Goal: Task Accomplishment & Management: Manage account settings

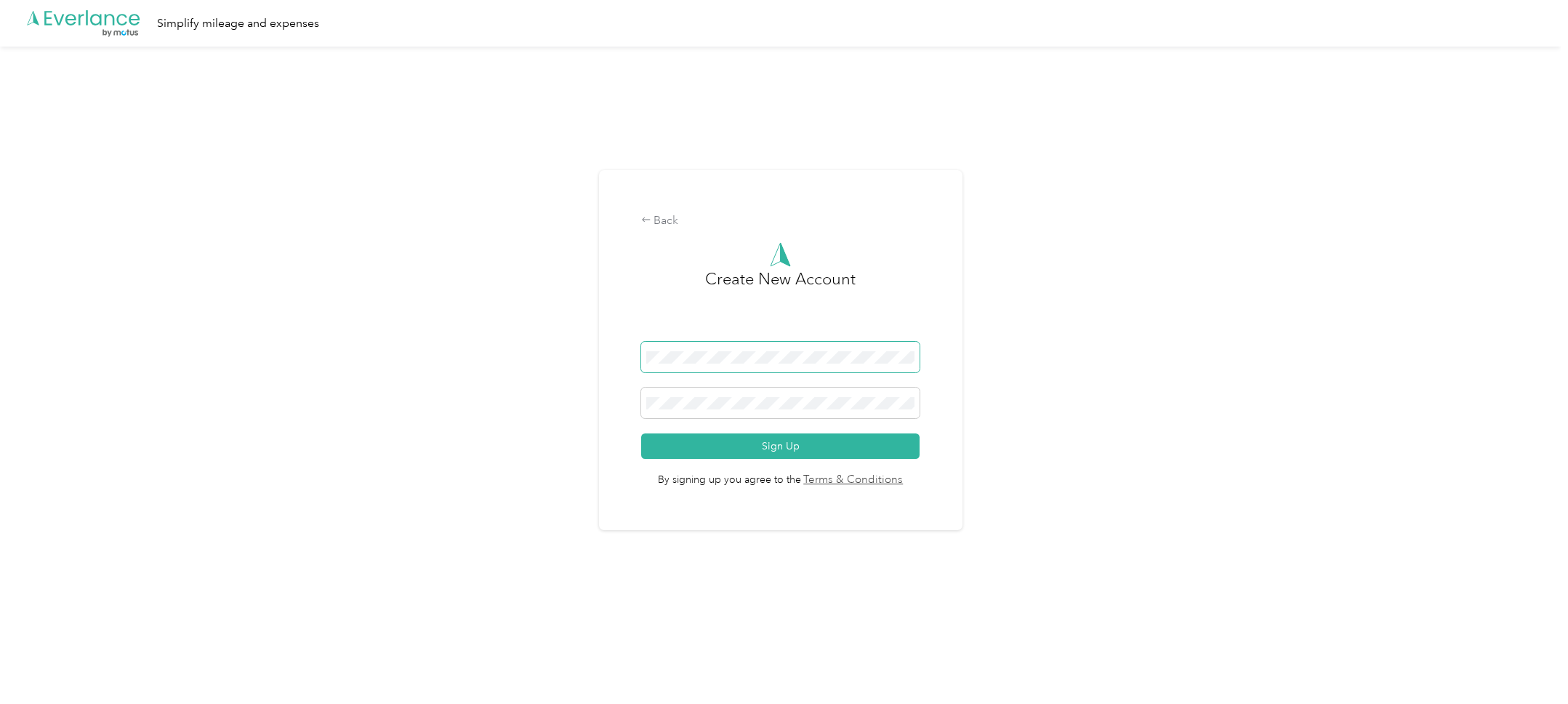
click at [720, 364] on span at bounding box center [781, 357] width 280 height 30
click at [642, 433] on button "Sign Up" at bounding box center [781, 446] width 280 height 26
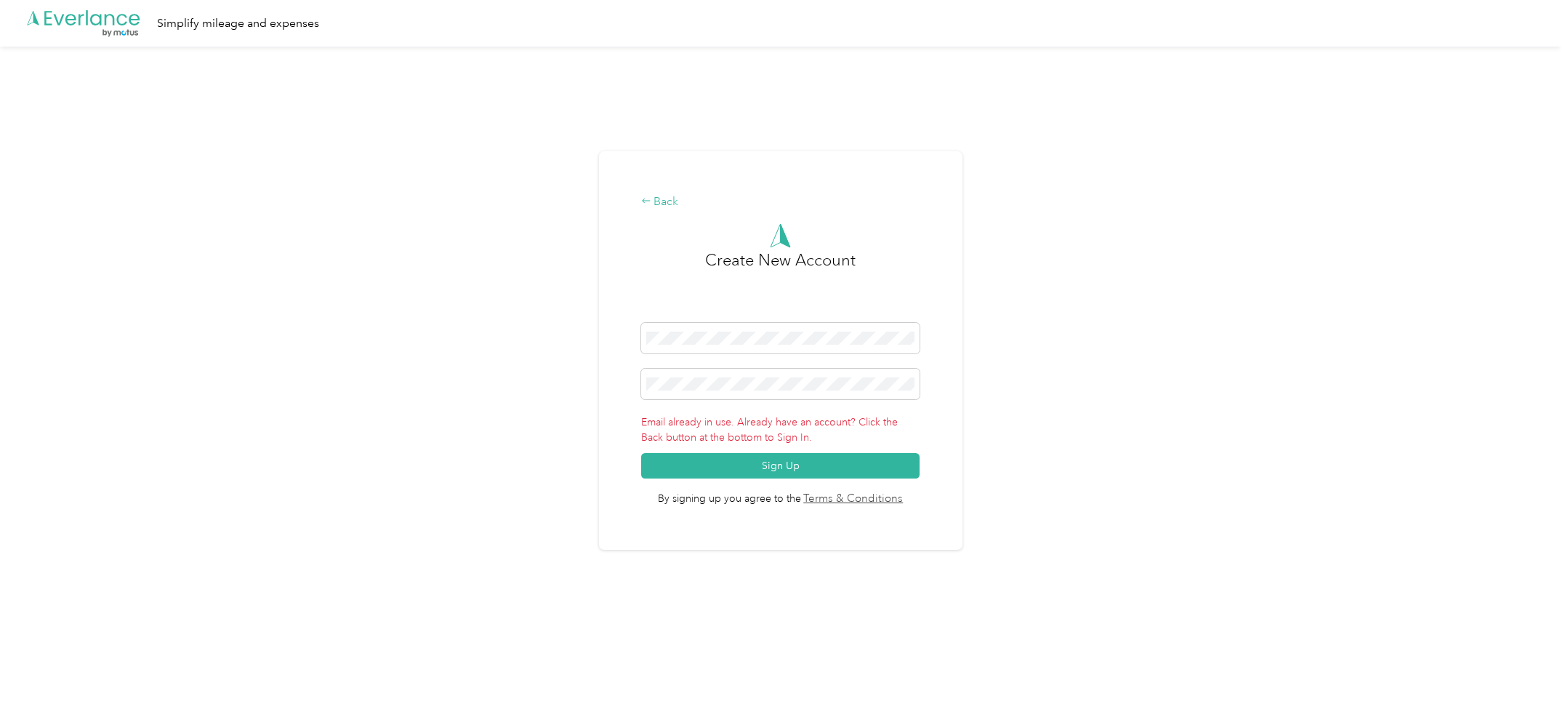
click at [656, 194] on div "Back" at bounding box center [781, 202] width 280 height 18
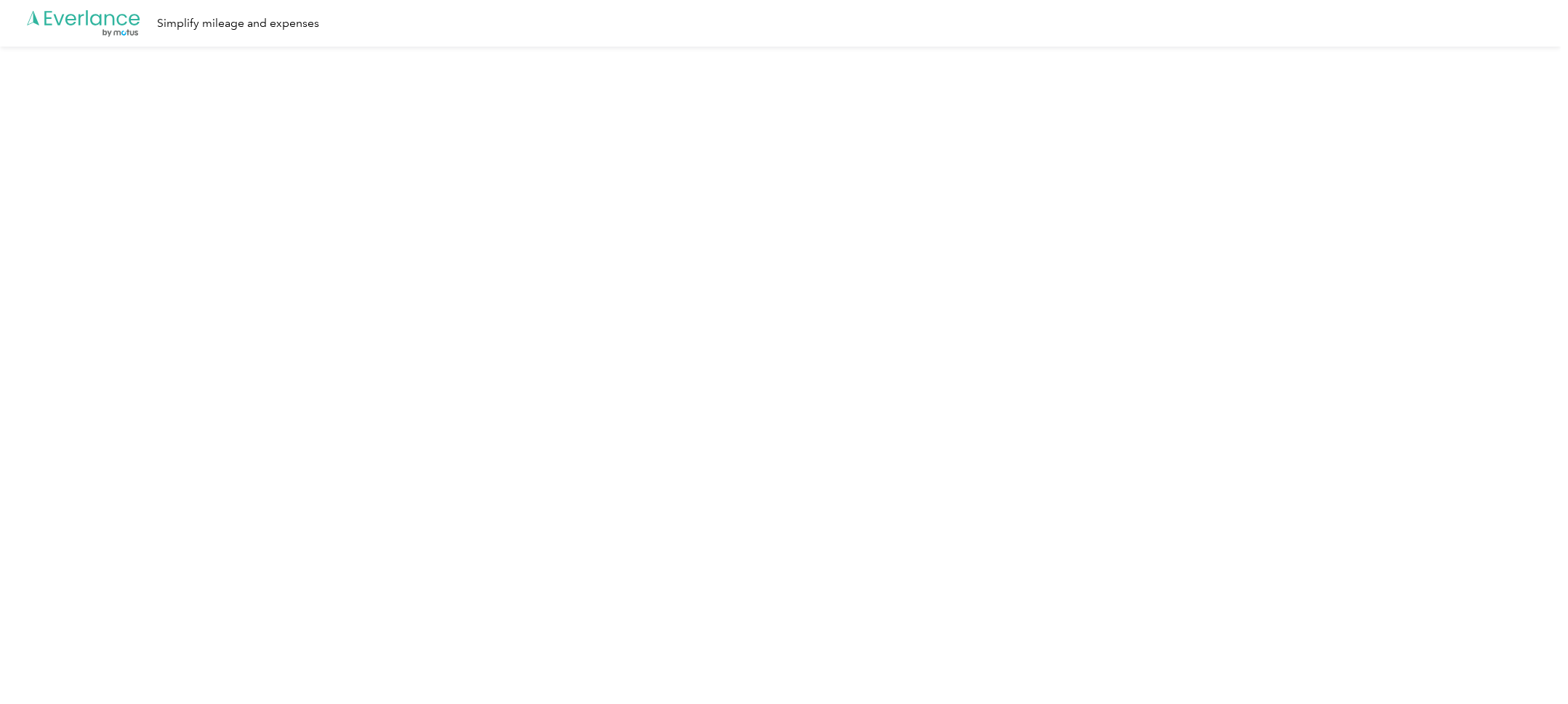
click at [116, 22] on icon ".cls-1 { fill: #00adee; } .cls-2 { fill: #fff; } .cls-3 { fill: #707372; } .cls…" at bounding box center [83, 24] width 116 height 30
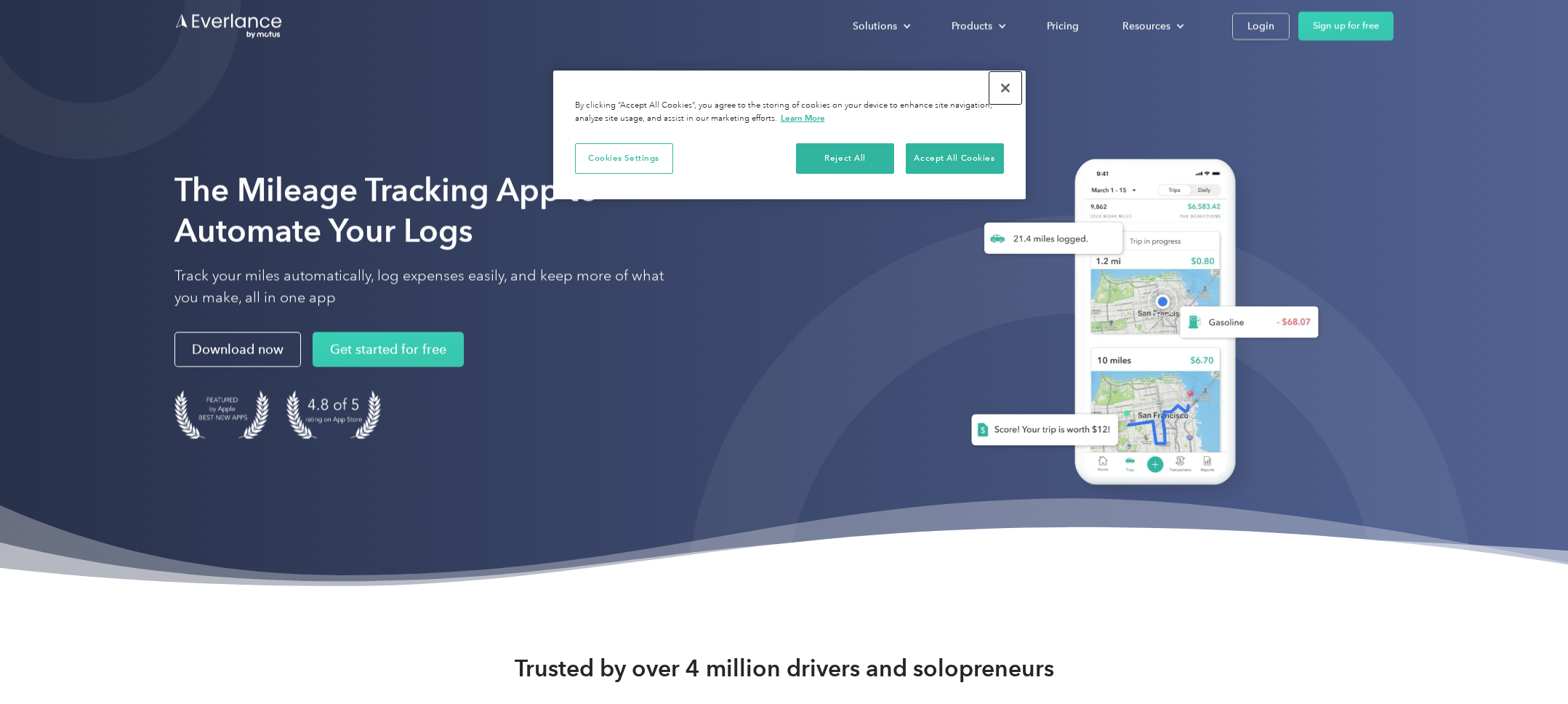
drag, startPoint x: 1004, startPoint y: 89, endPoint x: 1066, endPoint y: 53, distance: 71.7
click at [1005, 89] on button "Close" at bounding box center [1005, 88] width 32 height 32
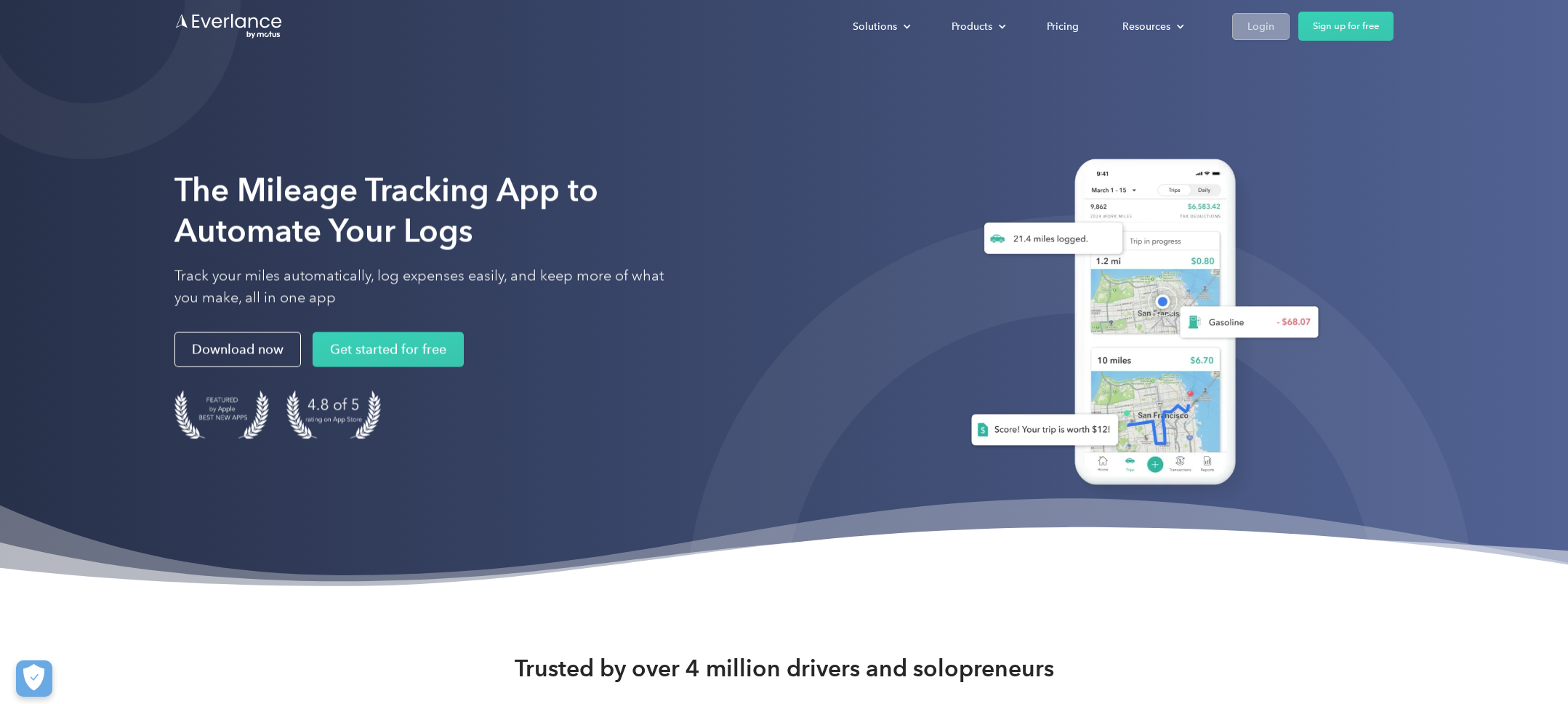
click at [1267, 32] on div "Login" at bounding box center [1261, 27] width 27 height 18
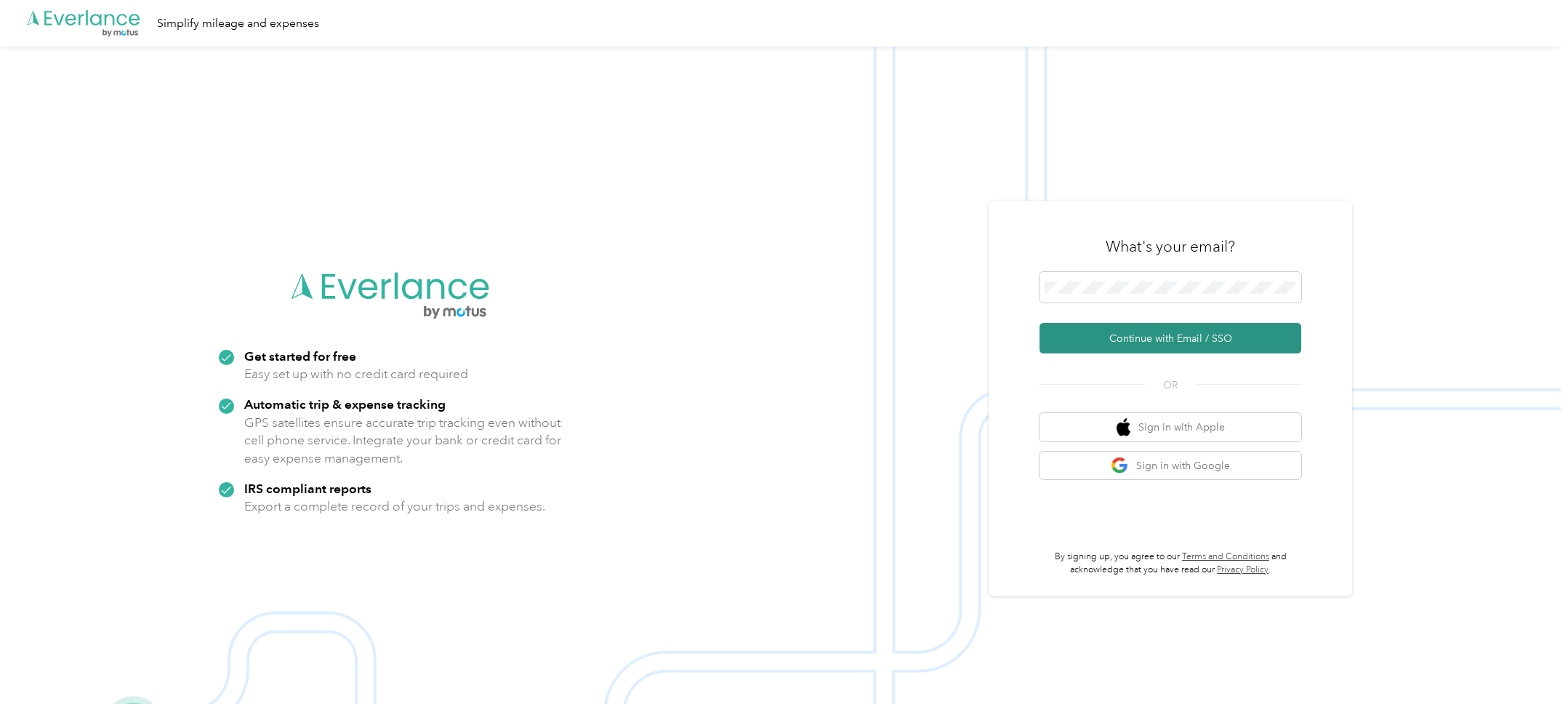
click at [1112, 336] on button "Continue with Email / SSO" at bounding box center [1170, 338] width 262 height 30
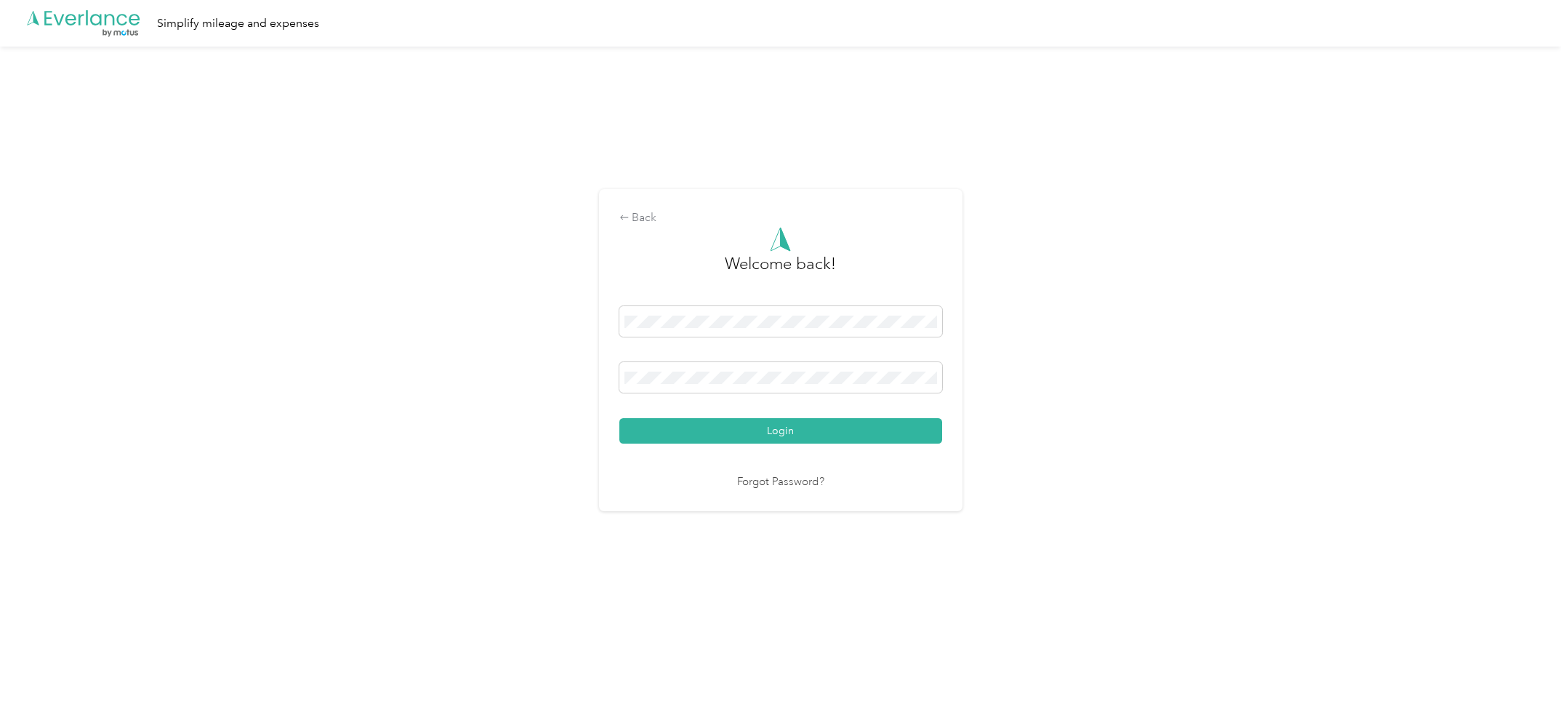
click at [794, 480] on link "Forgot Password?" at bounding box center [781, 482] width 87 height 17
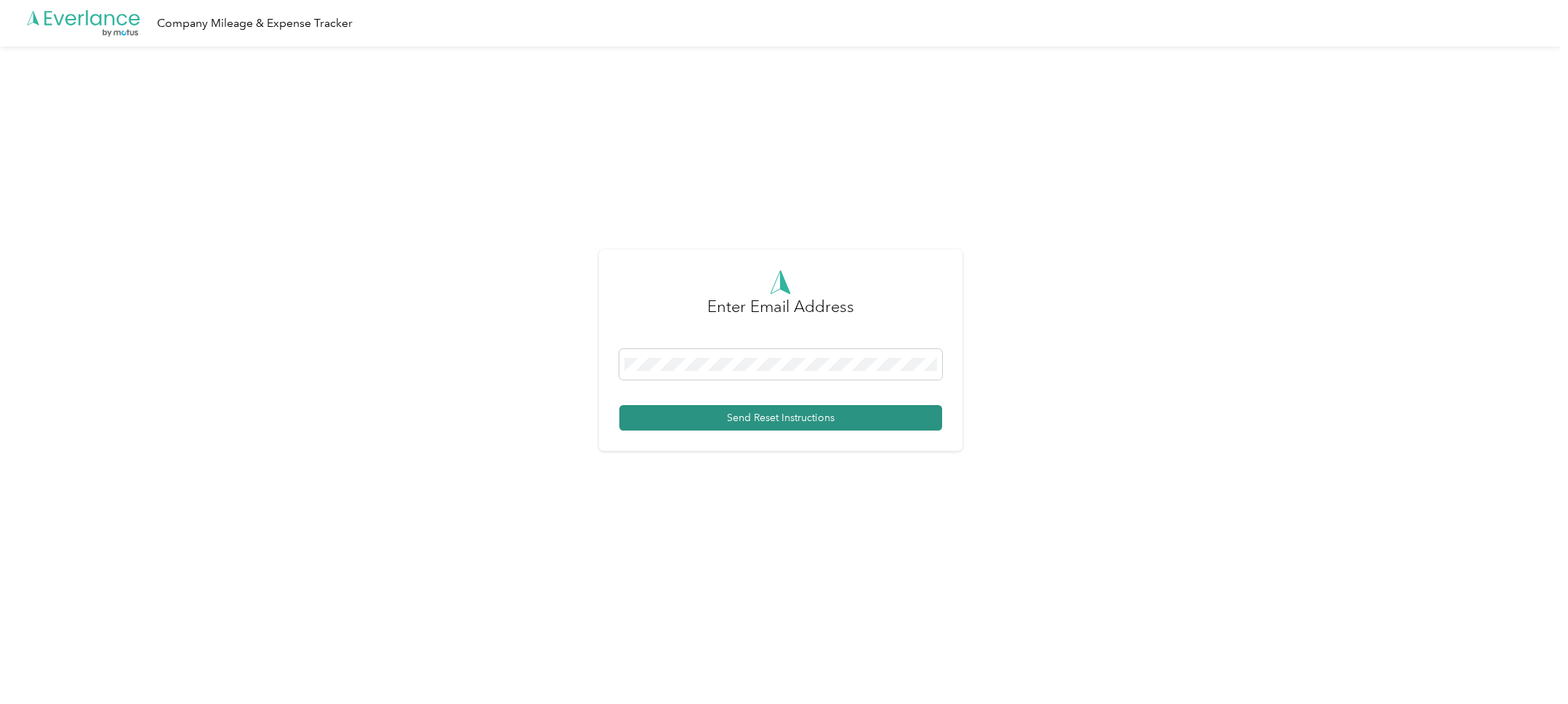
click at [770, 422] on button "Send Reset Instructions" at bounding box center [781, 417] width 323 height 26
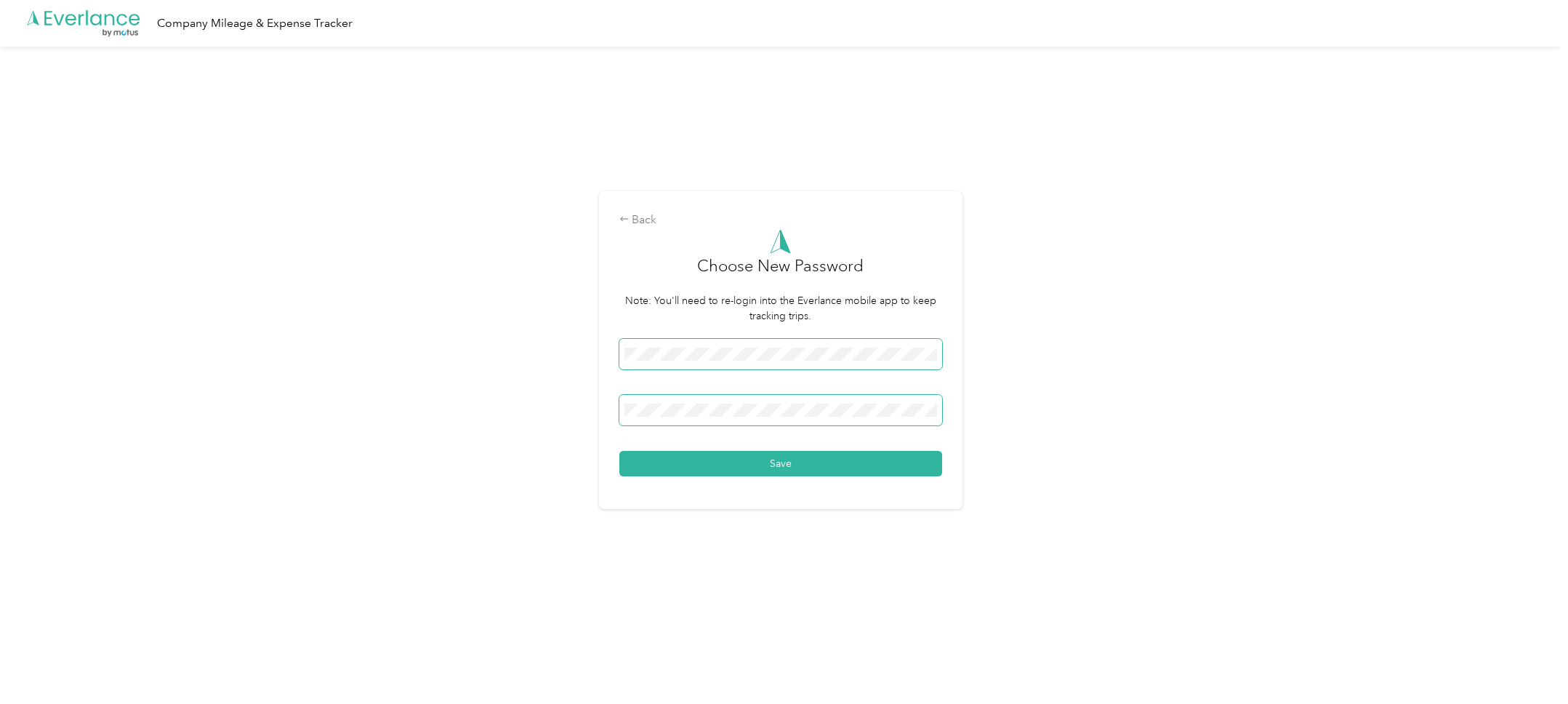
click at [619, 451] on button "Save" at bounding box center [781, 463] width 323 height 26
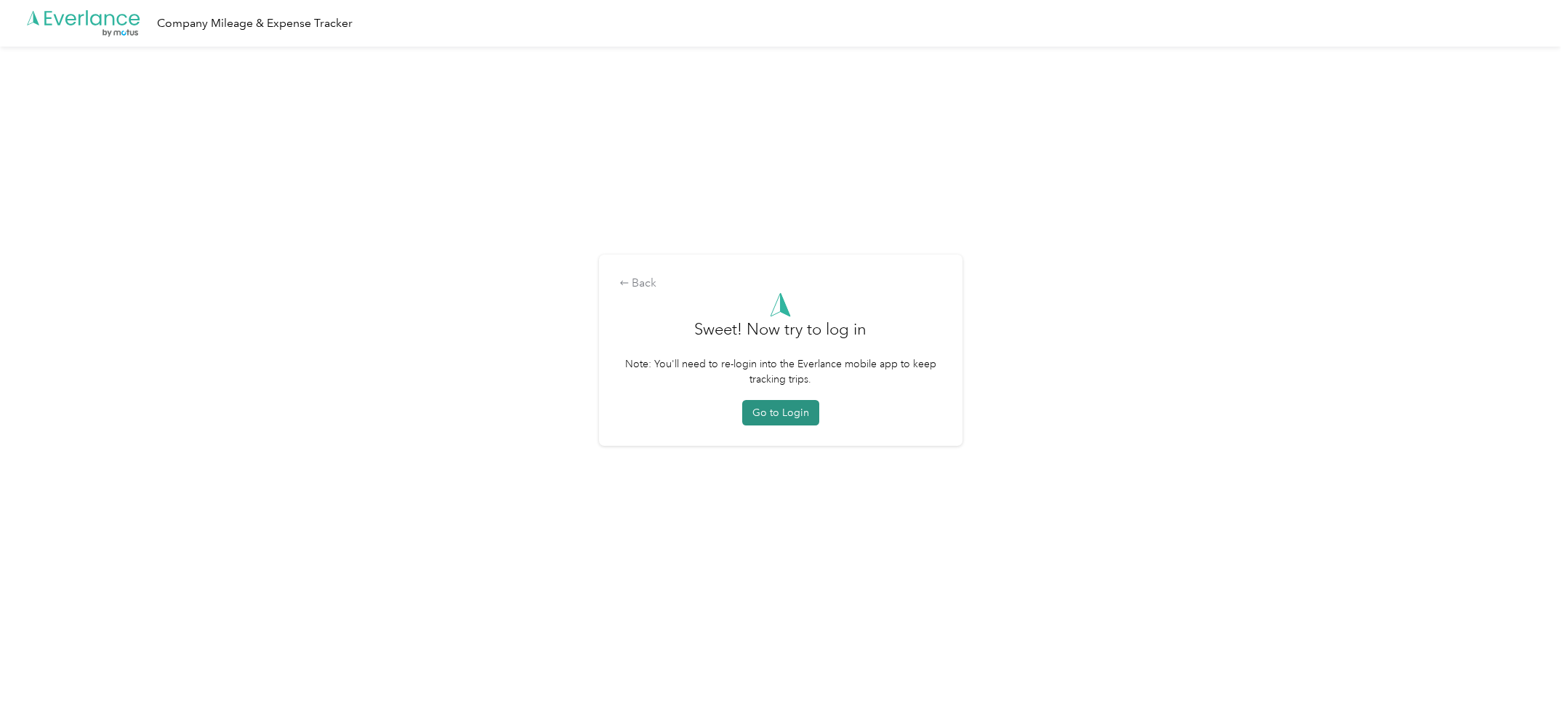
click at [773, 418] on button "Go to Login" at bounding box center [780, 413] width 77 height 26
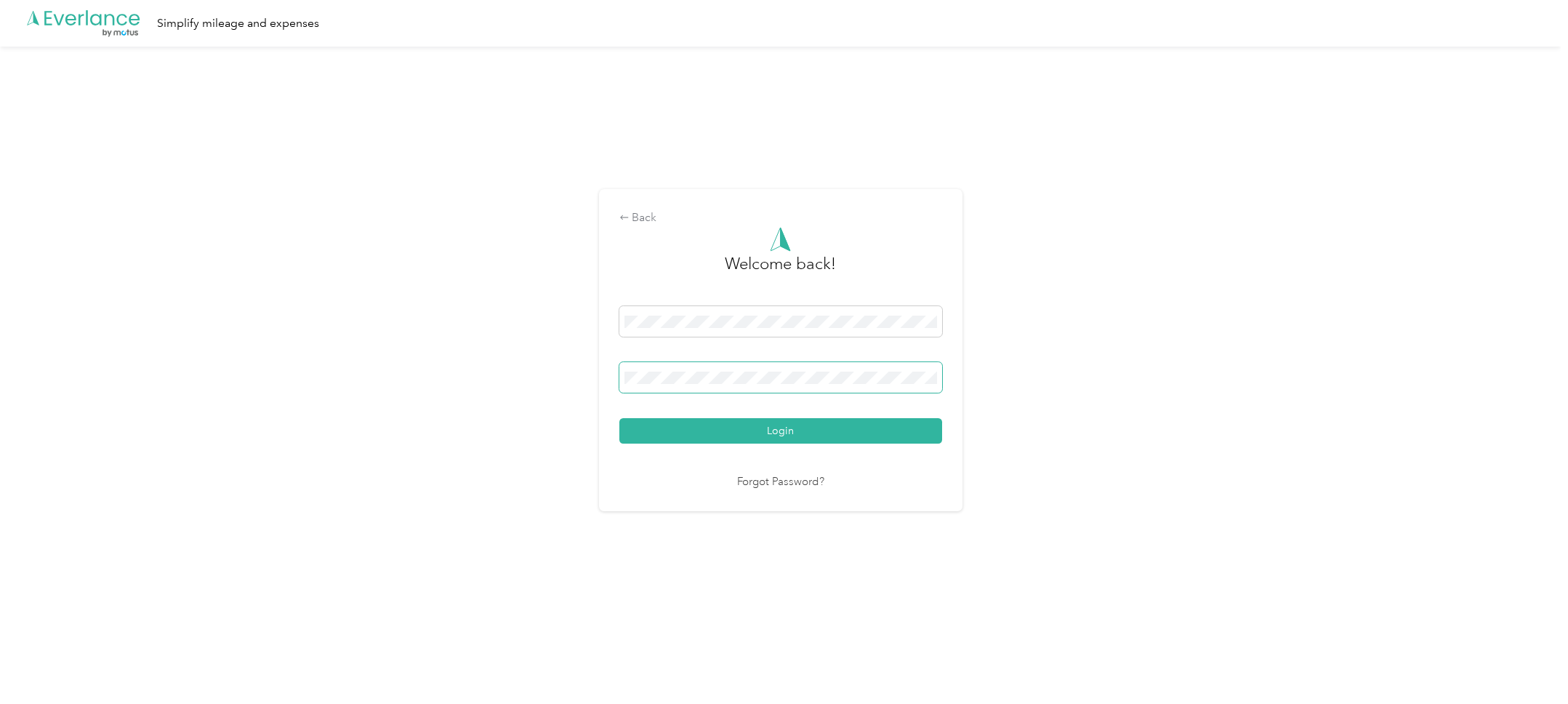
click at [619, 418] on button "Login" at bounding box center [781, 431] width 323 height 26
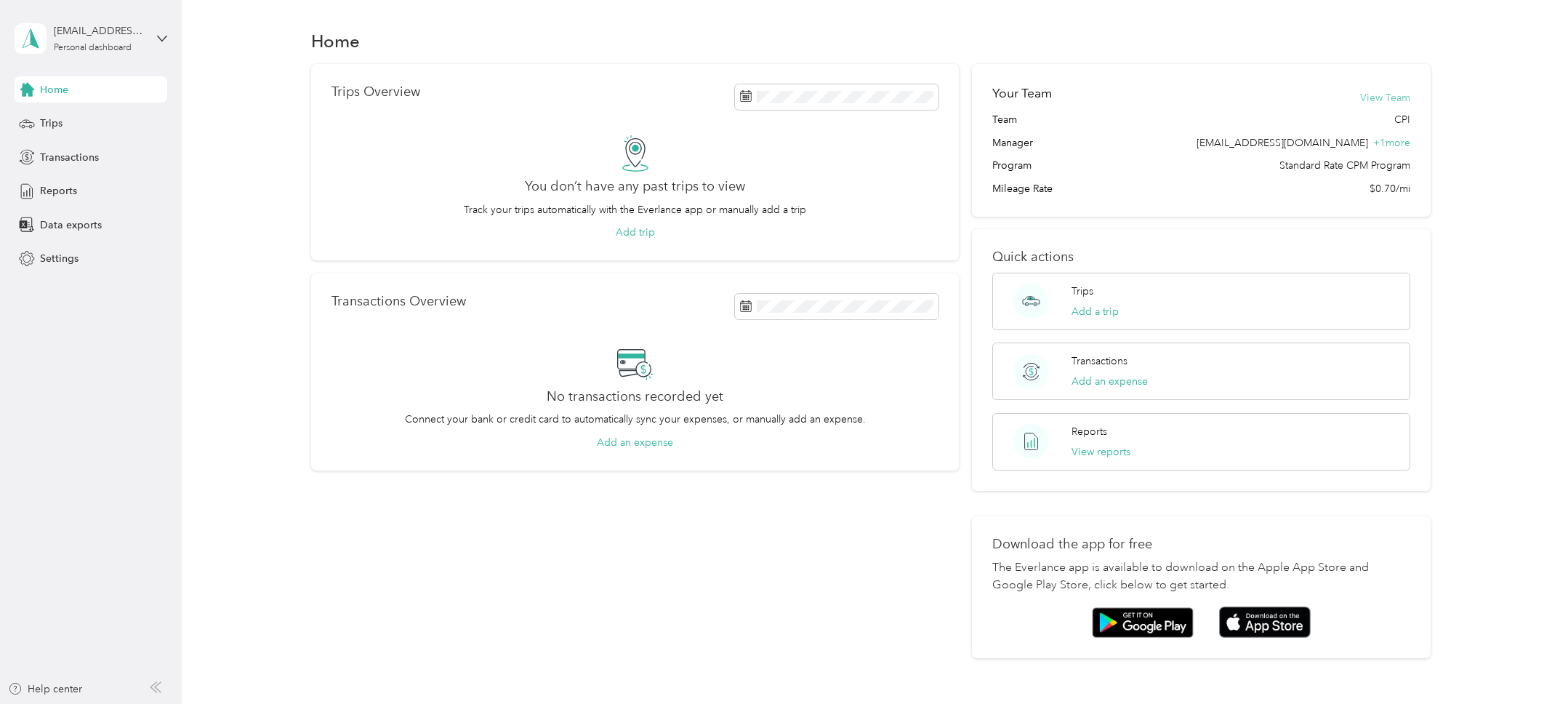
click at [1392, 96] on button "View Team" at bounding box center [1385, 98] width 51 height 15
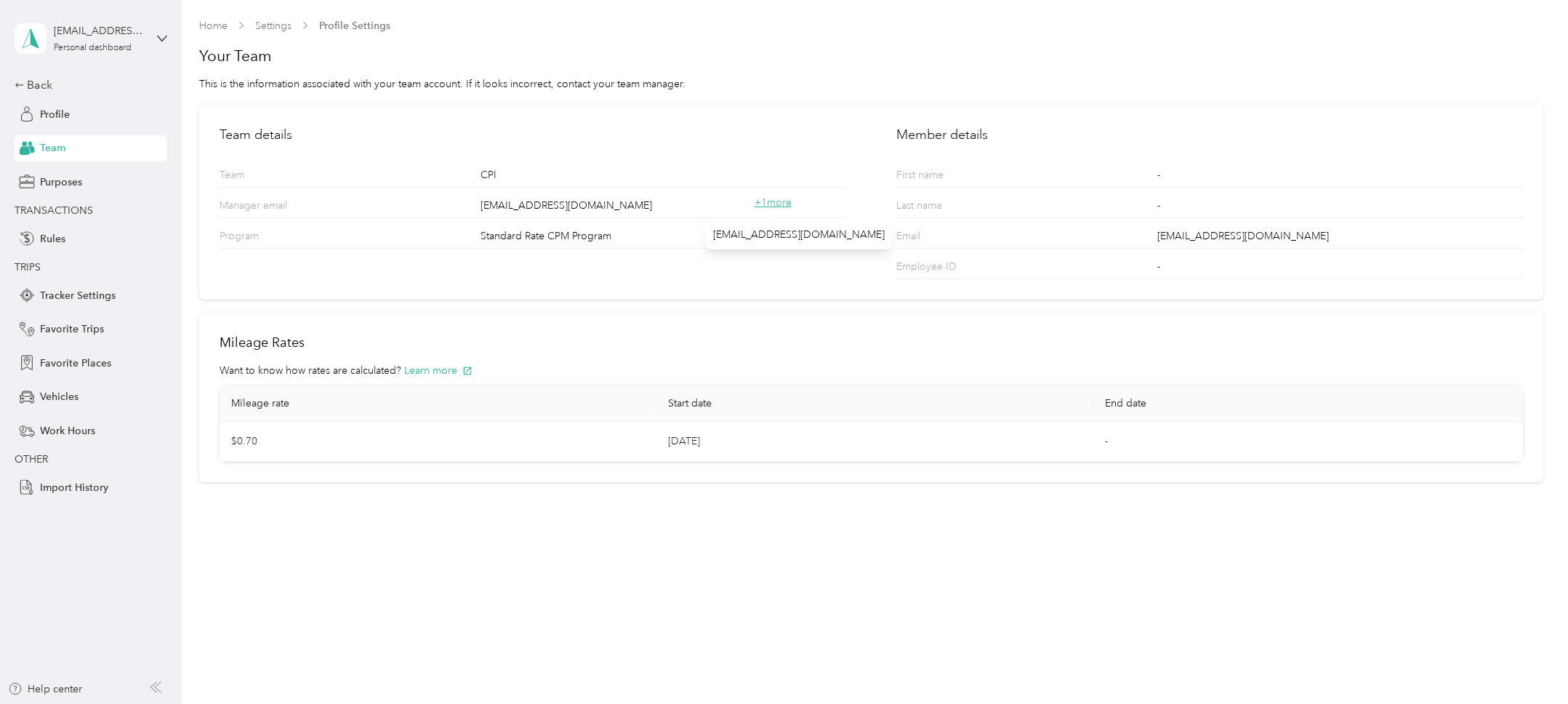
click at [778, 205] on span "+ 1 more" at bounding box center [773, 202] width 37 height 12
click at [78, 238] on div "Rules" at bounding box center [91, 238] width 153 height 26
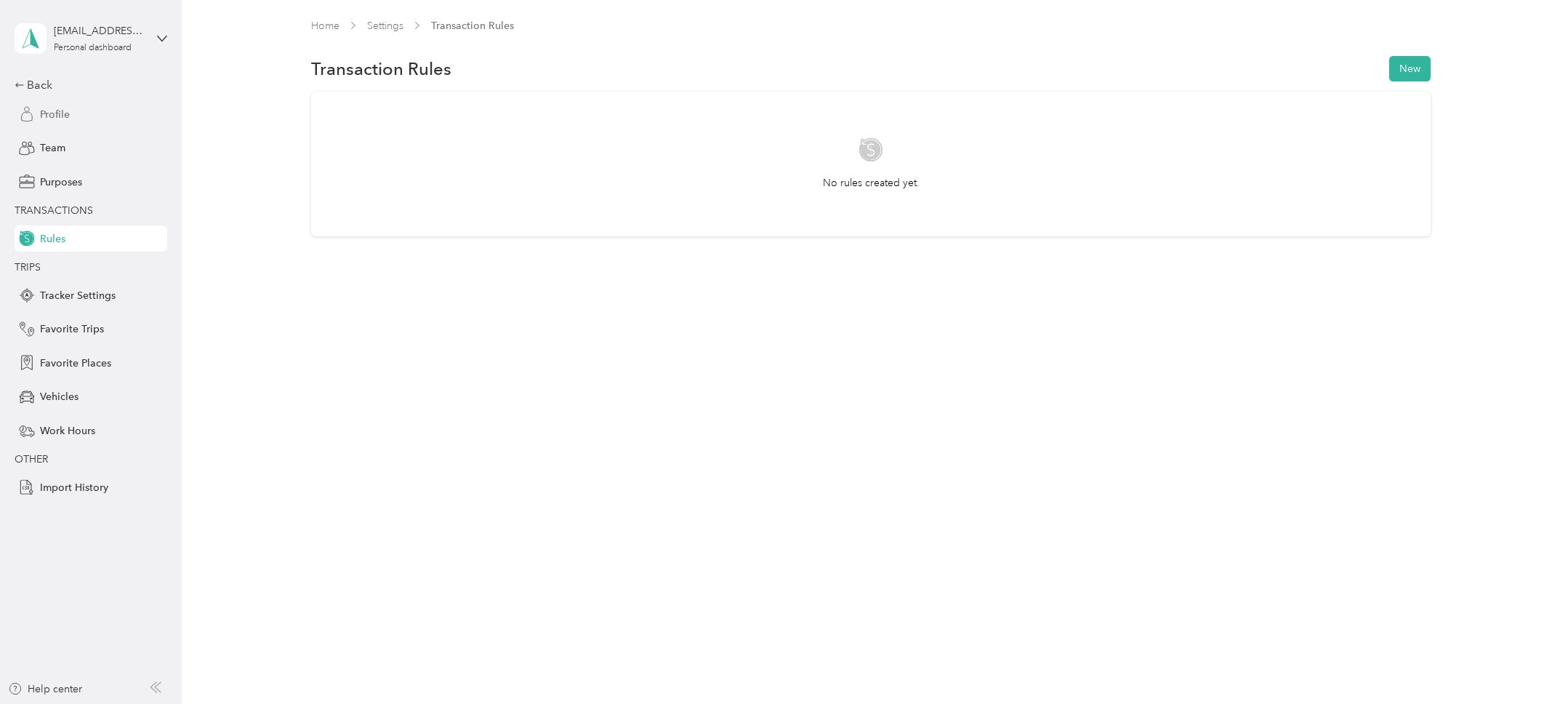
click at [70, 119] on div "Profile" at bounding box center [91, 114] width 153 height 26
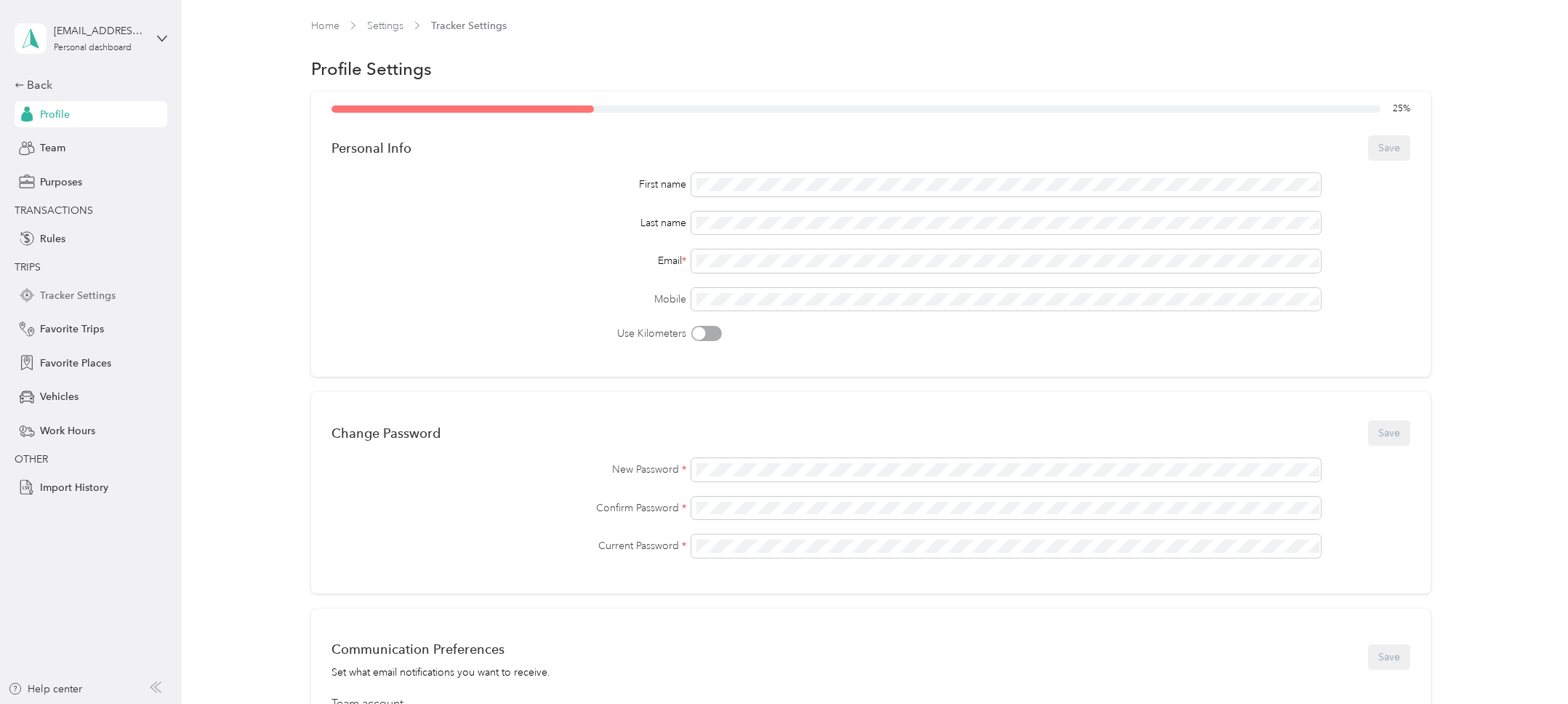
click at [88, 304] on div "Tracker Settings" at bounding box center [91, 295] width 153 height 26
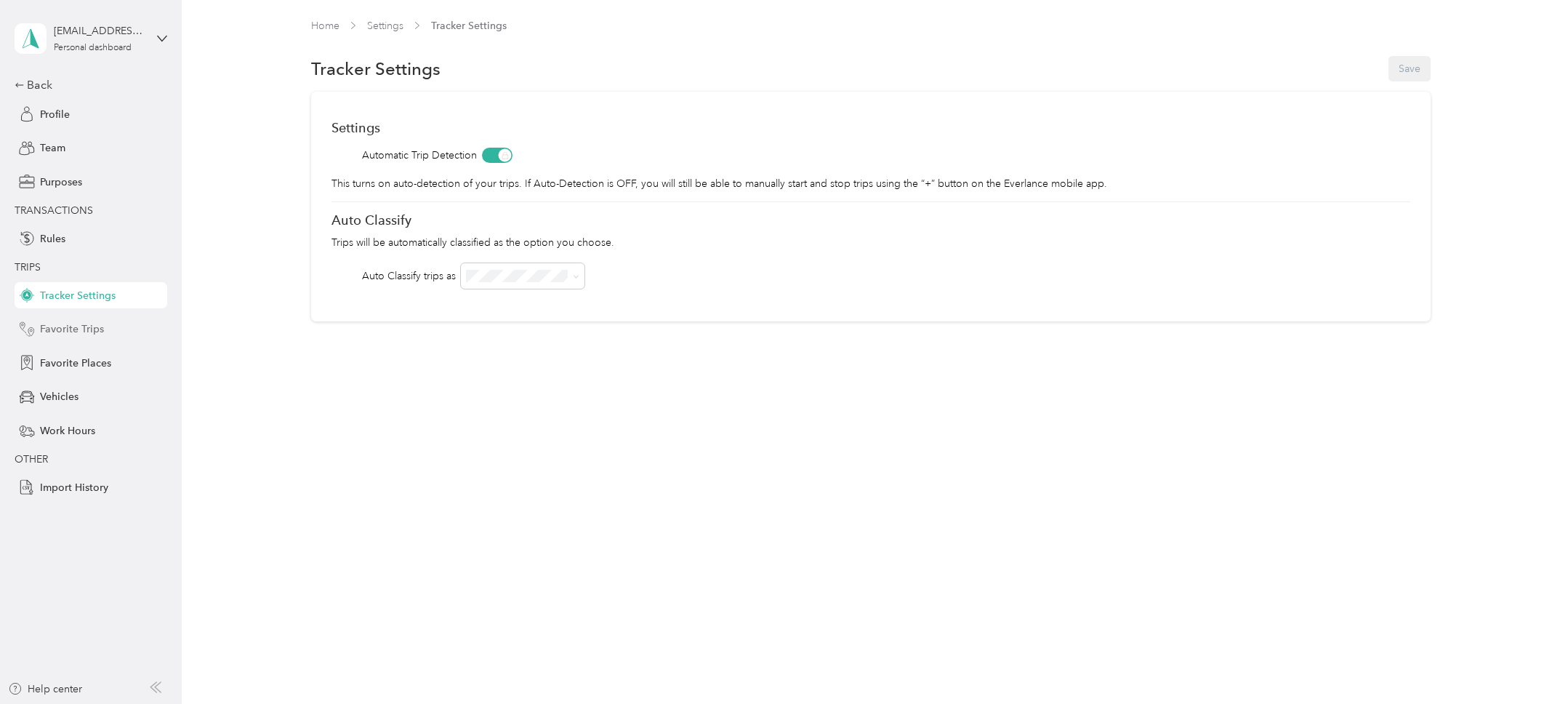
click at [87, 335] on span "Favorite Trips" at bounding box center [72, 328] width 64 height 15
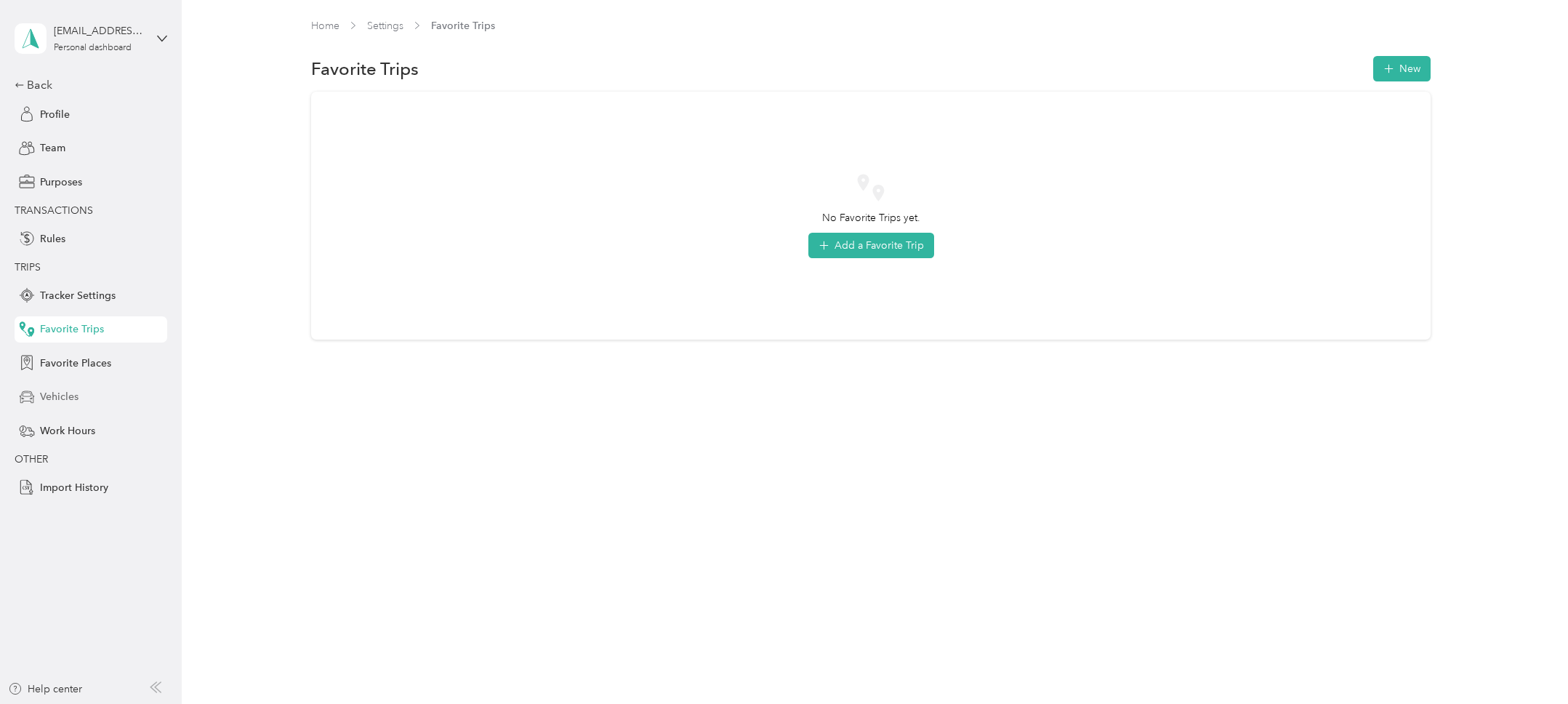
click at [97, 406] on div "Vehicles" at bounding box center [91, 397] width 153 height 26
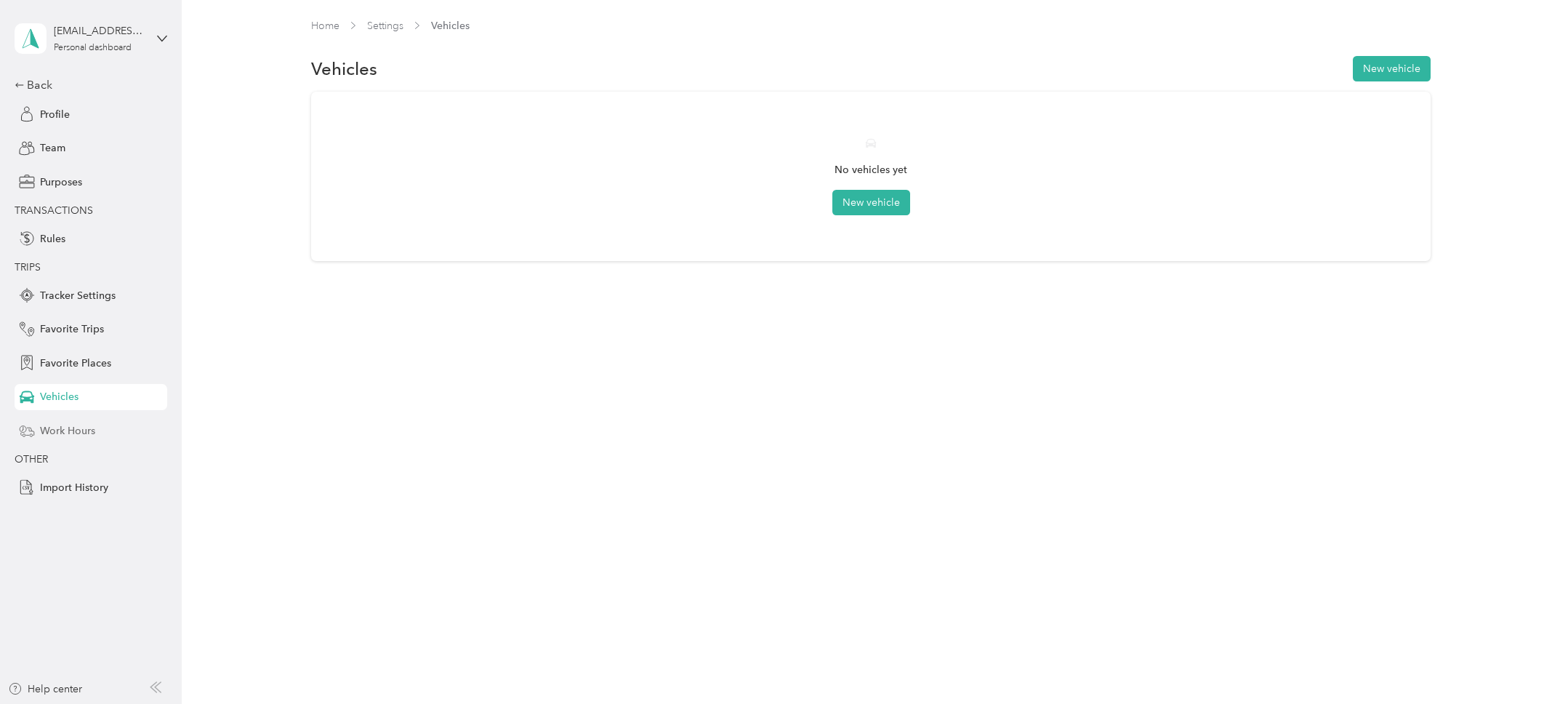
click at [99, 432] on div "Work Hours" at bounding box center [91, 430] width 153 height 26
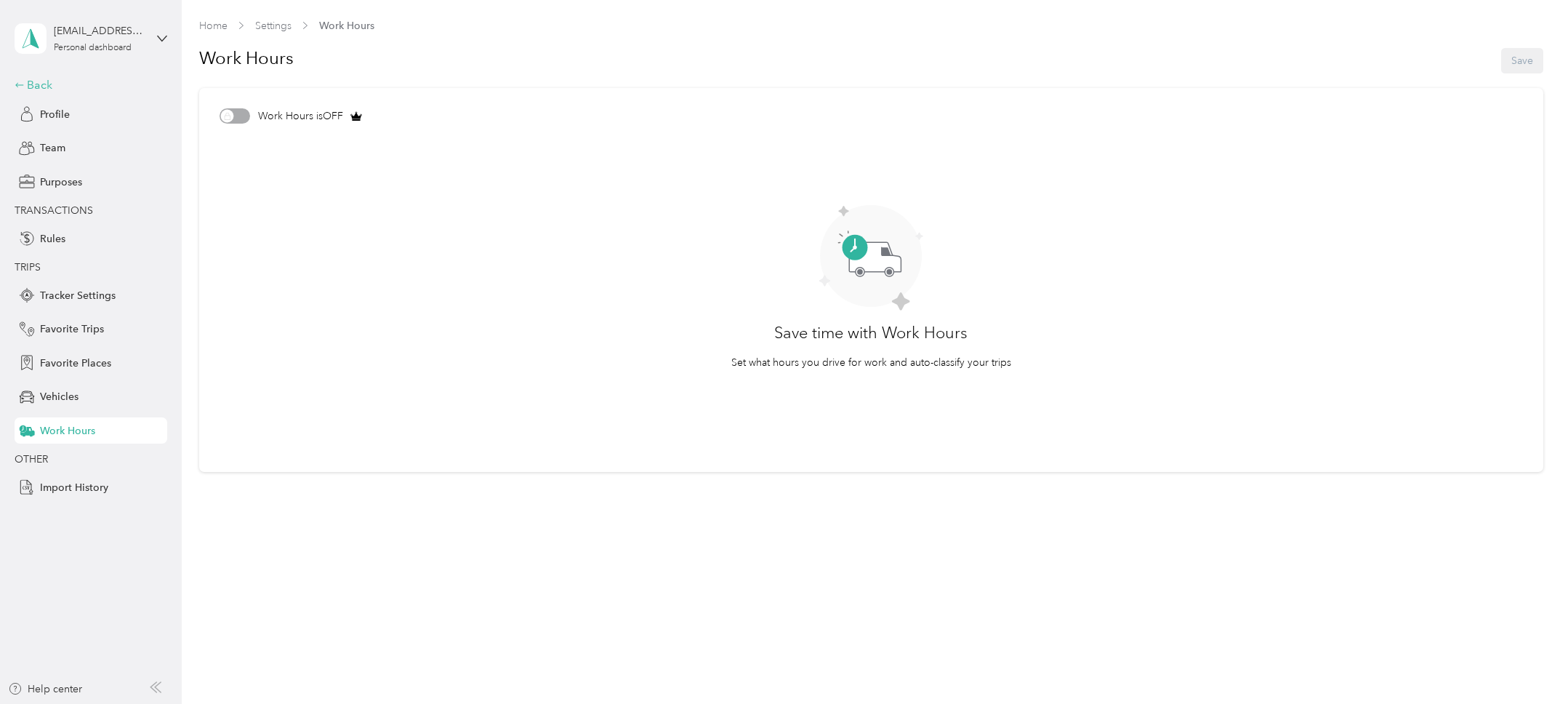
click at [50, 87] on div "Back" at bounding box center [87, 85] width 146 height 18
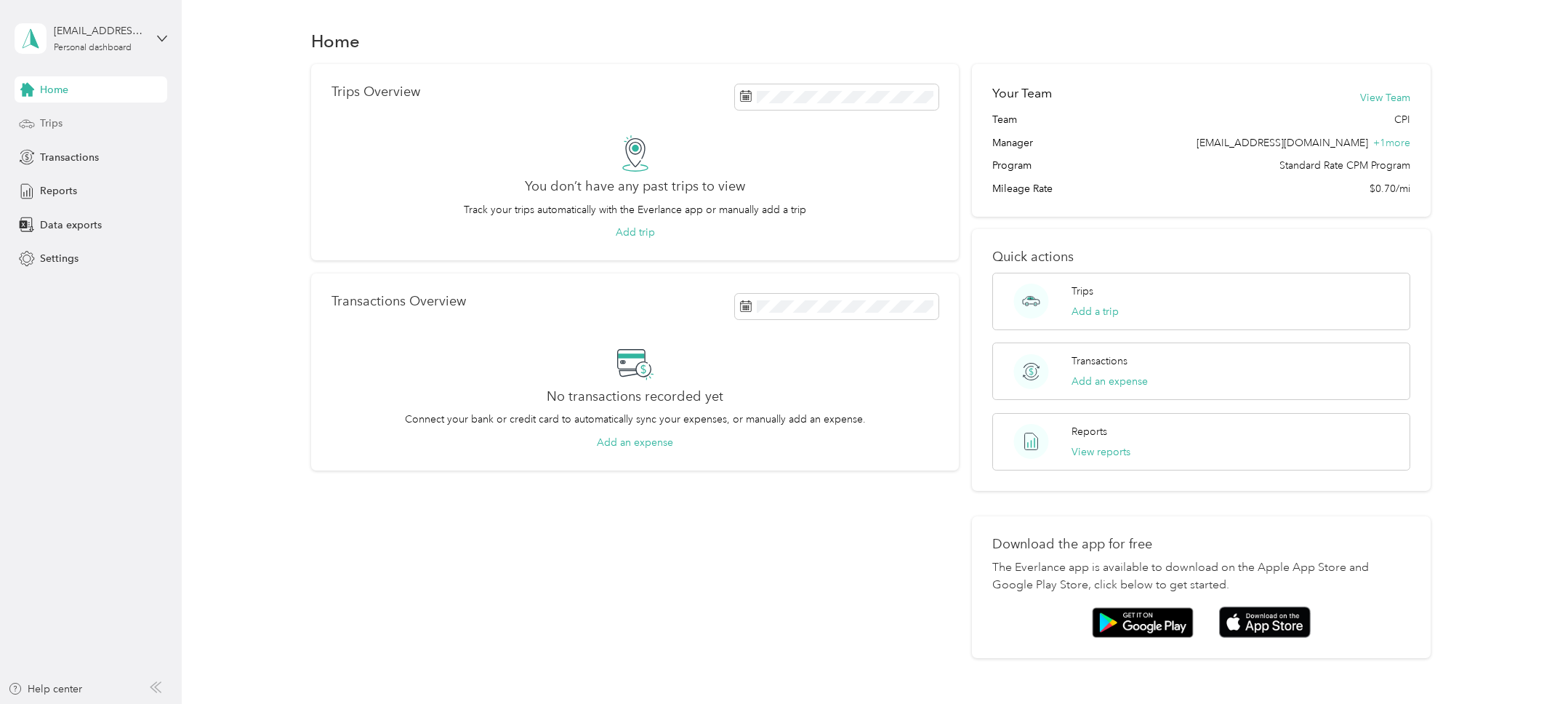
click at [57, 124] on span "Trips" at bounding box center [51, 123] width 22 height 15
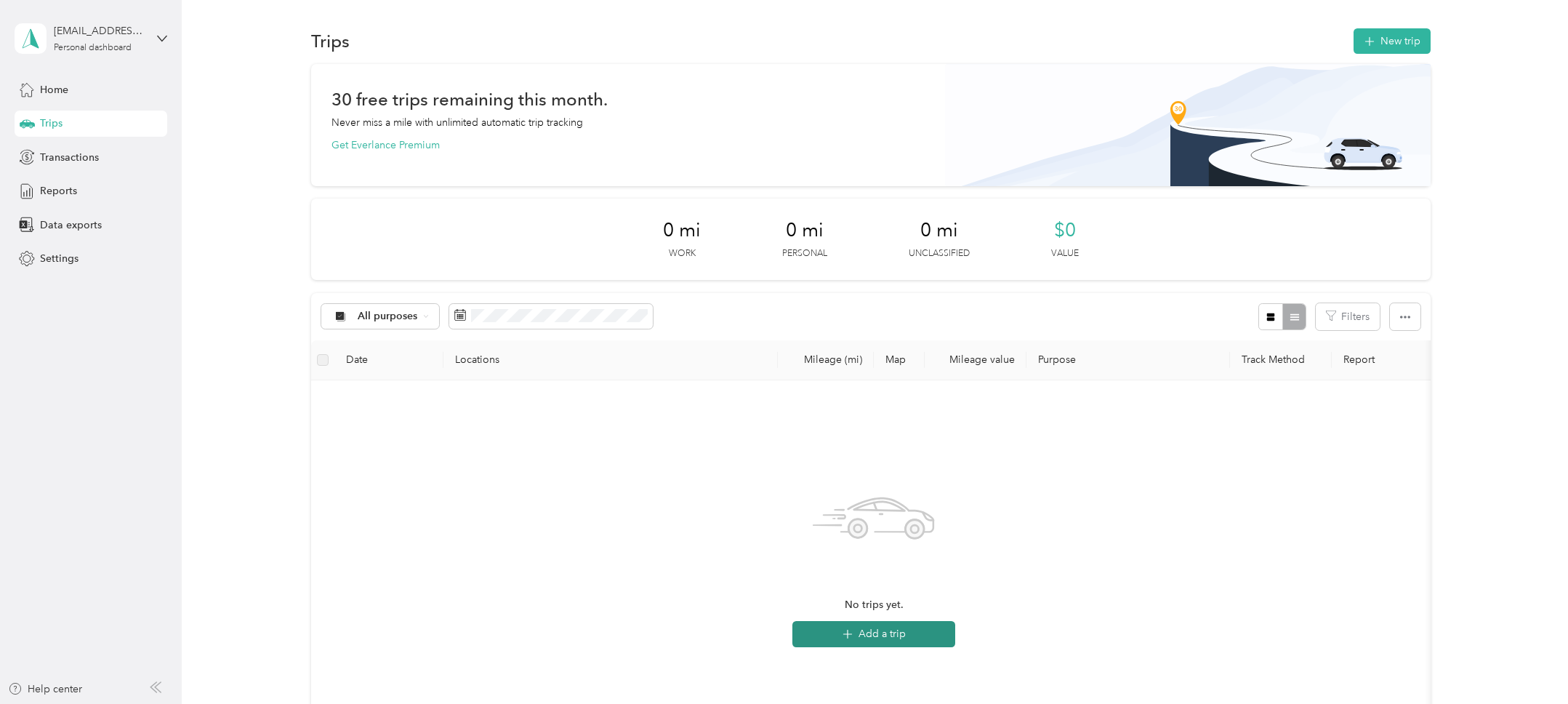
click at [913, 633] on button "Add a trip" at bounding box center [874, 634] width 163 height 26
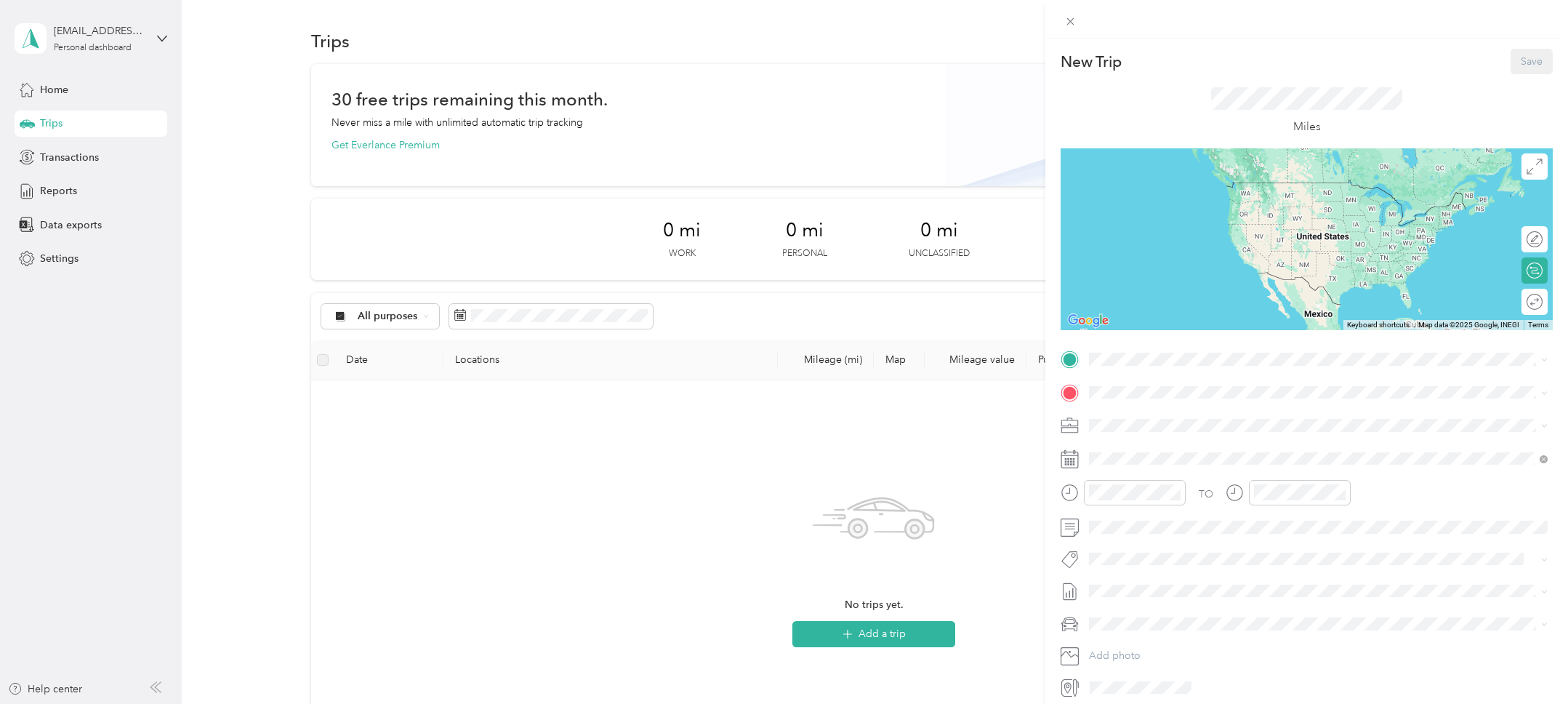
click at [879, 638] on div "New Trip Save This trip cannot be edited because it is either under review, app…" at bounding box center [784, 352] width 1568 height 704
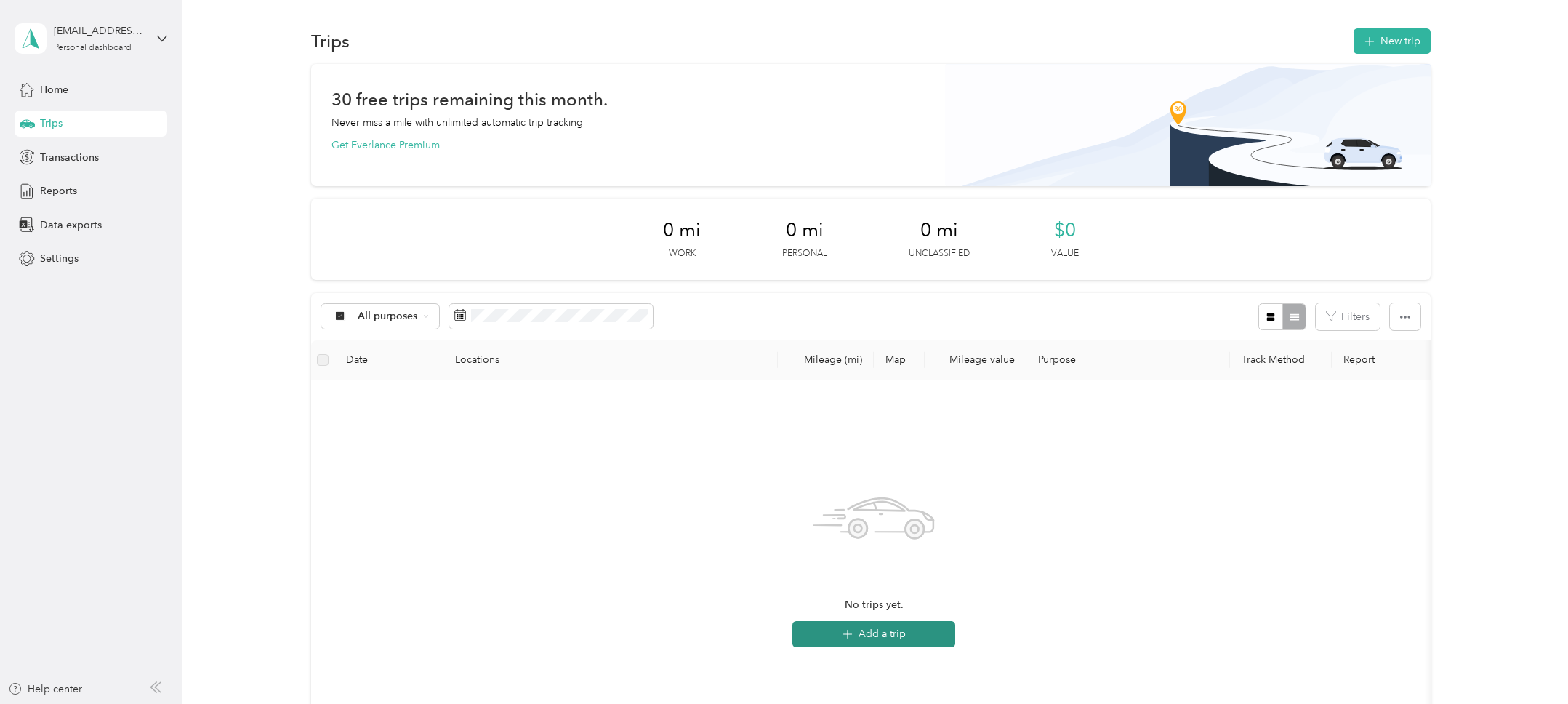
click at [899, 635] on button "Add a trip" at bounding box center [874, 634] width 163 height 26
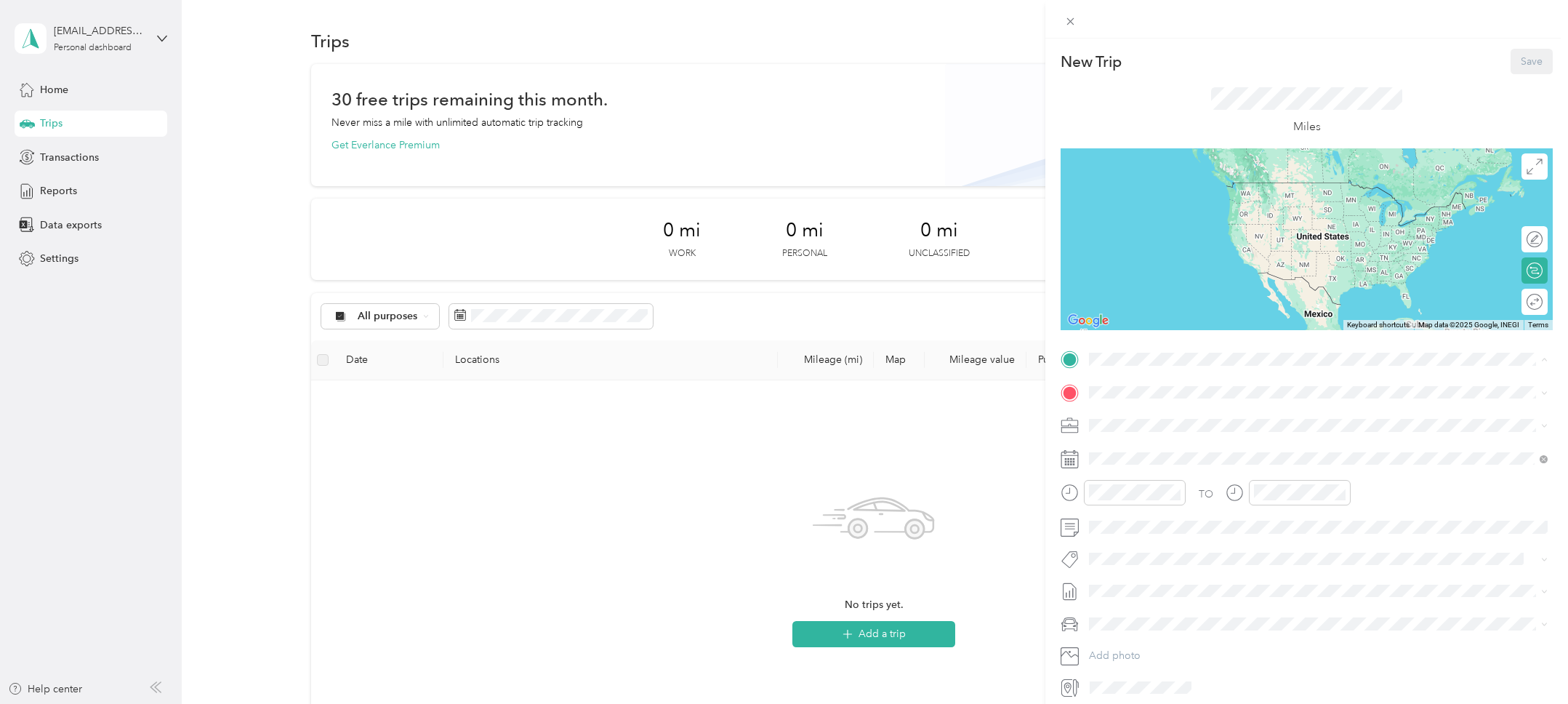
click at [1212, 428] on div "TEAM USE THIS ADDRESS - CPI 2828 Camino Del Rio South, 92108, San Diego, Califo…" at bounding box center [1202, 428] width 171 height 36
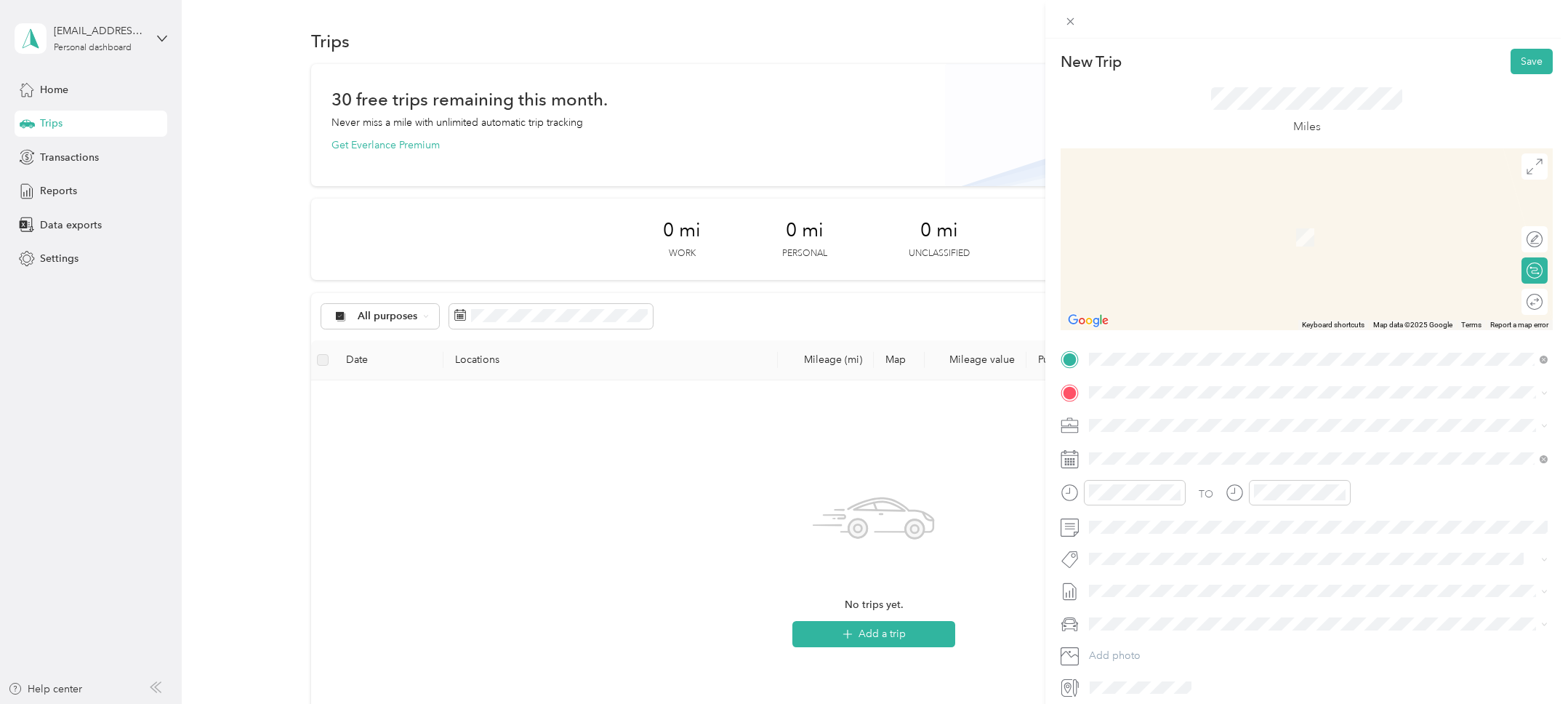
click at [1248, 455] on div "4742 Solola Avenue San Diego, California 92113, United States" at bounding box center [1318, 445] width 448 height 20
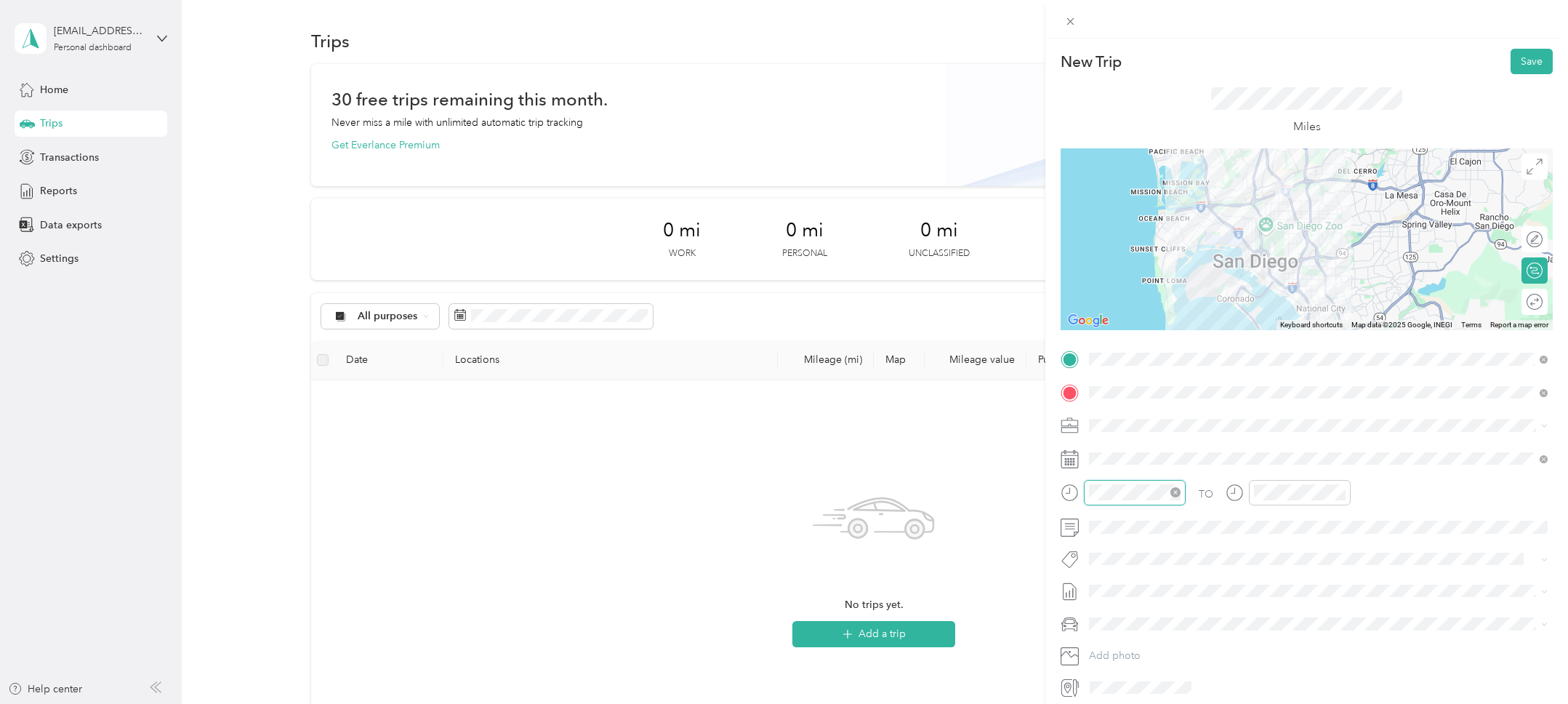
scroll to position [387, 0]
click at [1108, 610] on div "06" at bounding box center [1104, 605] width 35 height 20
click at [1147, 653] on div "35" at bounding box center [1145, 653] width 35 height 20
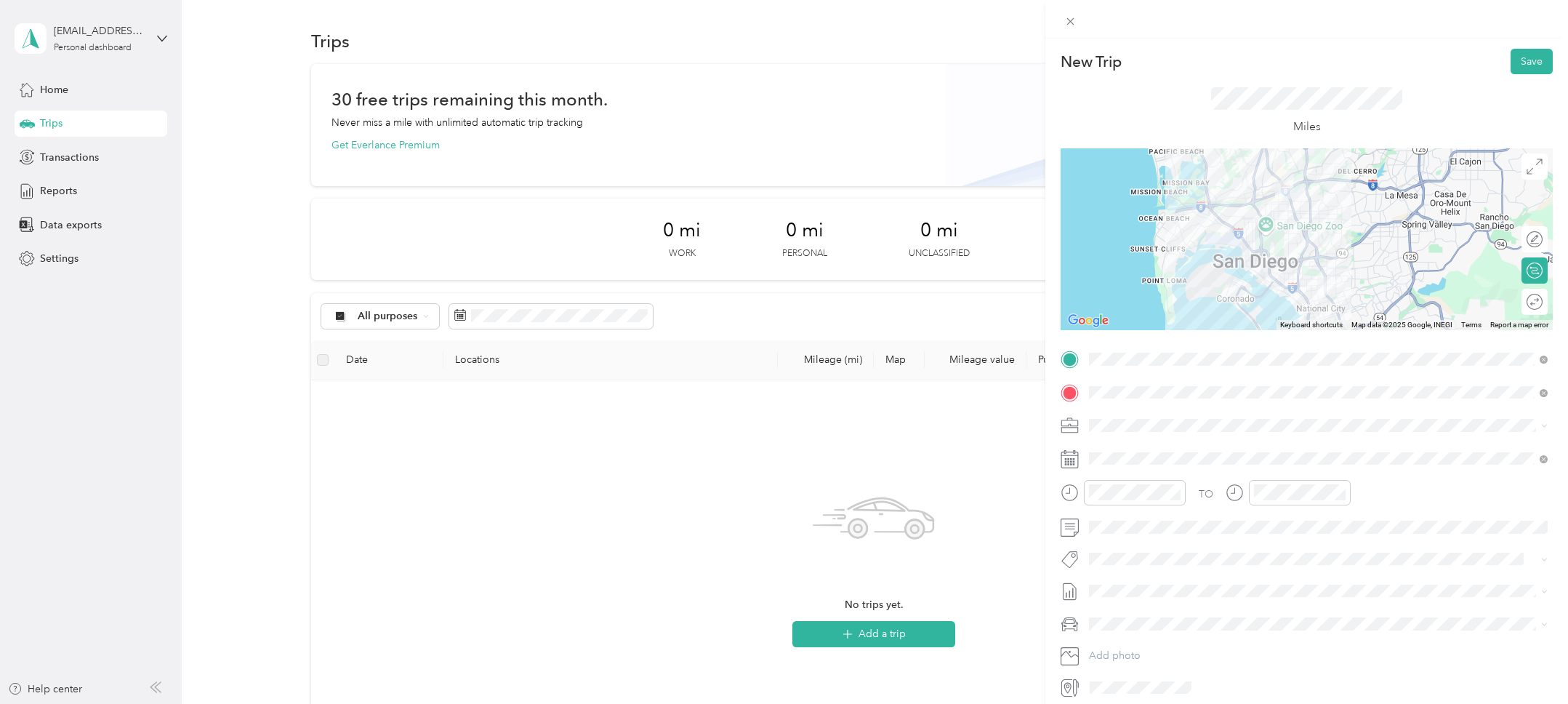
click at [1390, 489] on div "TO" at bounding box center [1306, 498] width 492 height 36
click at [1274, 626] on div "07" at bounding box center [1268, 626] width 35 height 20
click at [1146, 666] on div "45" at bounding box center [1145, 668] width 35 height 20
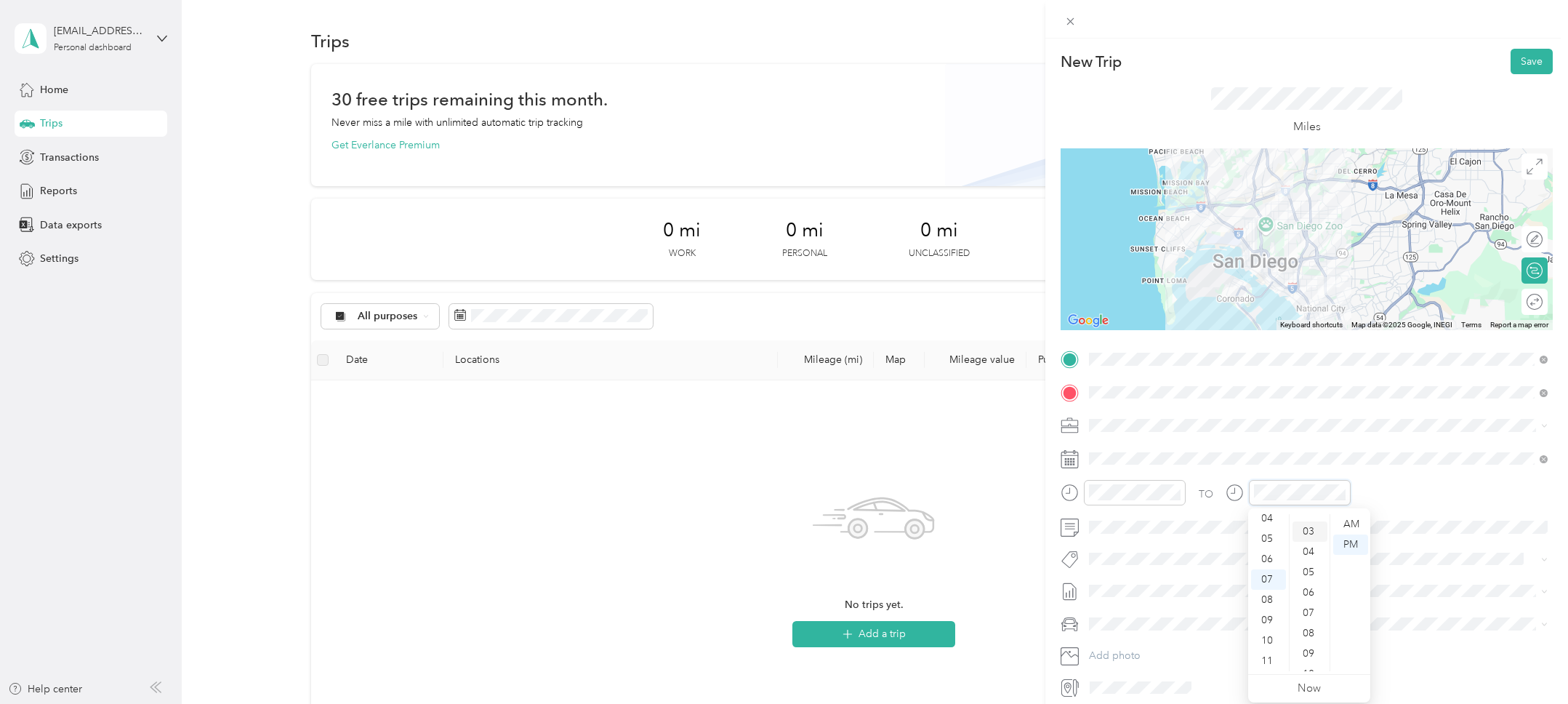
scroll to position [0, 0]
drag, startPoint x: 1308, startPoint y: 528, endPoint x: 1314, endPoint y: 525, distance: 6.7
click at [1308, 528] on div "00" at bounding box center [1310, 524] width 35 height 20
click at [1353, 541] on div "PM" at bounding box center [1350, 544] width 35 height 20
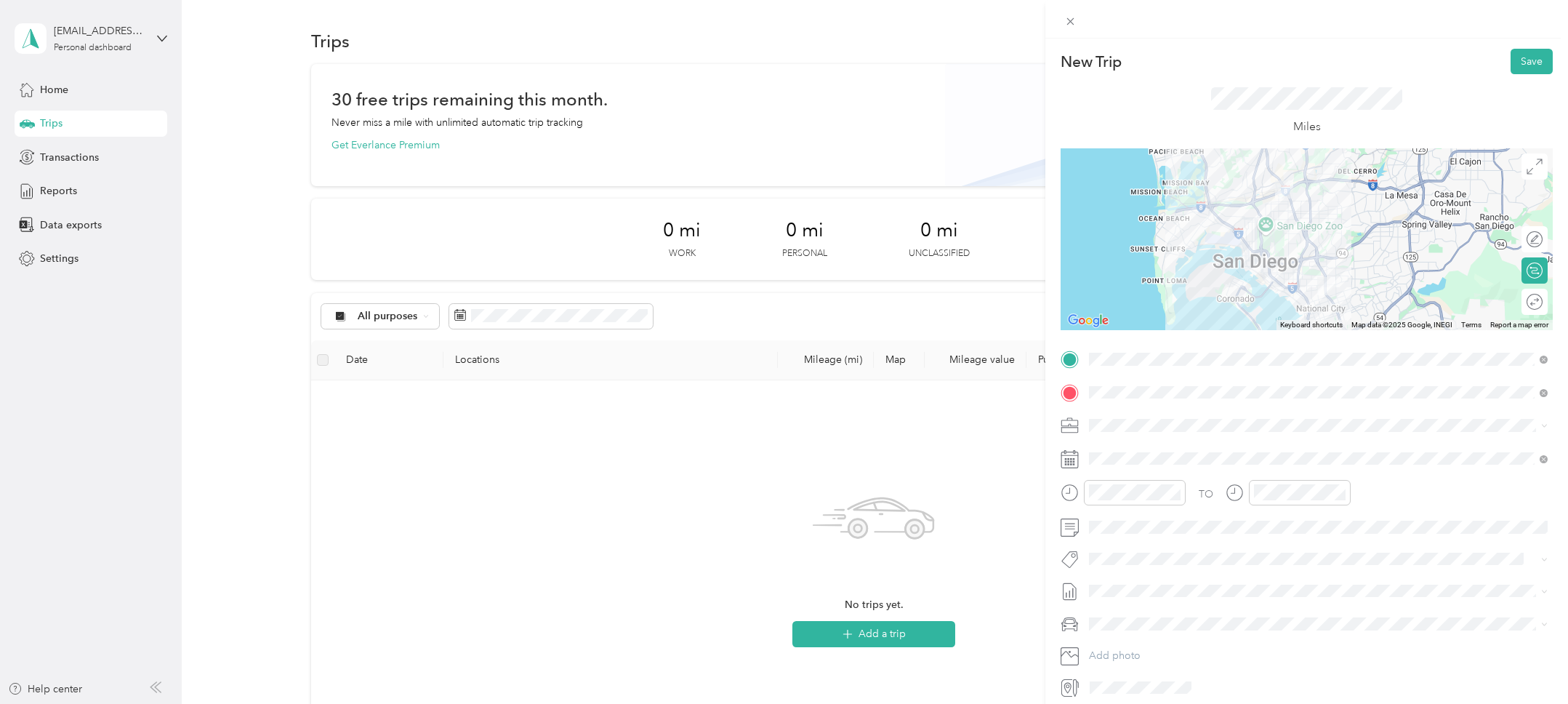
click at [1053, 488] on form "New Trip Save This trip cannot be edited because it is either under review, app…" at bounding box center [1306, 374] width 523 height 650
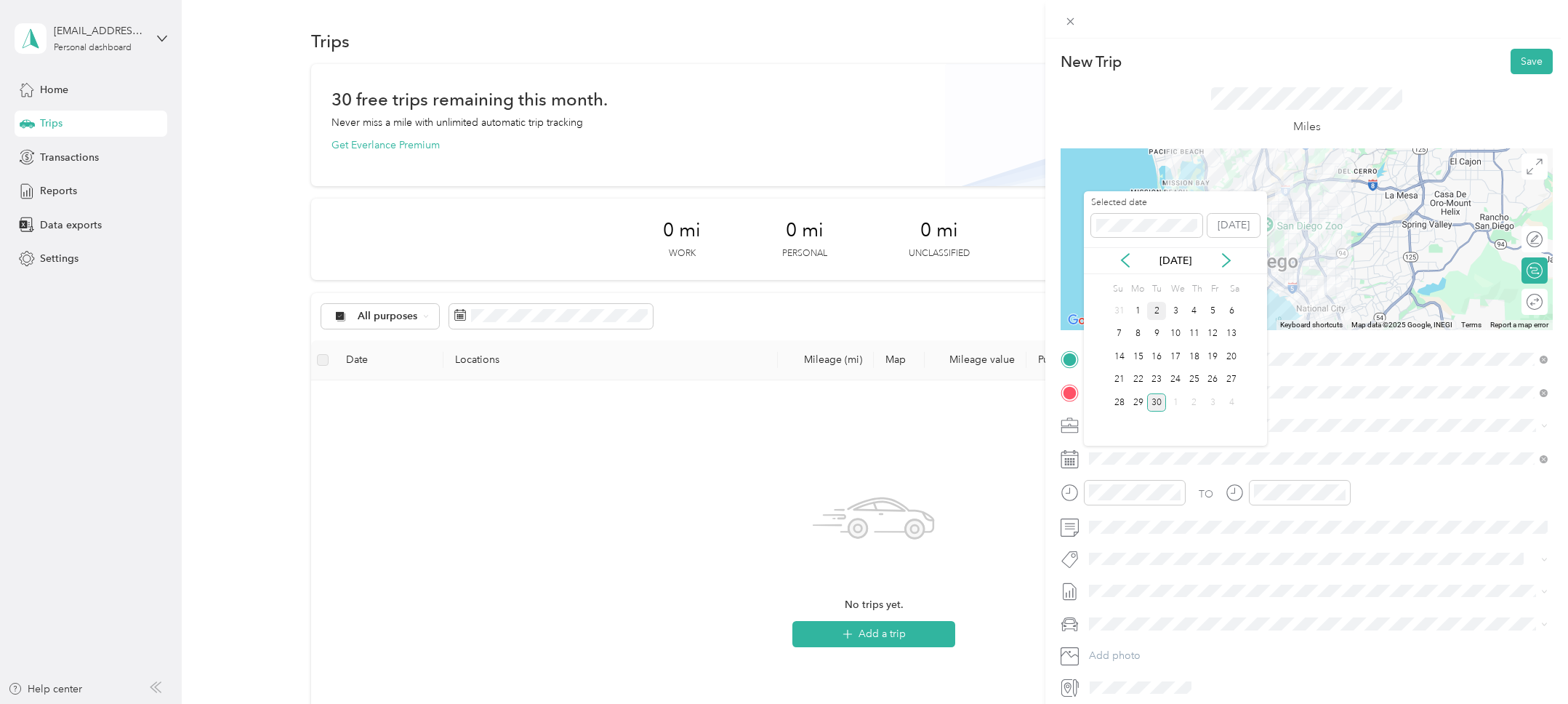
click at [1158, 312] on div "2" at bounding box center [1156, 311] width 19 height 18
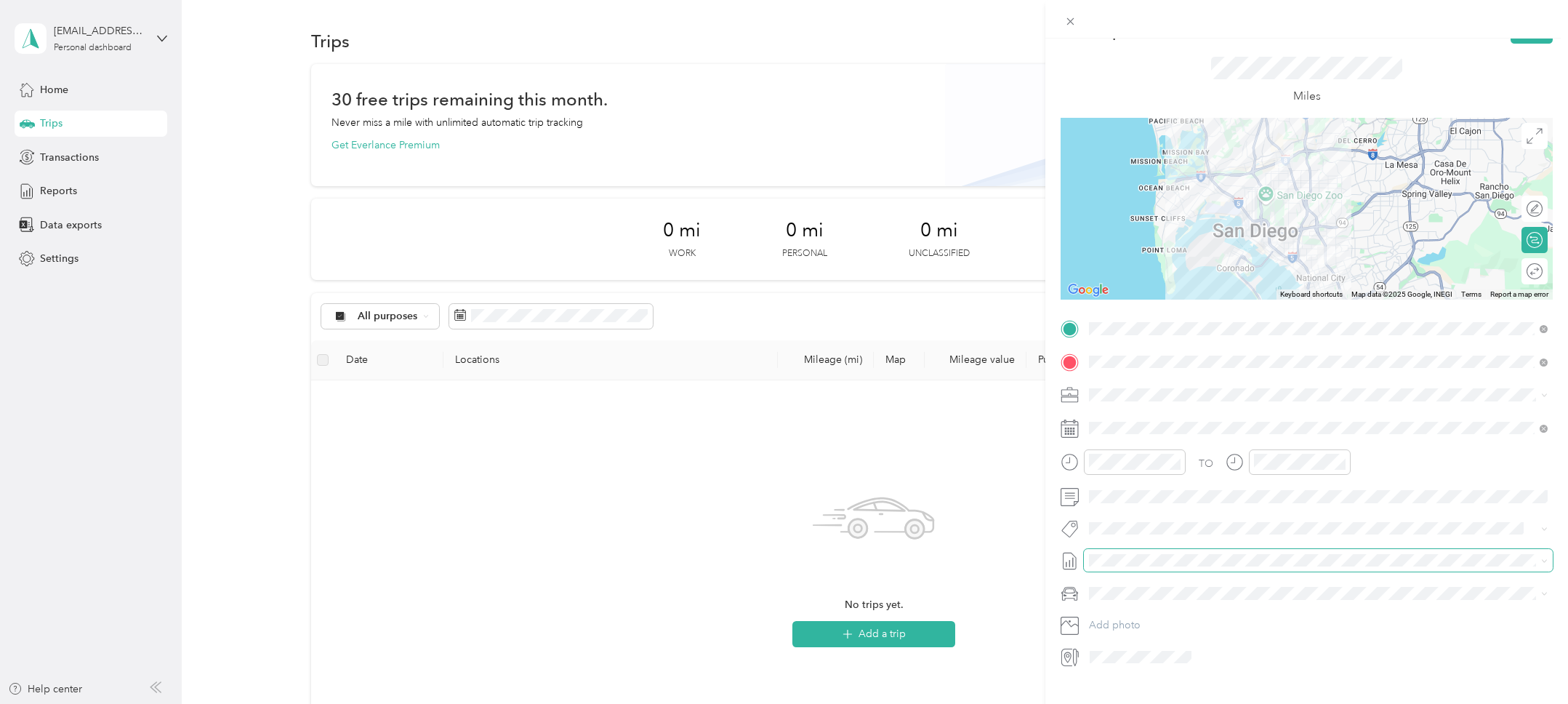
scroll to position [48, 0]
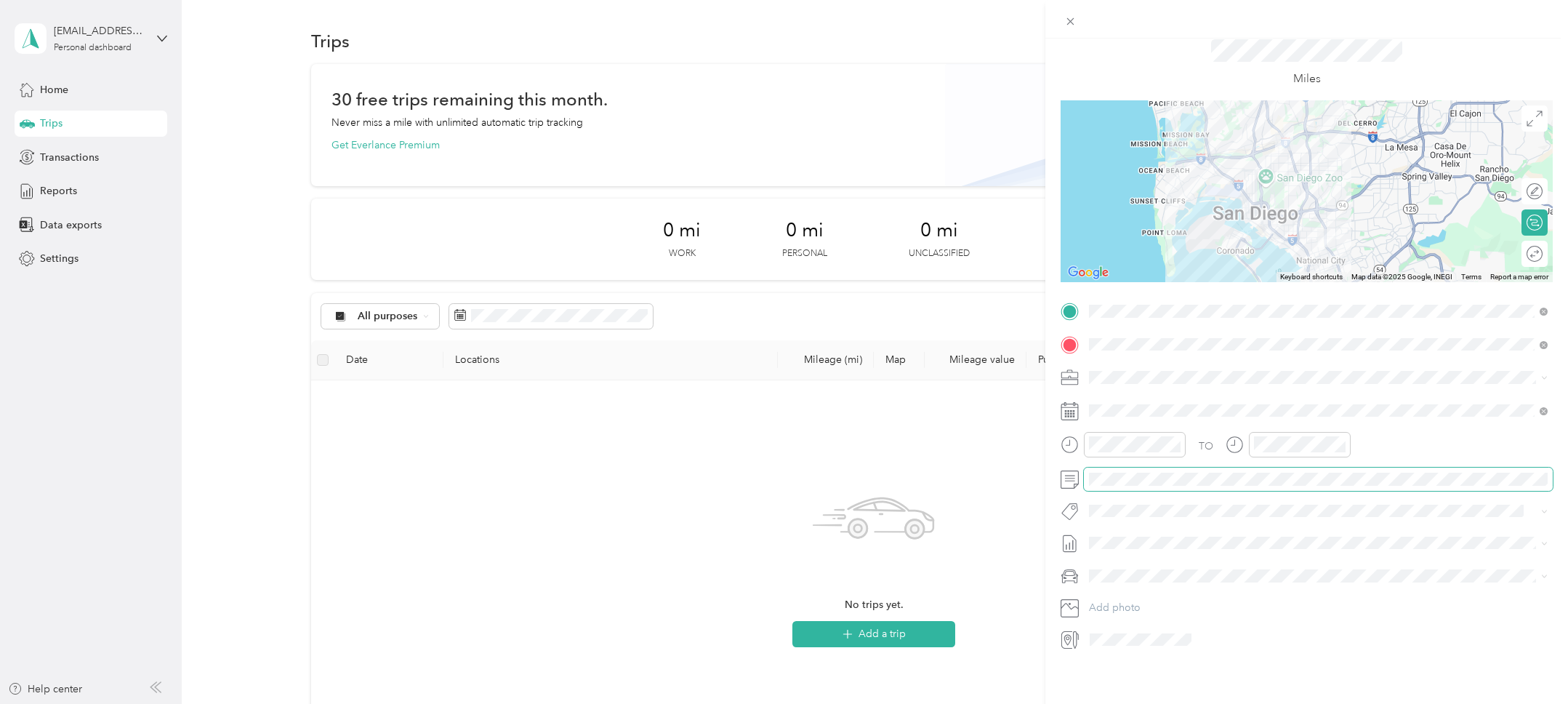
click at [1127, 486] on span at bounding box center [1318, 479] width 469 height 23
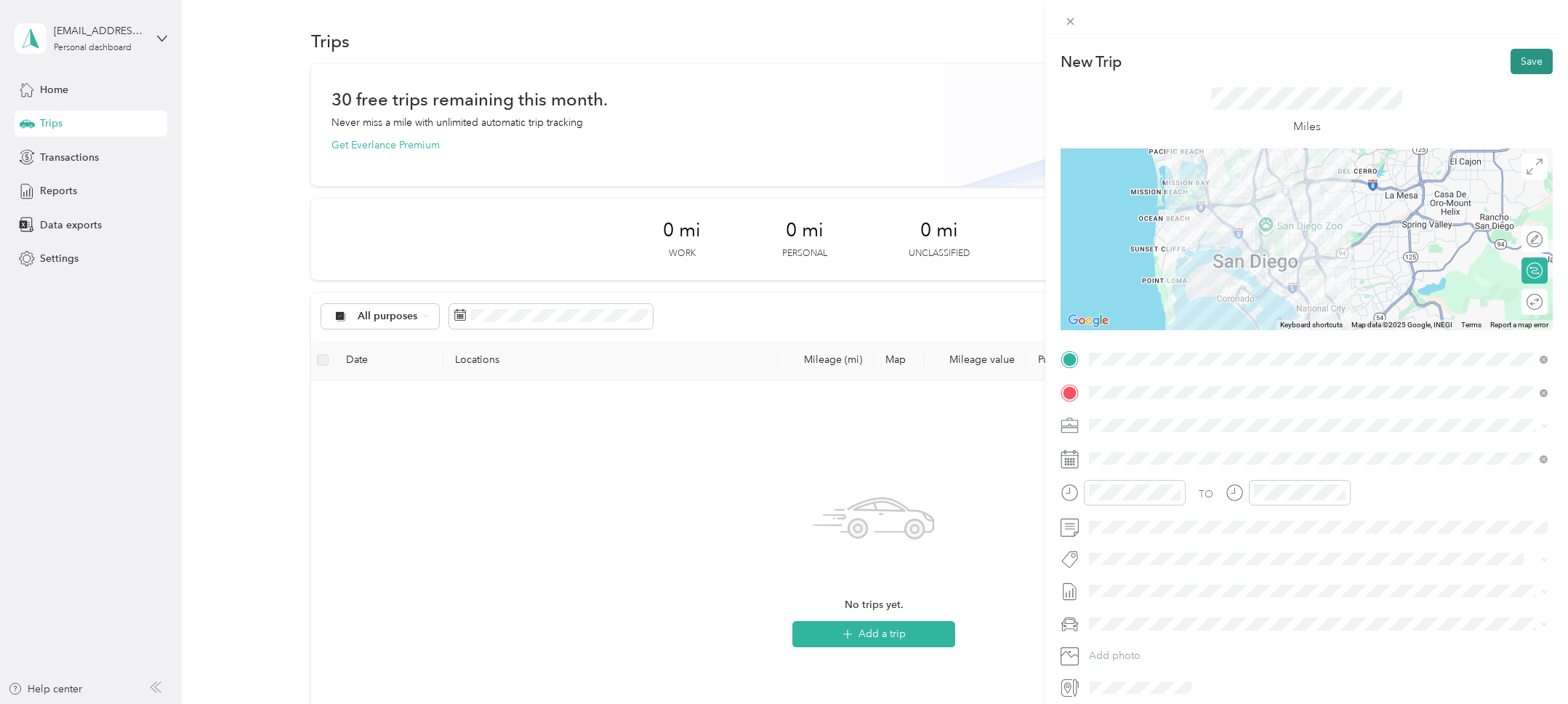
click at [1534, 64] on button "Save" at bounding box center [1532, 61] width 43 height 26
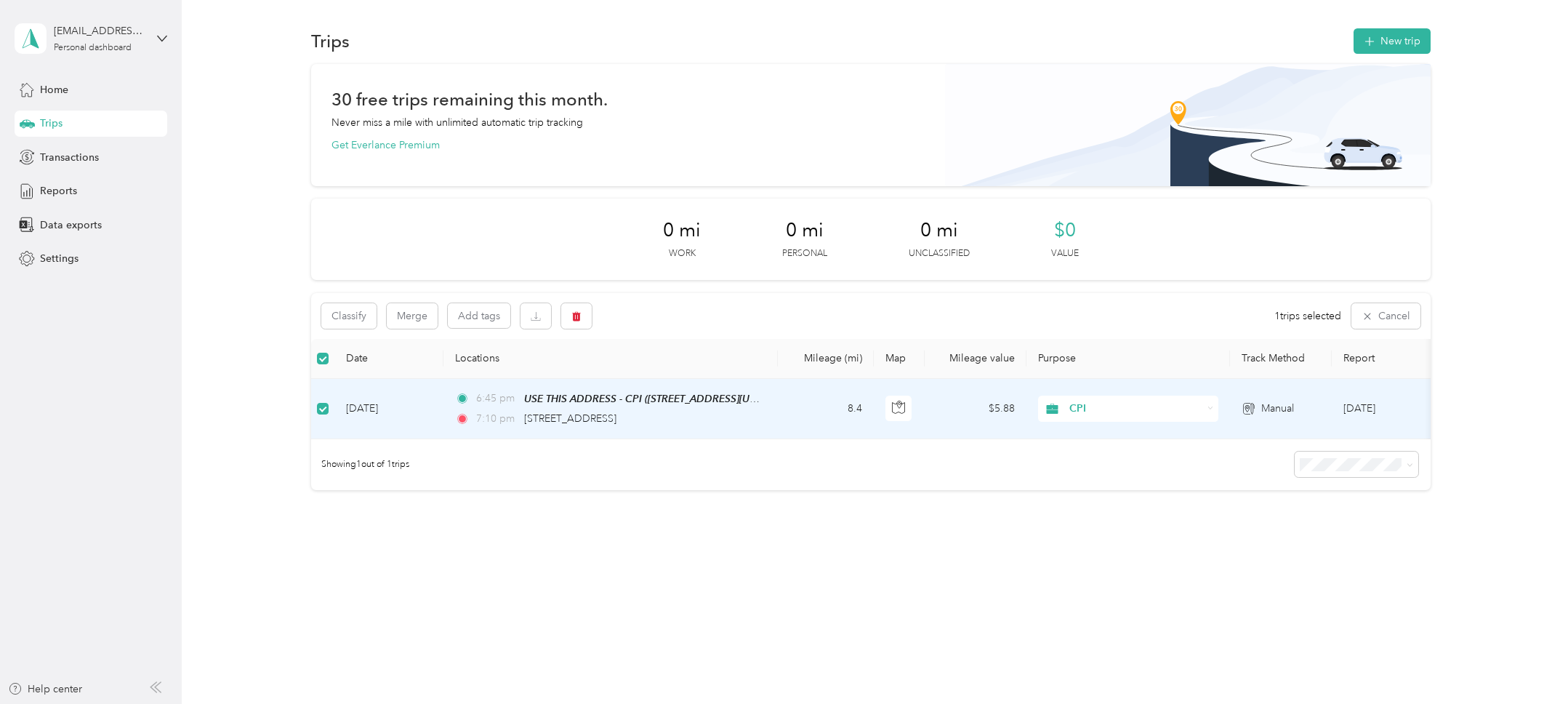
click at [251, 444] on div "30 free trips remaining this month. Never miss a mile with unlimited automatic …" at bounding box center [871, 302] width 1343 height 477
drag, startPoint x: 272, startPoint y: 440, endPoint x: 314, endPoint y: 403, distance: 56.0
click at [275, 440] on div "30 free trips remaining this month. Never miss a mile with unlimited automatic …" at bounding box center [871, 302] width 1343 height 477
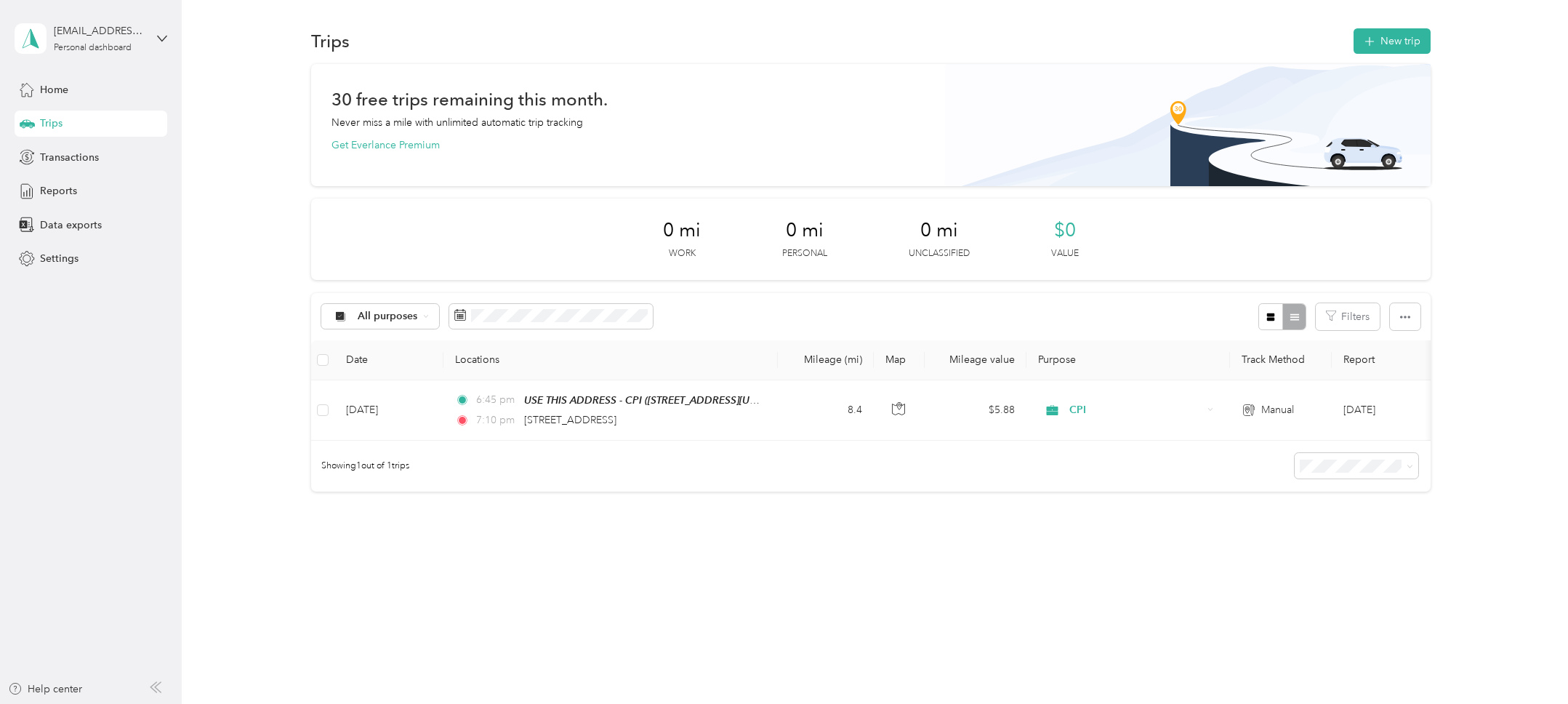
click at [275, 446] on div "30 free trips remaining this month. Never miss a mile with unlimited automatic …" at bounding box center [871, 303] width 1343 height 479
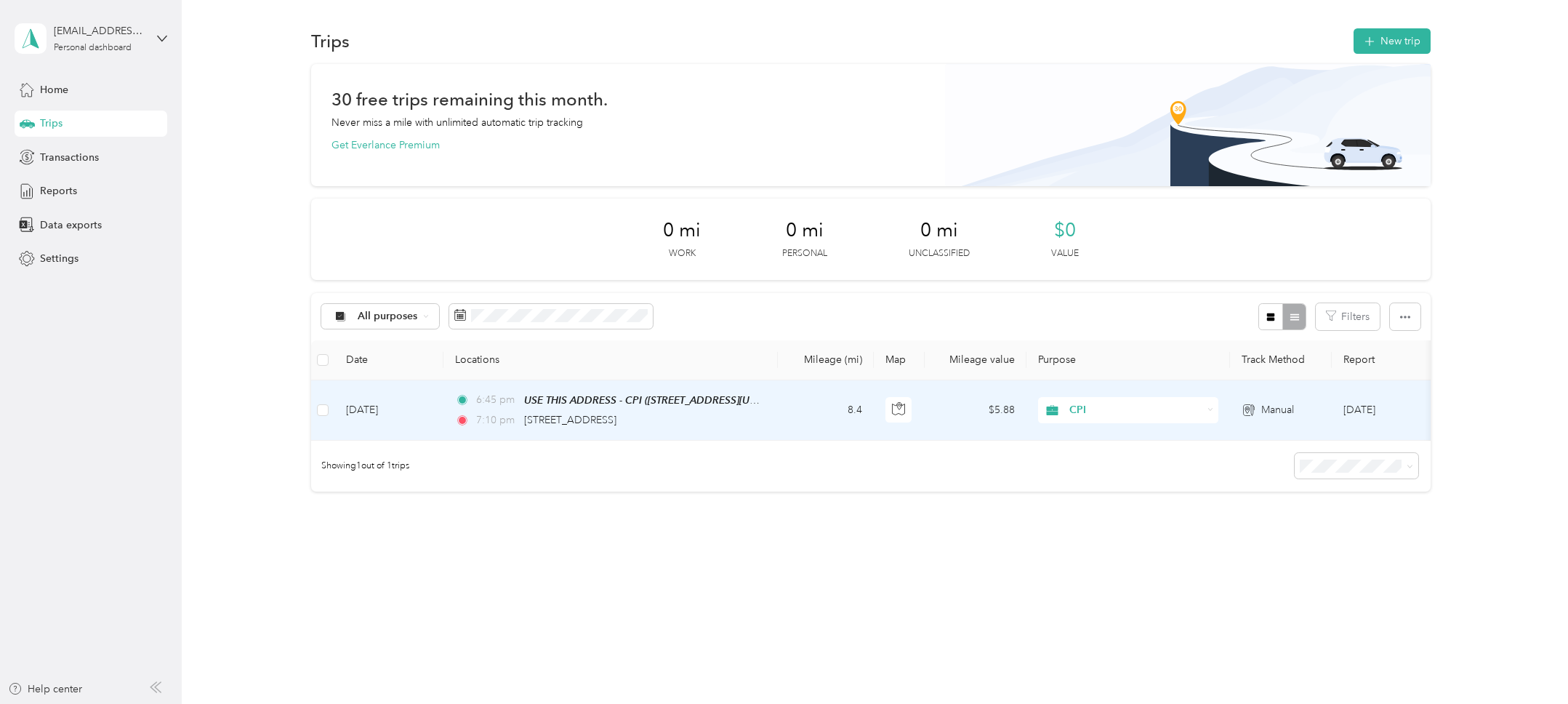
click at [425, 427] on td "Sep 2, 2025" at bounding box center [389, 410] width 109 height 60
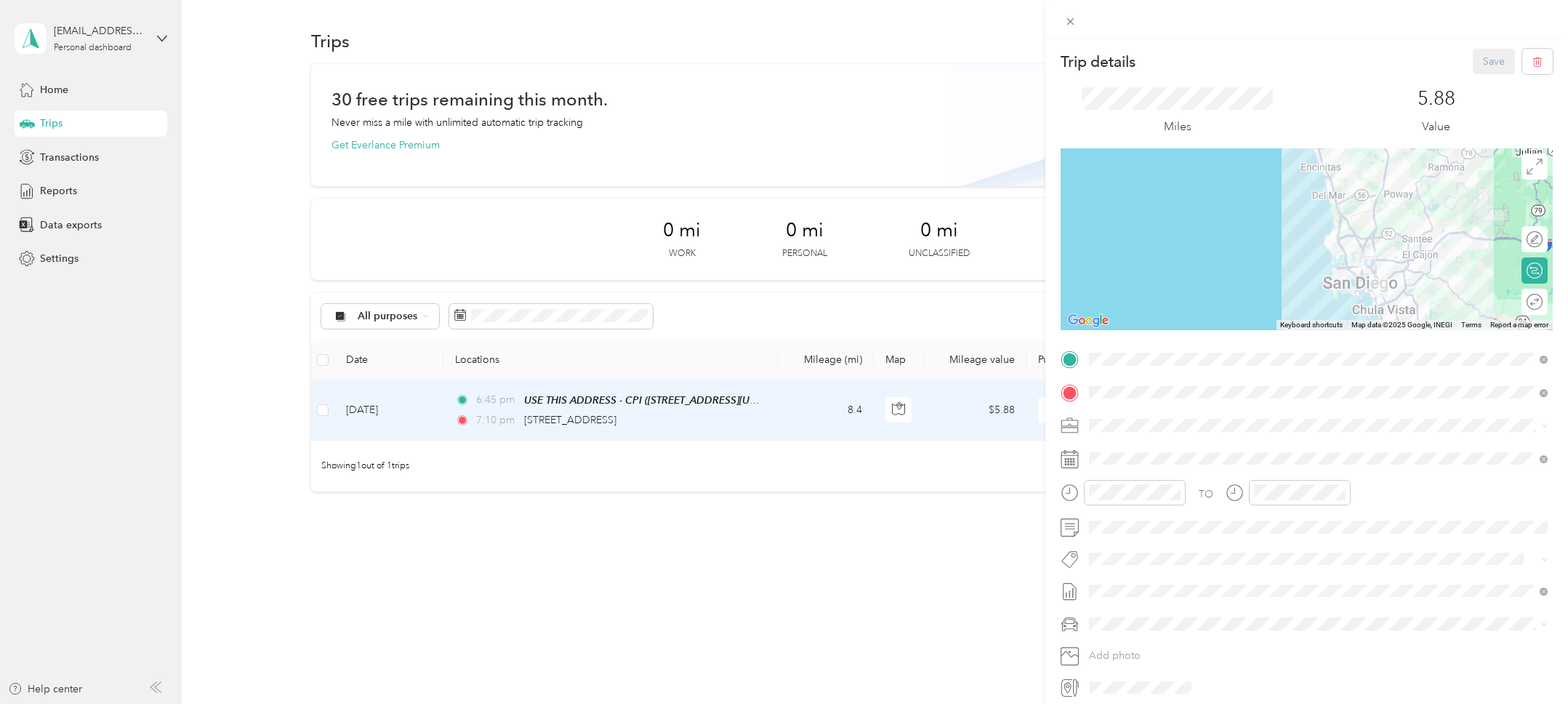
scroll to position [48, 0]
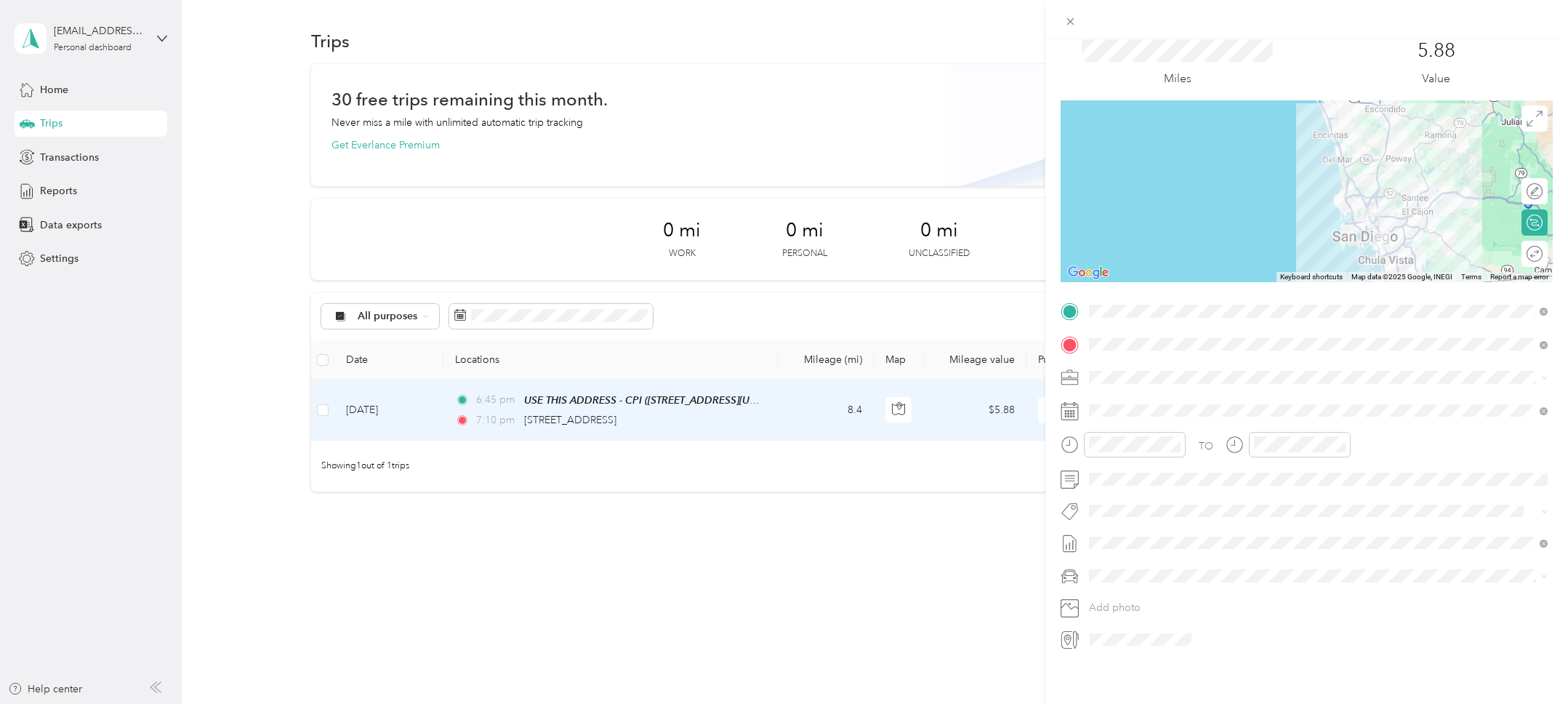
drag, startPoint x: 806, startPoint y: 572, endPoint x: 818, endPoint y: 572, distance: 12.0
click at [806, 572] on div "Trip details Save This trip cannot be edited because it is either under review,…" at bounding box center [784, 352] width 1568 height 704
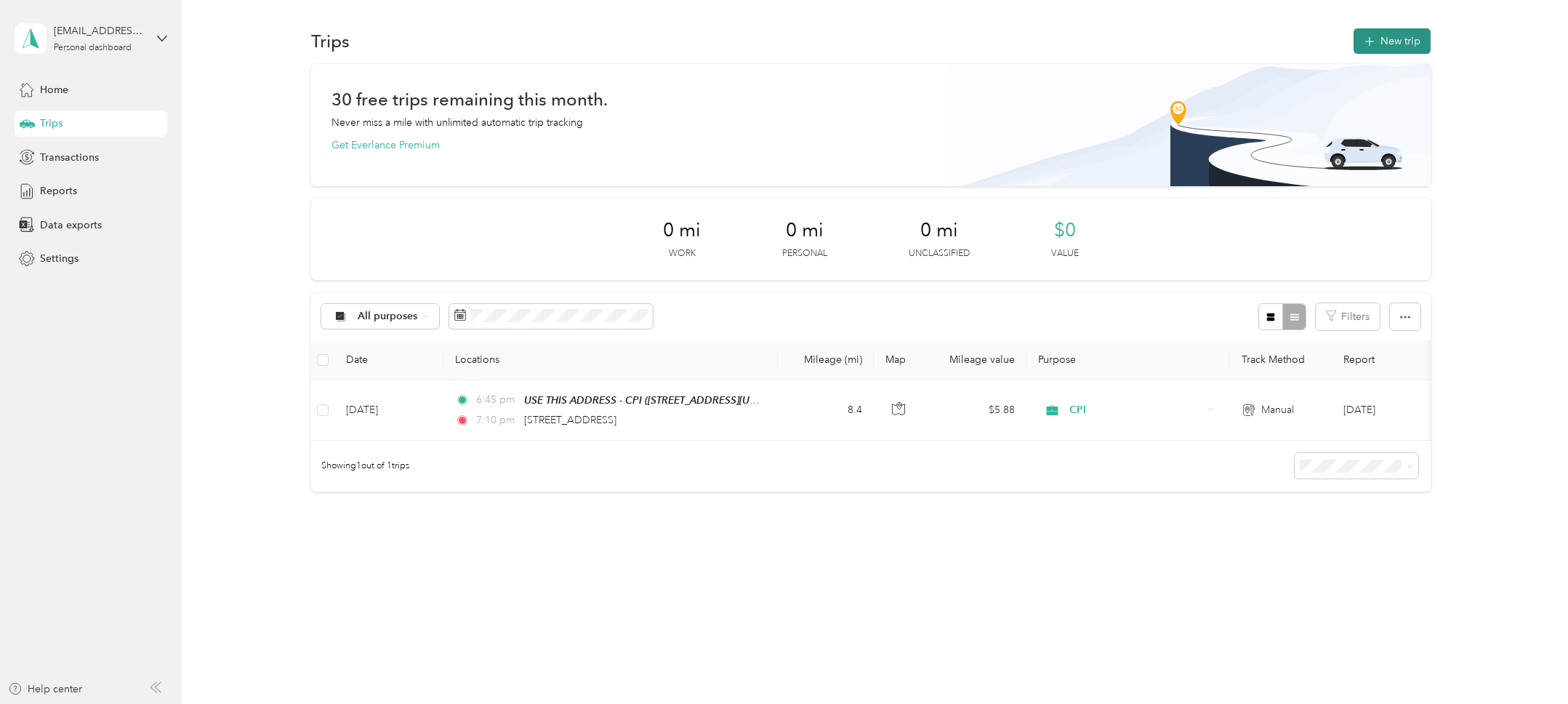
click at [1399, 44] on button "New trip" at bounding box center [1391, 41] width 77 height 26
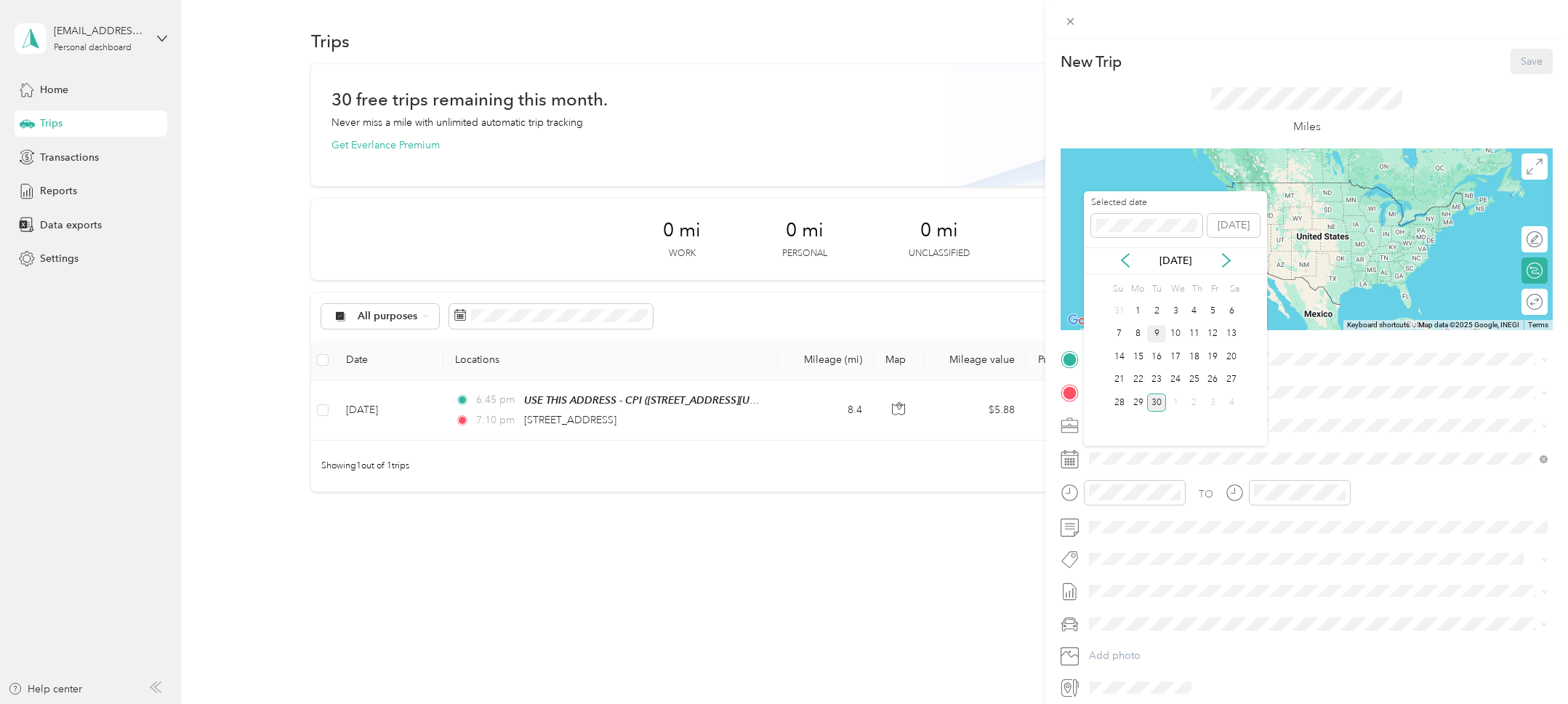
click at [1152, 333] on div "9" at bounding box center [1156, 334] width 19 height 18
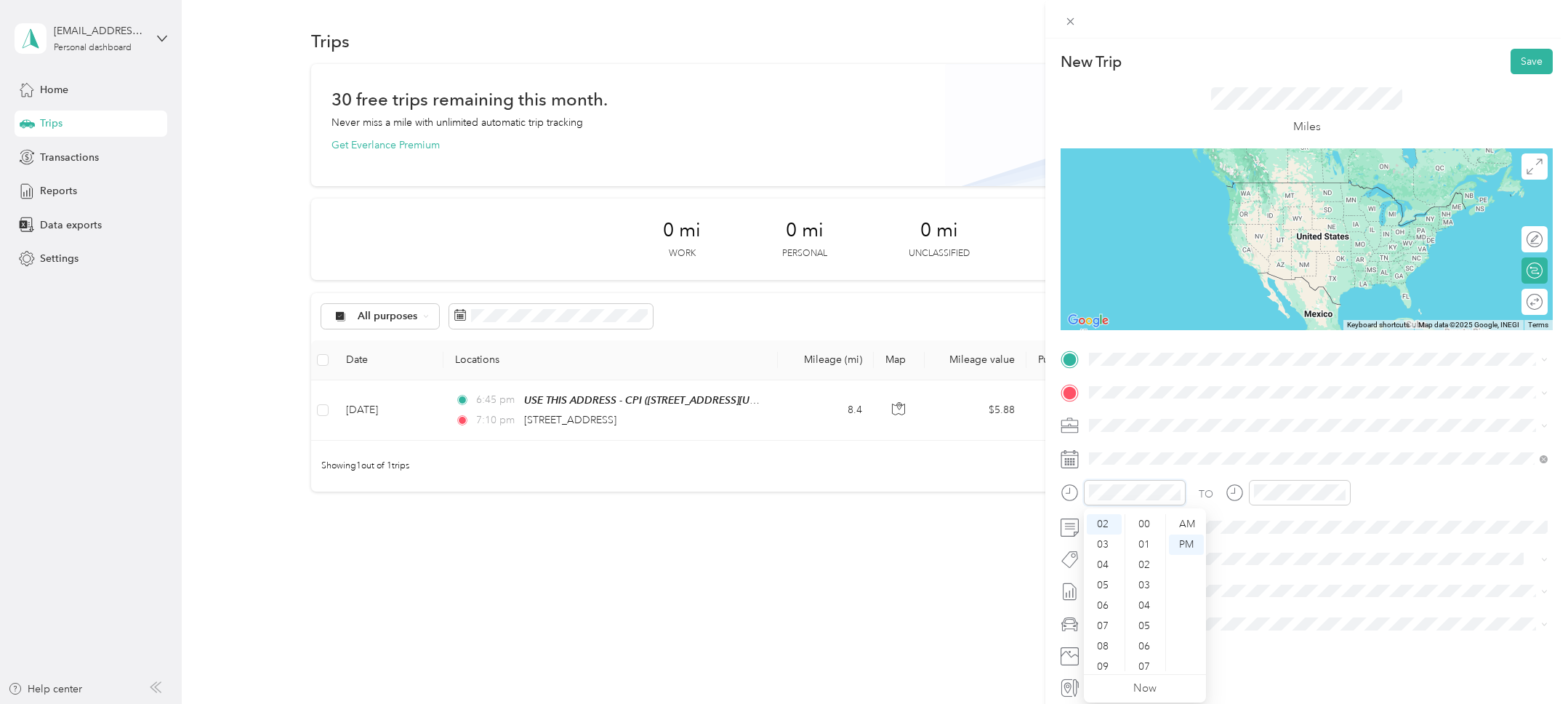
scroll to position [428, 0]
click at [1107, 609] on div "06" at bounding box center [1104, 605] width 35 height 20
click at [1149, 569] on div "50" at bounding box center [1145, 566] width 35 height 20
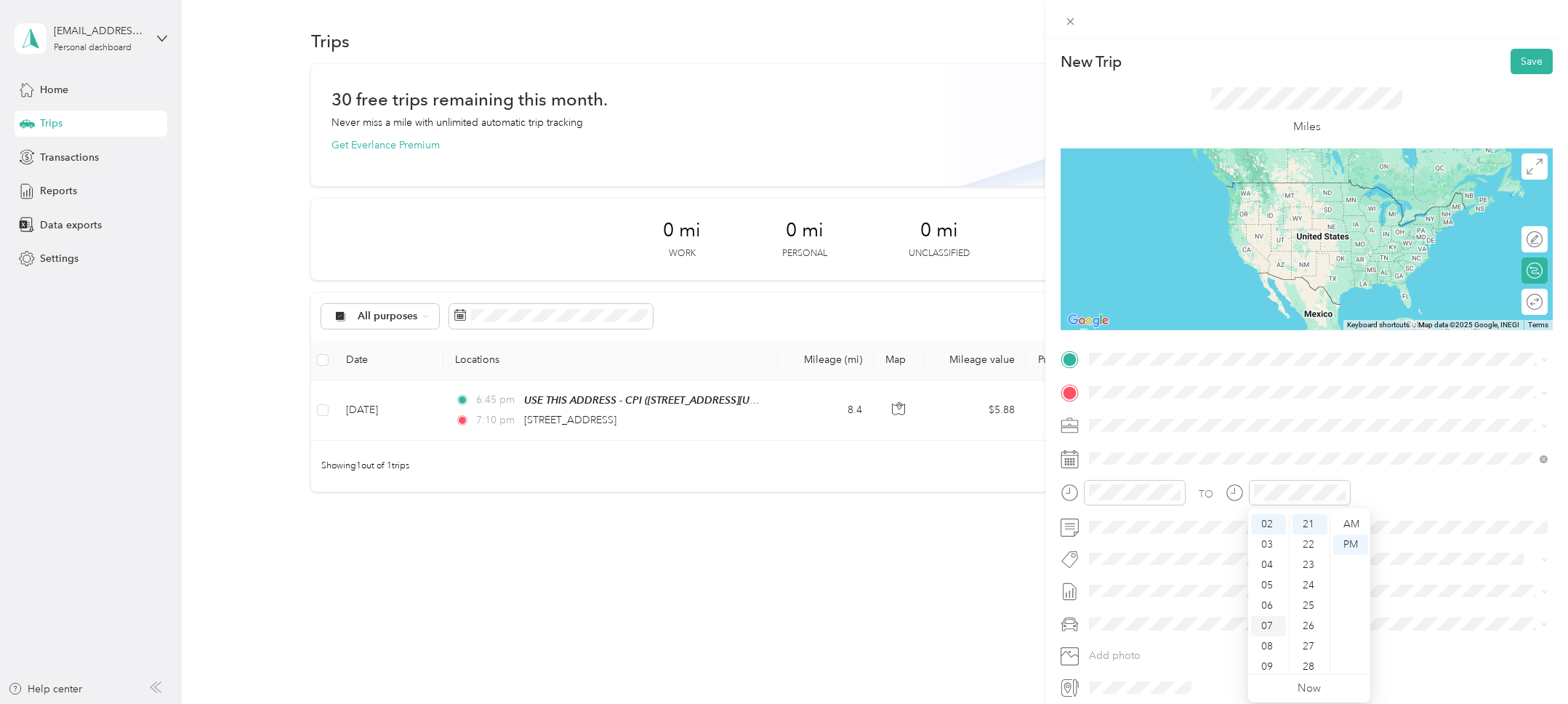
click at [1272, 627] on div "07" at bounding box center [1268, 626] width 35 height 20
click at [1312, 590] on div "13" at bounding box center [1310, 592] width 35 height 20
click at [1180, 429] on div "TEAM USE THIS ADDRESS - CPI 2828 Camino Del Rio South, 92108, San Diego, Califo…" at bounding box center [1202, 427] width 171 height 36
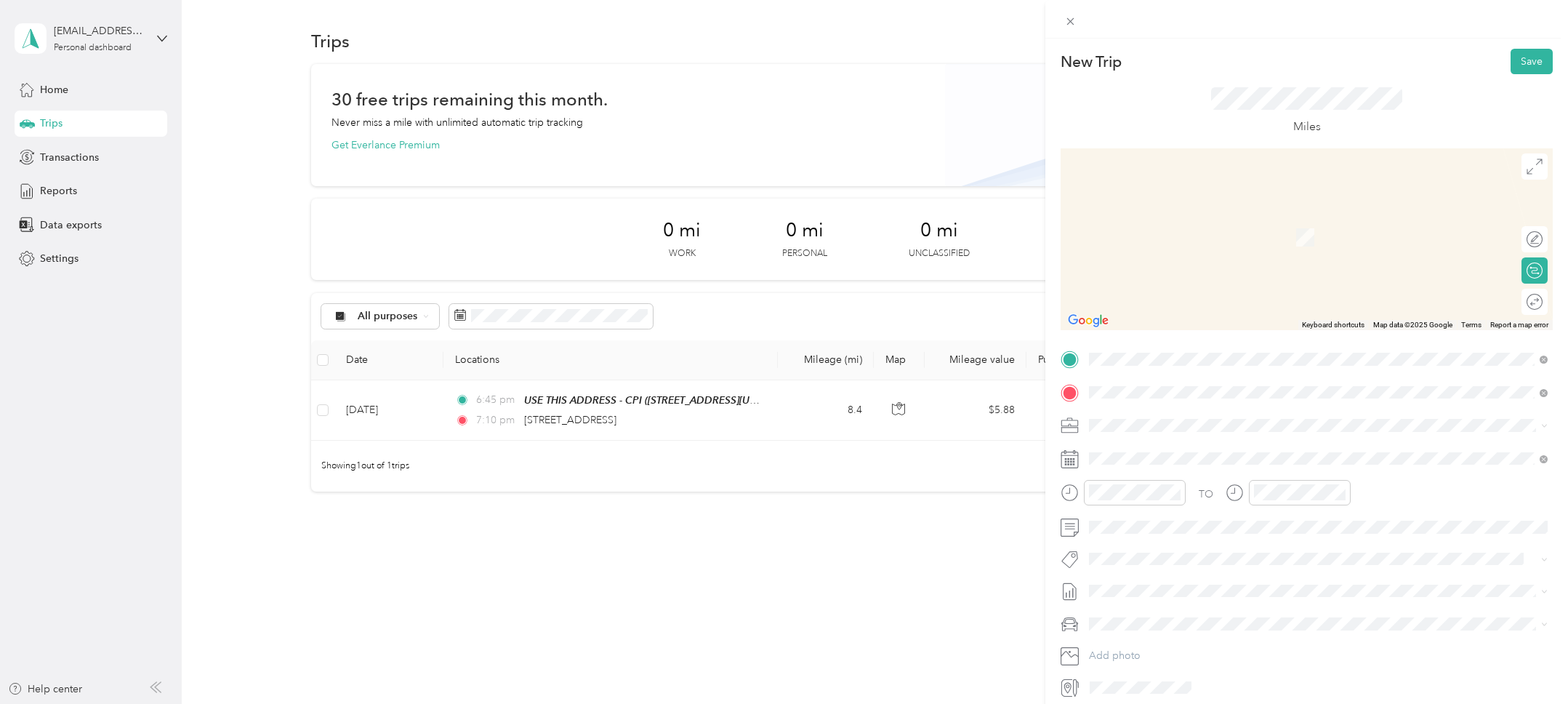
click at [1188, 445] on span "4742 Solola Avenue San Diego, California 92113, United States" at bounding box center [1189, 445] width 146 height 13
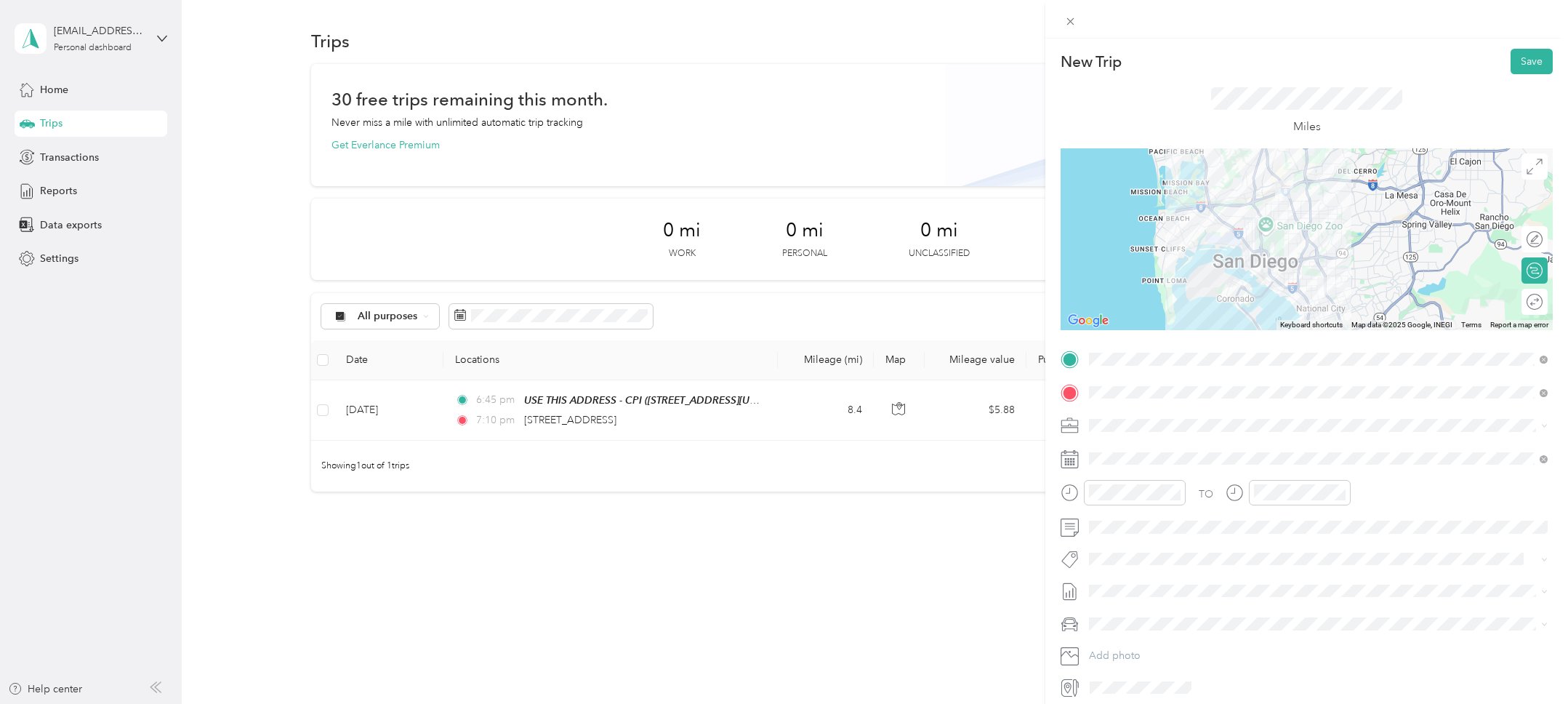
click at [444, 413] on div "New Trip Save This trip cannot be edited because it is either under review, app…" at bounding box center [784, 352] width 1568 height 704
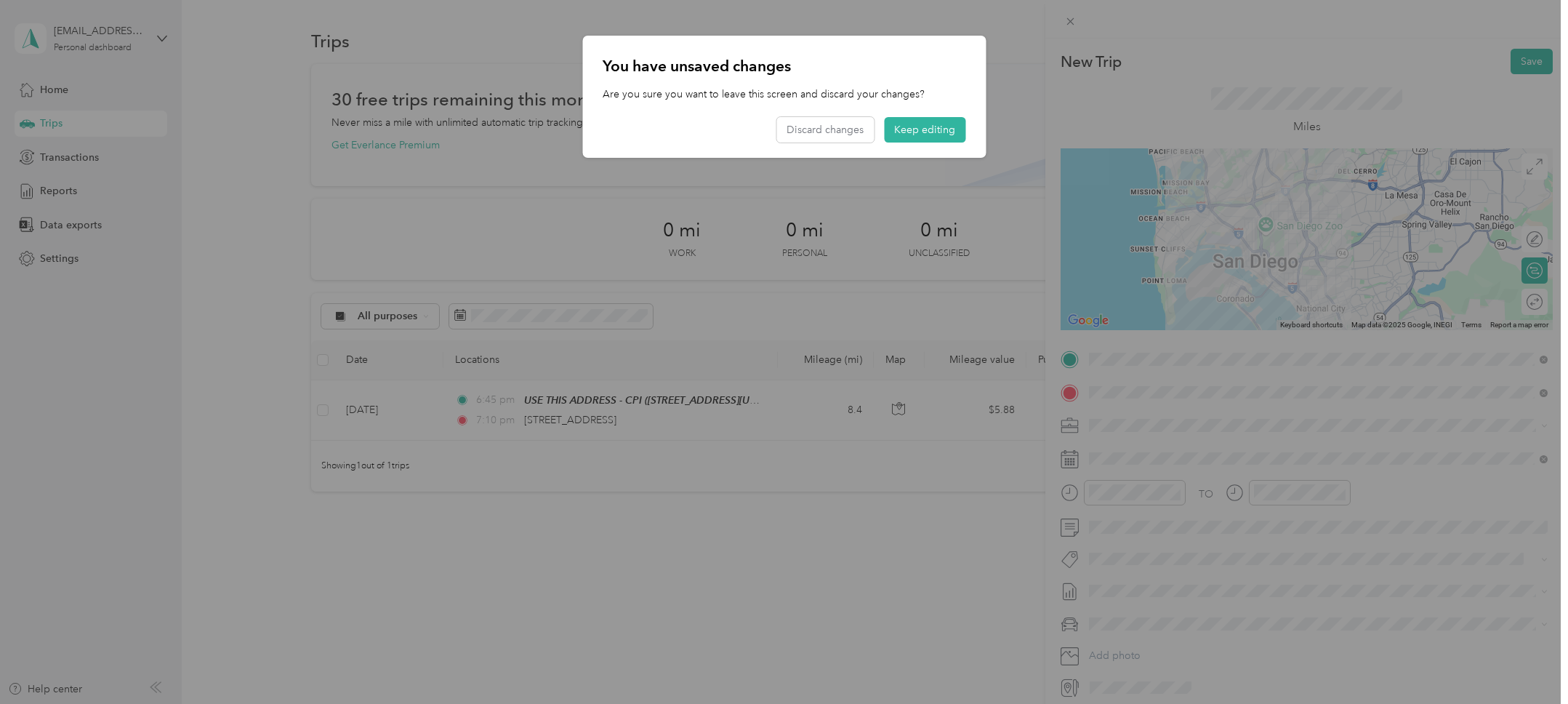
drag, startPoint x: 947, startPoint y: 137, endPoint x: 940, endPoint y: 150, distance: 14.8
click at [947, 137] on button "Keep editing" at bounding box center [925, 130] width 82 height 26
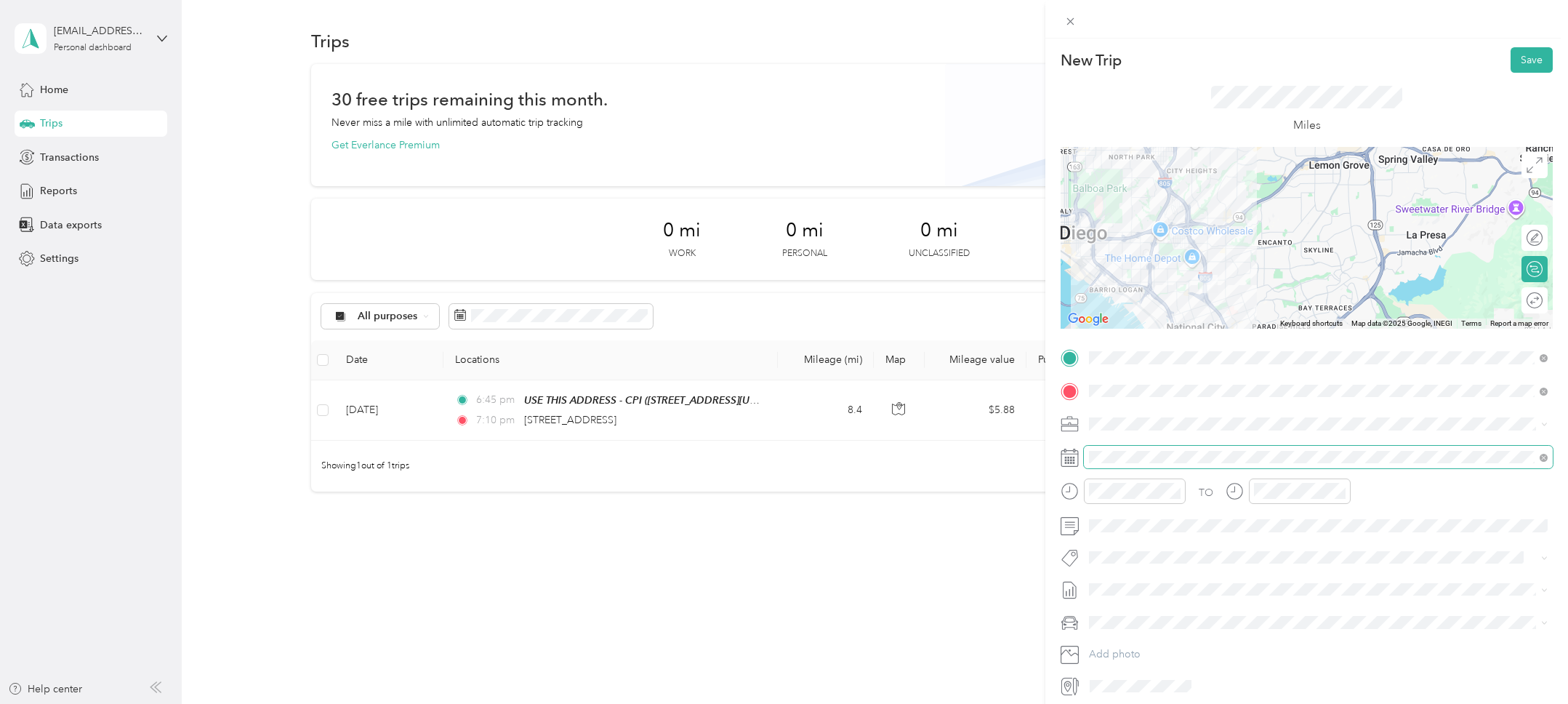
scroll to position [0, 0]
click at [1527, 55] on button "Save" at bounding box center [1532, 61] width 43 height 26
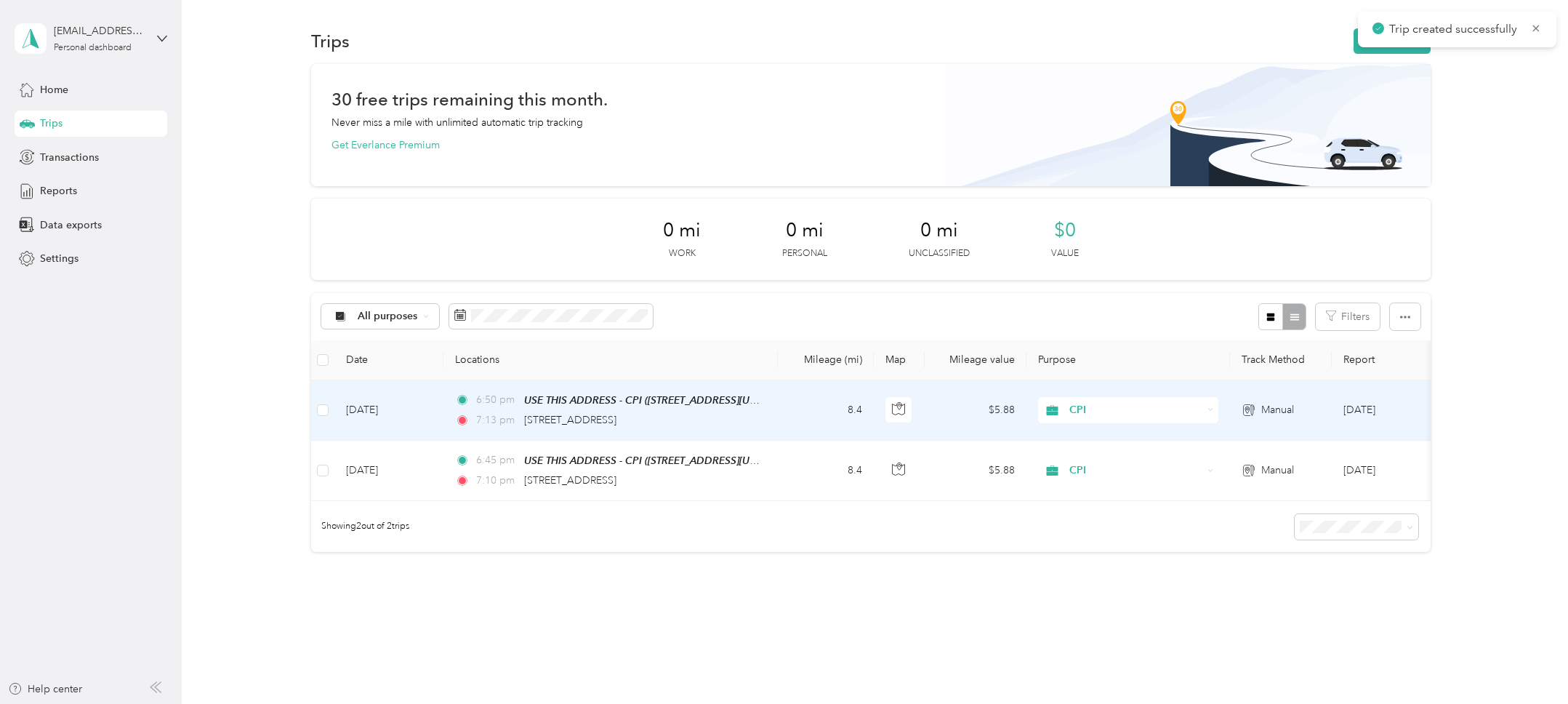
click at [387, 404] on td "Sep 9, 2025" at bounding box center [389, 410] width 109 height 60
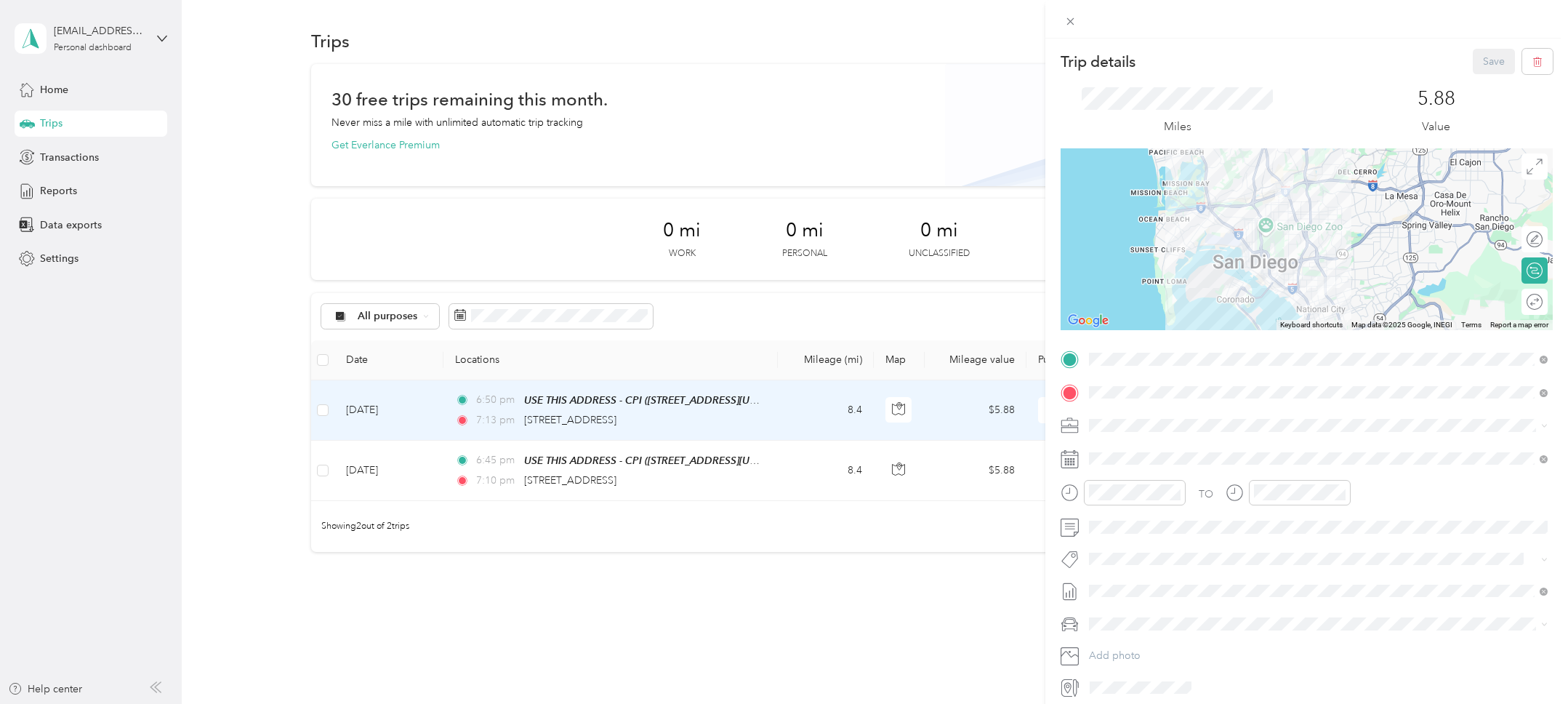
click at [414, 469] on div "Trip details Save This trip cannot be edited because it is either under review,…" at bounding box center [784, 352] width 1568 height 704
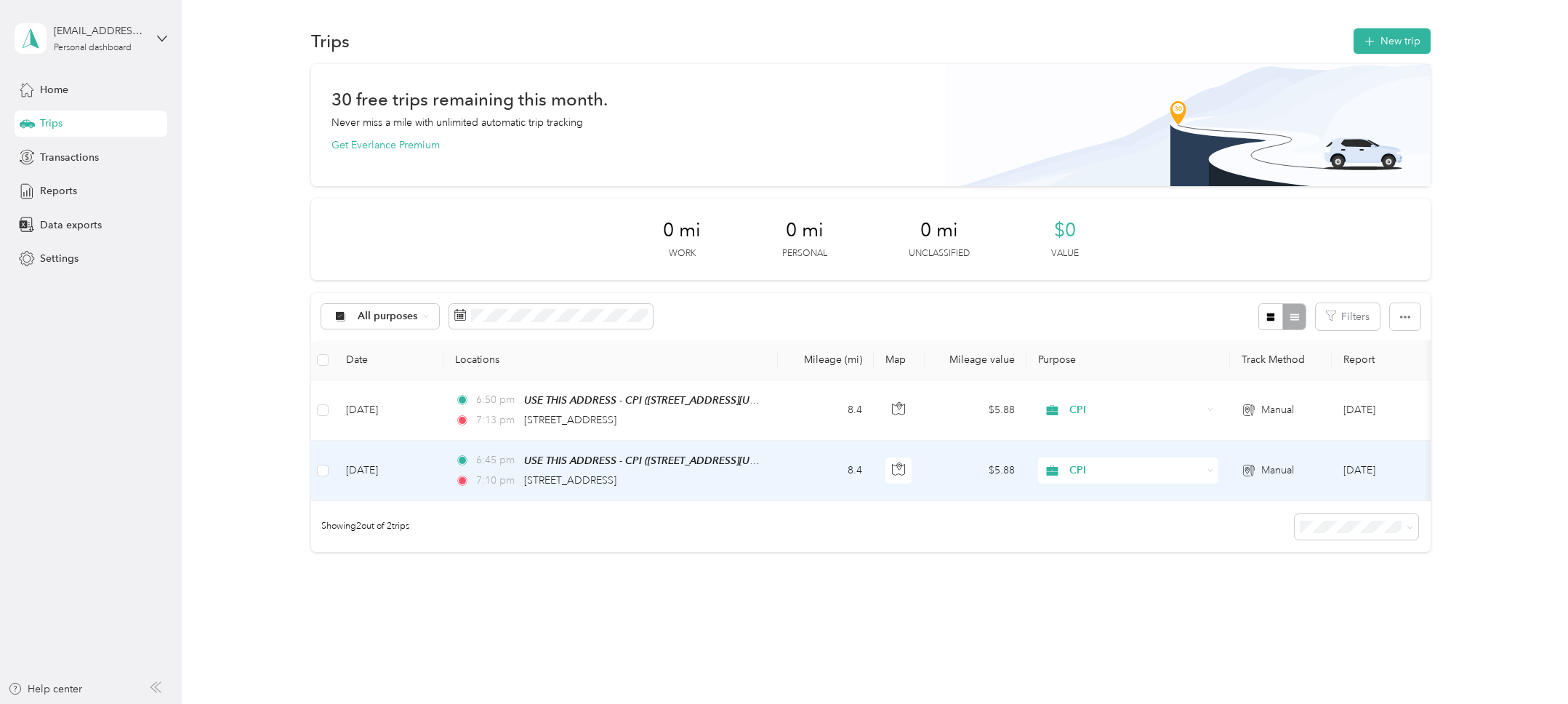
click at [381, 469] on td "Sep 2, 2025" at bounding box center [389, 471] width 109 height 60
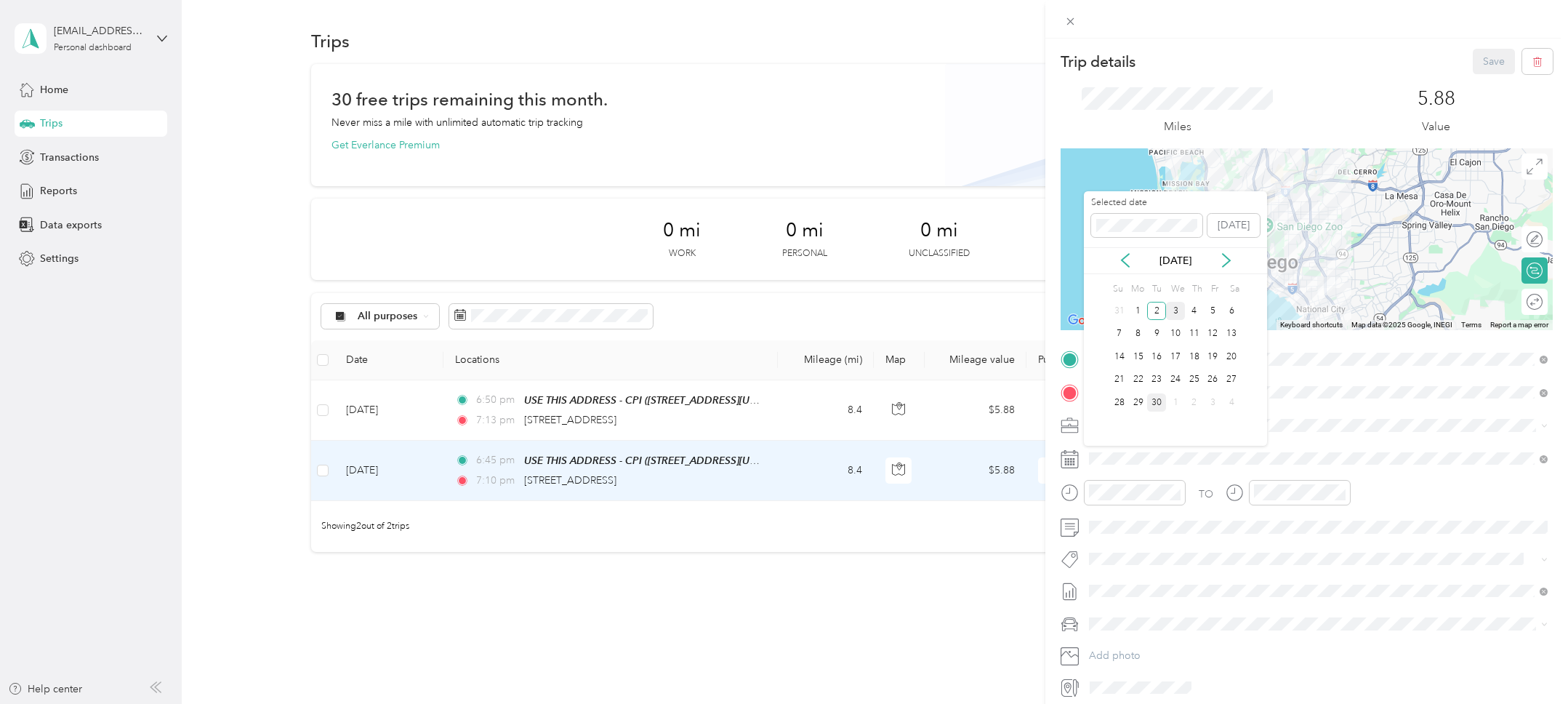
click at [1175, 315] on div "3" at bounding box center [1175, 311] width 19 height 18
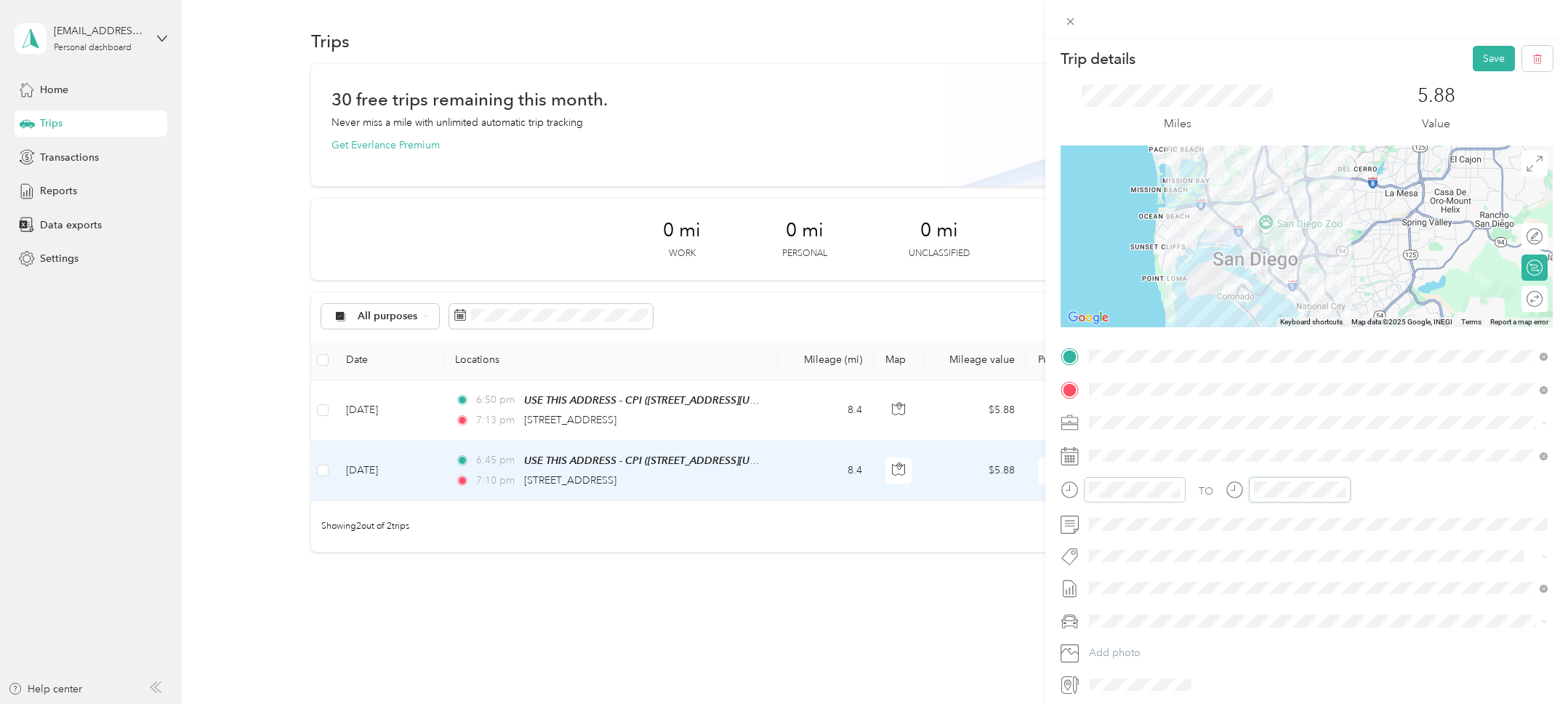
scroll to position [203, 0]
click at [1316, 623] on div "15" at bounding box center [1310, 623] width 35 height 20
click at [1054, 489] on form "Trip details Save This trip cannot be edited because it is either under review,…" at bounding box center [1306, 371] width 523 height 650
click at [1498, 54] on button "Save" at bounding box center [1494, 59] width 43 height 26
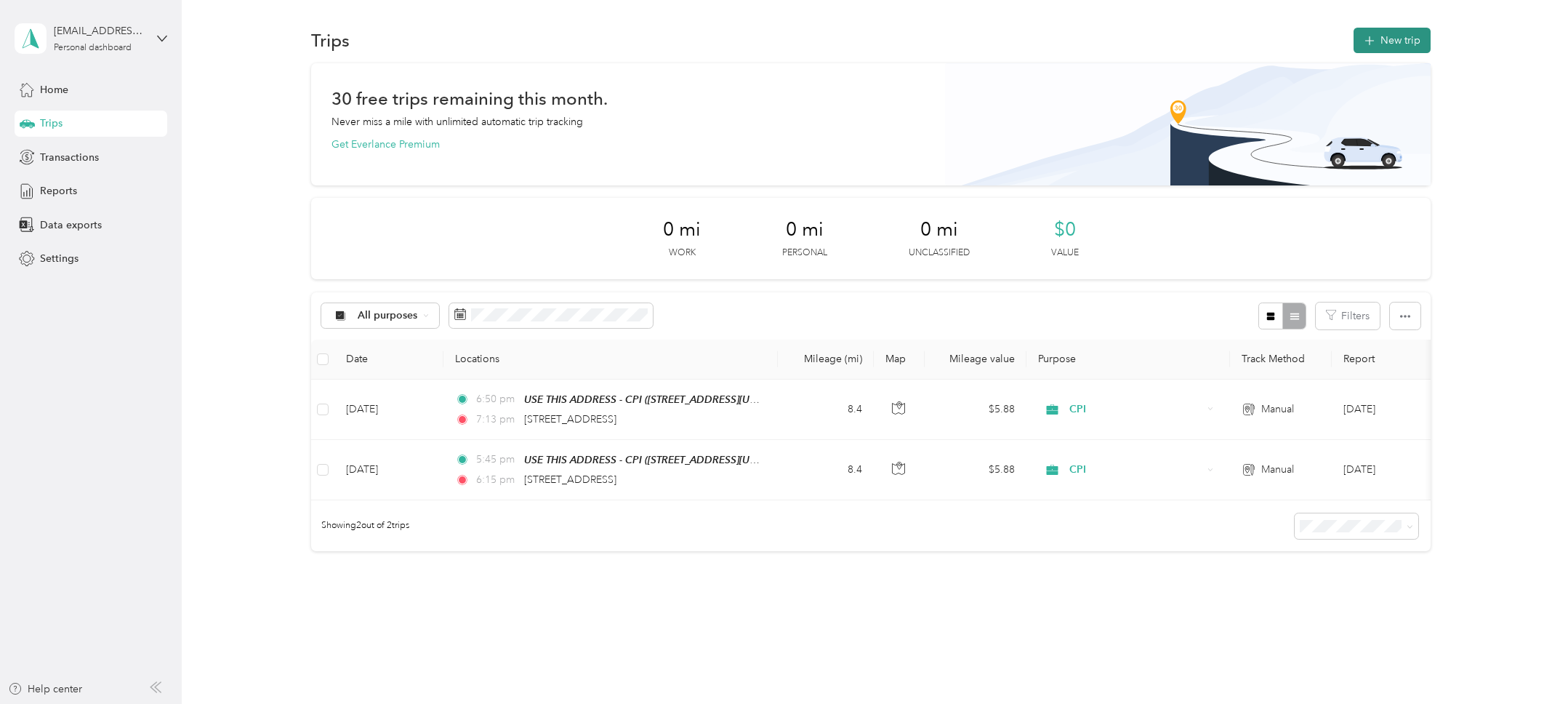
click at [1385, 44] on button "New trip" at bounding box center [1391, 40] width 77 height 26
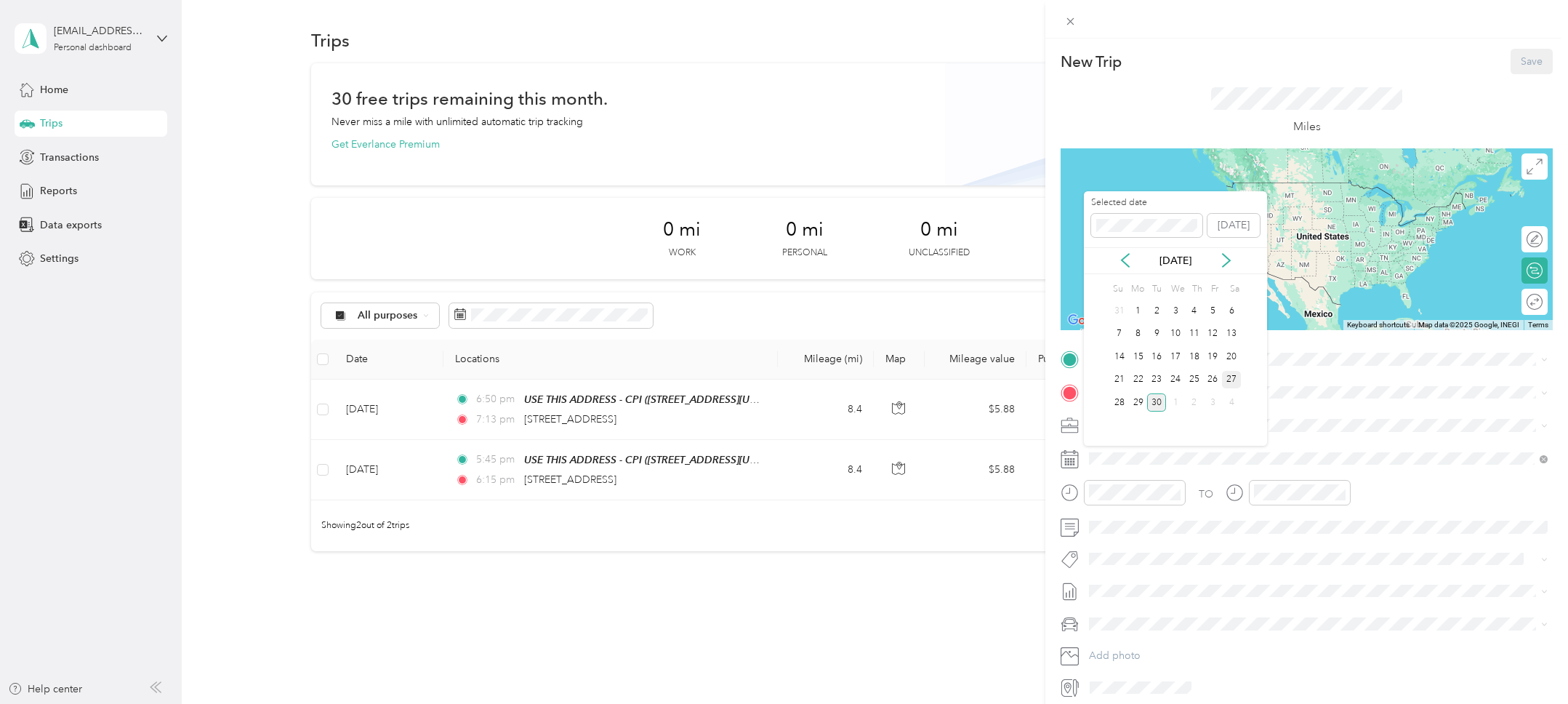
click at [1225, 383] on div "27" at bounding box center [1231, 380] width 19 height 18
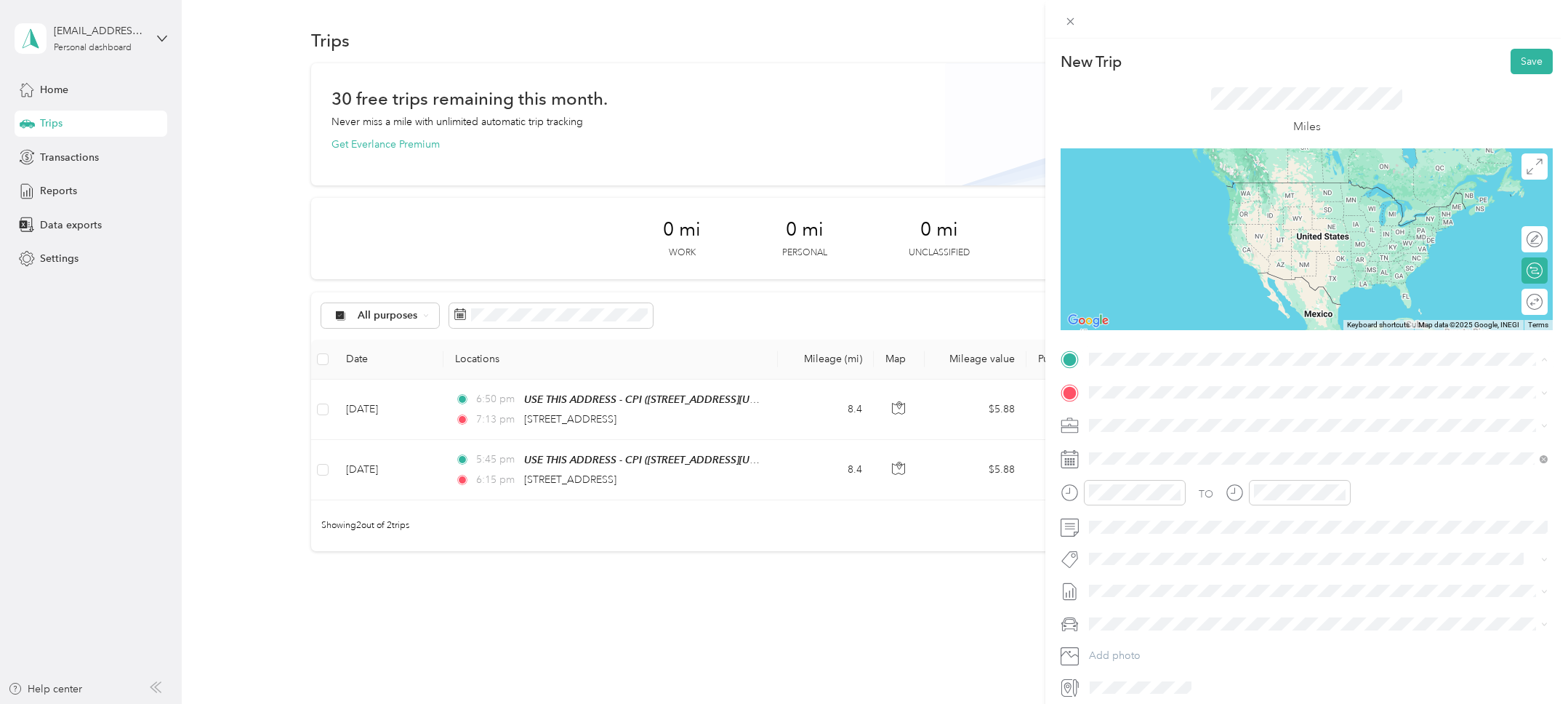
click at [1161, 412] on div "TEAM USE THIS ADDRESS - CPI" at bounding box center [1202, 419] width 171 height 18
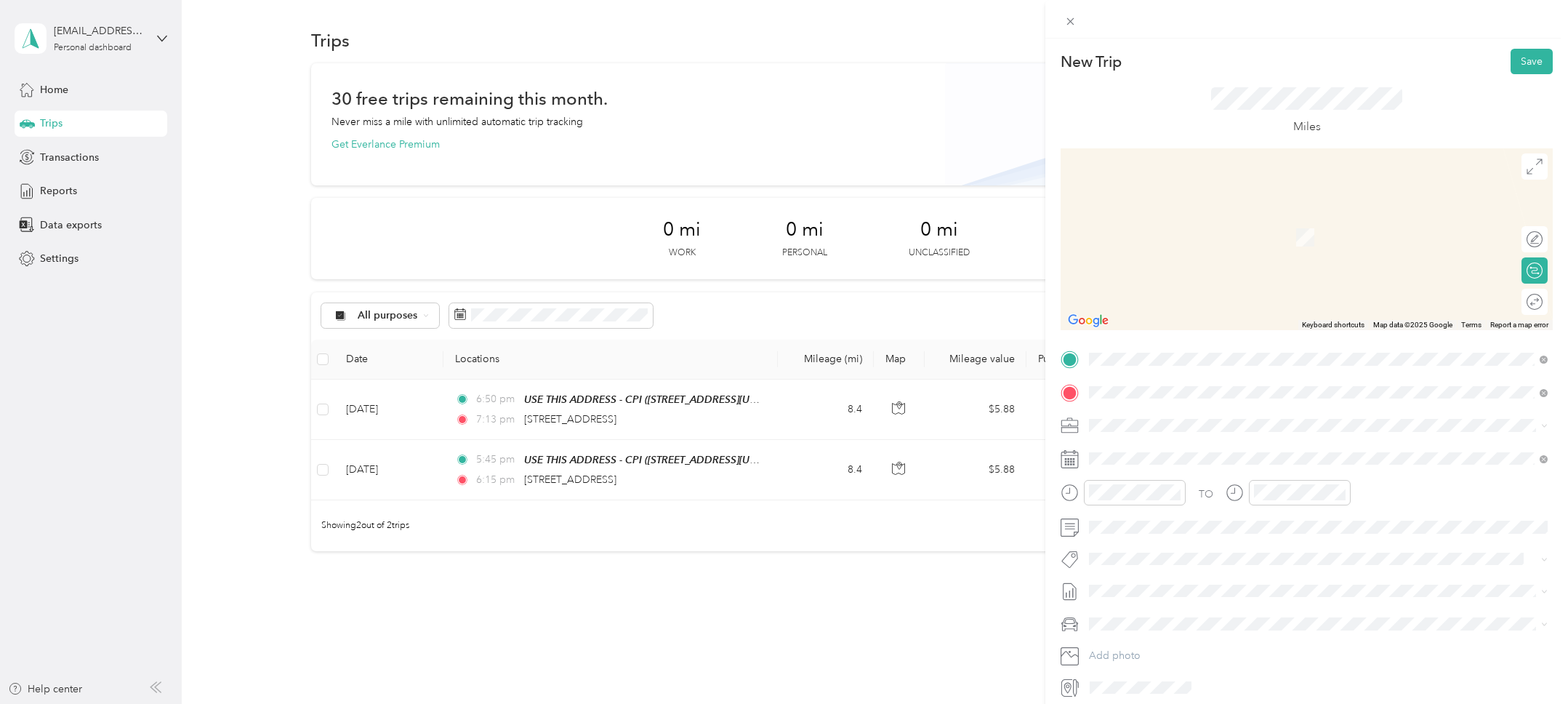
click at [1238, 445] on span "4011 46th Street San Diego, California 92105, United States" at bounding box center [1189, 445] width 146 height 13
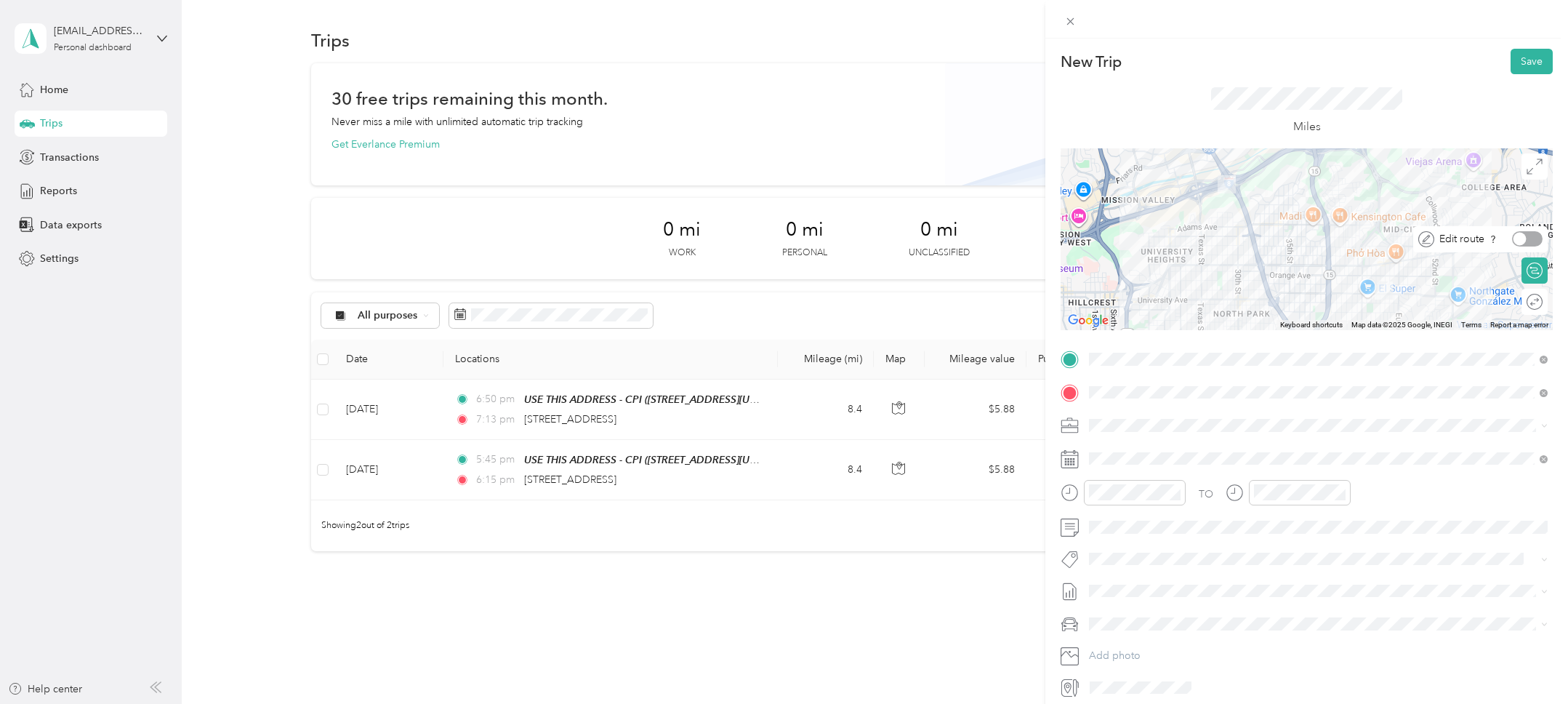
click at [1462, 238] on span "Edit route" at bounding box center [1462, 239] width 45 height 15
click at [1530, 242] on span "Edit route" at bounding box center [1525, 239] width 45 height 15
click at [1532, 241] on div at bounding box center [1527, 239] width 30 height 15
click at [1532, 241] on div at bounding box center [1535, 239] width 13 height 13
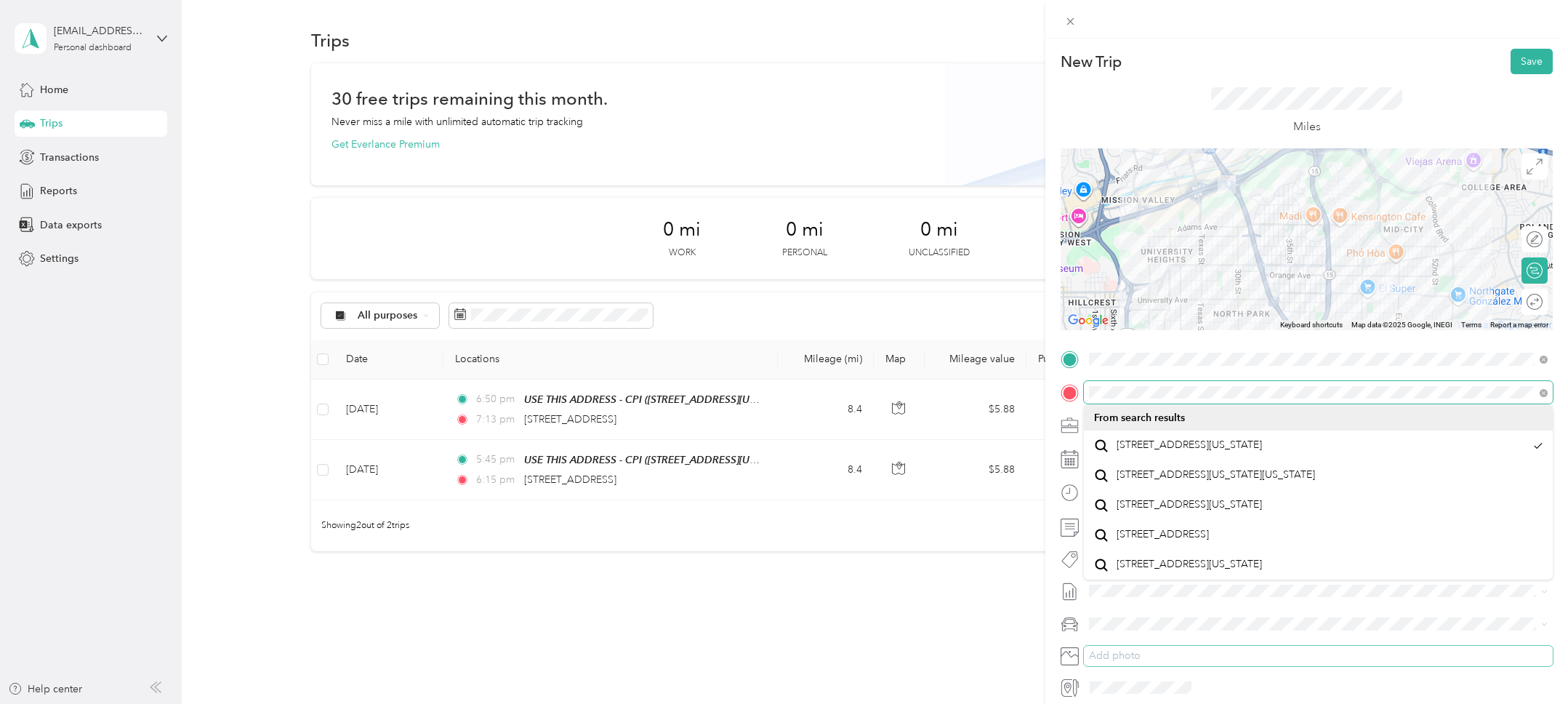
scroll to position [48, 0]
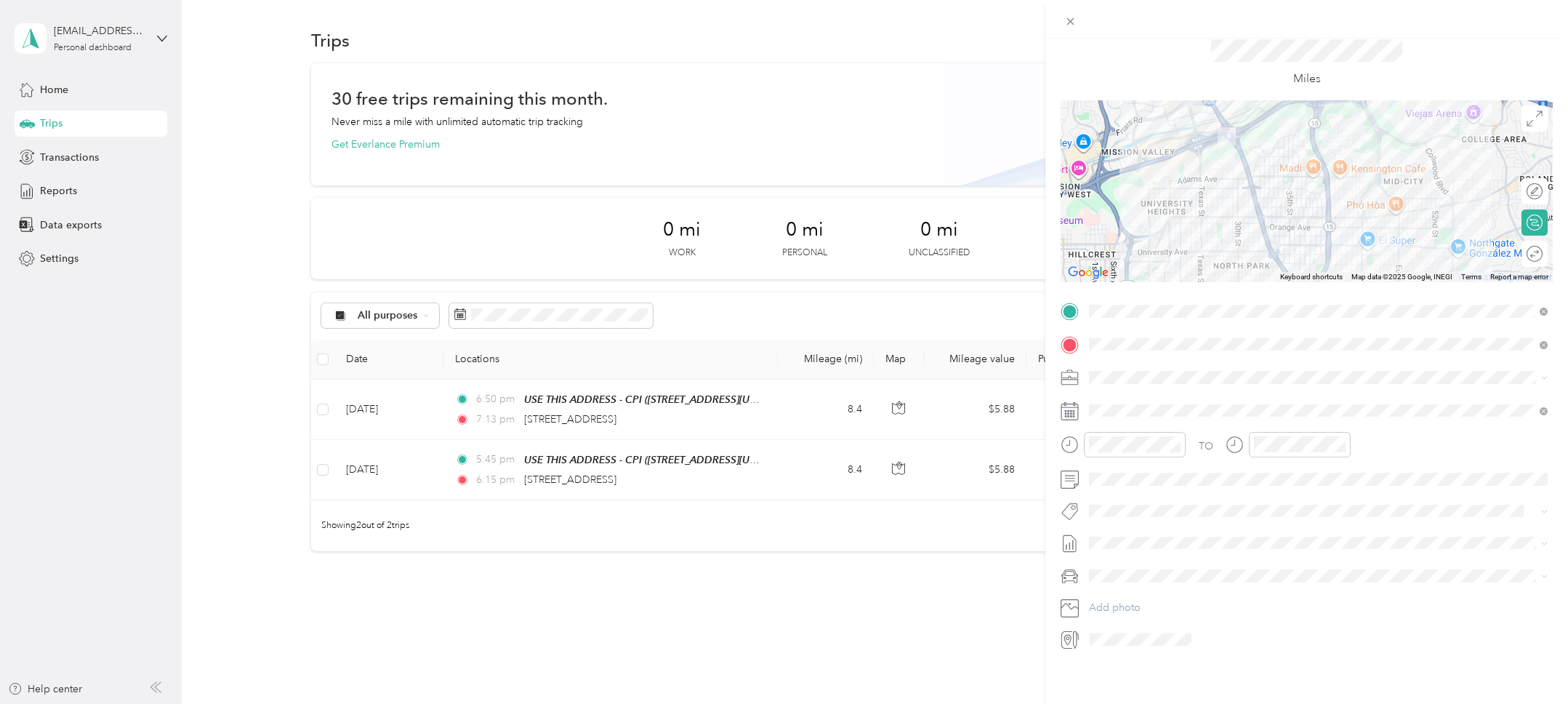
click at [1168, 691] on div "New Trip Save This trip cannot be edited because it is either under review, app…" at bounding box center [1306, 390] width 523 height 704
click at [1525, 256] on div at bounding box center [1527, 253] width 30 height 15
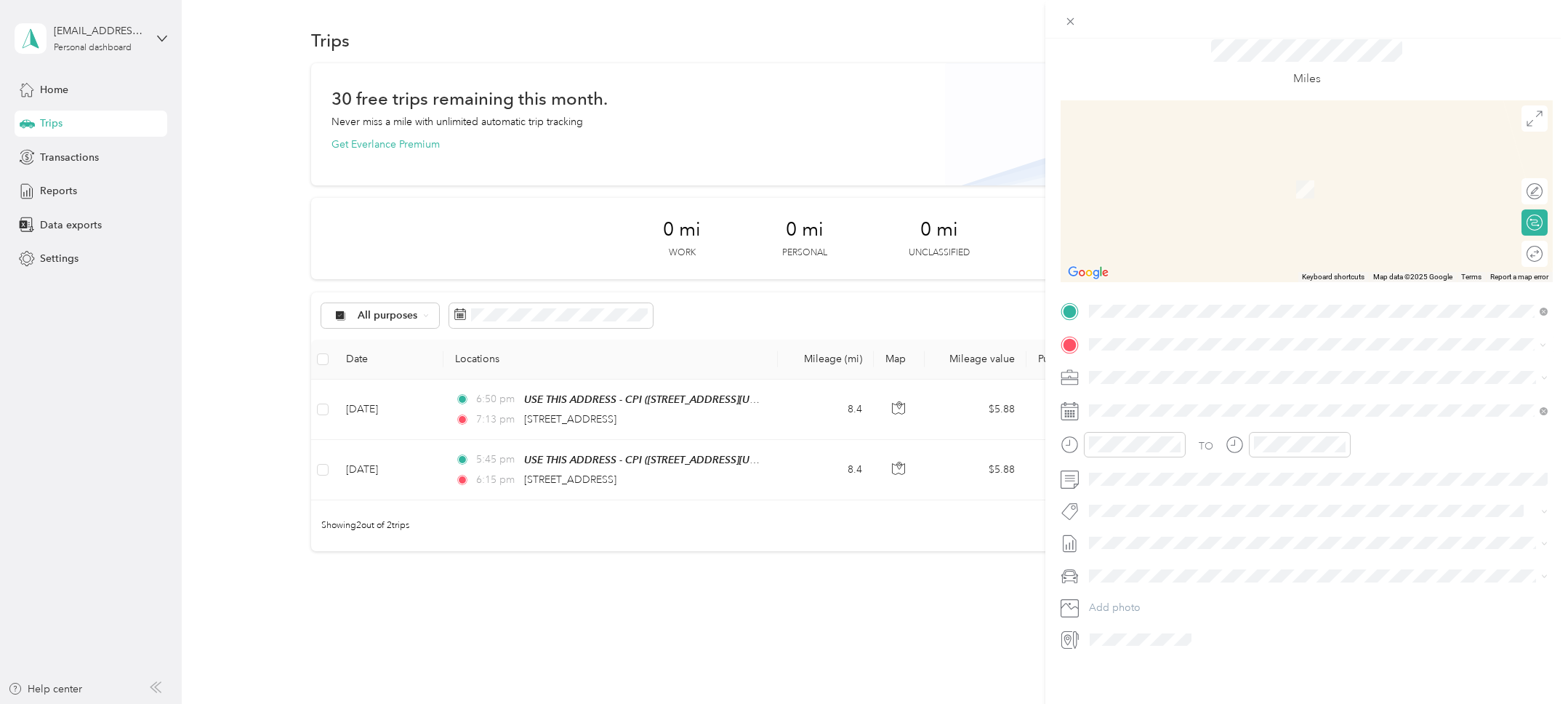
click at [1224, 393] on span "9770 Carroll Centre Road San Diego, California 92126, United States" at bounding box center [1229, 396] width 226 height 13
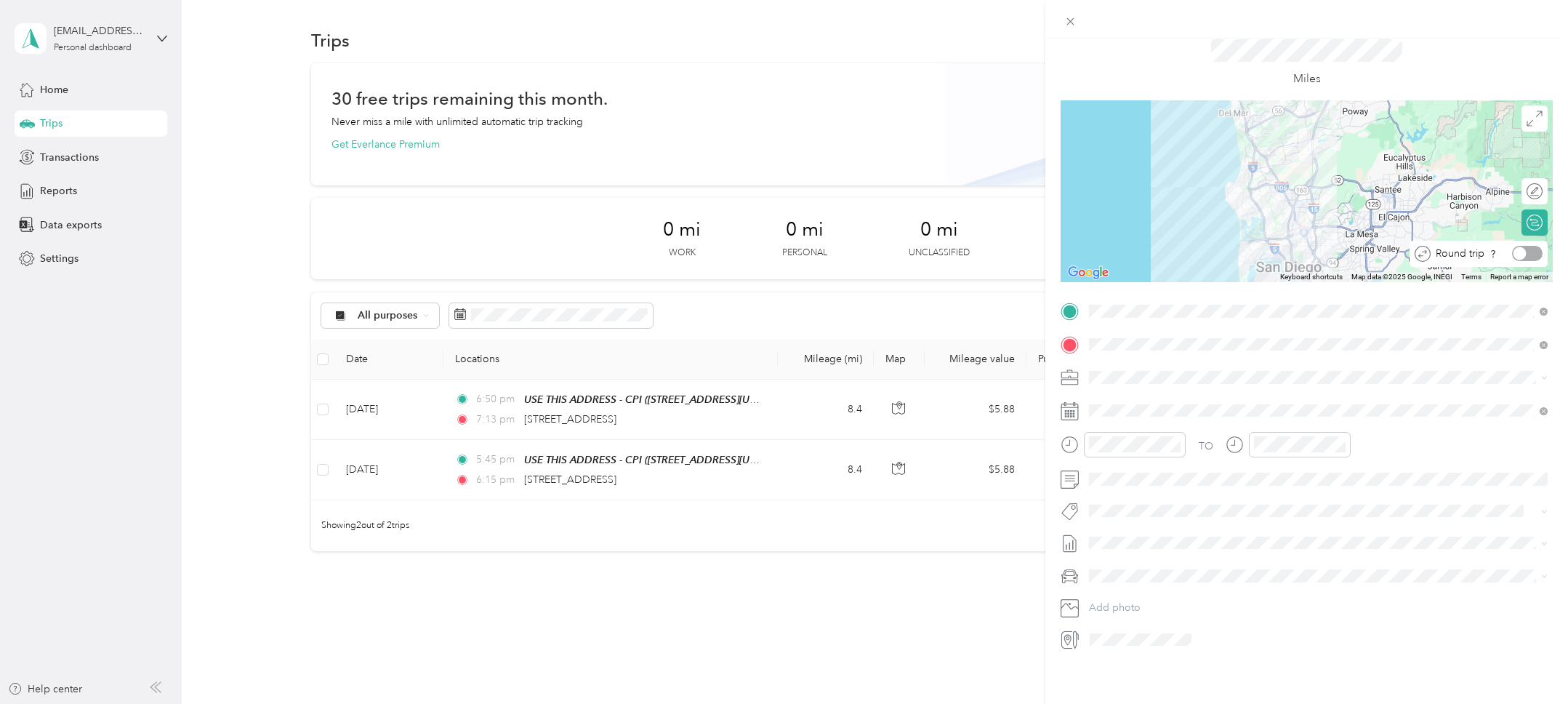
click at [1535, 257] on div at bounding box center [1527, 253] width 30 height 15
click at [1171, 65] on div "Miles" at bounding box center [1306, 63] width 492 height 75
click at [1065, 438] on icon at bounding box center [1069, 445] width 18 height 18
click at [1152, 570] on div "45" at bounding box center [1145, 566] width 35 height 20
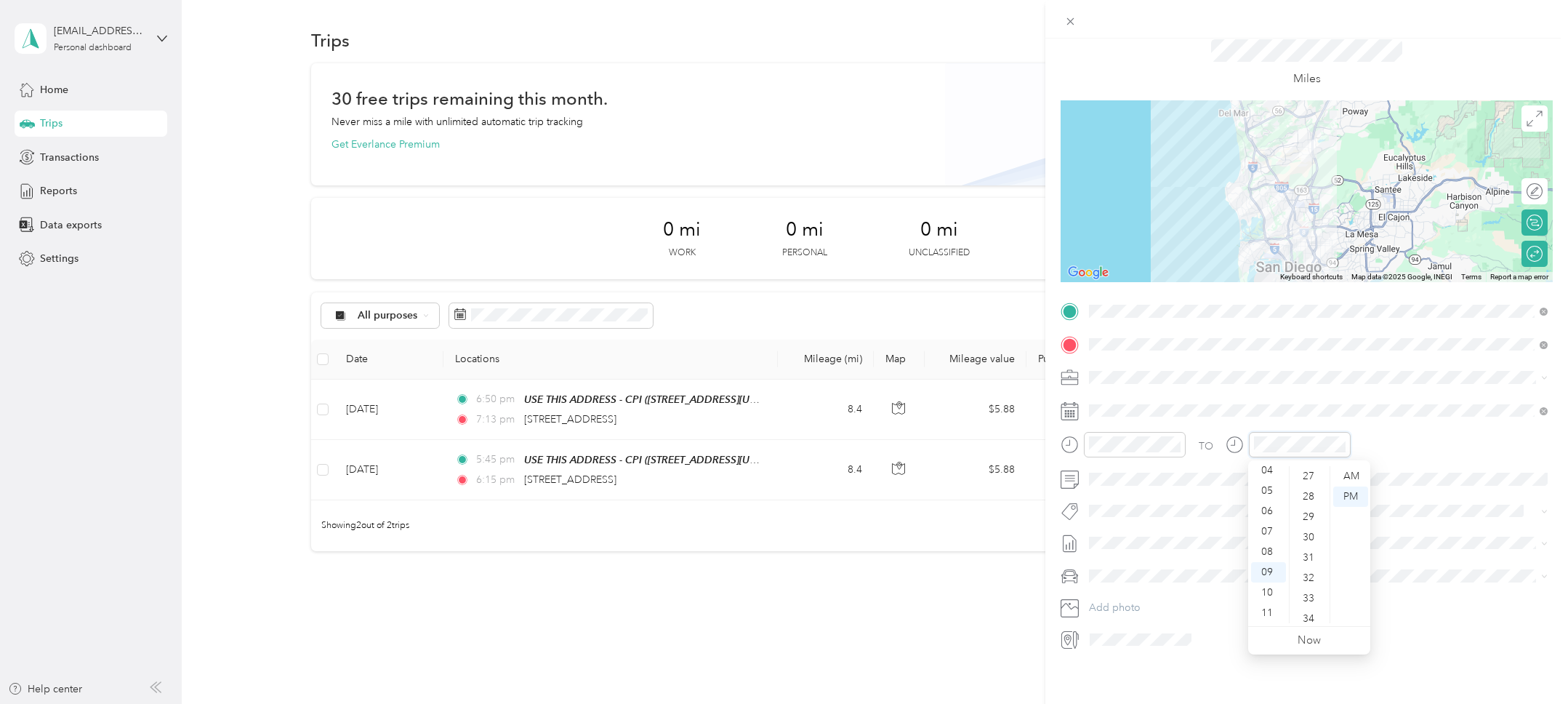
scroll to position [407, 0]
click at [1348, 477] on div "AM" at bounding box center [1350, 476] width 35 height 20
click at [1187, 477] on div "AM" at bounding box center [1186, 476] width 35 height 20
click at [1360, 478] on div "AM" at bounding box center [1350, 476] width 35 height 20
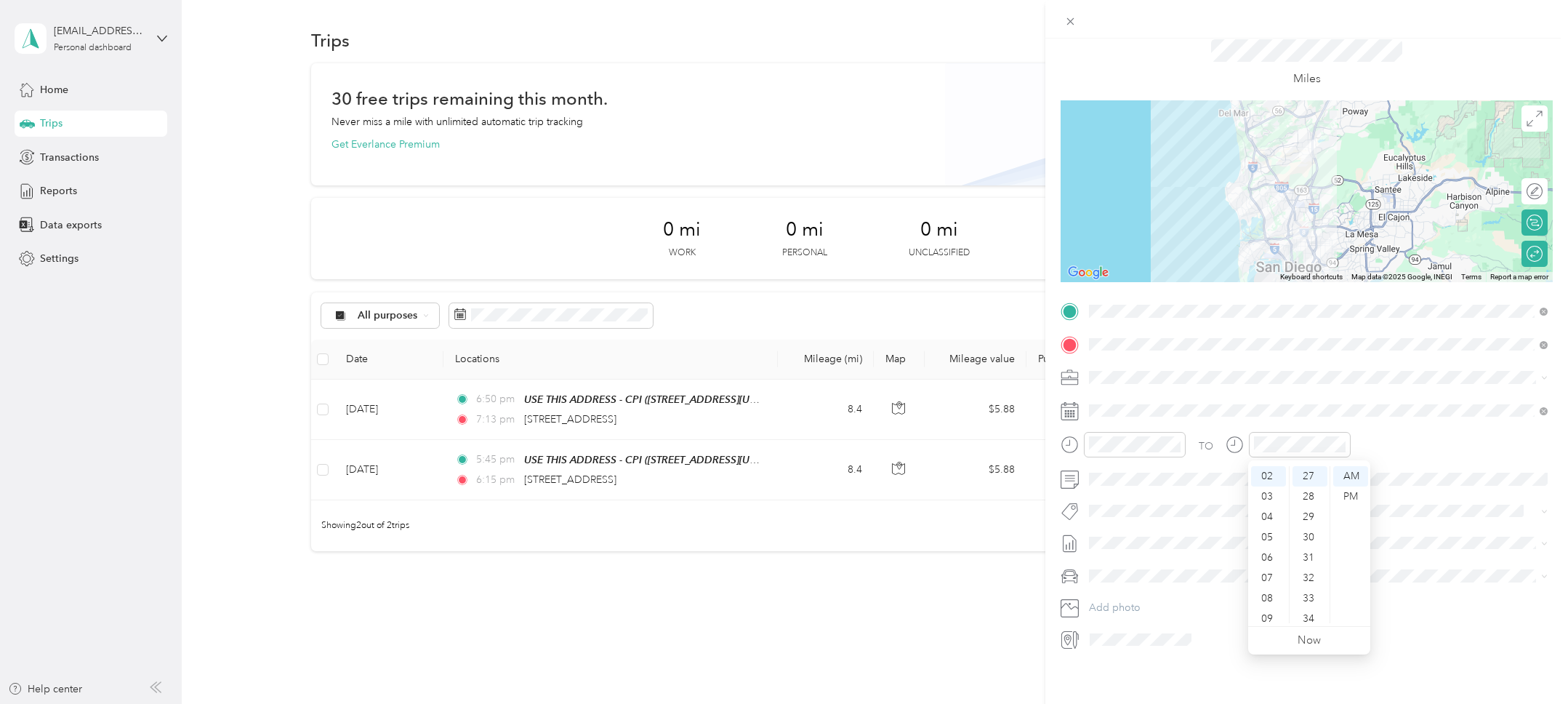
click at [1268, 618] on div "09" at bounding box center [1268, 619] width 35 height 20
click at [1313, 484] on div "20" at bounding box center [1310, 479] width 35 height 20
click at [1196, 429] on div "TO Add photo" at bounding box center [1306, 476] width 492 height 352
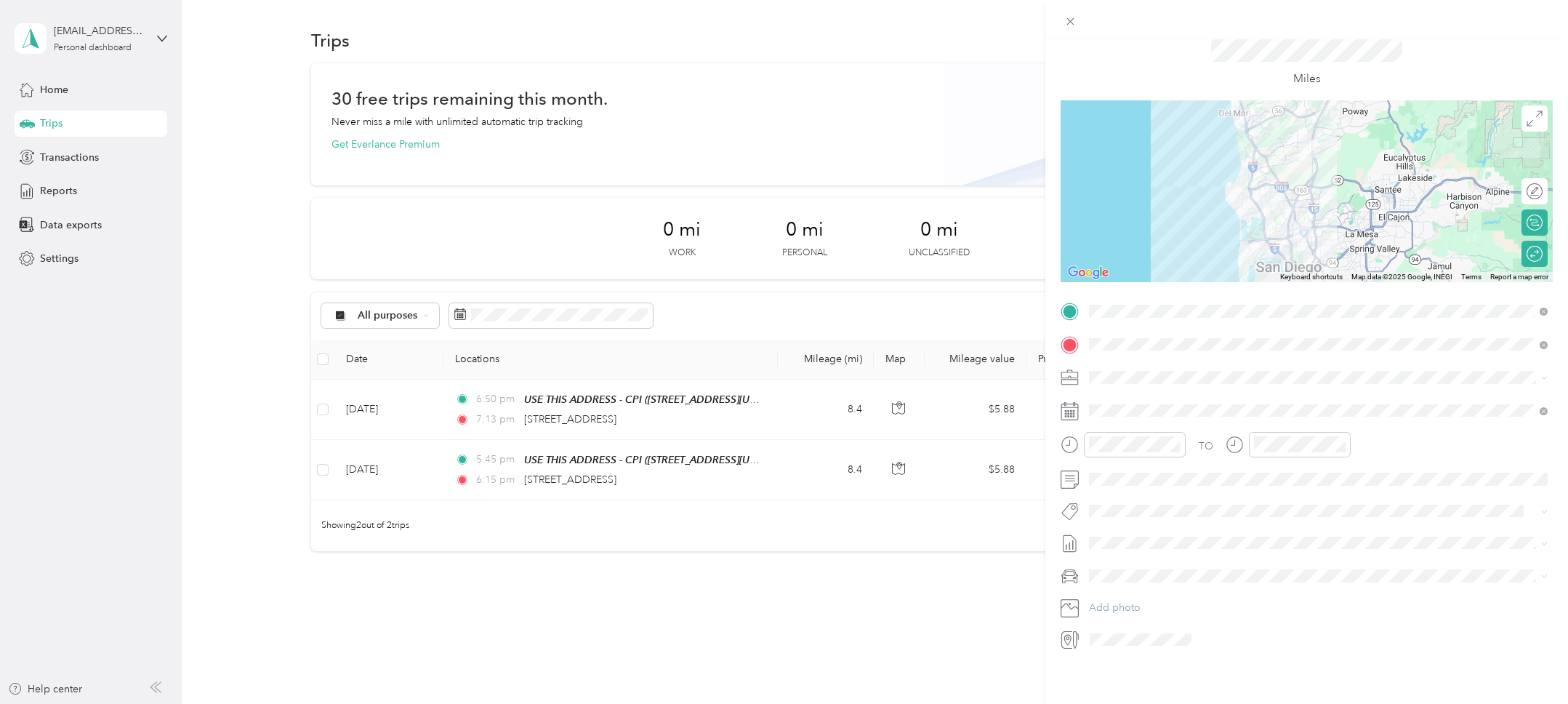
click at [1442, 41] on div "Miles" at bounding box center [1306, 63] width 492 height 75
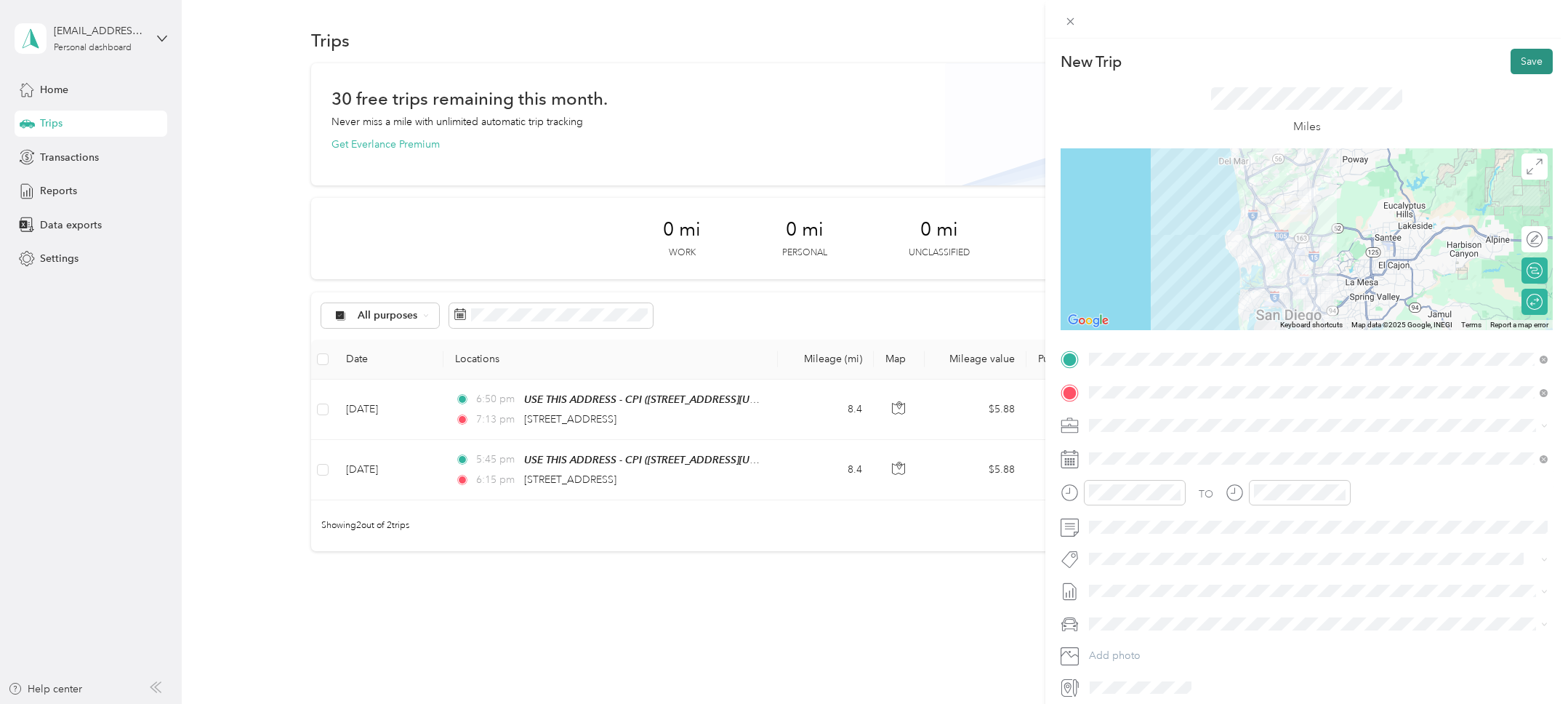
click at [1531, 62] on button "Save" at bounding box center [1532, 61] width 43 height 26
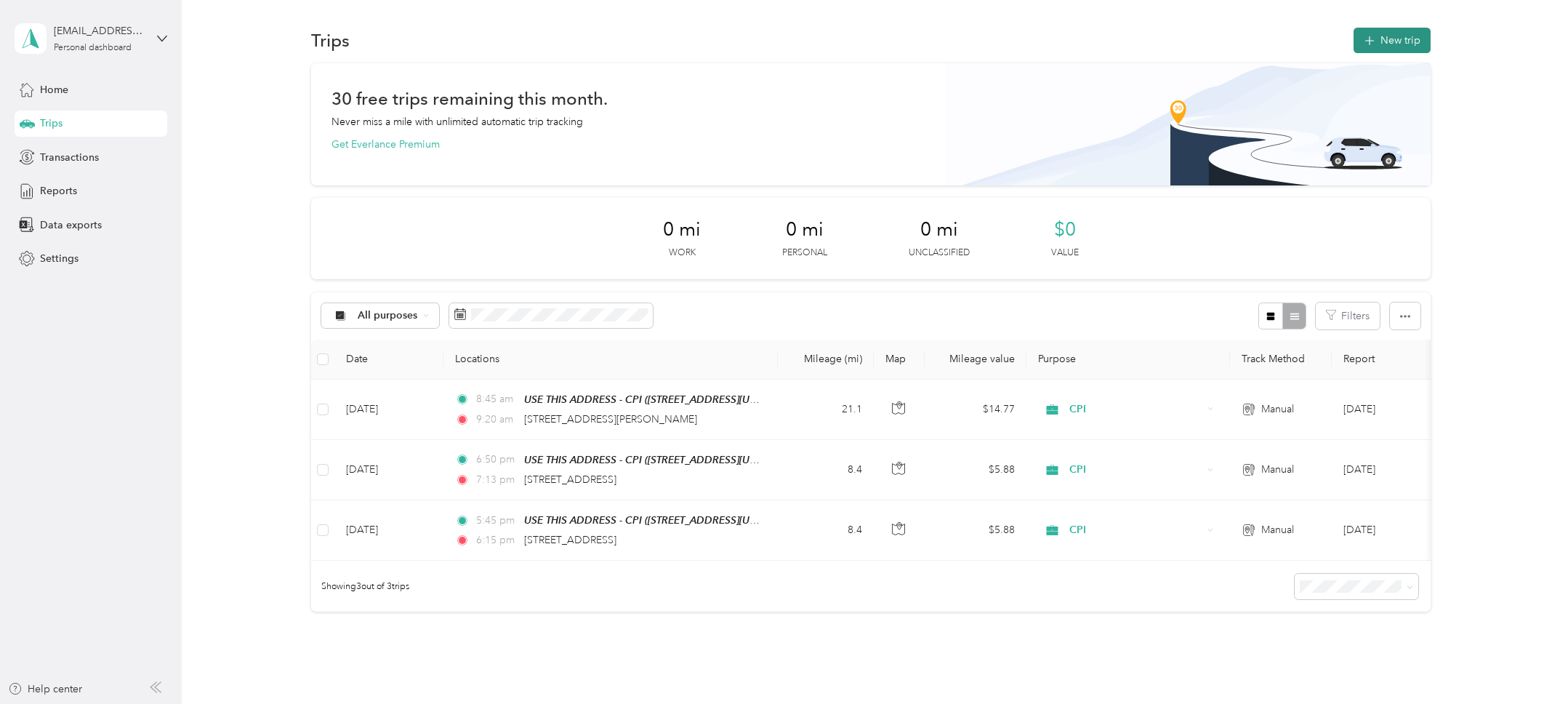
click at [1405, 35] on button "New trip" at bounding box center [1391, 40] width 77 height 26
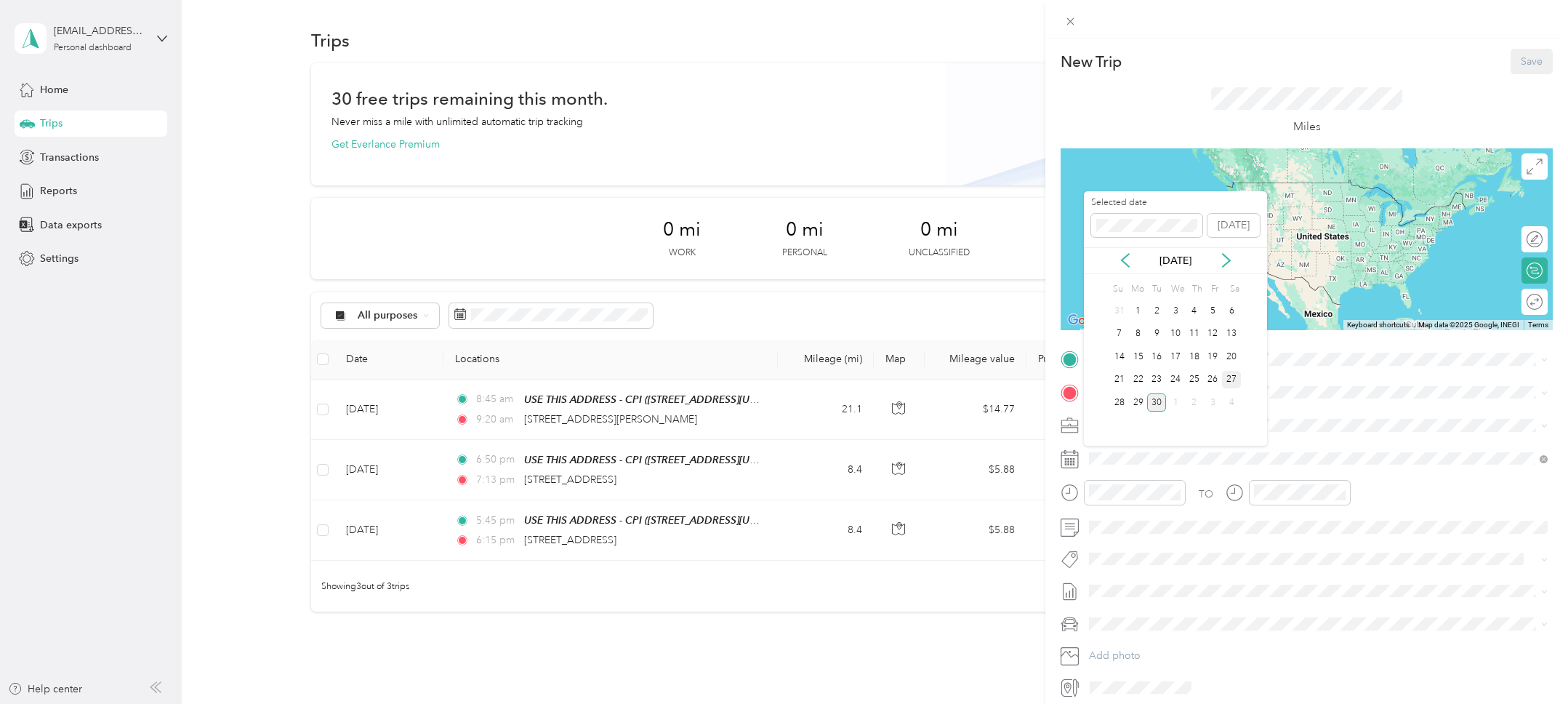
click at [1235, 380] on div "27" at bounding box center [1231, 380] width 19 height 18
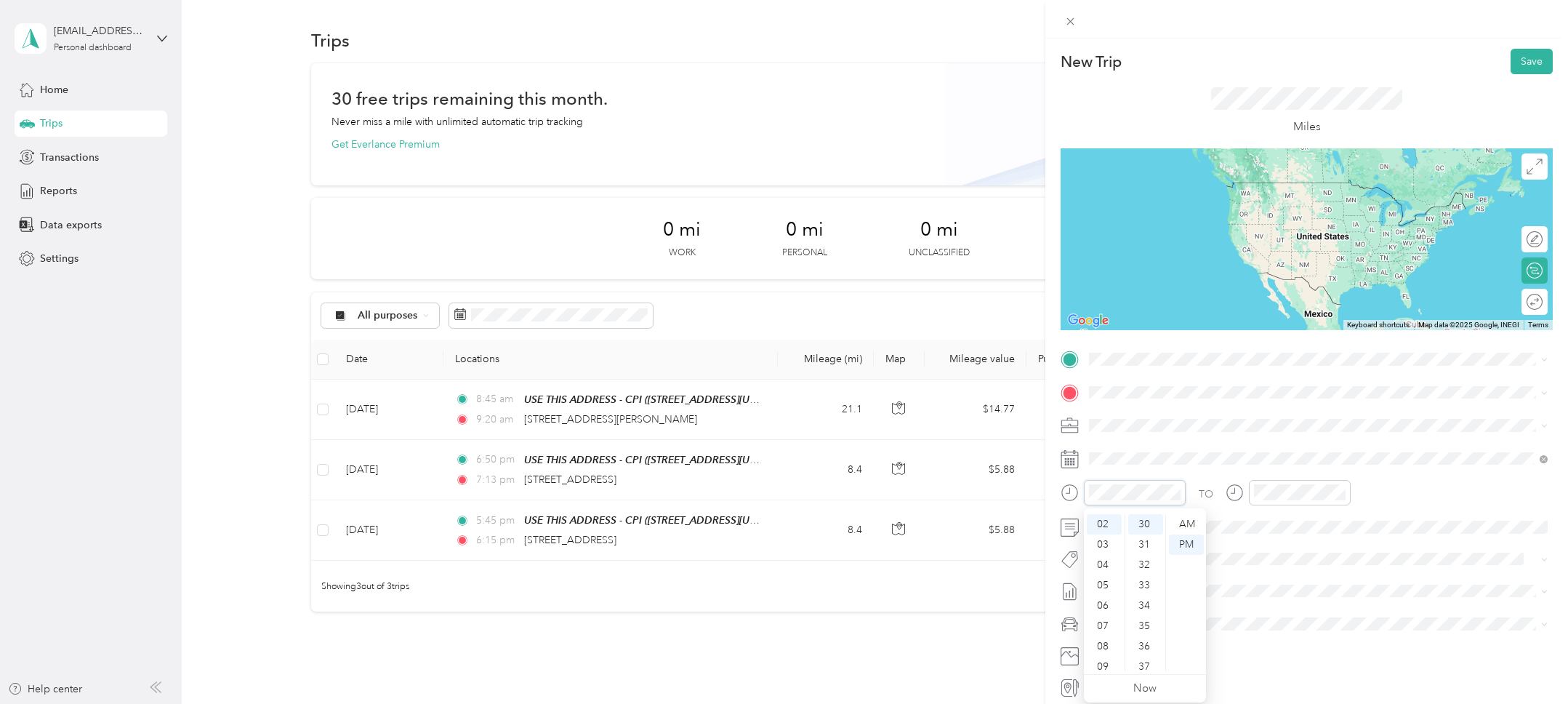
scroll to position [87, 0]
click at [1180, 528] on div "AM" at bounding box center [1186, 524] width 35 height 20
click at [1354, 519] on div "AM" at bounding box center [1350, 524] width 35 height 20
click at [1060, 480] on div at bounding box center [1123, 493] width 125 height 26
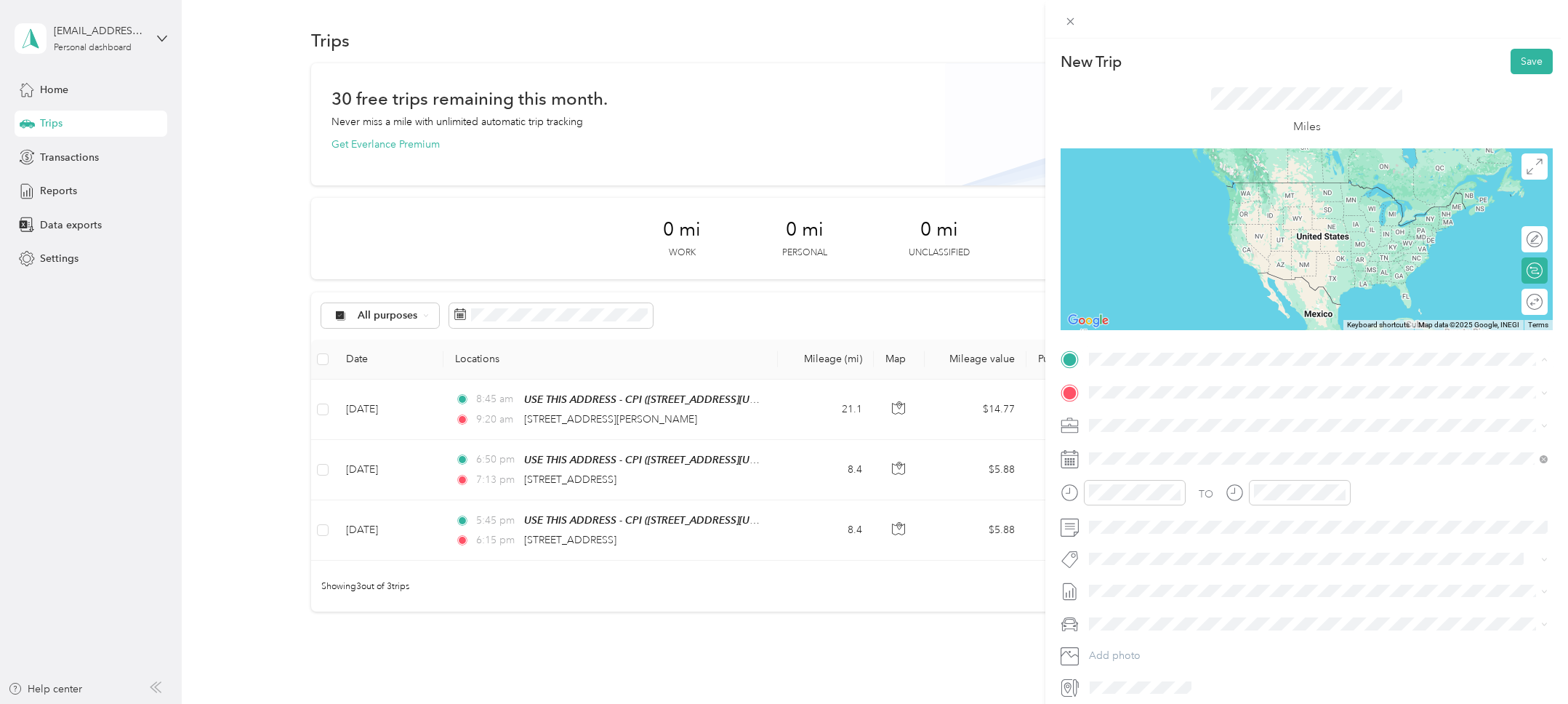
click at [1176, 421] on strong "USE THIS ADDRESS - CPI" at bounding box center [1227, 419] width 121 height 13
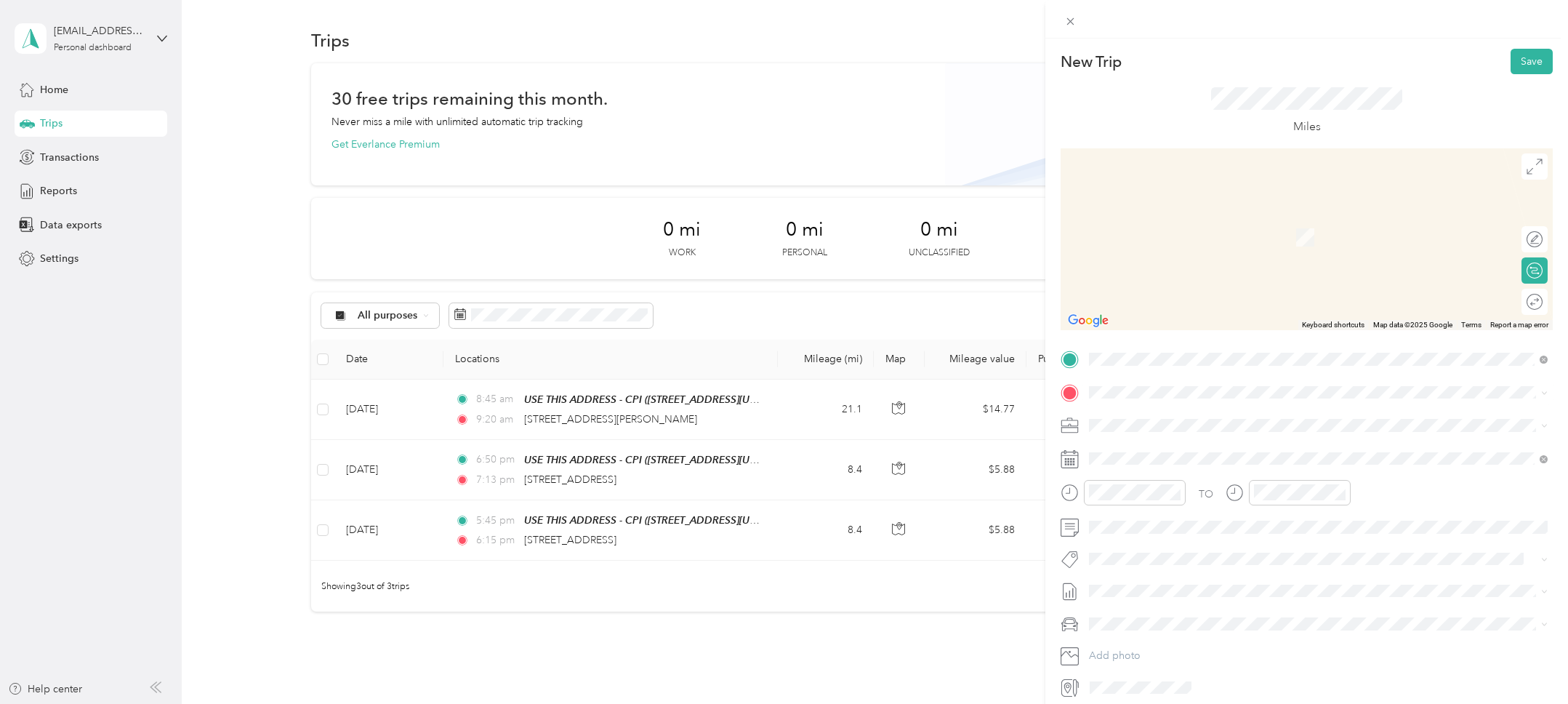
click at [1151, 447] on span "4011 46th Street San Diego, California 92105, United States" at bounding box center [1189, 444] width 146 height 13
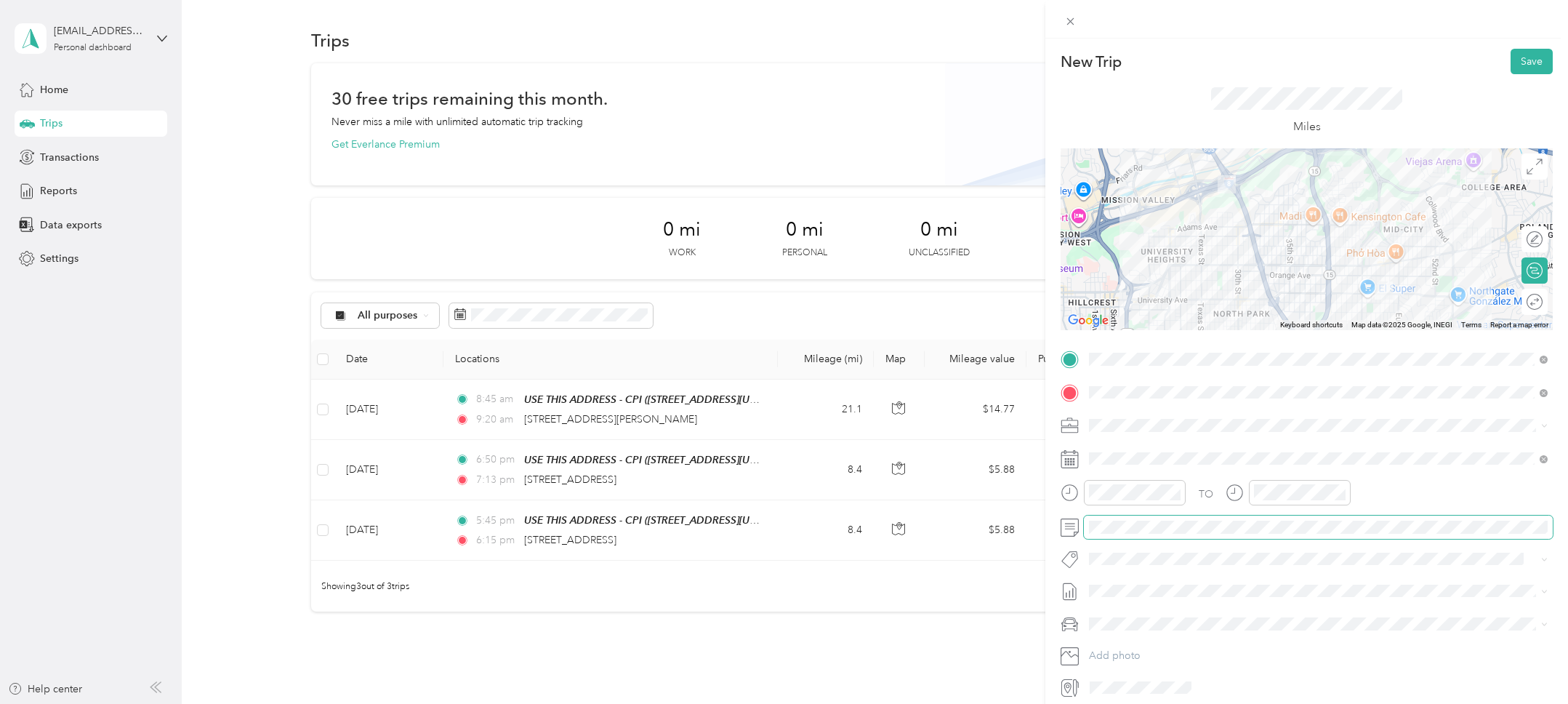
click at [1128, 520] on span at bounding box center [1318, 527] width 469 height 23
click at [1537, 62] on button "Save" at bounding box center [1532, 57] width 43 height 26
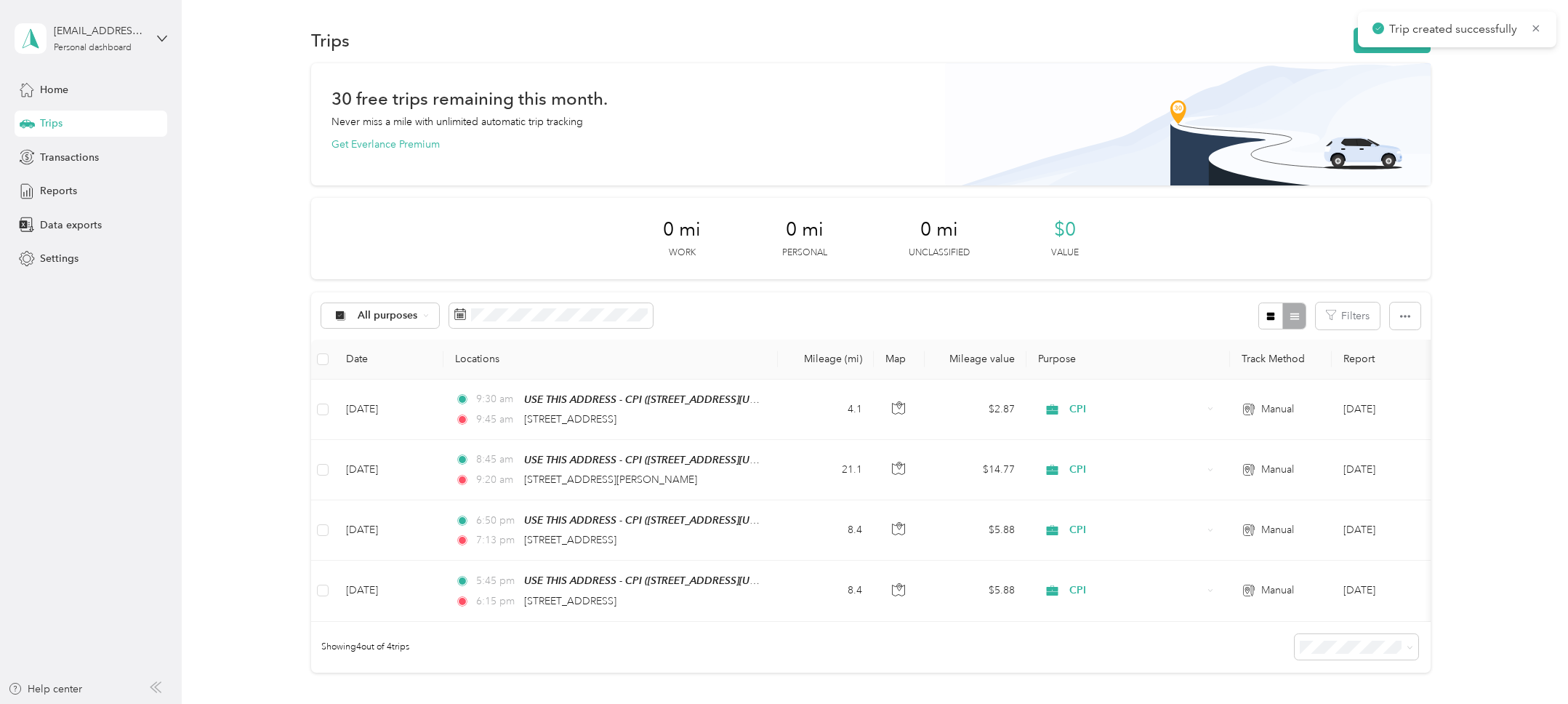
scroll to position [0, 0]
click at [1500, 163] on div "30 free trips remaining this month. Never miss a mile with unlimited automatic …" at bounding box center [871, 394] width 1343 height 660
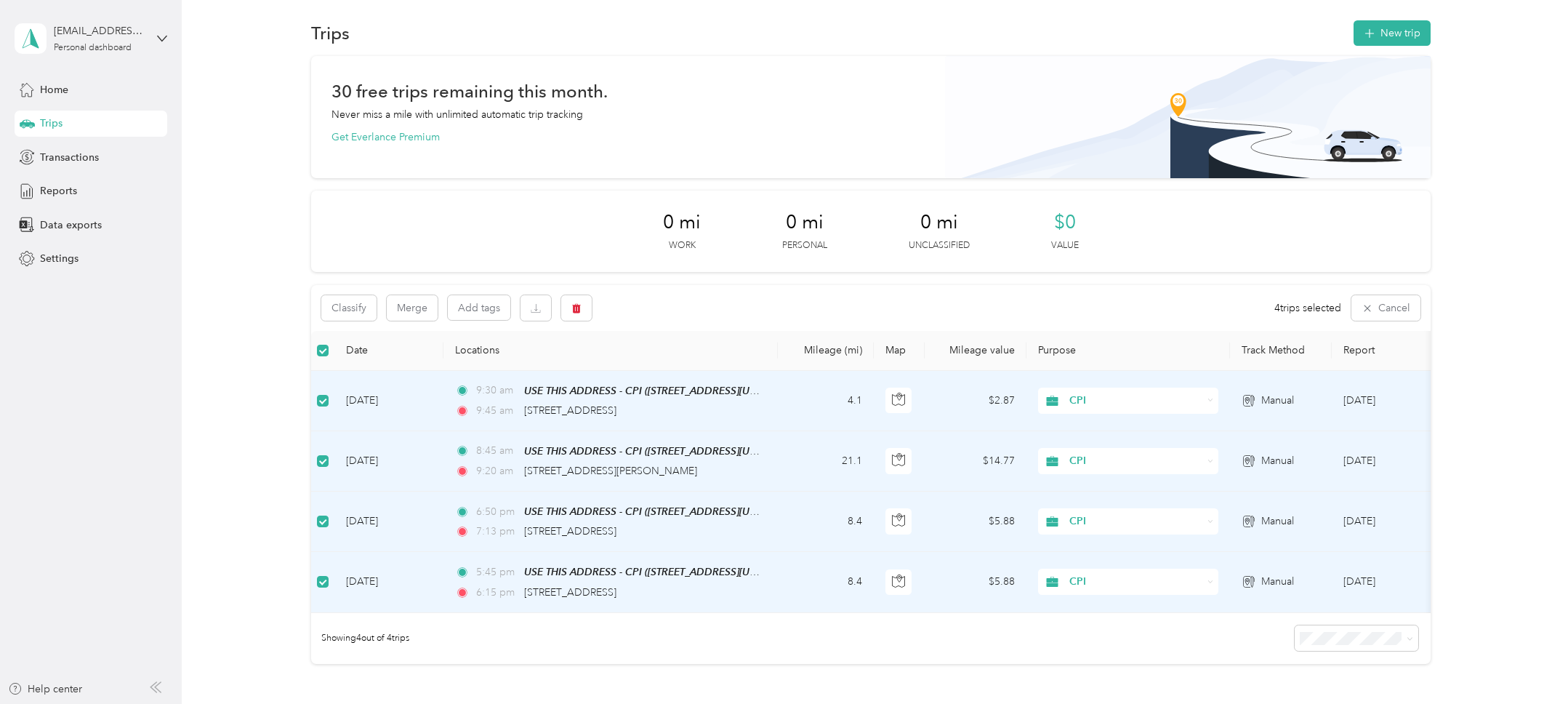
scroll to position [11, 0]
click at [320, 361] on th at bounding box center [323, 347] width 23 height 40
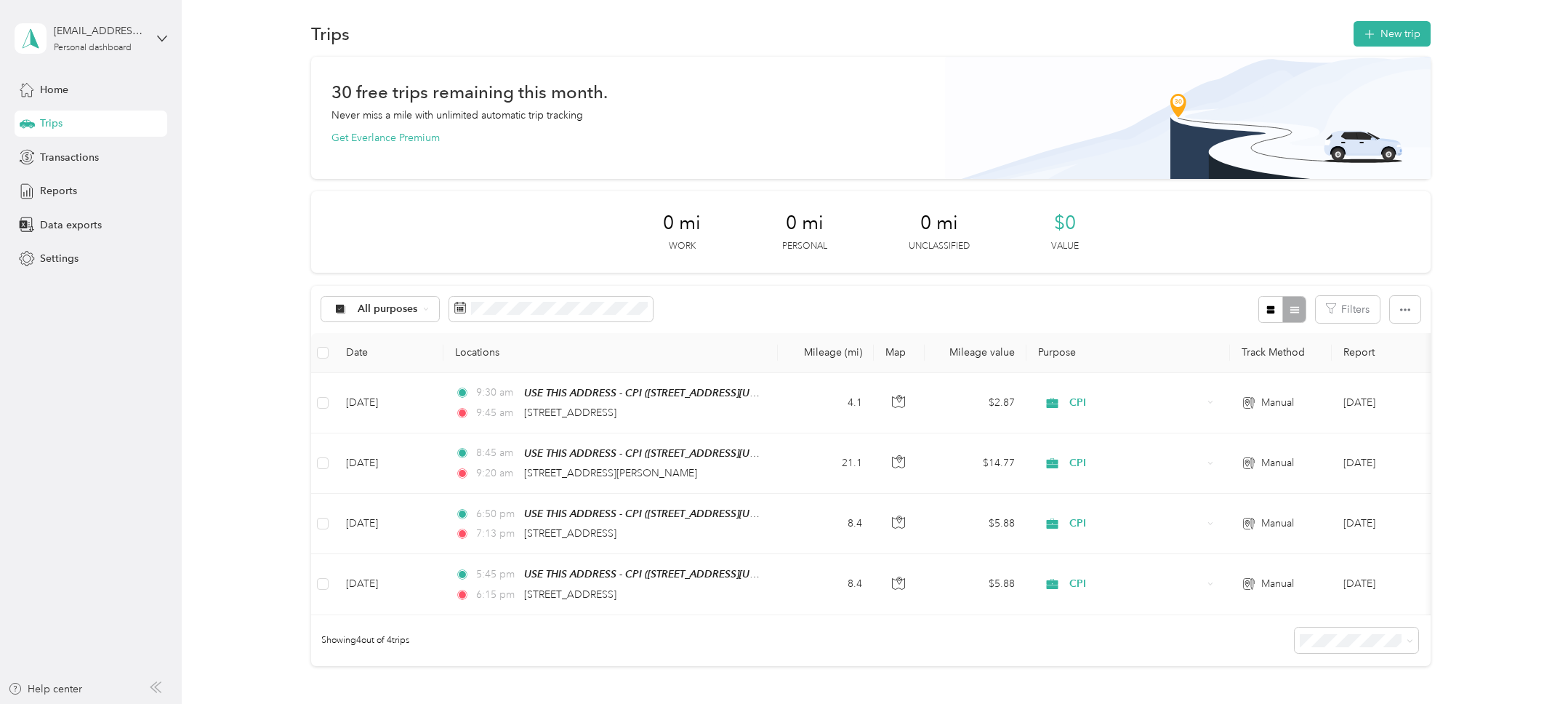
click at [217, 409] on div "30 free trips remaining this month. Never miss a mile with unlimited automatic …" at bounding box center [871, 387] width 1343 height 660
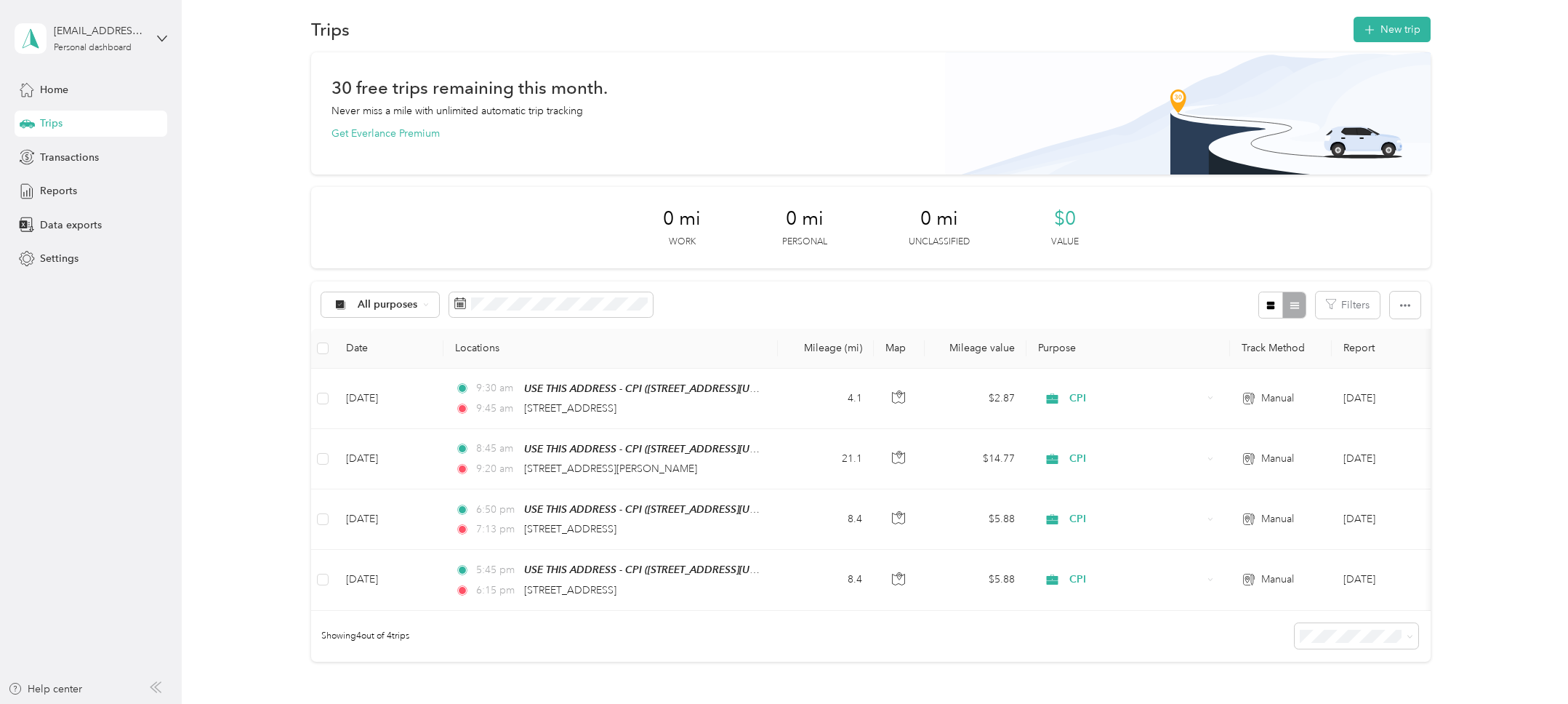
scroll to position [0, 0]
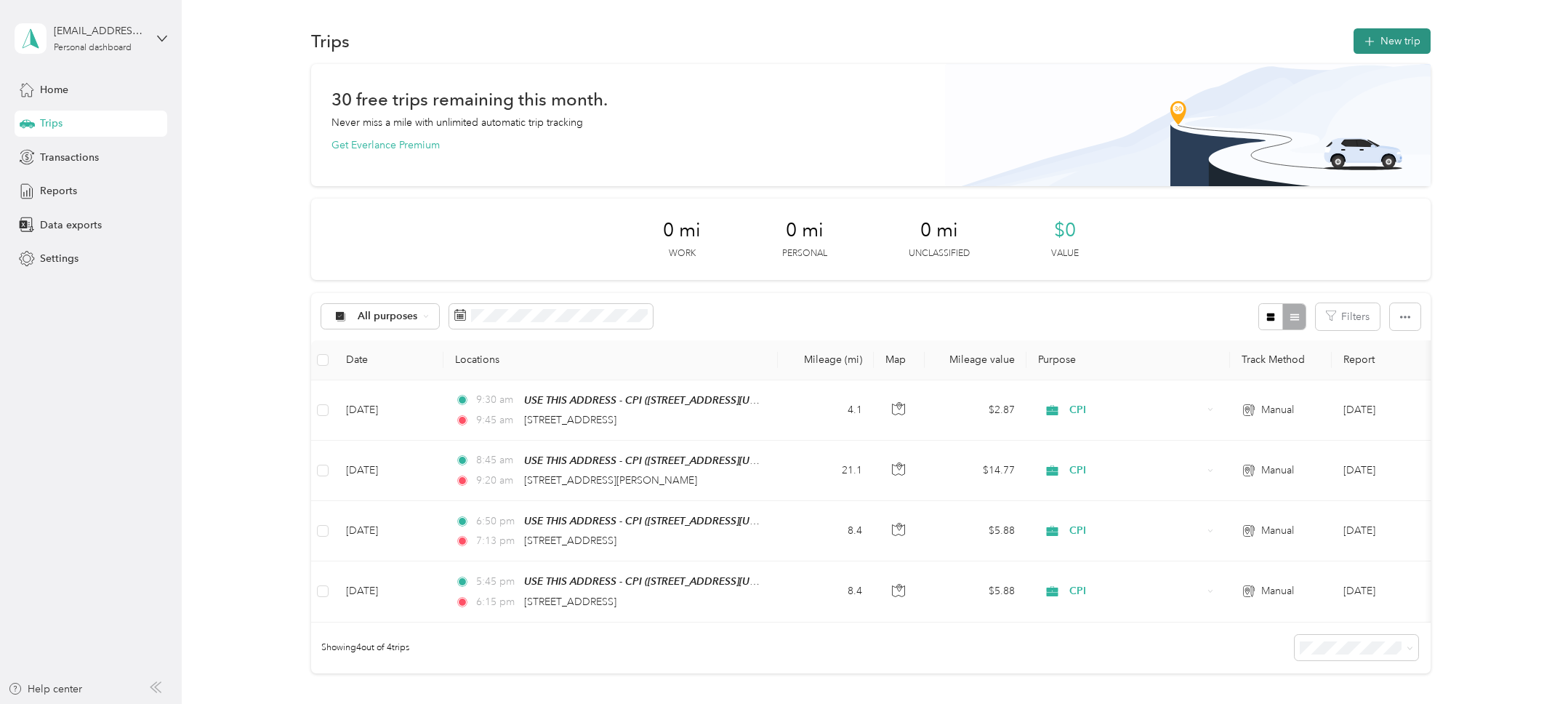
click at [1405, 36] on button "New trip" at bounding box center [1391, 41] width 77 height 26
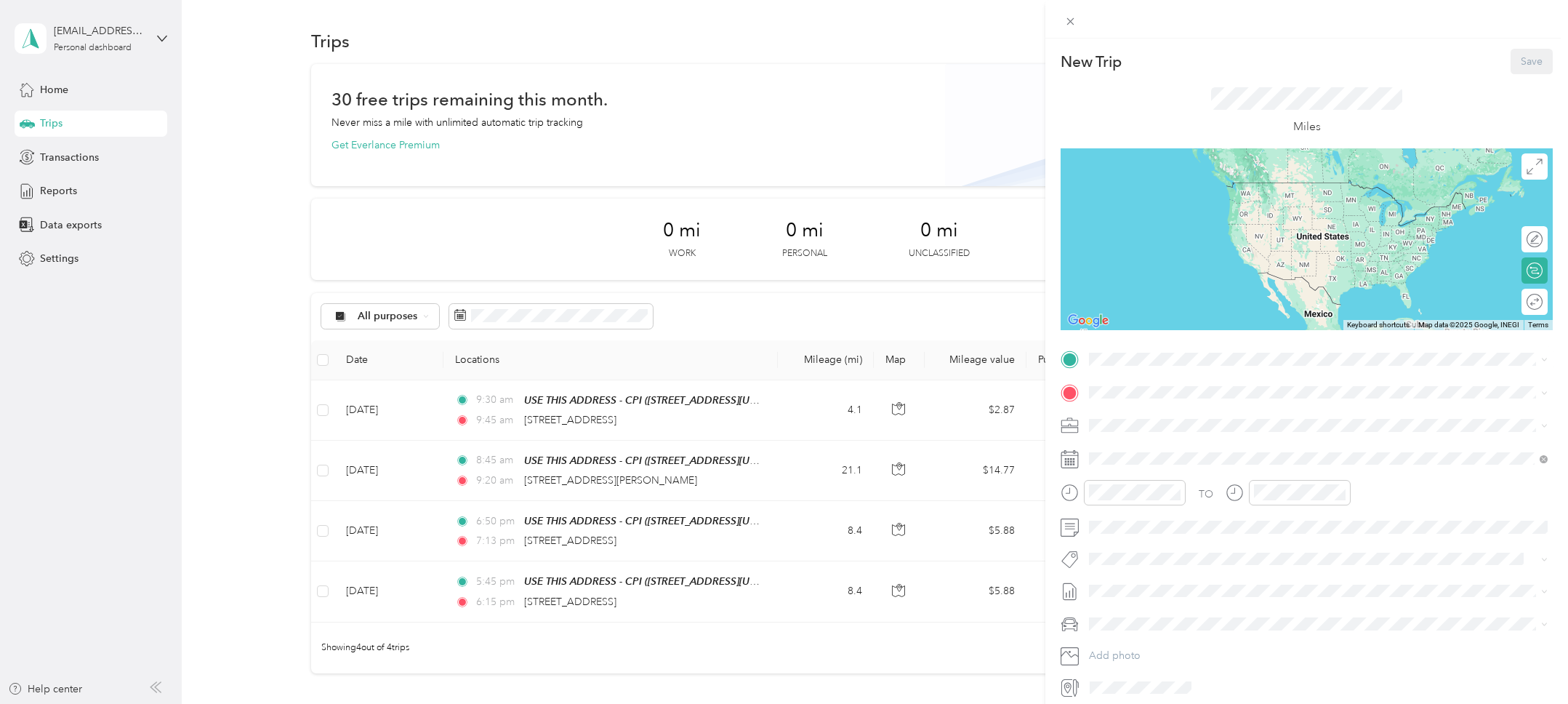
click at [1277, 424] on div "TEAM USE THIS ADDRESS - CPI" at bounding box center [1202, 419] width 171 height 18
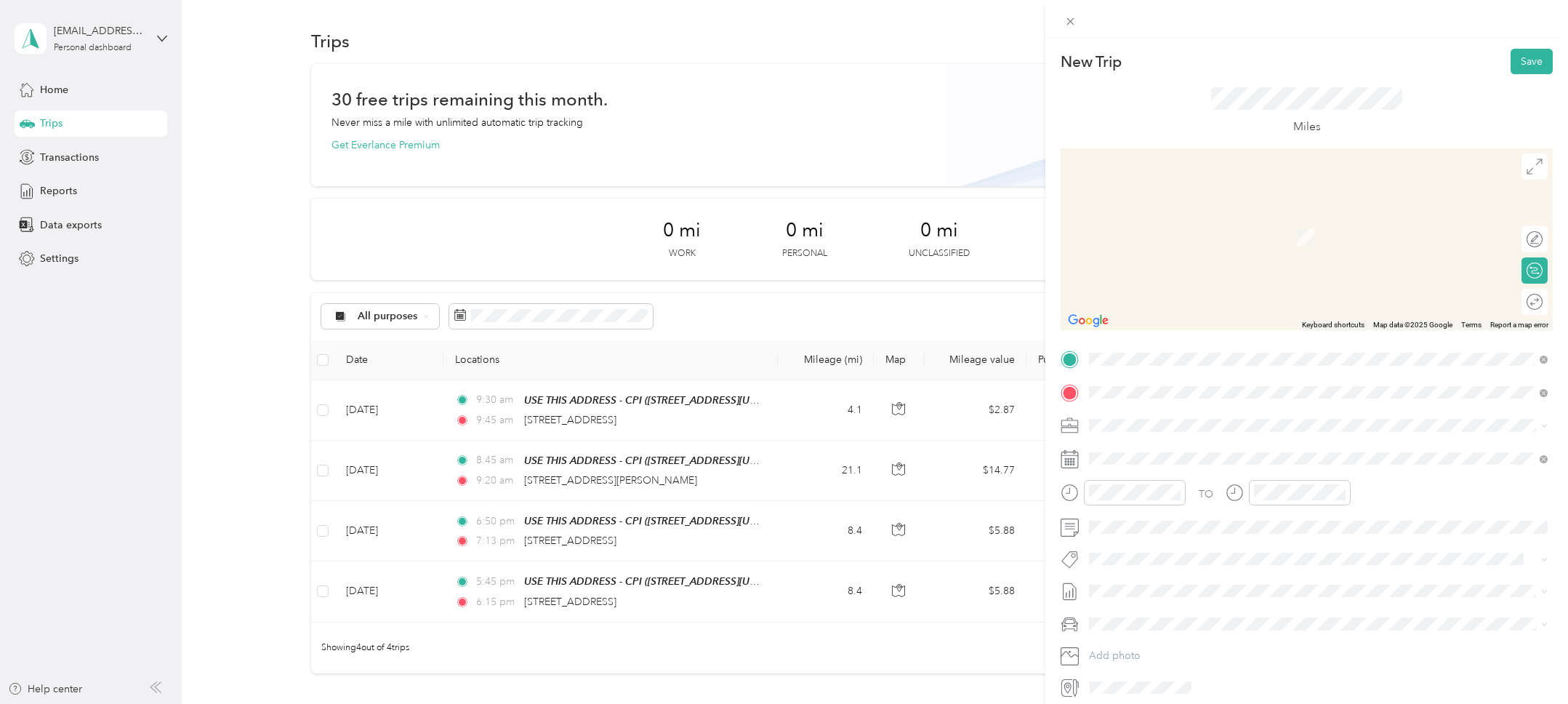
click at [1261, 449] on span "3382 Murphy Canyon Road San Diego, California 92123, United States" at bounding box center [1229, 445] width 226 height 13
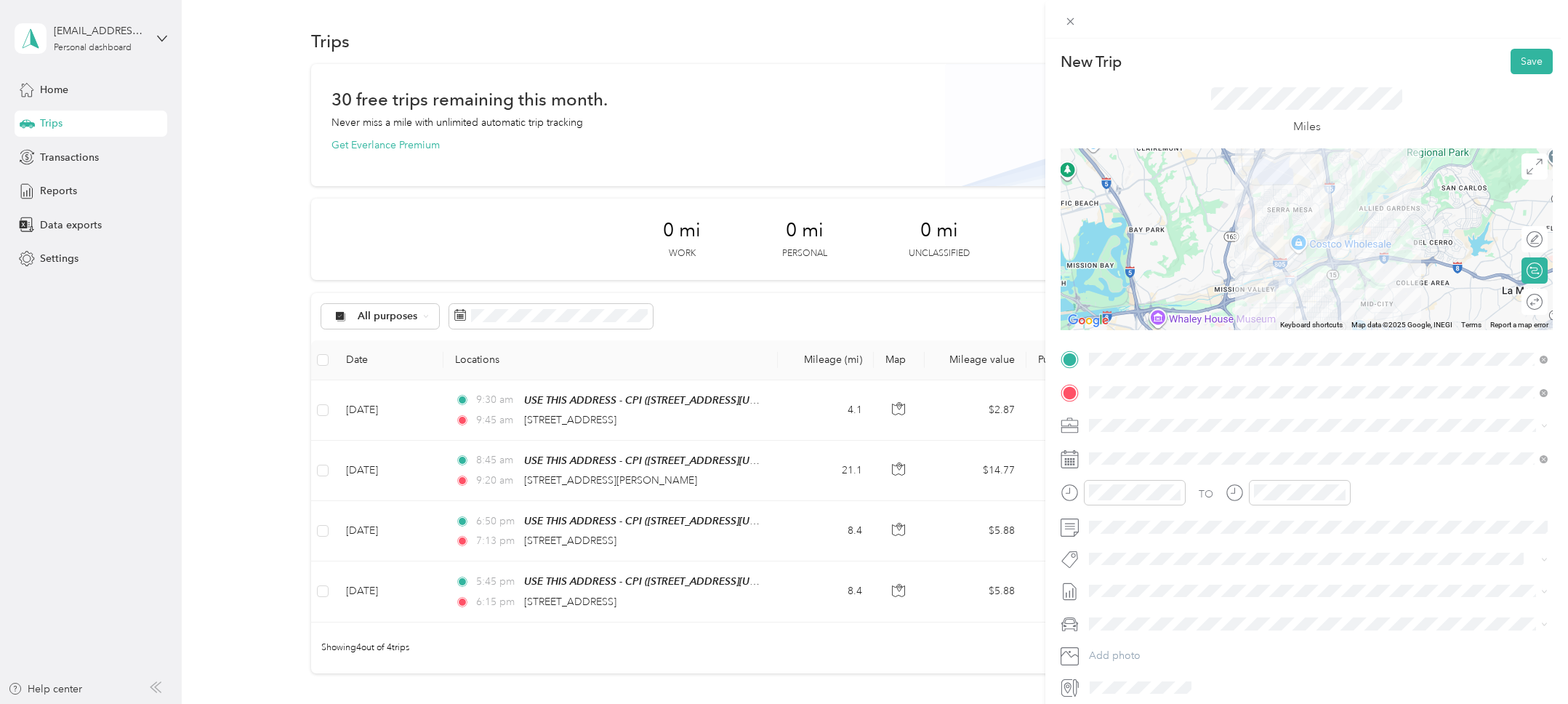
click at [1052, 340] on form "New Trip Save This trip cannot be edited because it is either under review, app…" at bounding box center [1306, 374] width 523 height 650
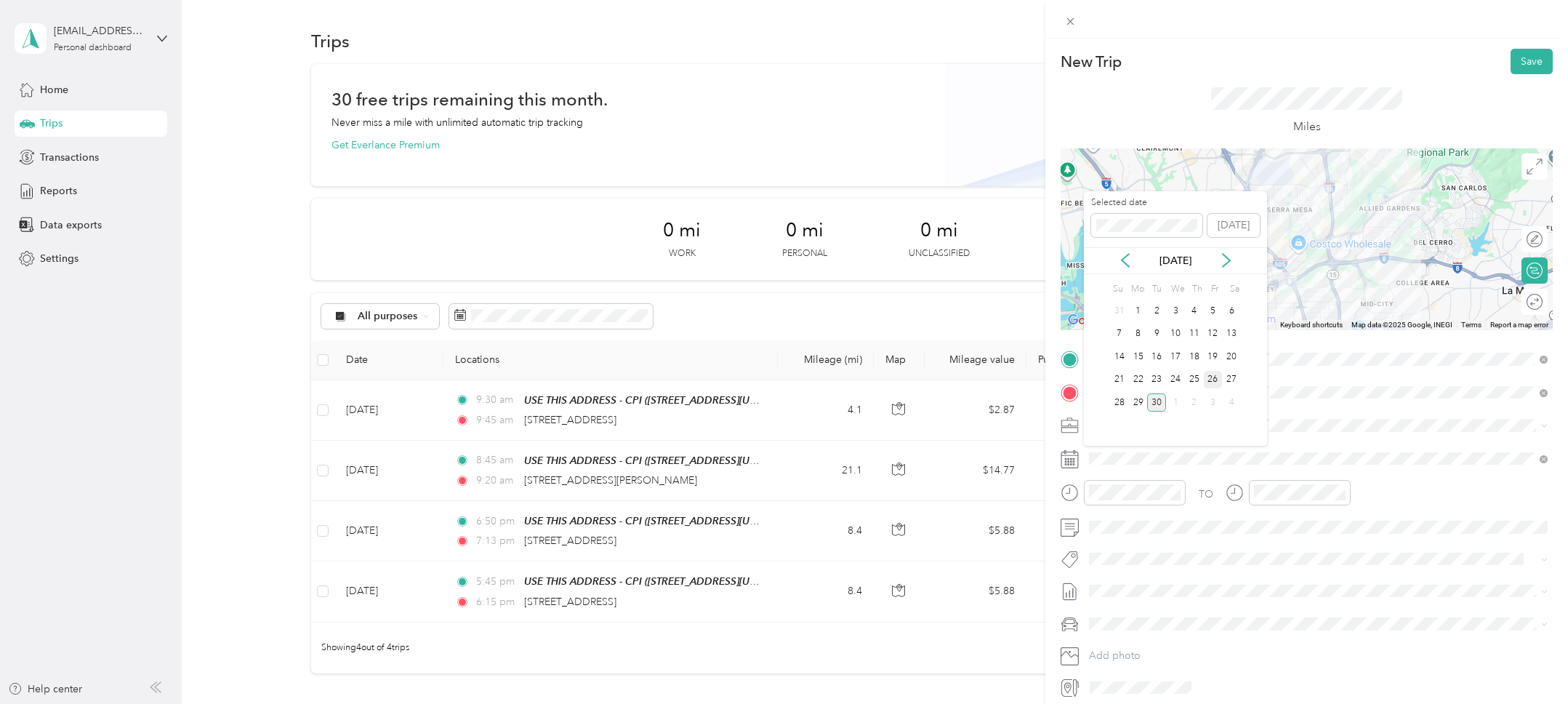
click at [1209, 380] on div "26" at bounding box center [1213, 380] width 19 height 18
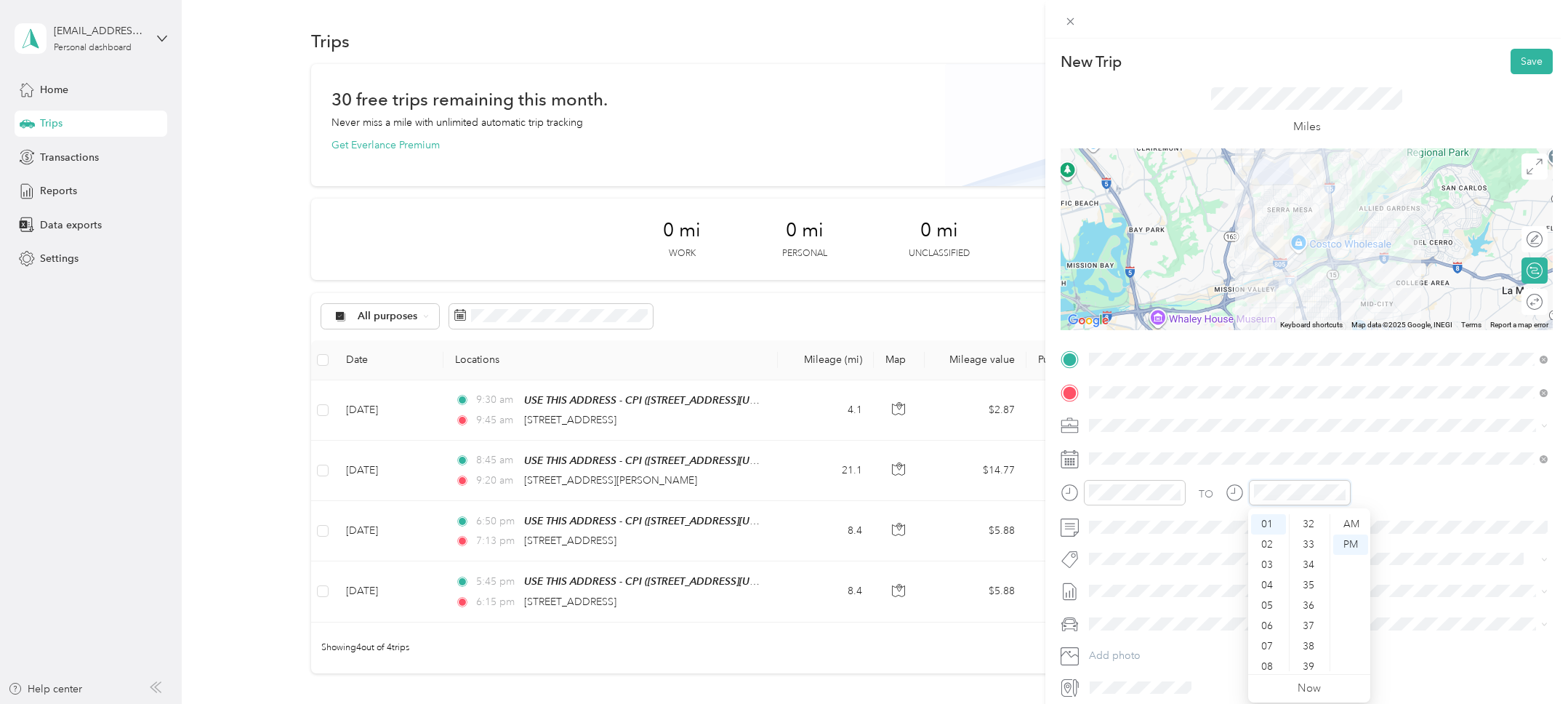
scroll to position [203, 0]
click at [1383, 494] on div "TO" at bounding box center [1306, 498] width 492 height 36
click at [1216, 490] on div "TO" at bounding box center [1306, 498] width 492 height 36
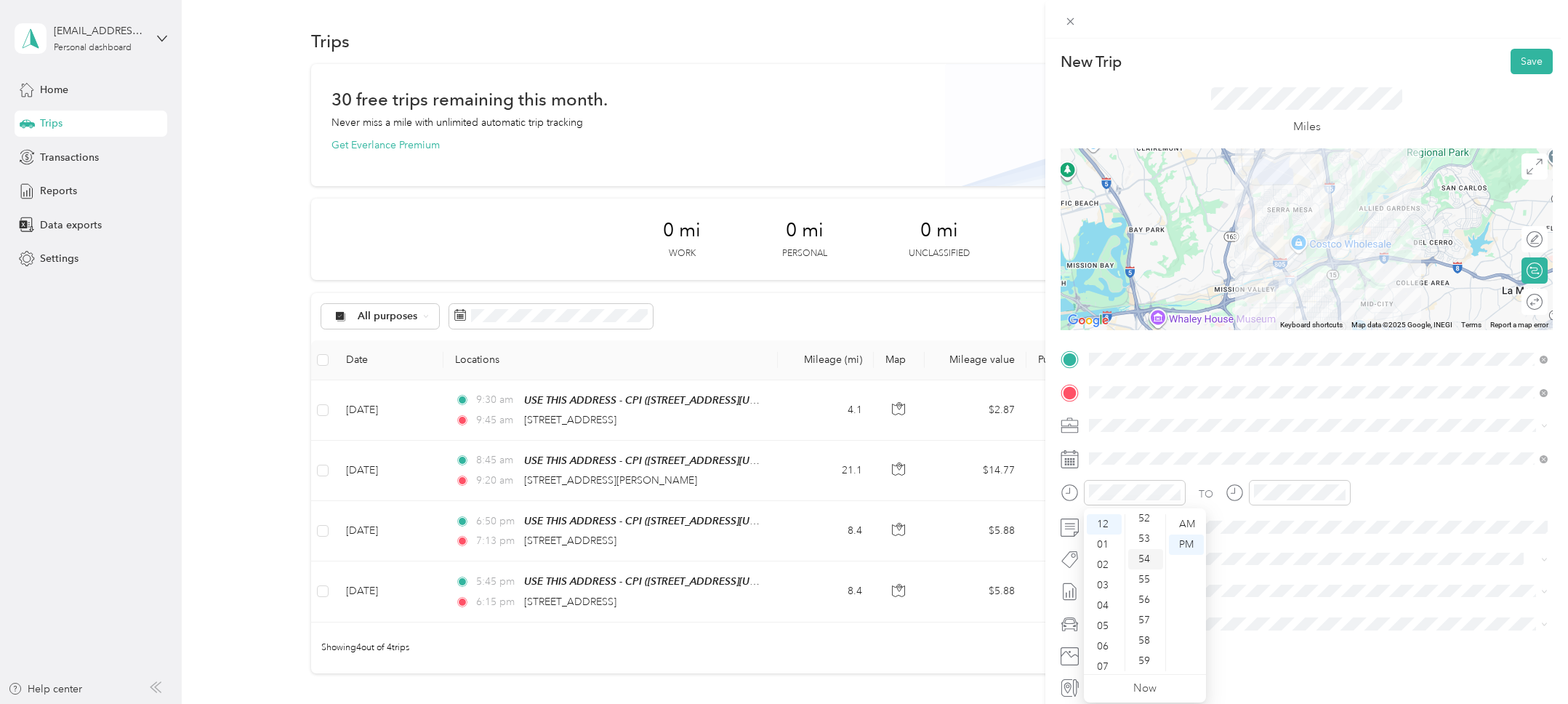
drag, startPoint x: 1141, startPoint y: 577, endPoint x: 1151, endPoint y: 569, distance: 12.8
click at [1141, 577] on div "55" at bounding box center [1145, 579] width 35 height 20
click at [1356, 547] on div "PM" at bounding box center [1350, 544] width 35 height 20
click at [1538, 62] on button "Save" at bounding box center [1532, 61] width 43 height 26
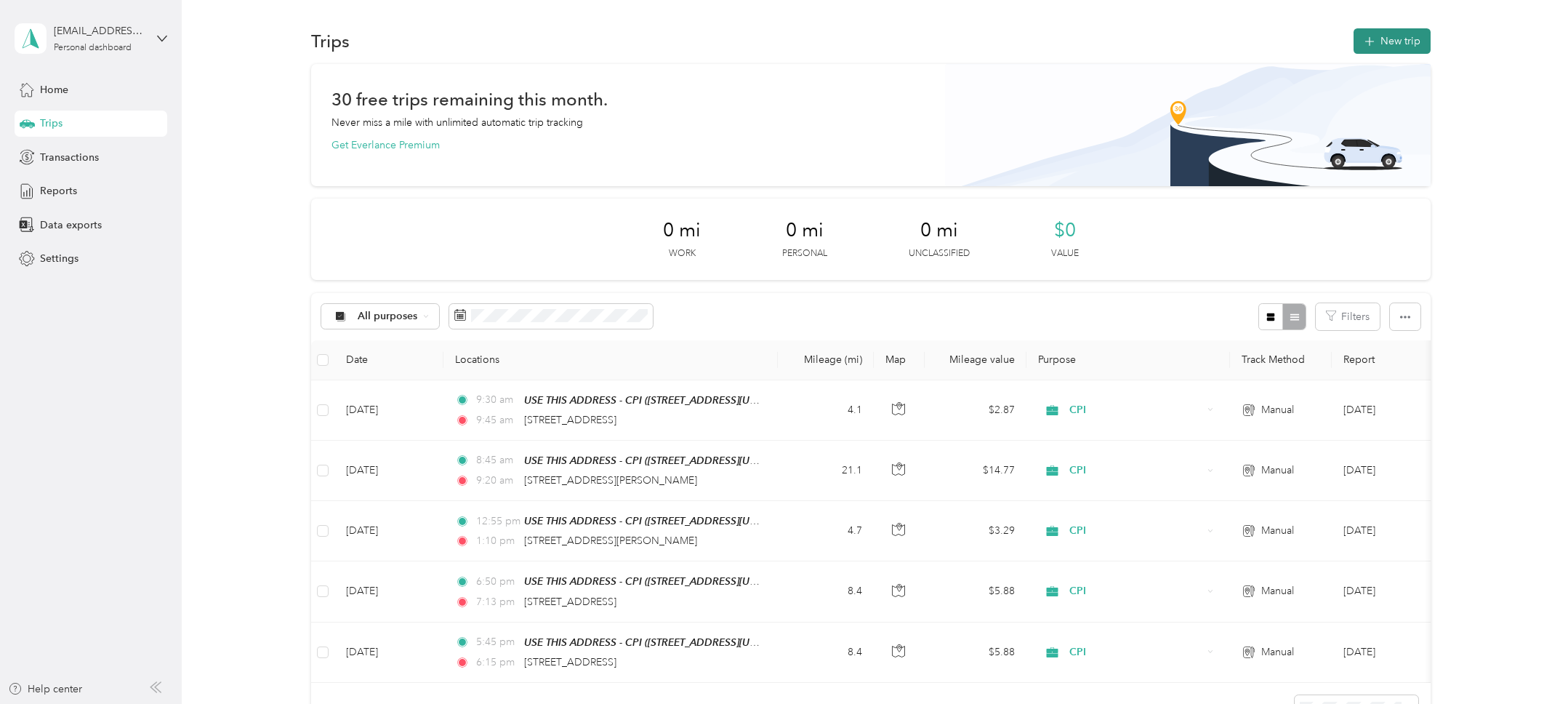
click at [1414, 44] on button "New trip" at bounding box center [1391, 41] width 77 height 26
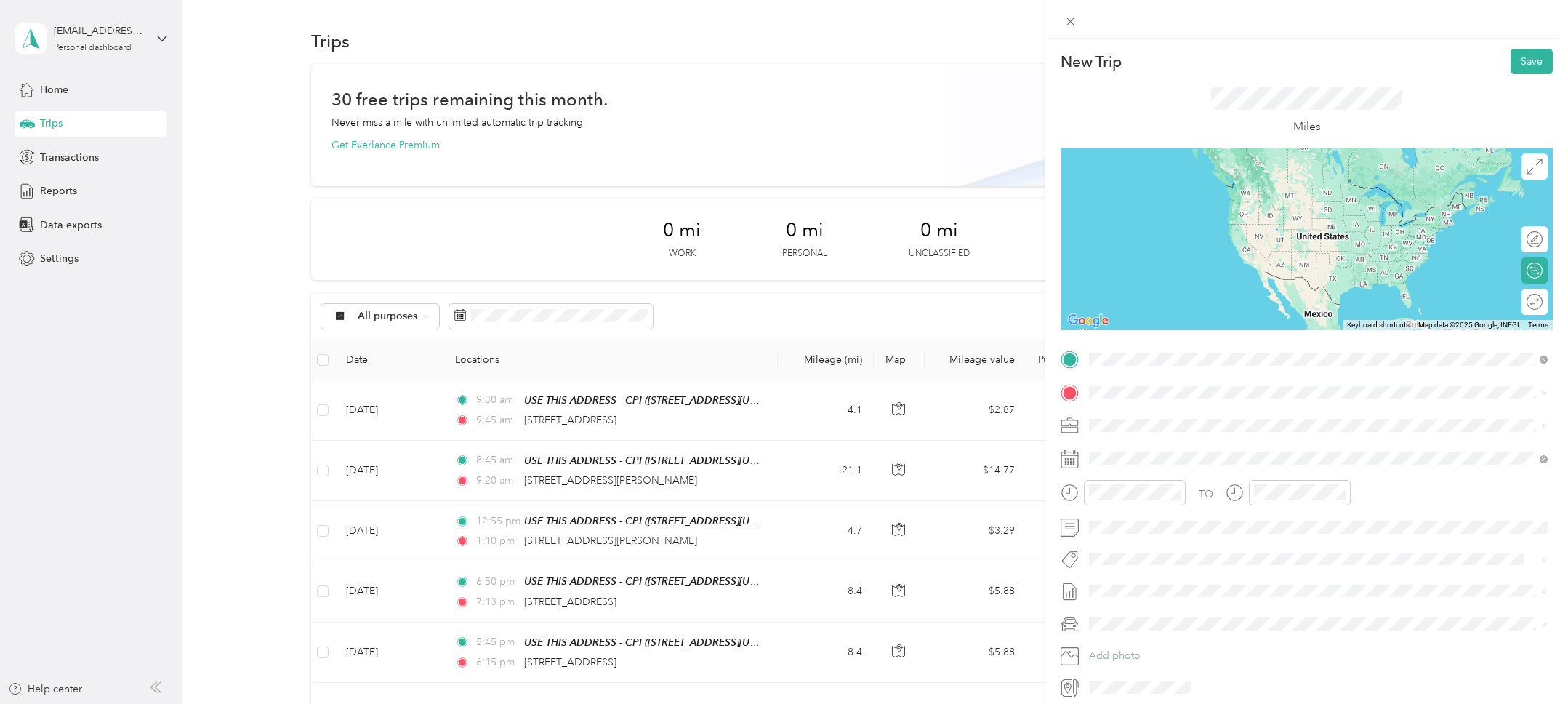
click at [1179, 418] on span "3382 Murphy Canyon Road San Diego, California 92123, United States" at bounding box center [1229, 411] width 226 height 13
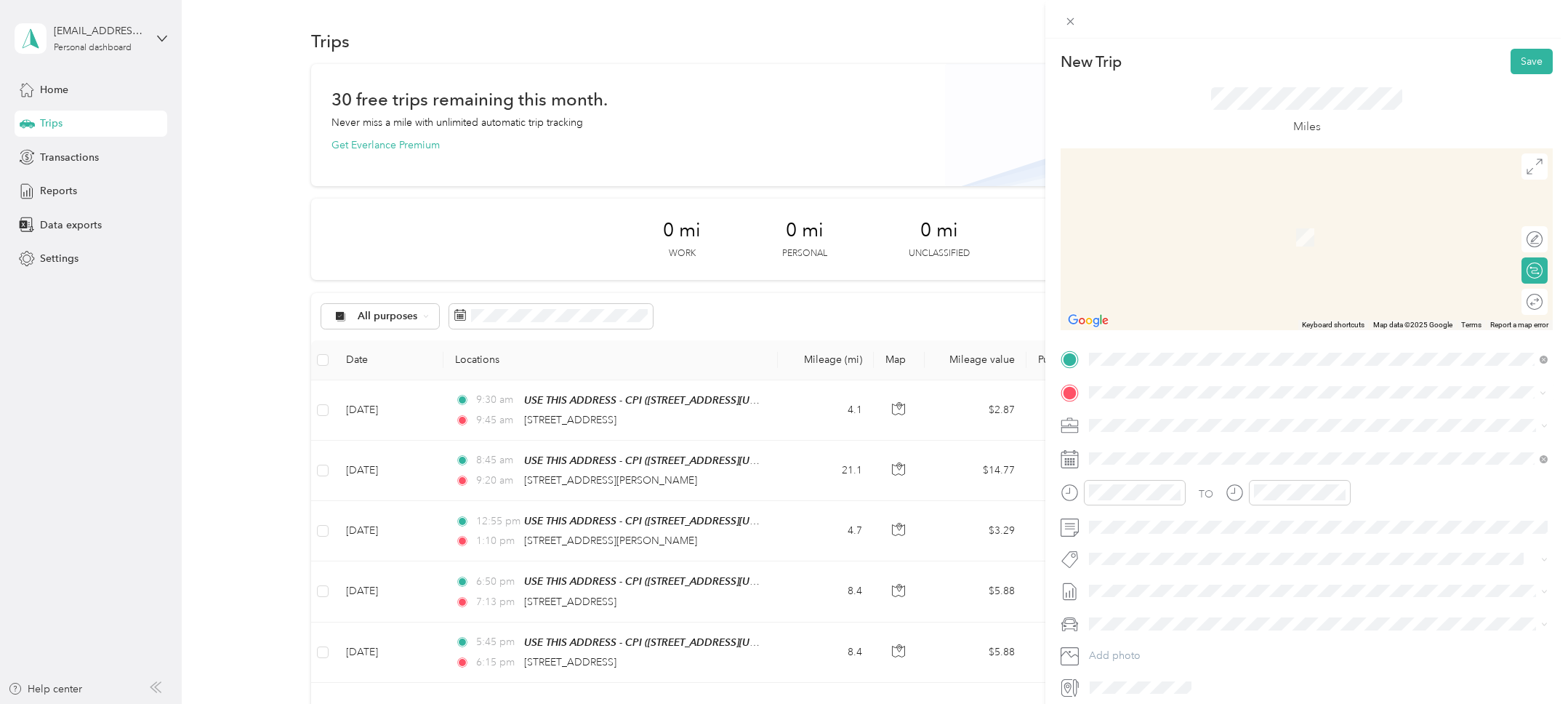
click at [1224, 448] on span "4840 Shawline Street San Diego, California 92111, United States" at bounding box center [1189, 445] width 146 height 13
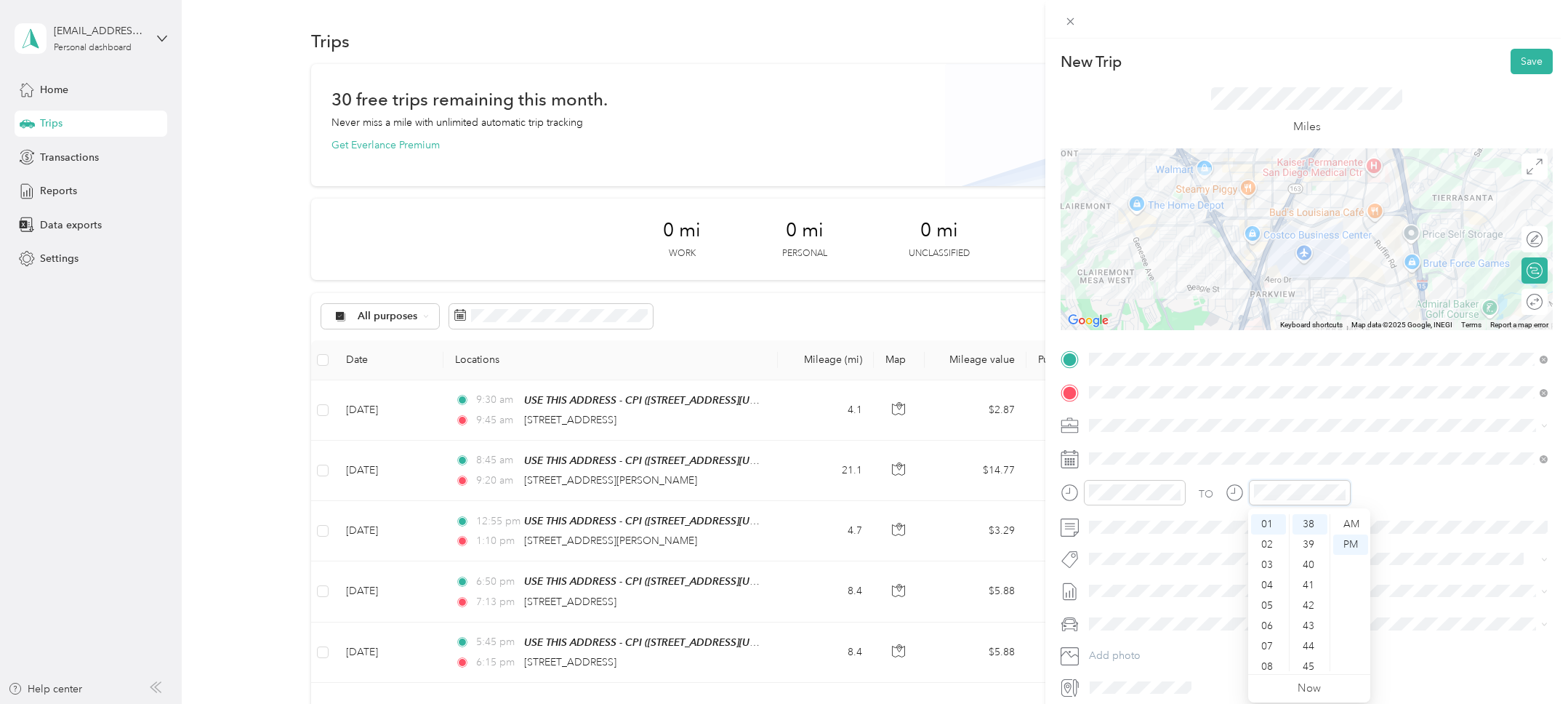
scroll to position [1064, 0]
click at [1383, 490] on div "TO" at bounding box center [1306, 498] width 492 height 36
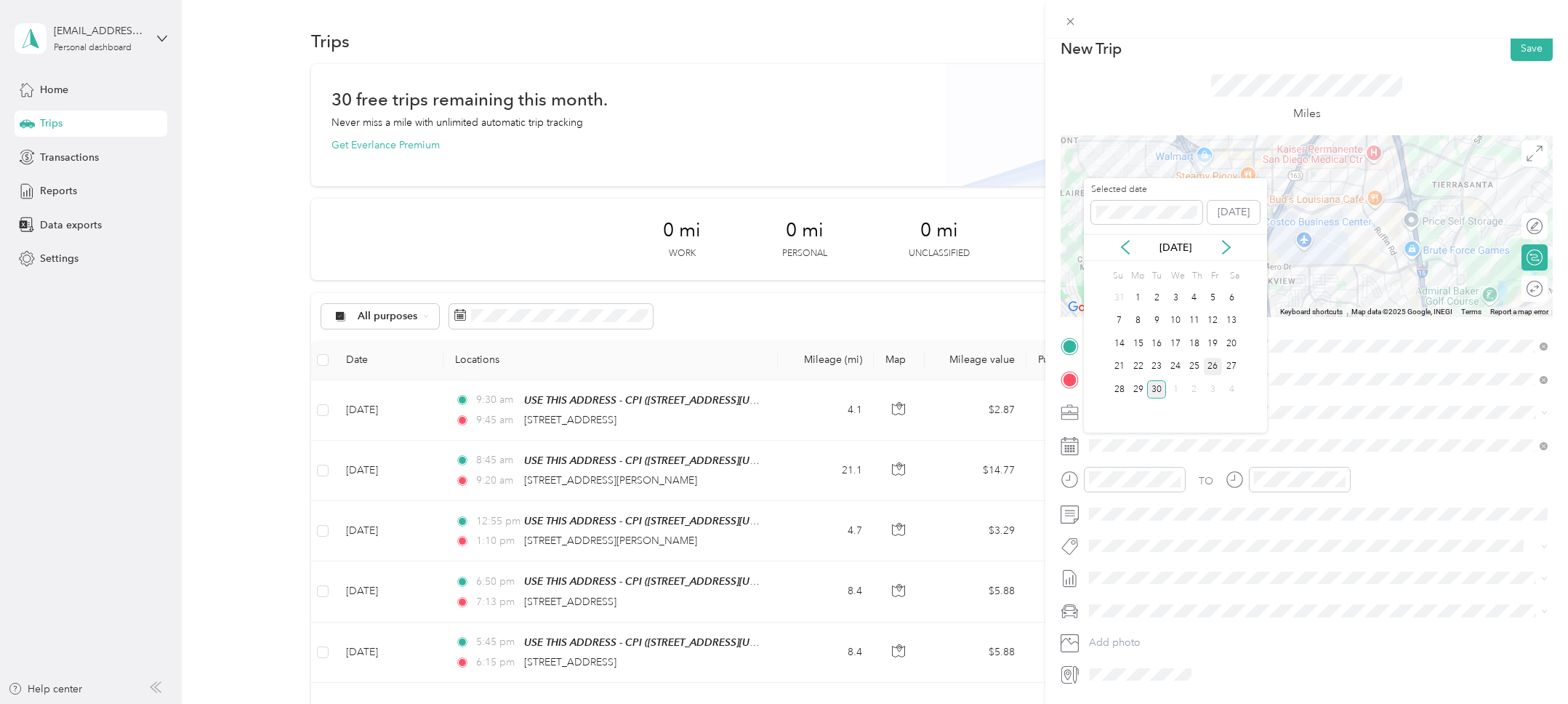
click at [1209, 366] on div "26" at bounding box center [1213, 367] width 19 height 18
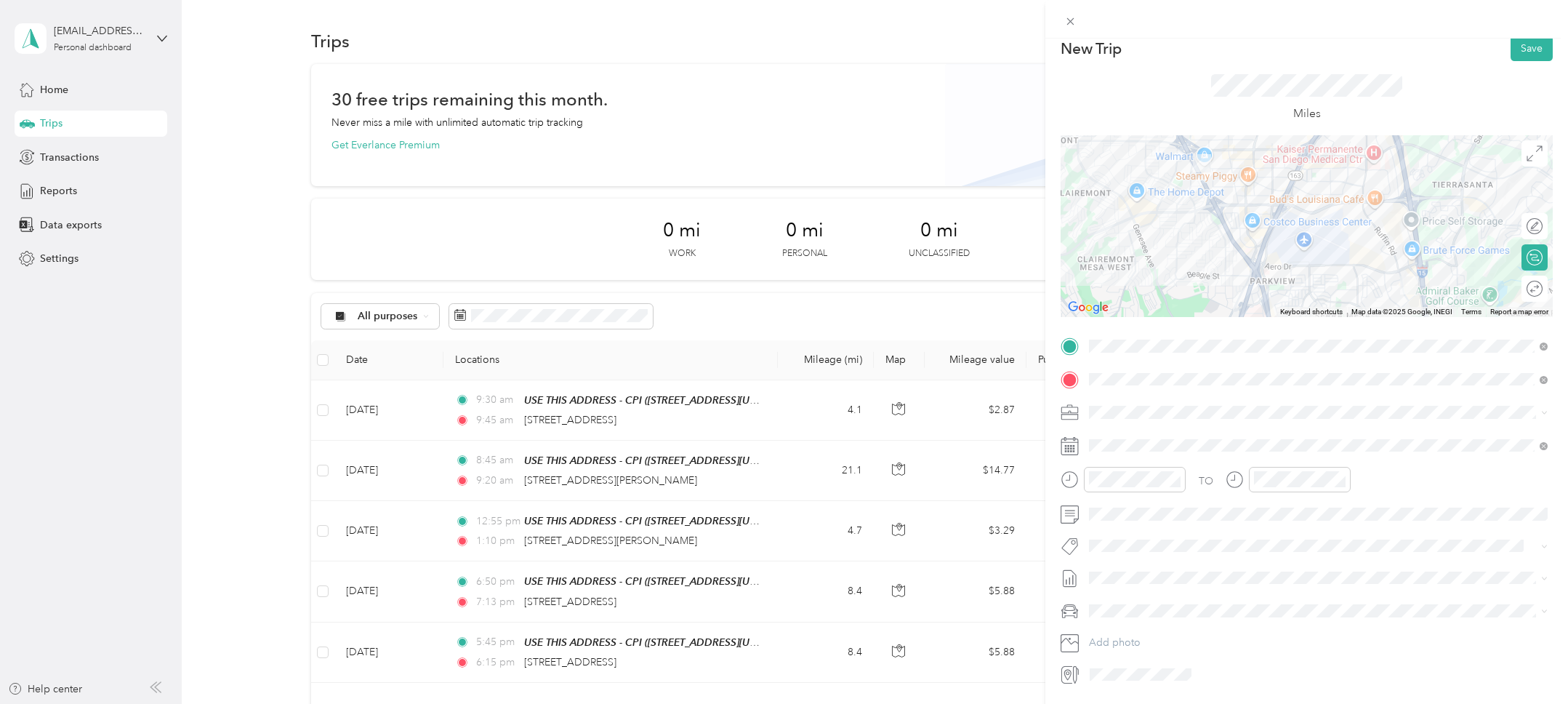
click at [1053, 438] on form "New Trip Save This trip cannot be edited because it is either under review, app…" at bounding box center [1306, 360] width 523 height 650
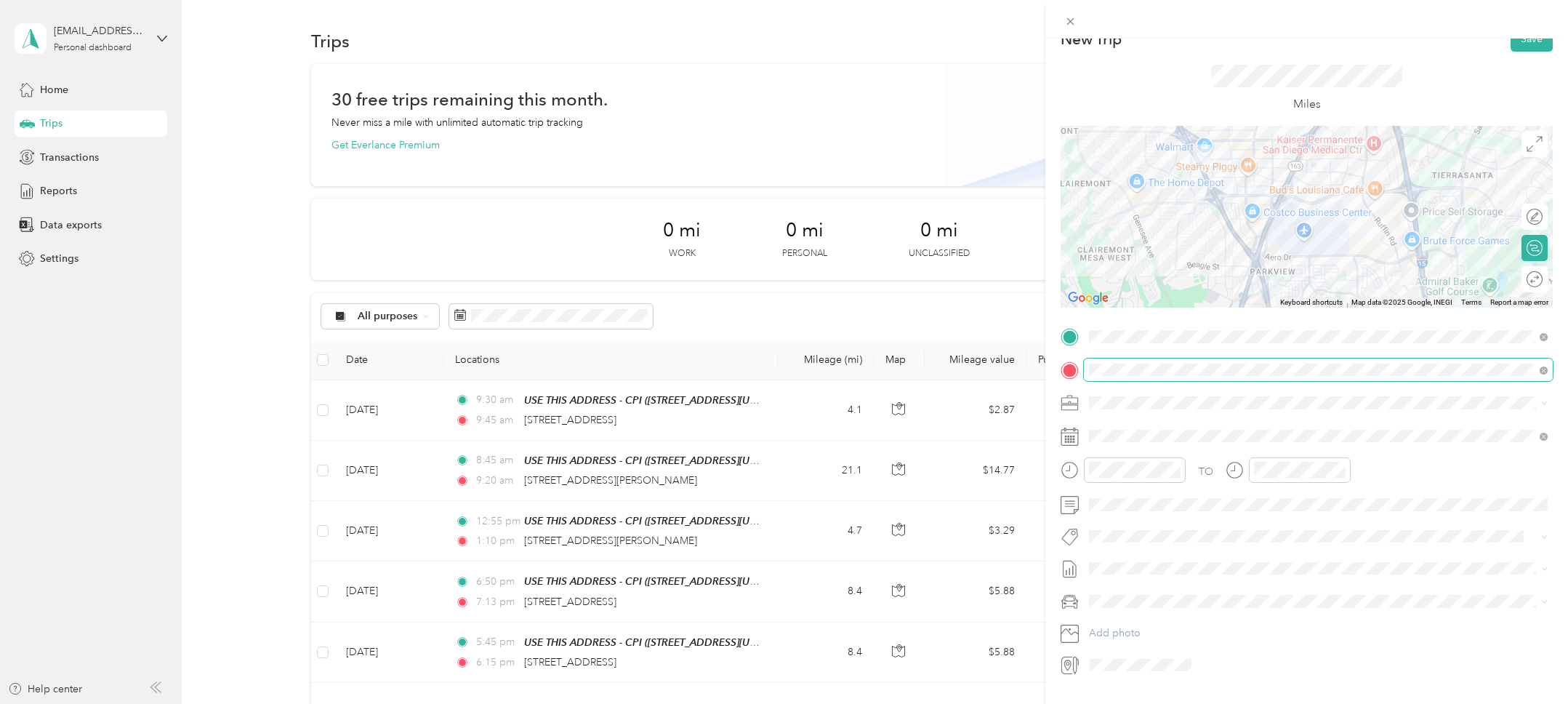
scroll to position [23, 0]
click at [1534, 41] on button "Save" at bounding box center [1532, 38] width 43 height 26
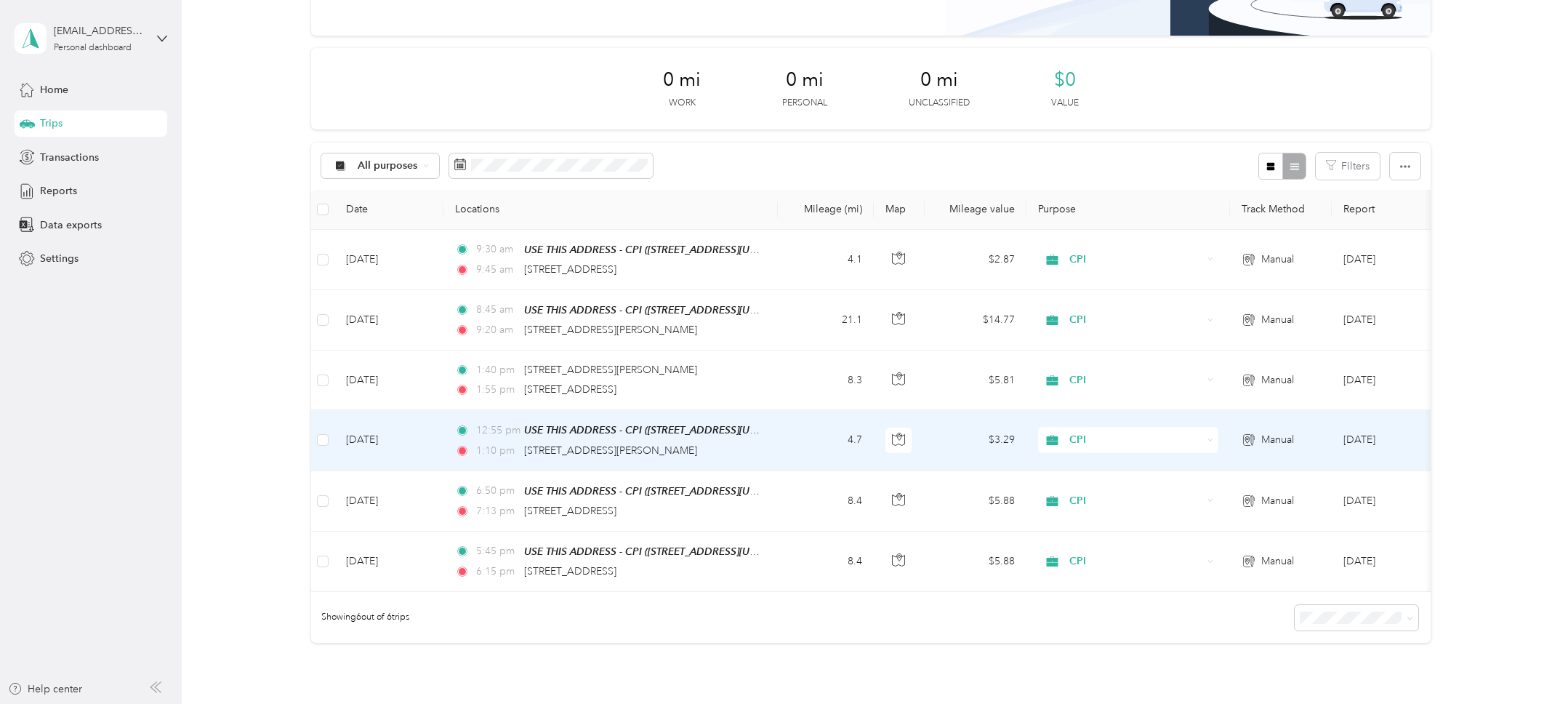
scroll to position [0, 0]
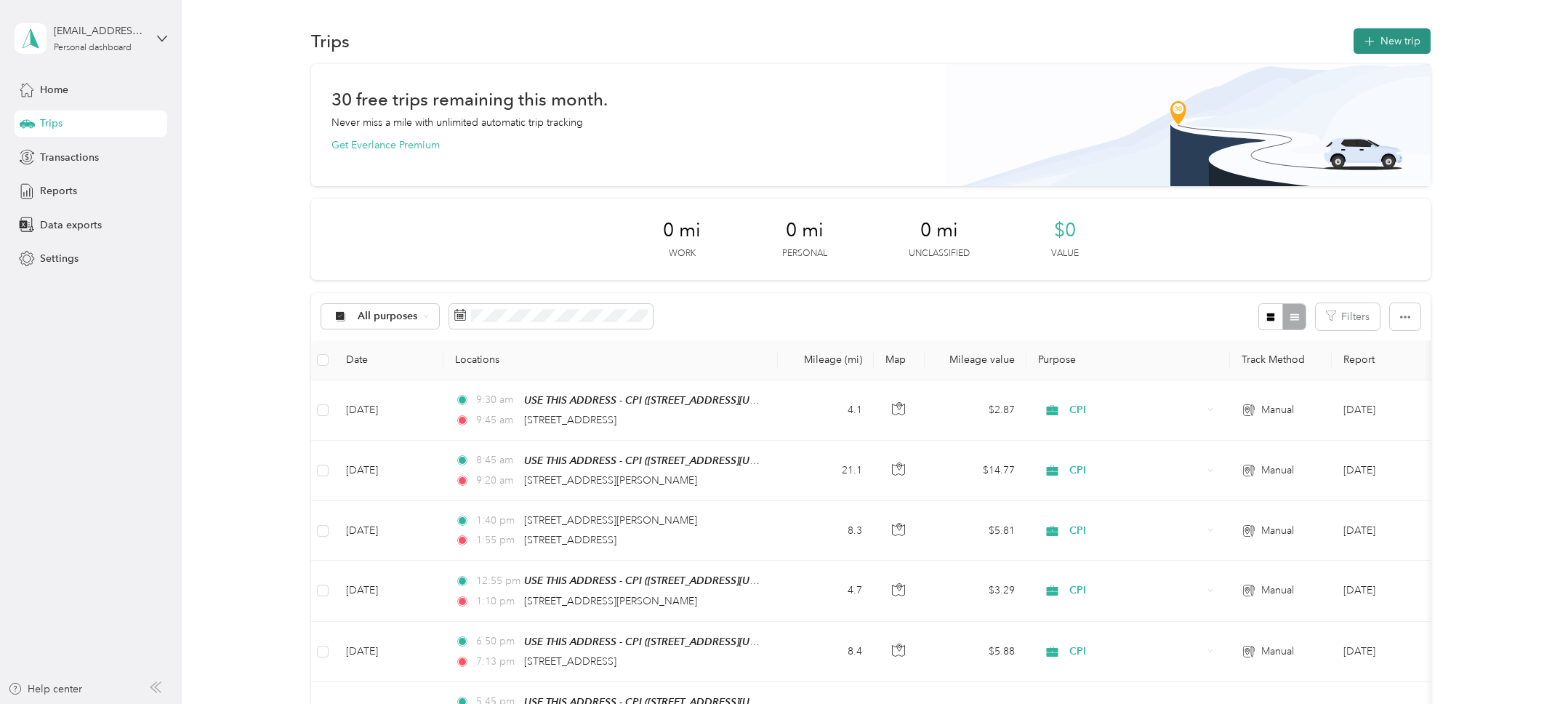
click at [1393, 45] on button "New trip" at bounding box center [1391, 41] width 77 height 26
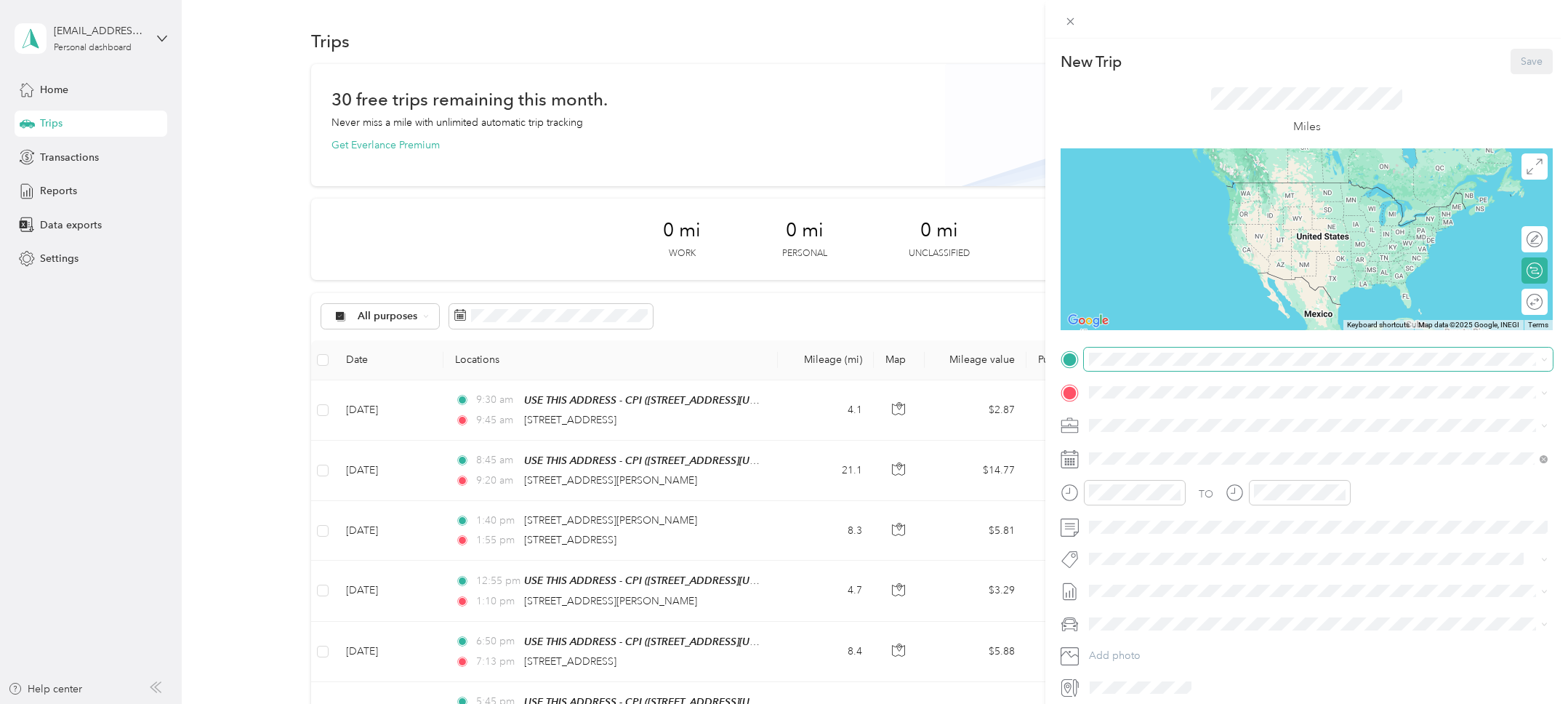
click at [1127, 365] on span at bounding box center [1318, 360] width 469 height 23
click at [1057, 377] on form "New Trip Save This trip cannot be edited because it is either under review, app…" at bounding box center [1306, 374] width 523 height 650
click at [1165, 418] on span "4840 Shawline Street San Diego, California 92111, United States" at bounding box center [1189, 411] width 146 height 13
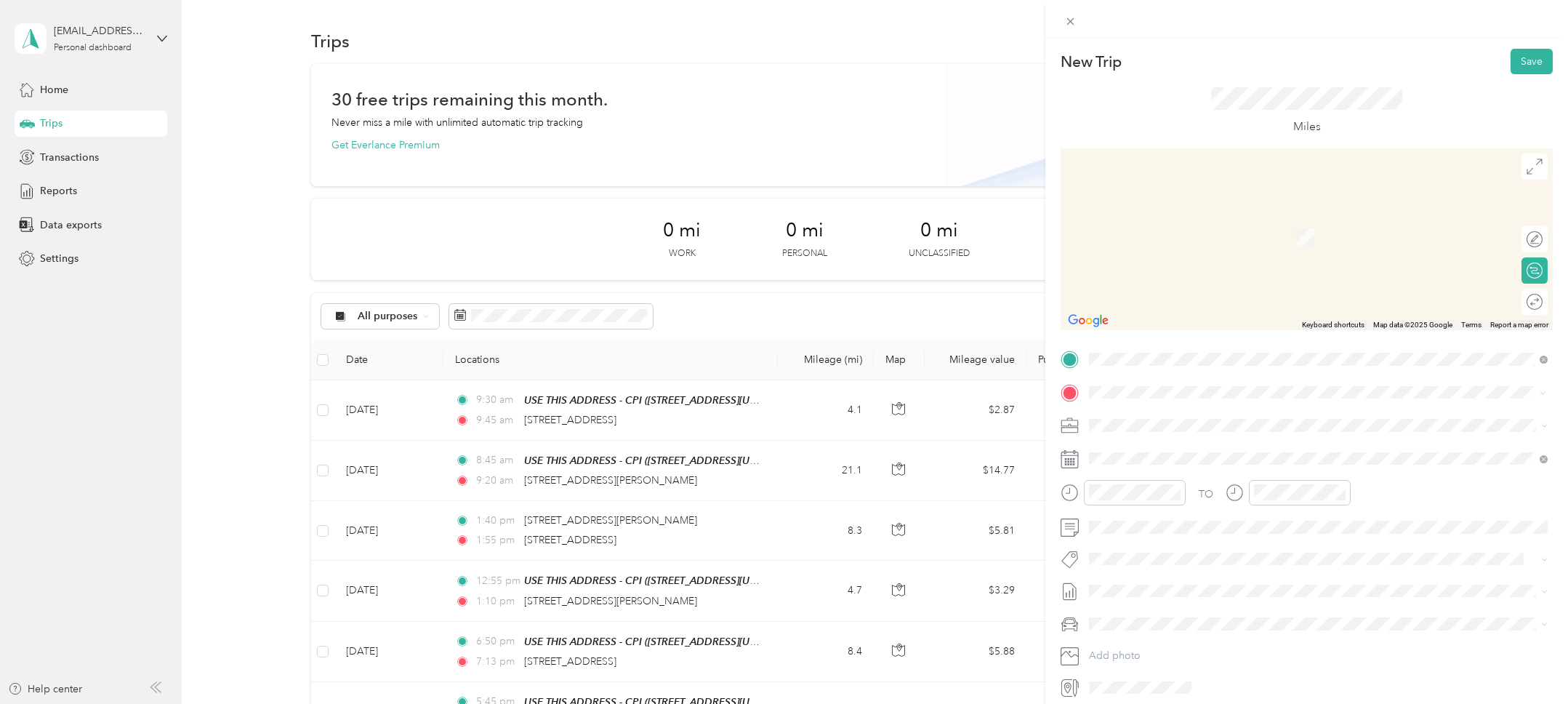
click at [1148, 449] on span "10350 Friars Road San Diego, California 92120, United States" at bounding box center [1189, 445] width 146 height 13
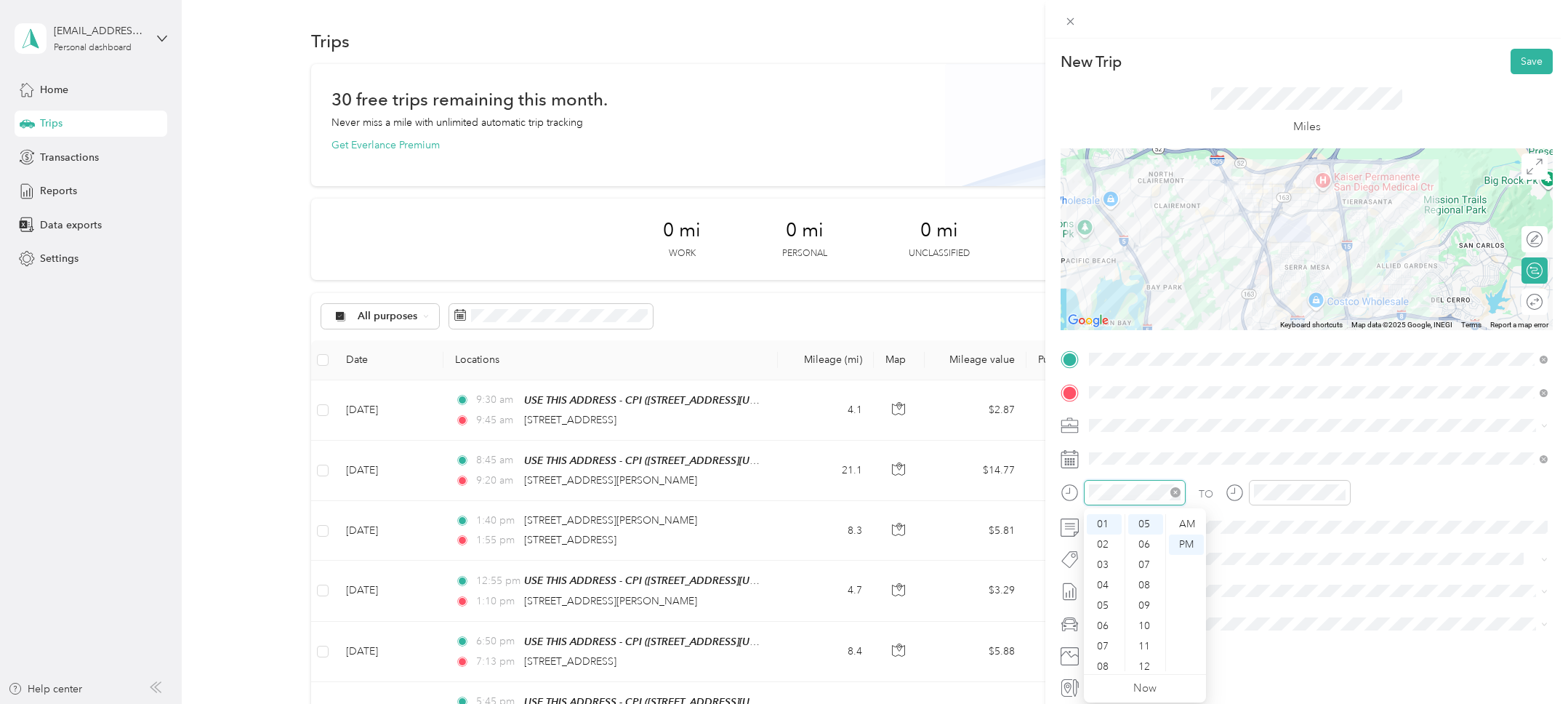
scroll to position [102, 0]
click at [1098, 544] on div "02" at bounding box center [1104, 544] width 35 height 20
click at [1373, 491] on div "TO" at bounding box center [1306, 498] width 492 height 36
click at [1530, 56] on button "Save" at bounding box center [1532, 61] width 43 height 26
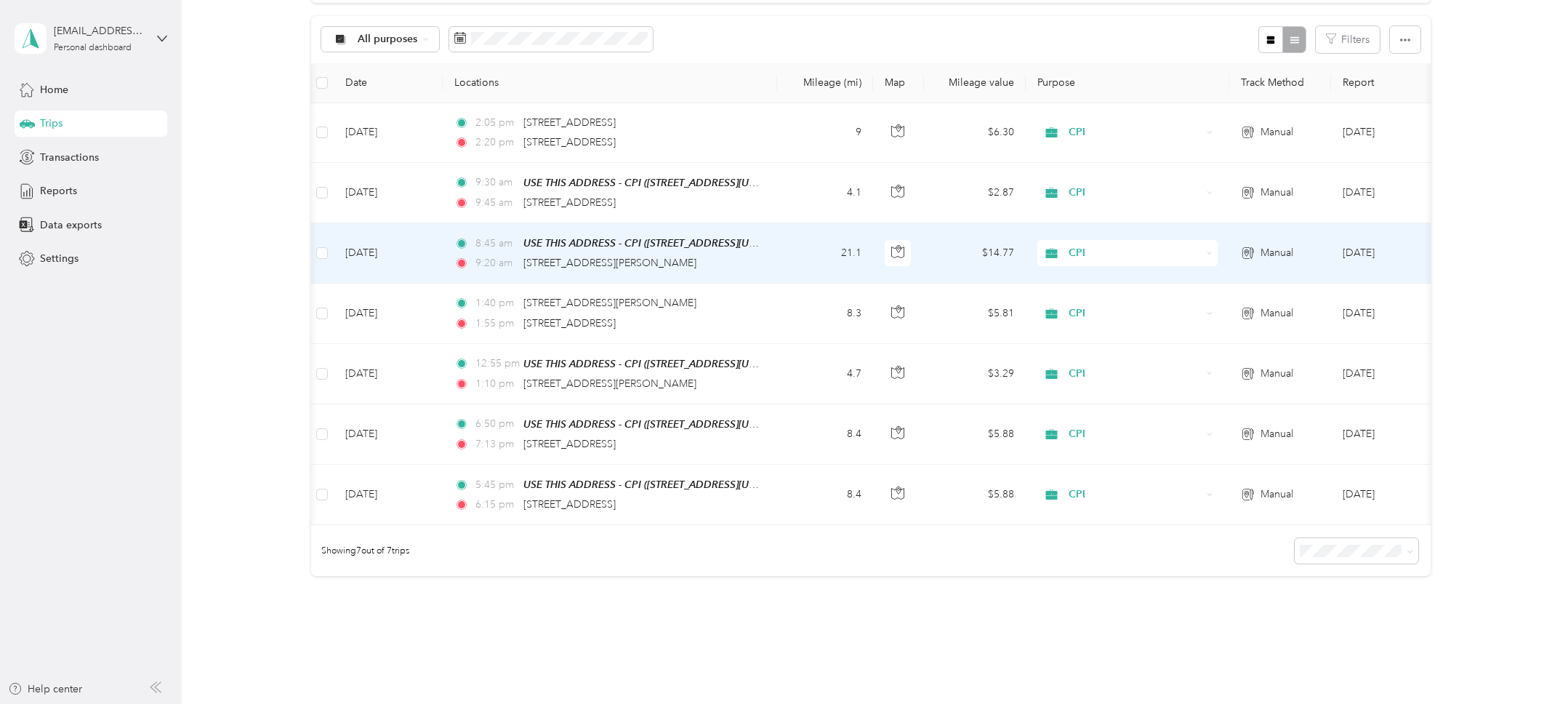
scroll to position [282, 0]
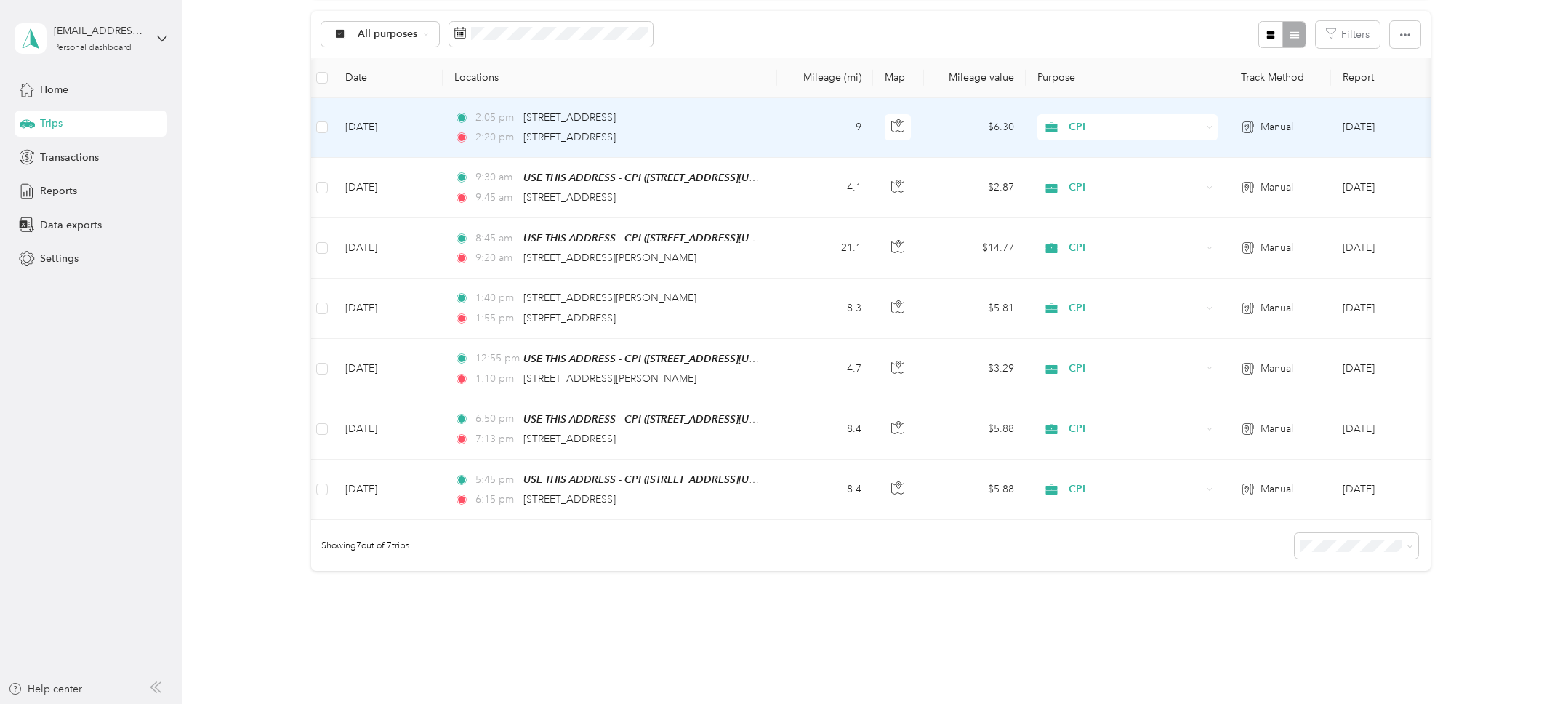
click at [388, 130] on td "Sep 30, 2025" at bounding box center [388, 128] width 109 height 59
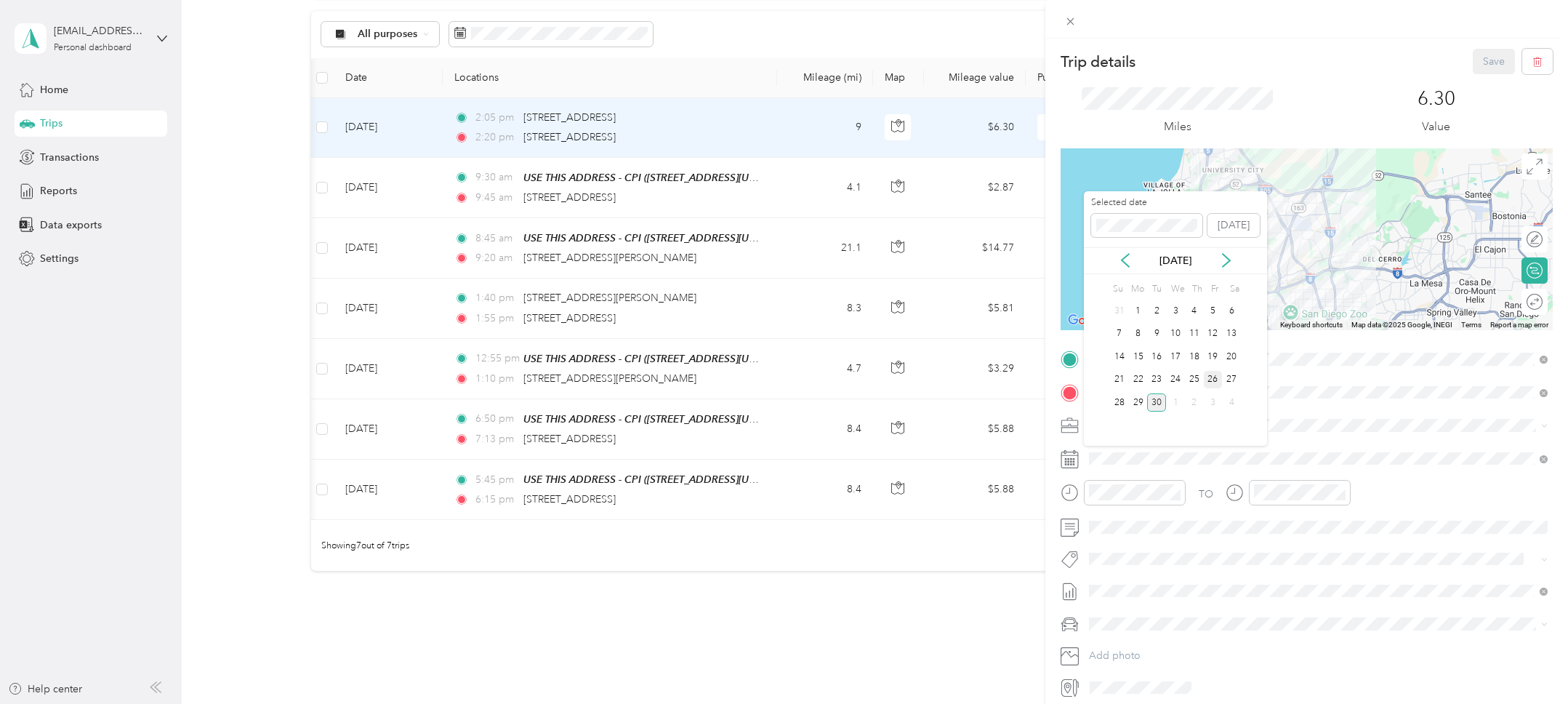
click at [1219, 384] on div "26" at bounding box center [1213, 380] width 19 height 18
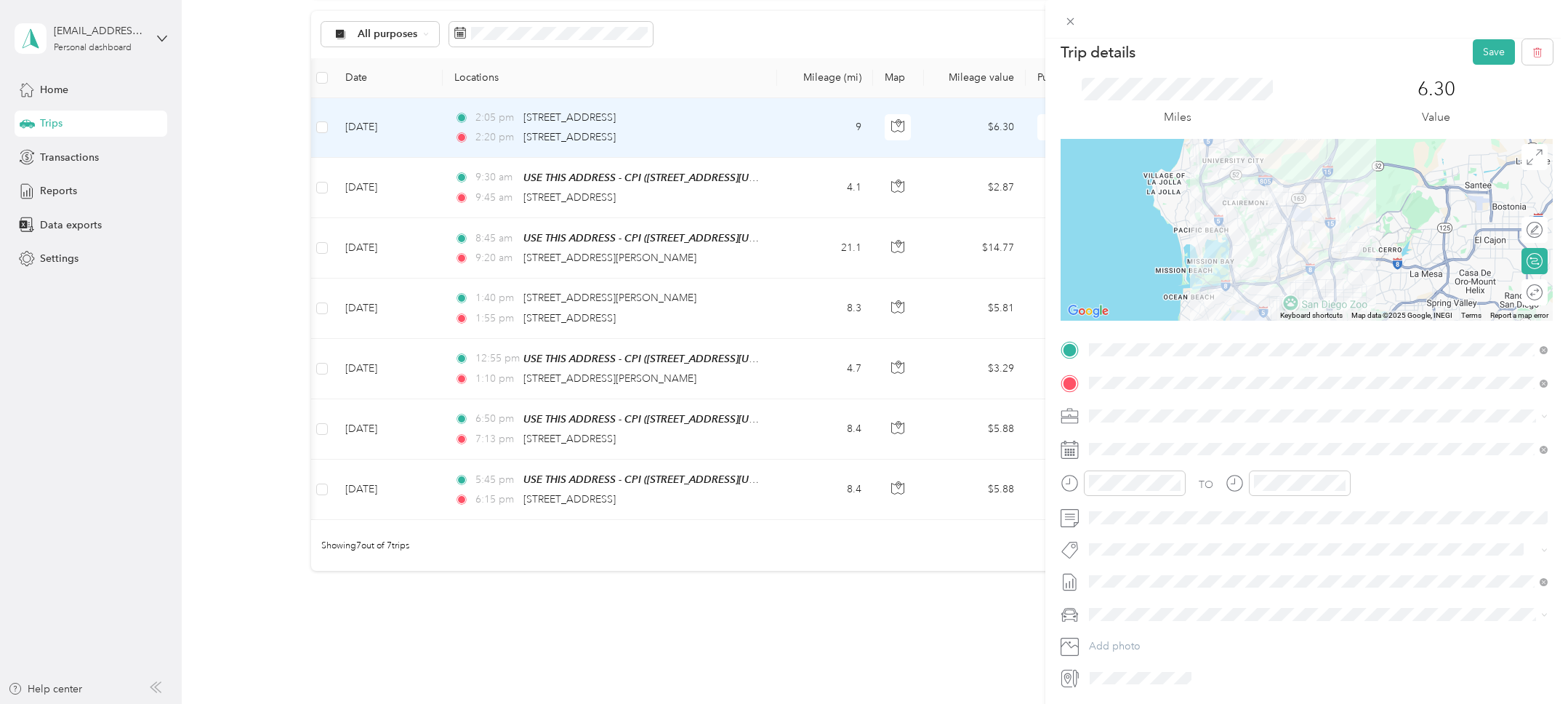
scroll to position [12, 0]
click at [1497, 57] on button "Save" at bounding box center [1494, 49] width 43 height 26
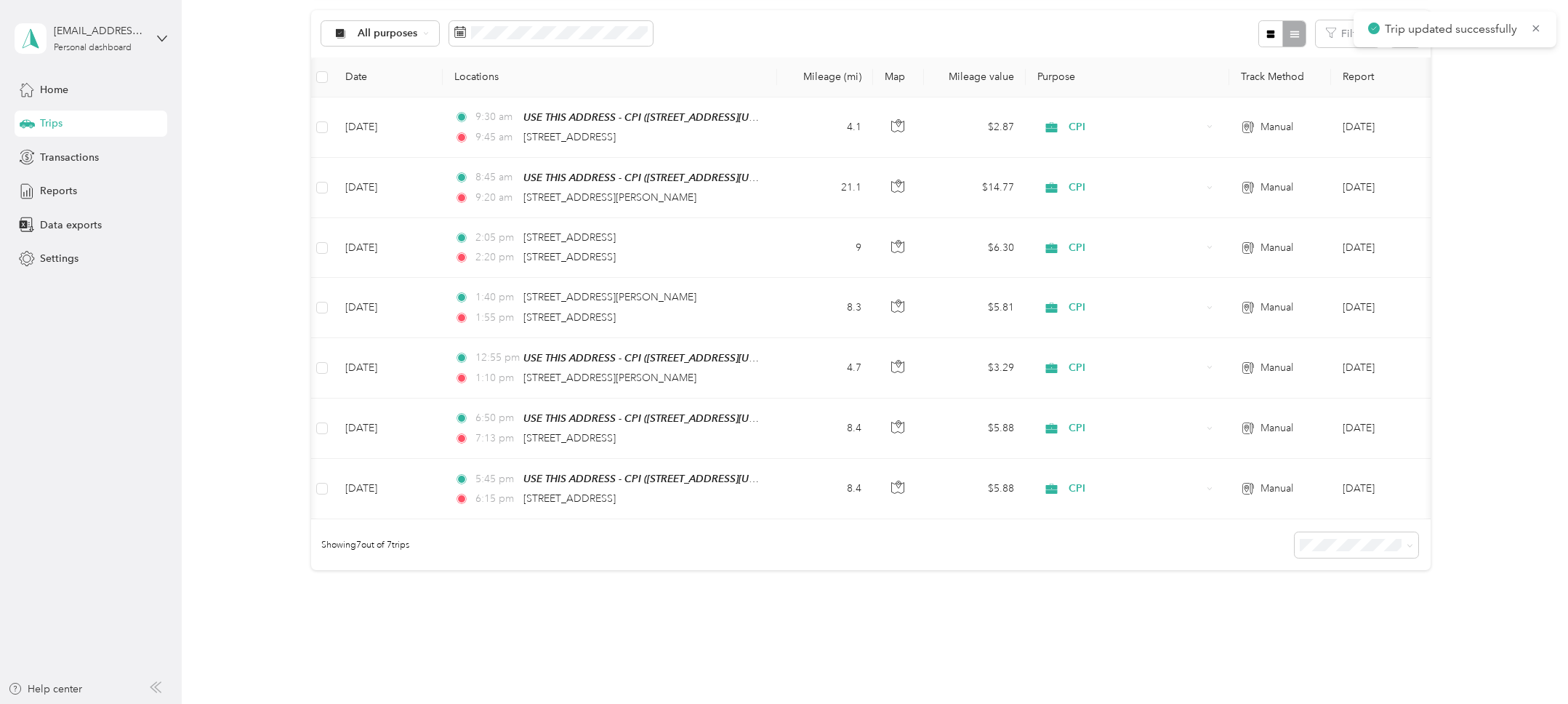
click at [274, 288] on div "30 free trips remaining this month. Never miss a mile with unlimited automatic …" at bounding box center [871, 201] width 1343 height 841
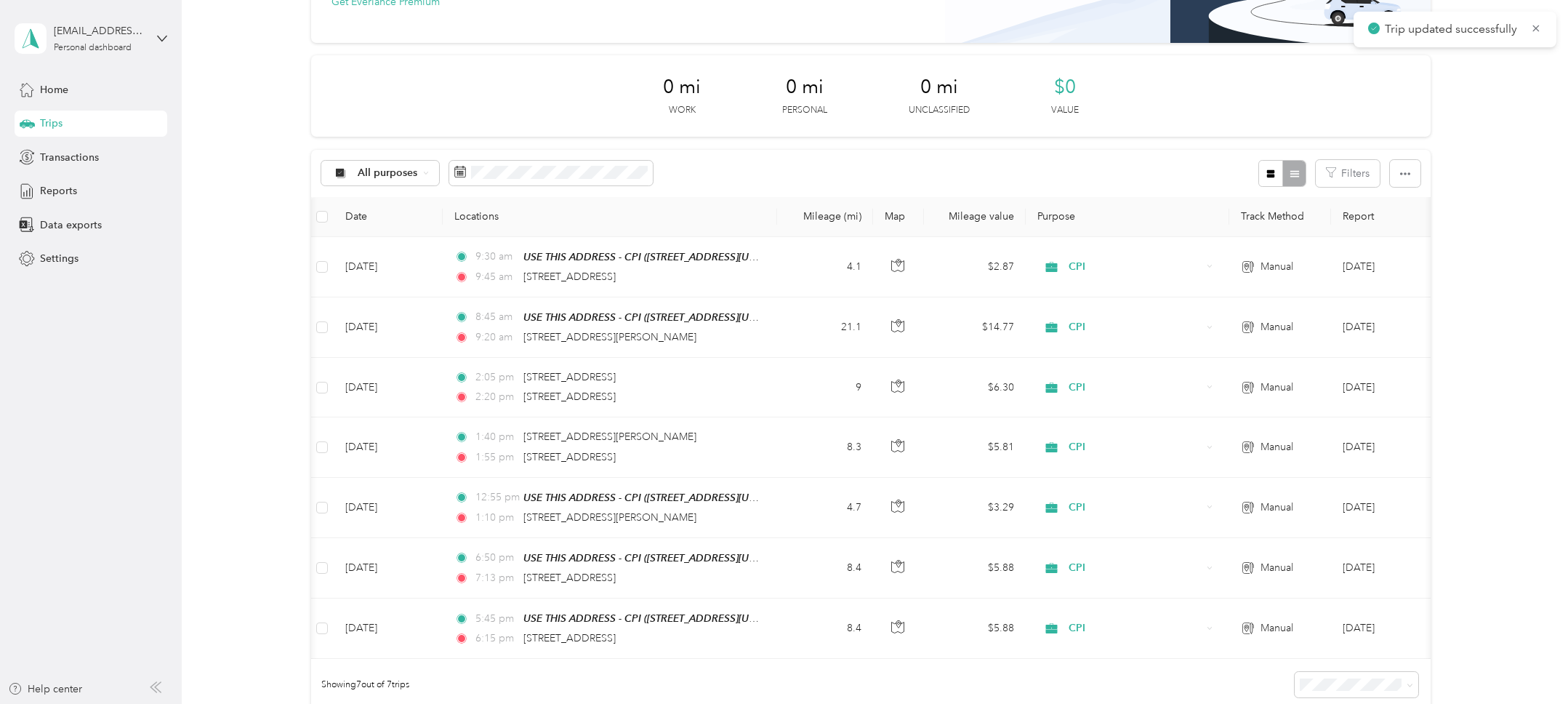
scroll to position [140, 0]
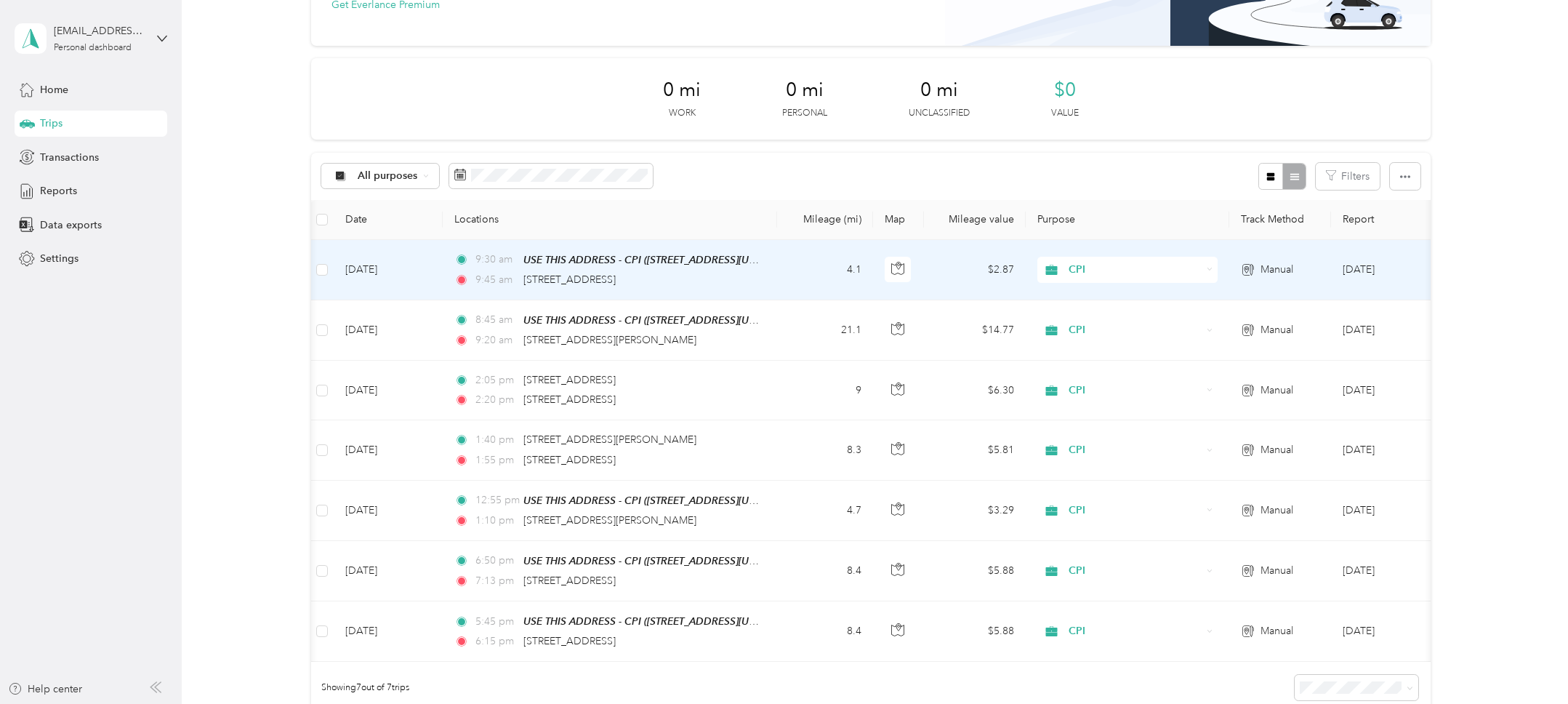
click at [716, 281] on div "9:45 am 4011 46th Street, San Diego" at bounding box center [607, 280] width 305 height 16
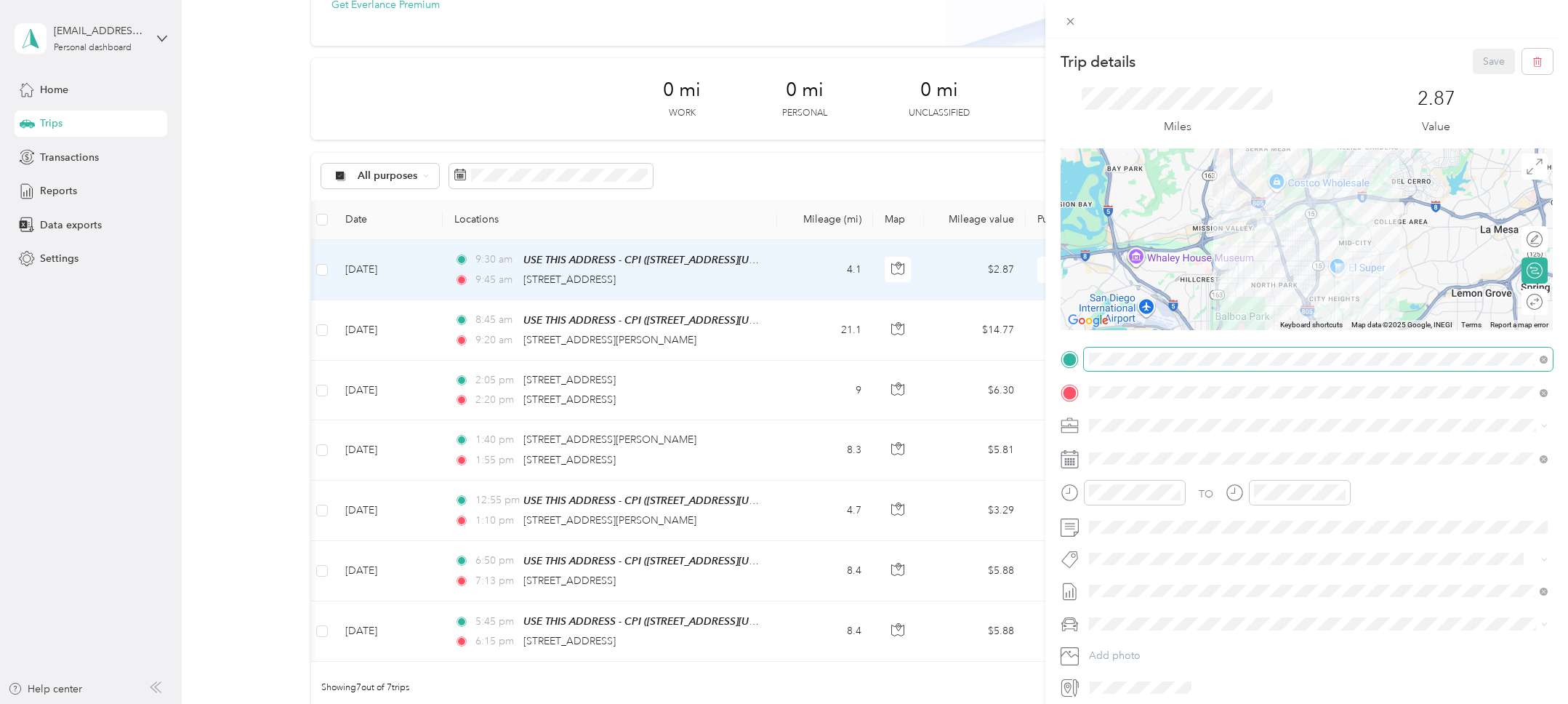
scroll to position [5, 0]
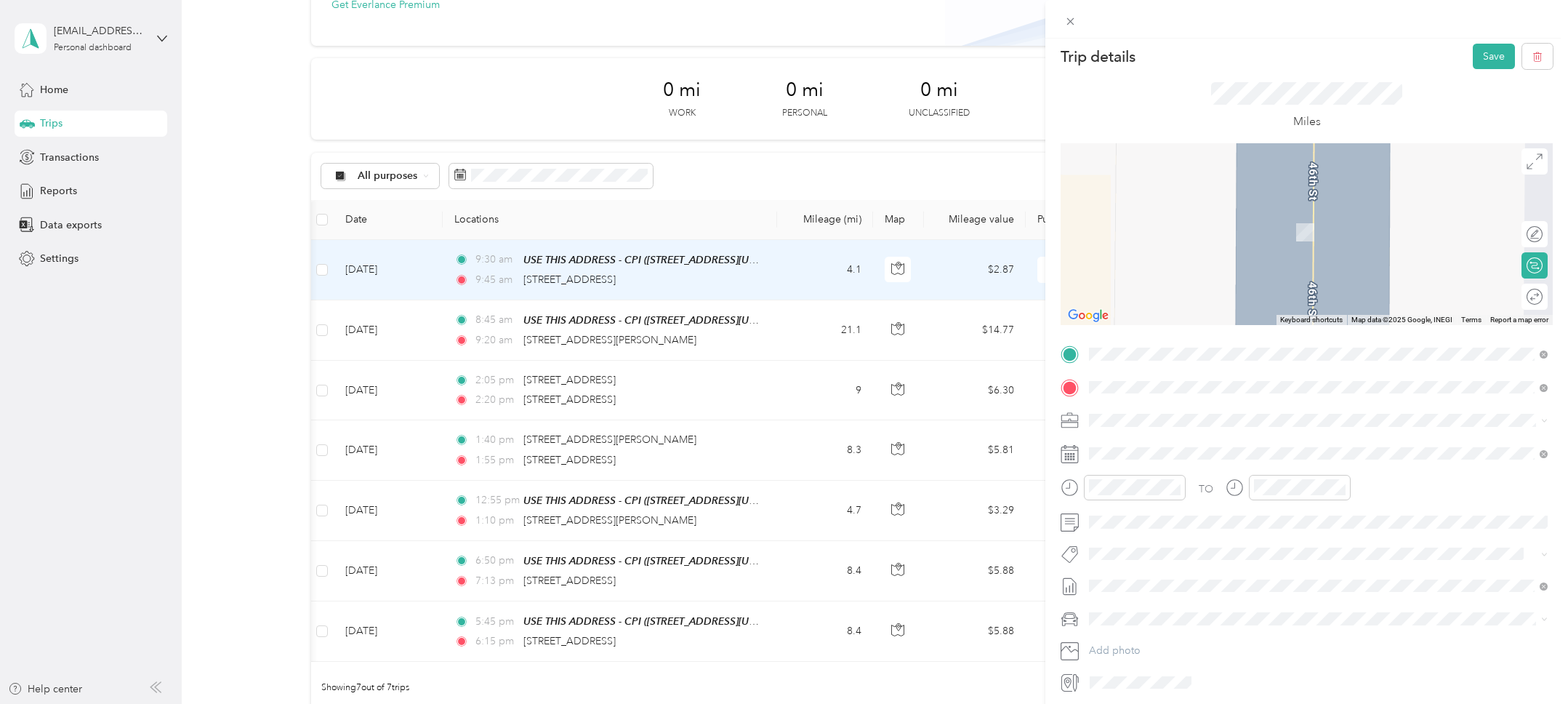
click at [1051, 328] on form "Trip details Save This trip cannot be edited because it is either under review,…" at bounding box center [1306, 368] width 523 height 650
click at [1166, 405] on div "TEAM USE THIS ADDRESS - CPI" at bounding box center [1202, 414] width 171 height 18
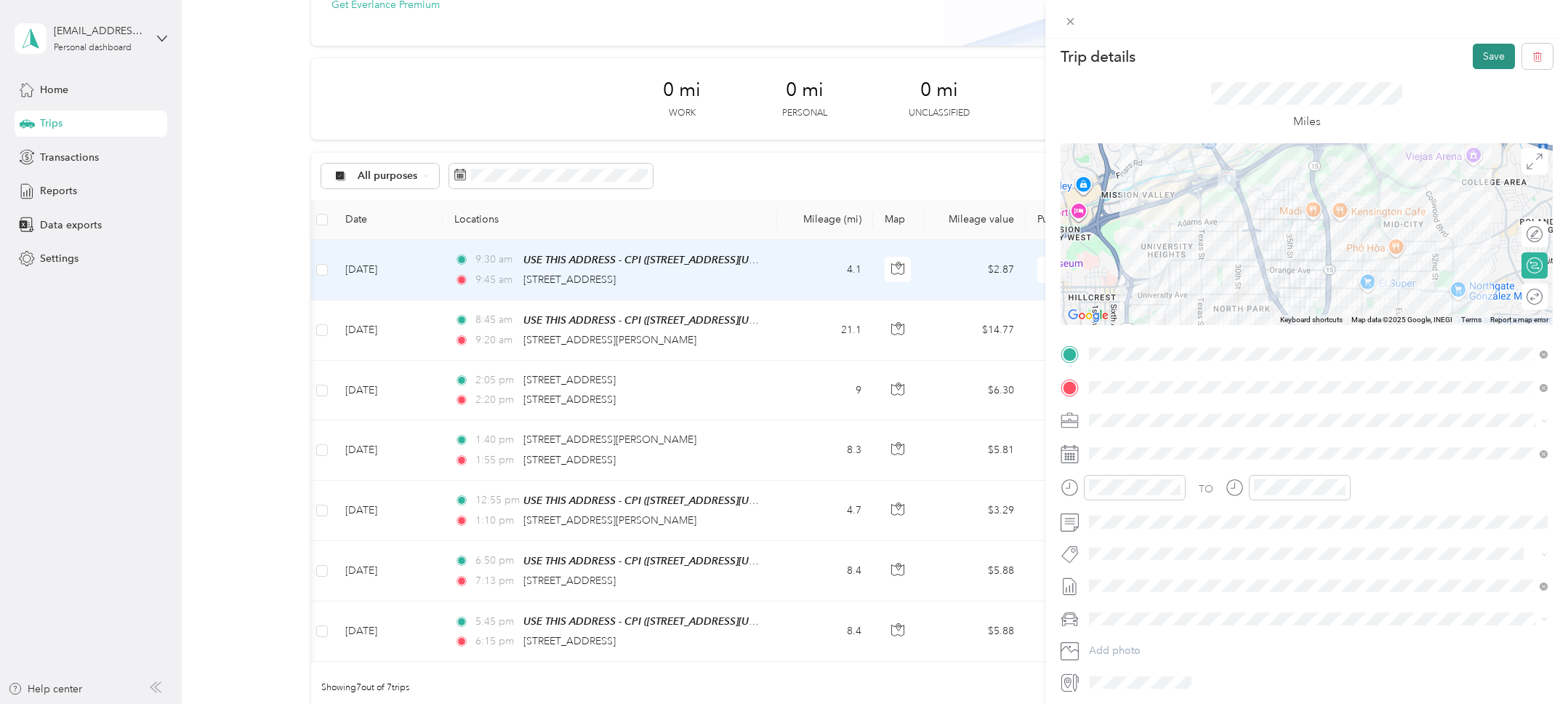
click at [1493, 62] on button "Save" at bounding box center [1494, 56] width 43 height 26
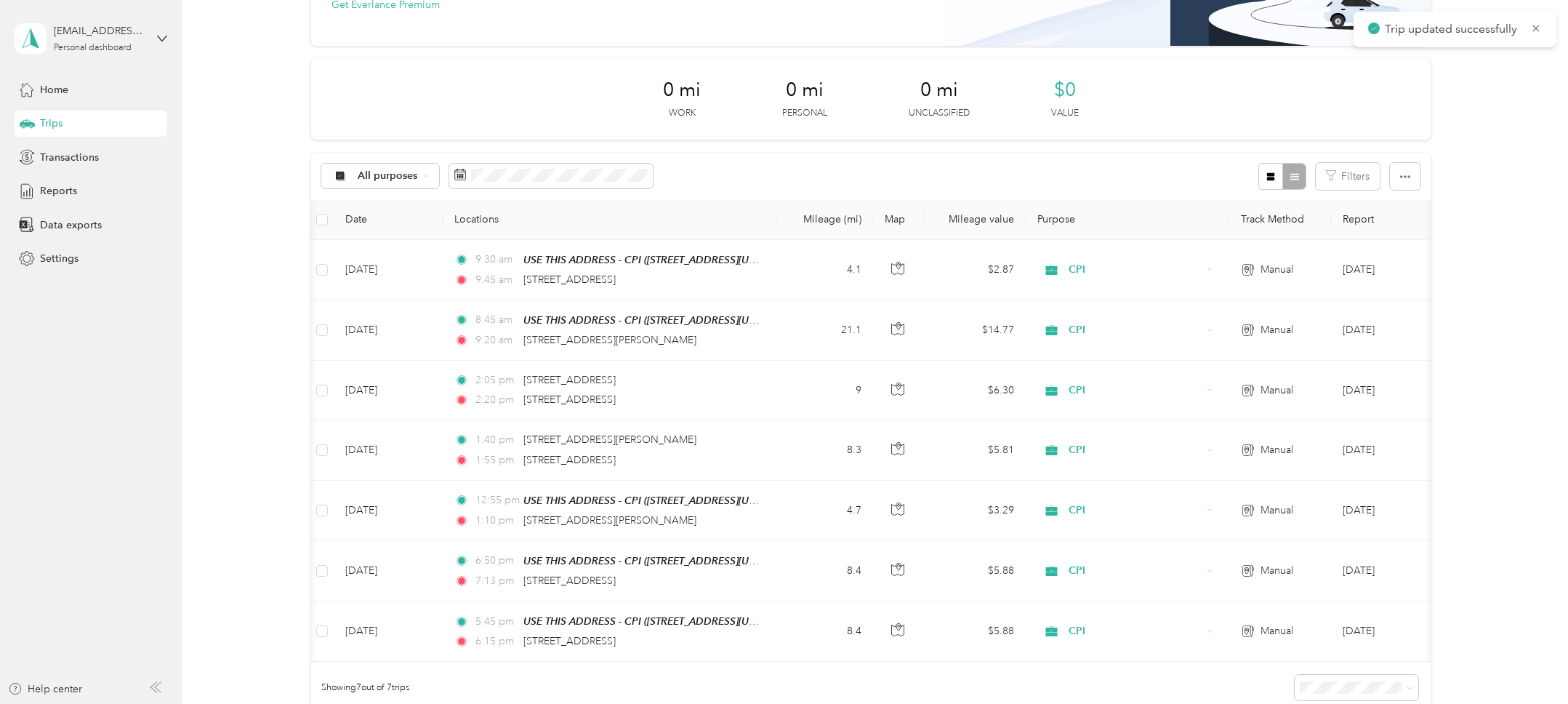
scroll to position [143, 0]
click at [902, 183] on div "All purposes Filters" at bounding box center [871, 173] width 1120 height 47
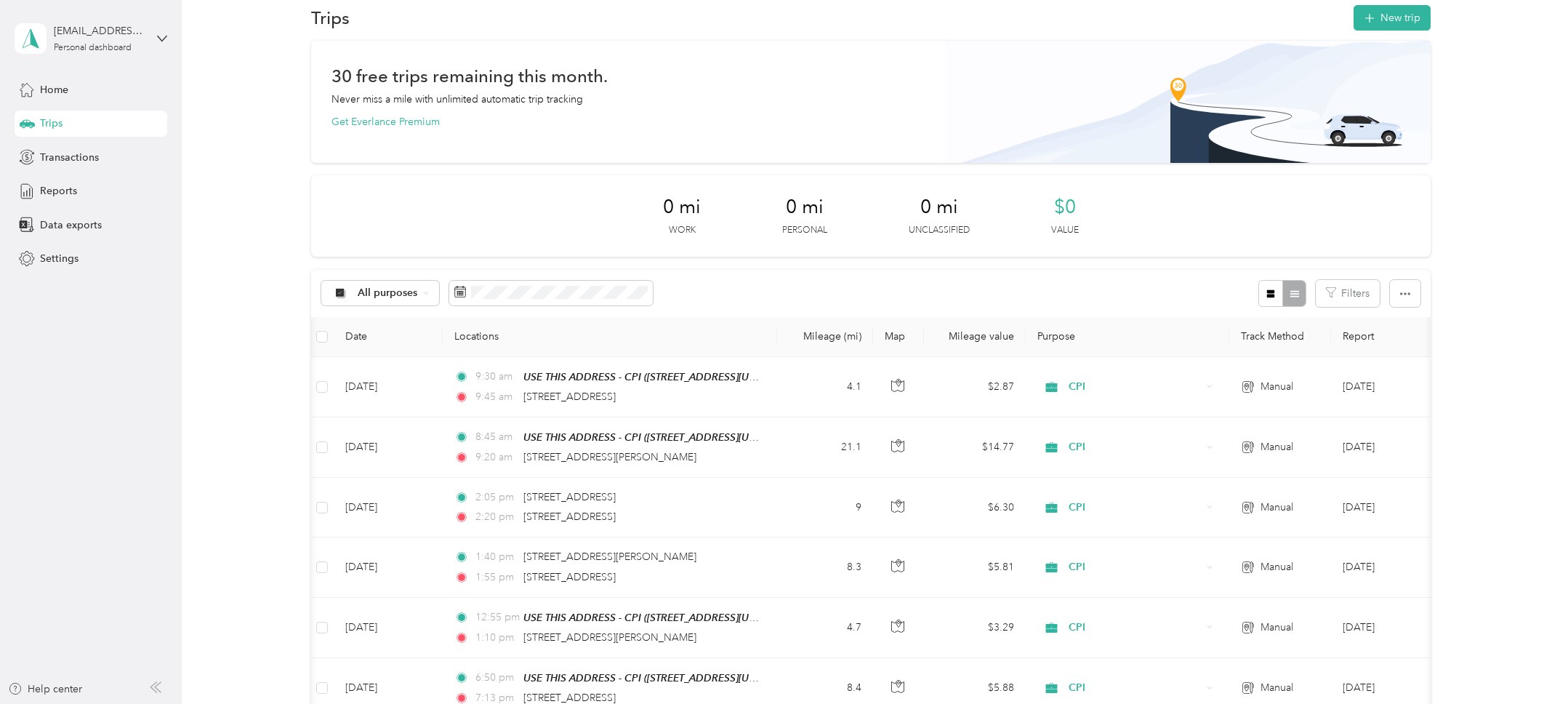
scroll to position [21, 0]
click at [1385, 13] on button "New trip" at bounding box center [1391, 20] width 77 height 26
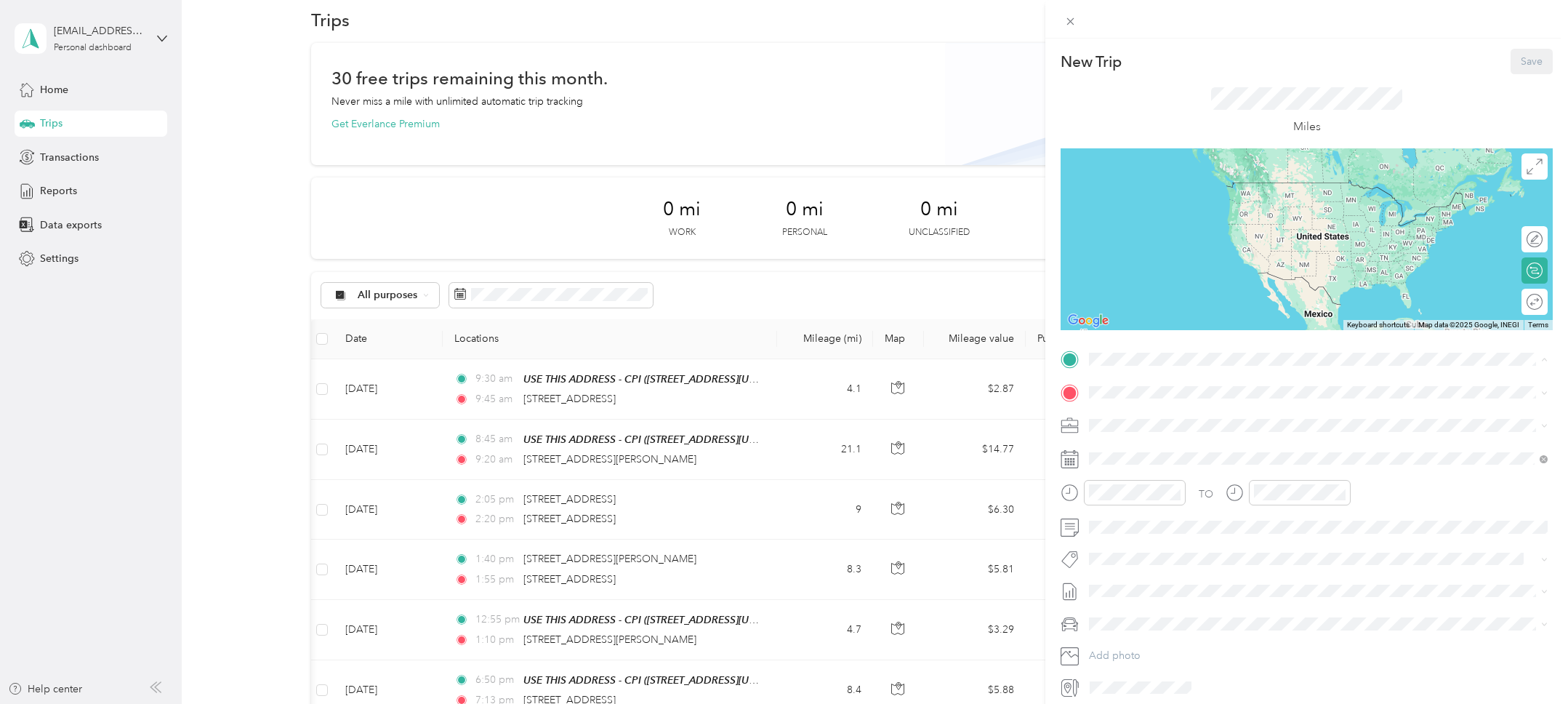
click at [1225, 423] on strong "USE THIS ADDRESS - CPI" at bounding box center [1227, 419] width 121 height 13
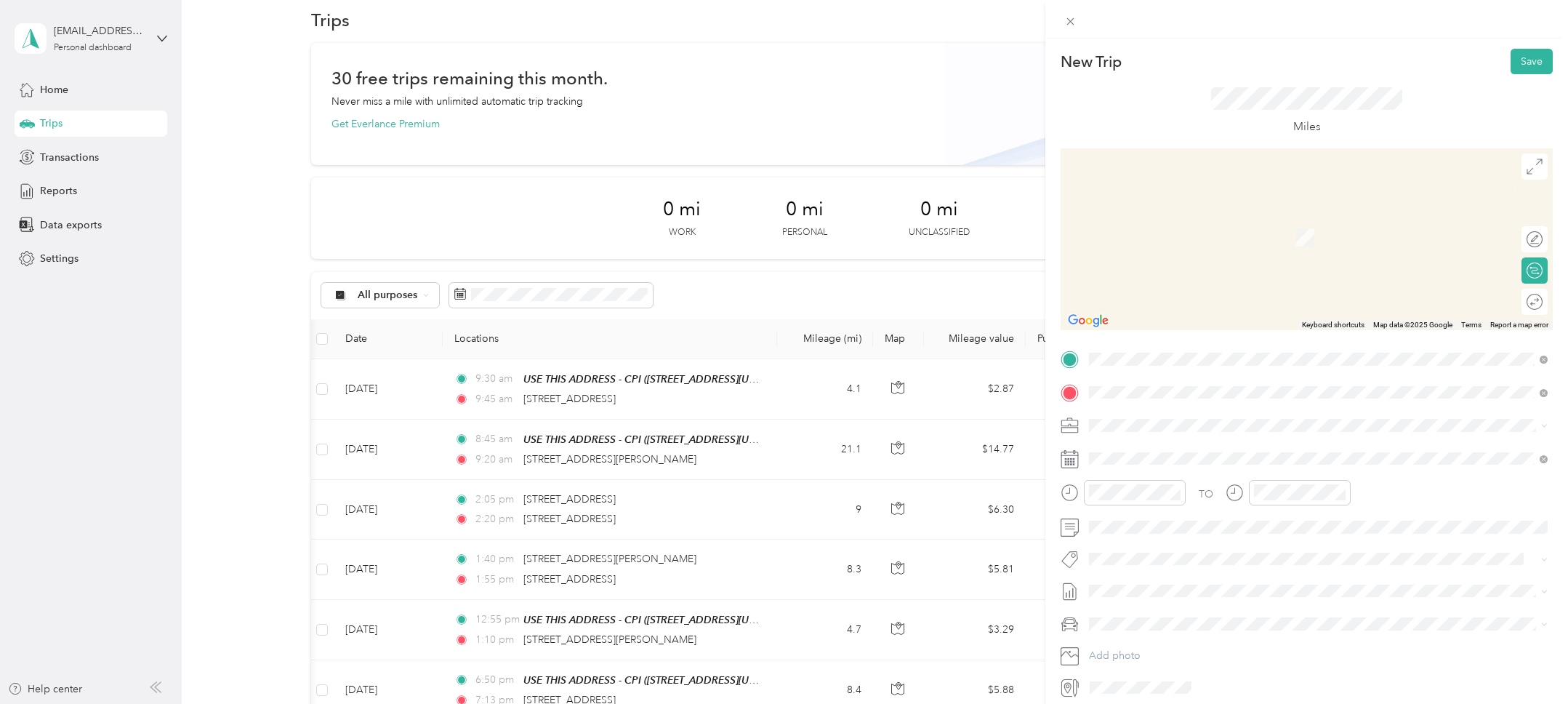
click at [1210, 442] on span "4011 46th Street San Diego, California 92105, United States" at bounding box center [1189, 445] width 146 height 13
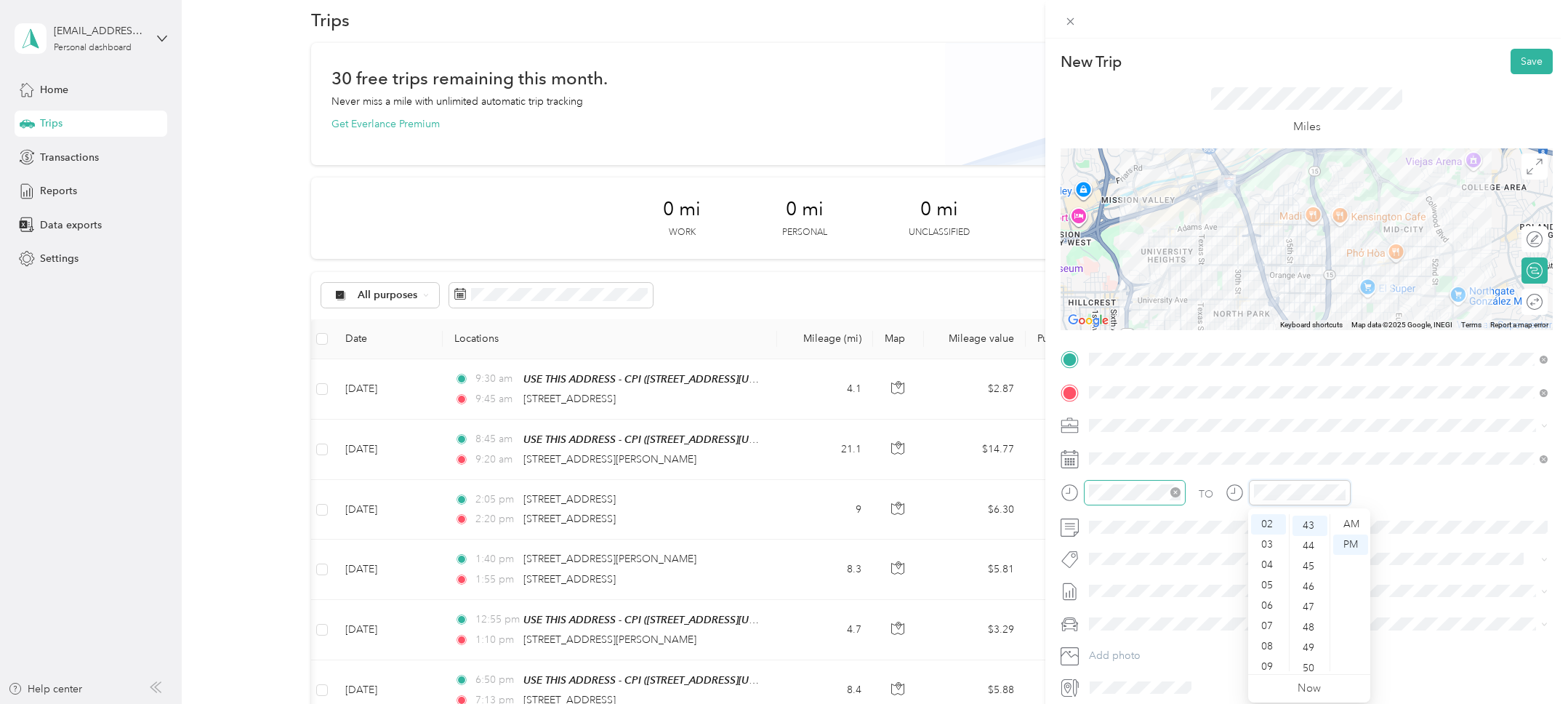
scroll to position [875, 0]
click at [1265, 555] on div "04" at bounding box center [1268, 555] width 35 height 20
click at [1314, 641] on div "10" at bounding box center [1310, 641] width 35 height 20
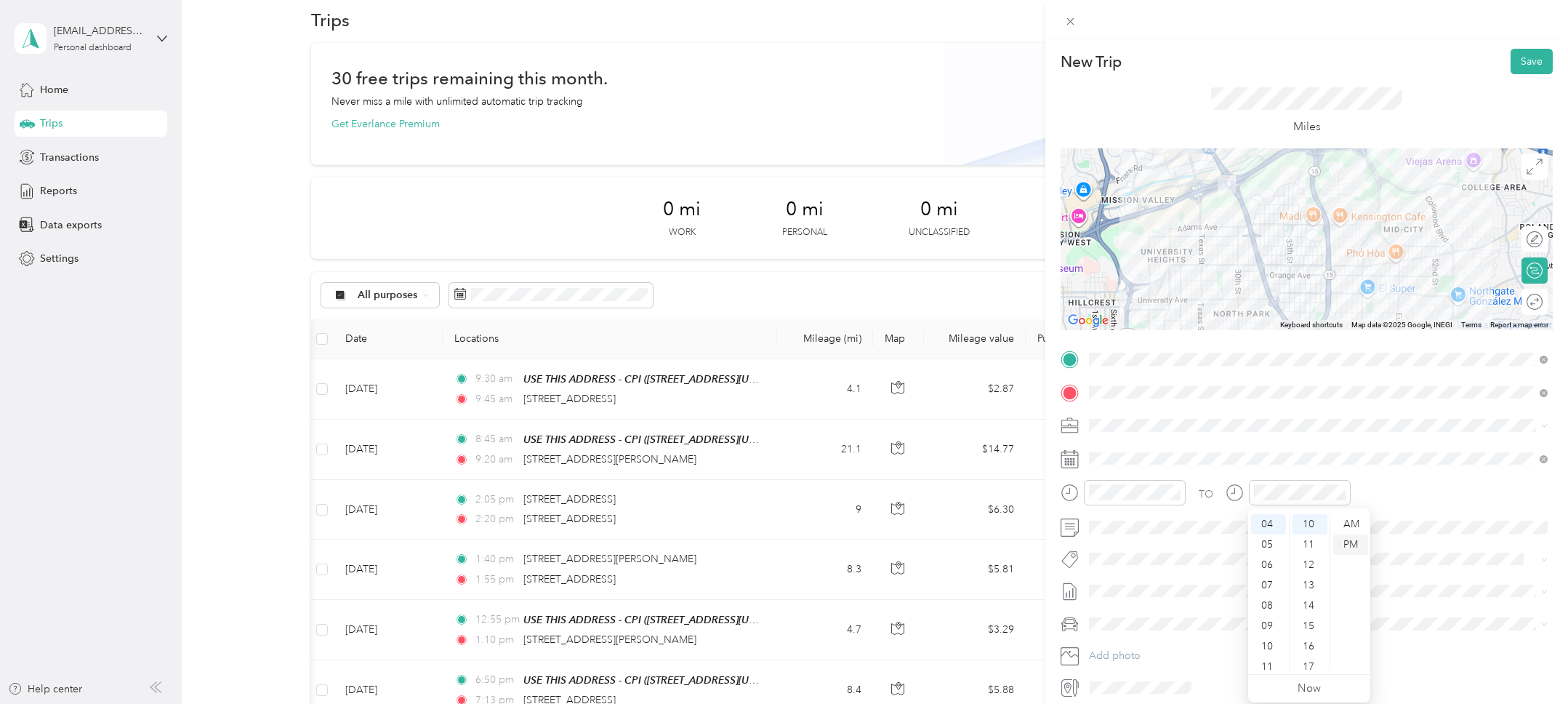
click at [1358, 545] on div "PM" at bounding box center [1350, 544] width 35 height 20
click at [1385, 493] on div "TO" at bounding box center [1306, 498] width 492 height 36
click at [1056, 449] on form "New Trip Save This trip cannot be edited because it is either under review, app…" at bounding box center [1306, 374] width 523 height 650
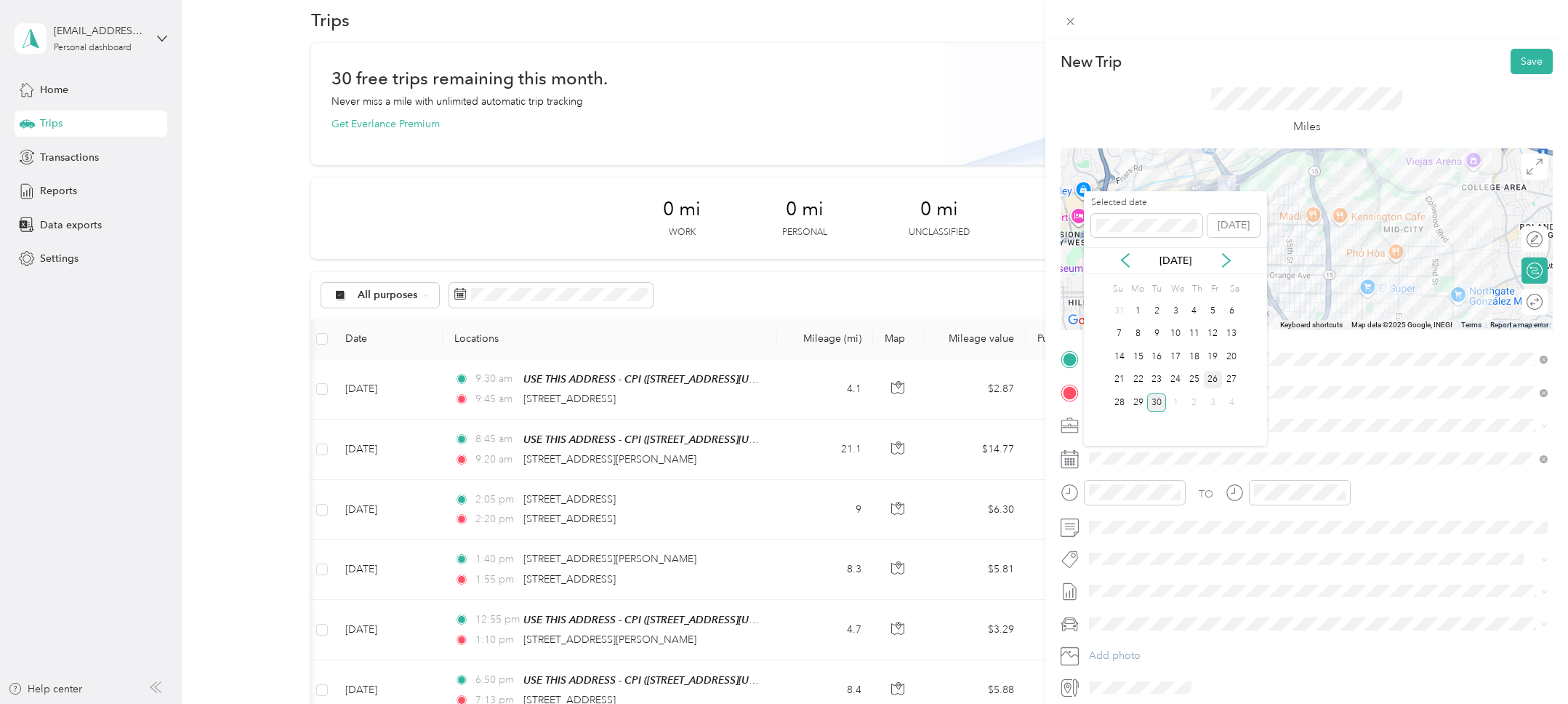
click at [1216, 381] on div "26" at bounding box center [1213, 380] width 19 height 18
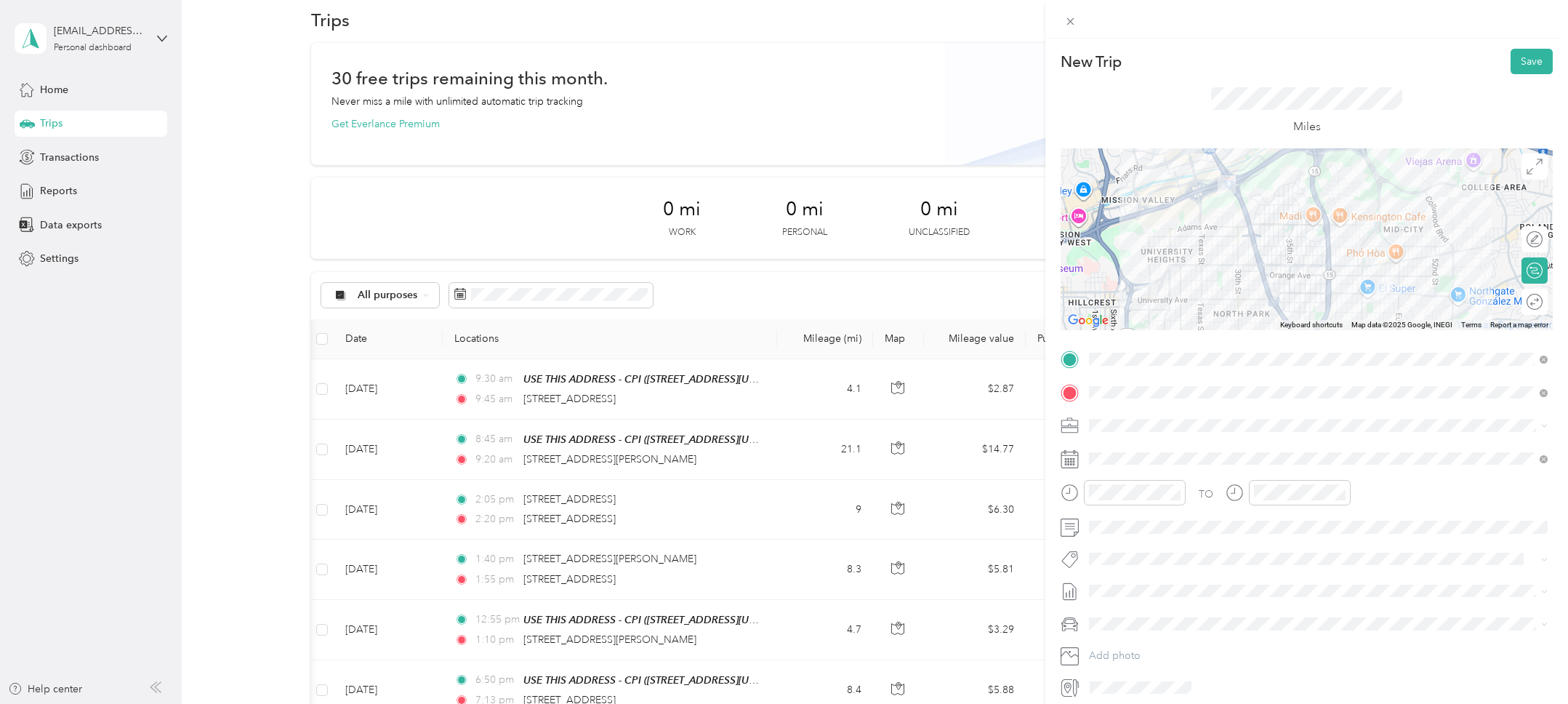
click at [1062, 455] on icon at bounding box center [1070, 455] width 18 height 0
click at [1525, 60] on button "Save" at bounding box center [1532, 61] width 43 height 26
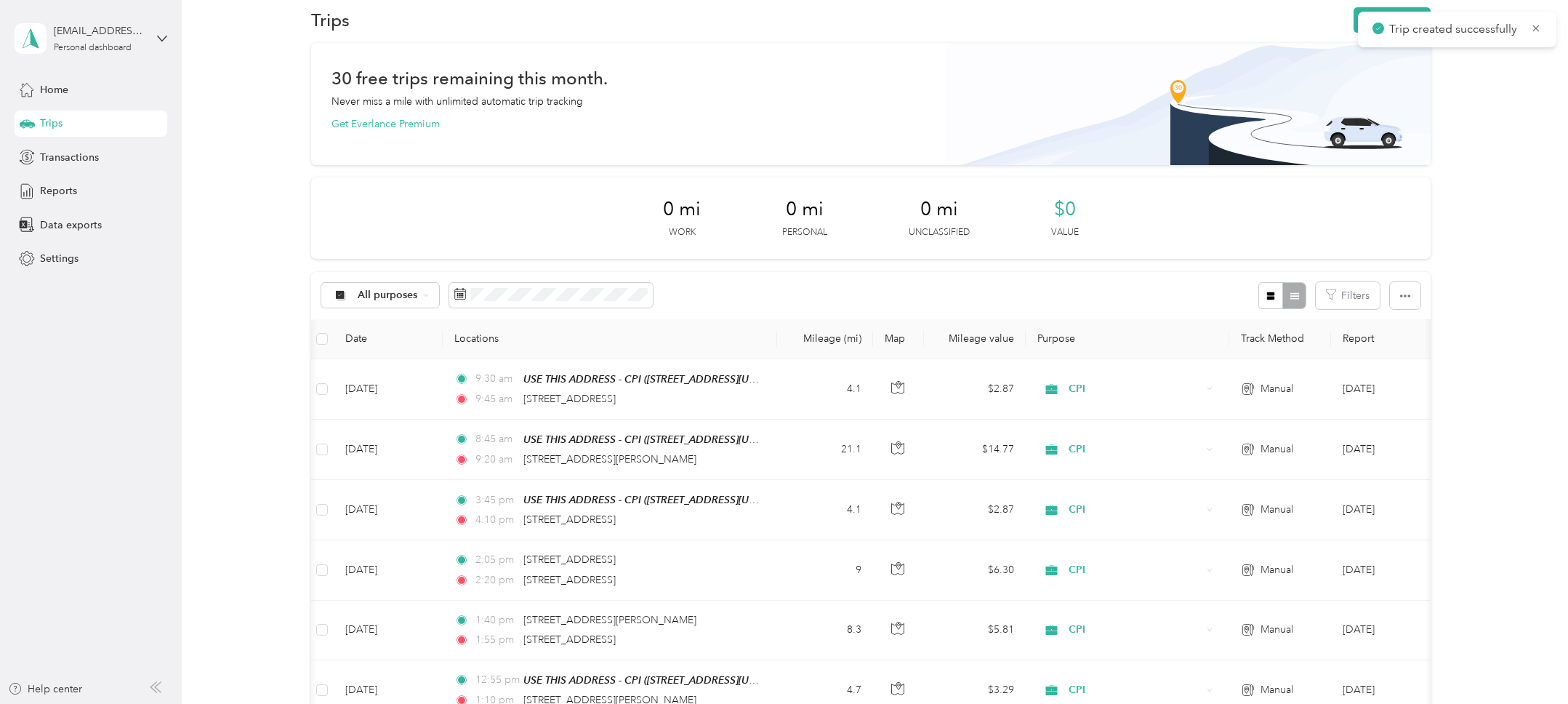
click at [910, 283] on div "All purposes Filters" at bounding box center [871, 295] width 1120 height 47
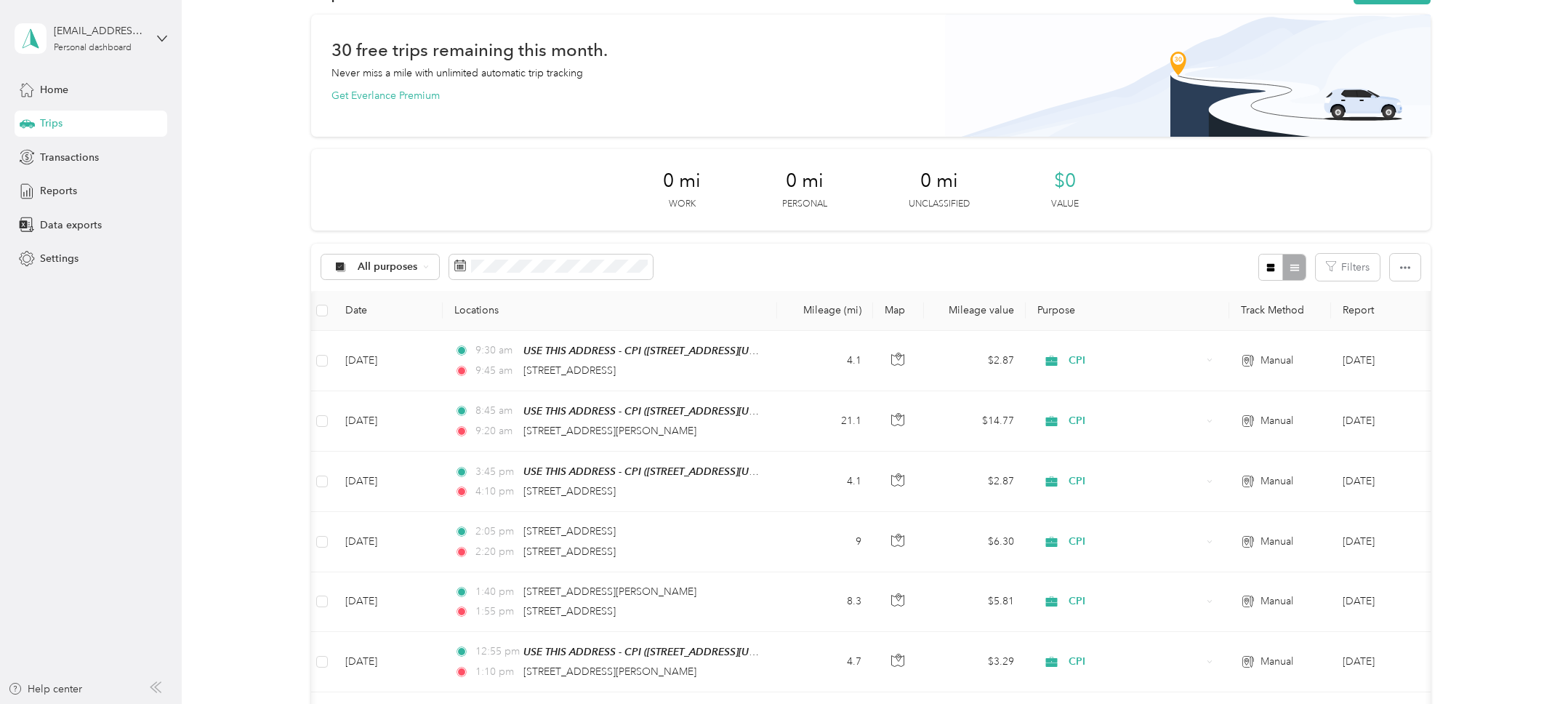
scroll to position [0, 0]
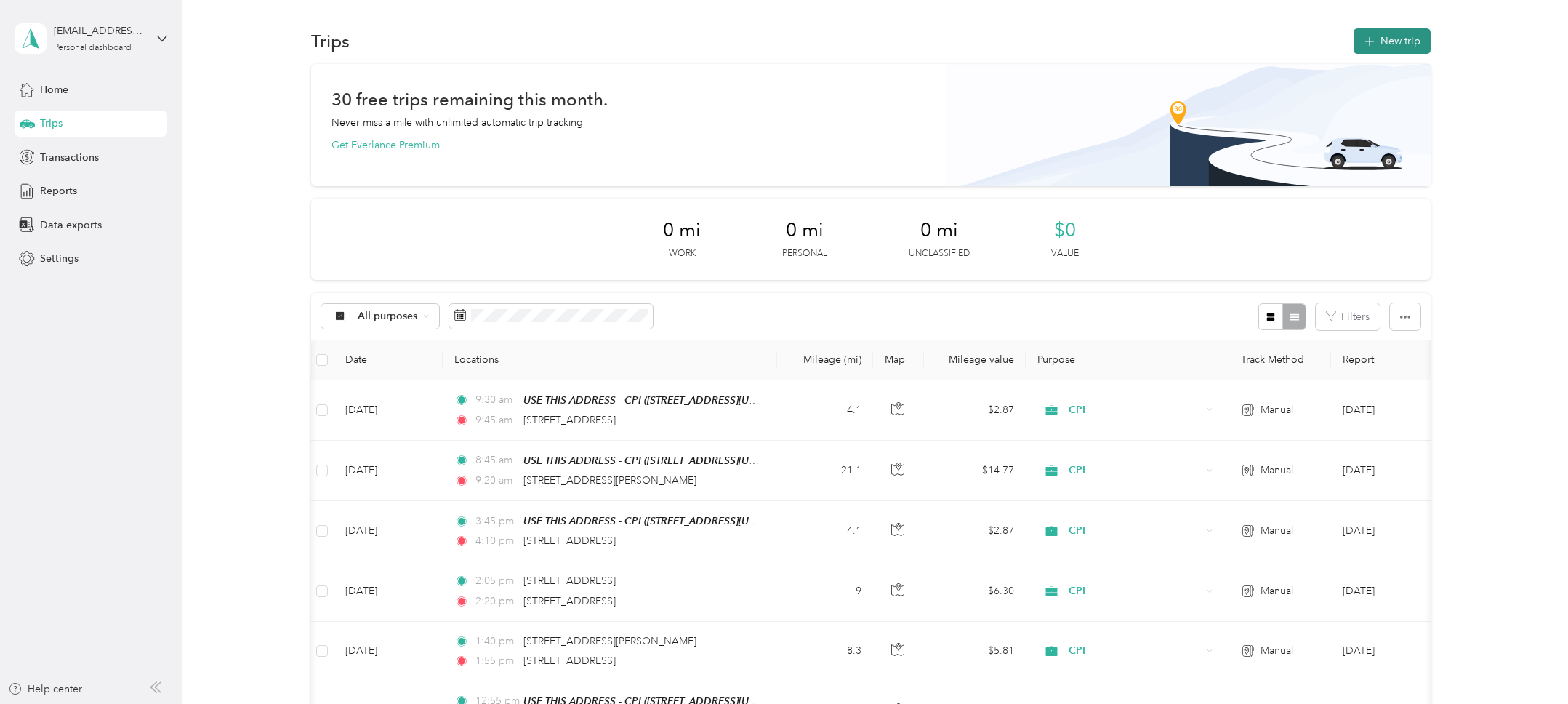
click at [1410, 42] on button "New trip" at bounding box center [1391, 41] width 77 height 26
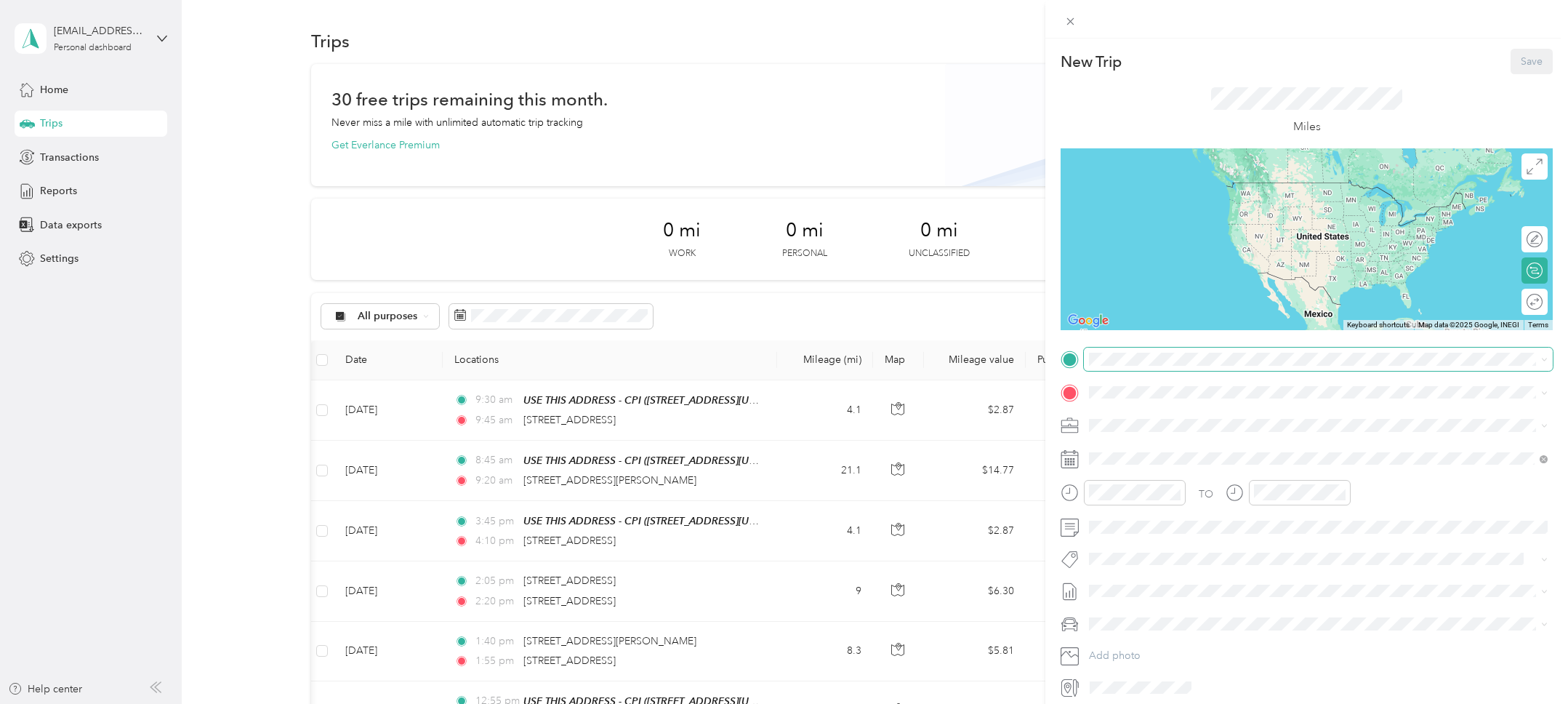
click at [1110, 366] on span at bounding box center [1318, 360] width 469 height 23
click at [1228, 429] on div "TEAM USE THIS ADDRESS - CPI 2828 Camino Del Rio South, 92108, San Diego, Califo…" at bounding box center [1202, 428] width 171 height 36
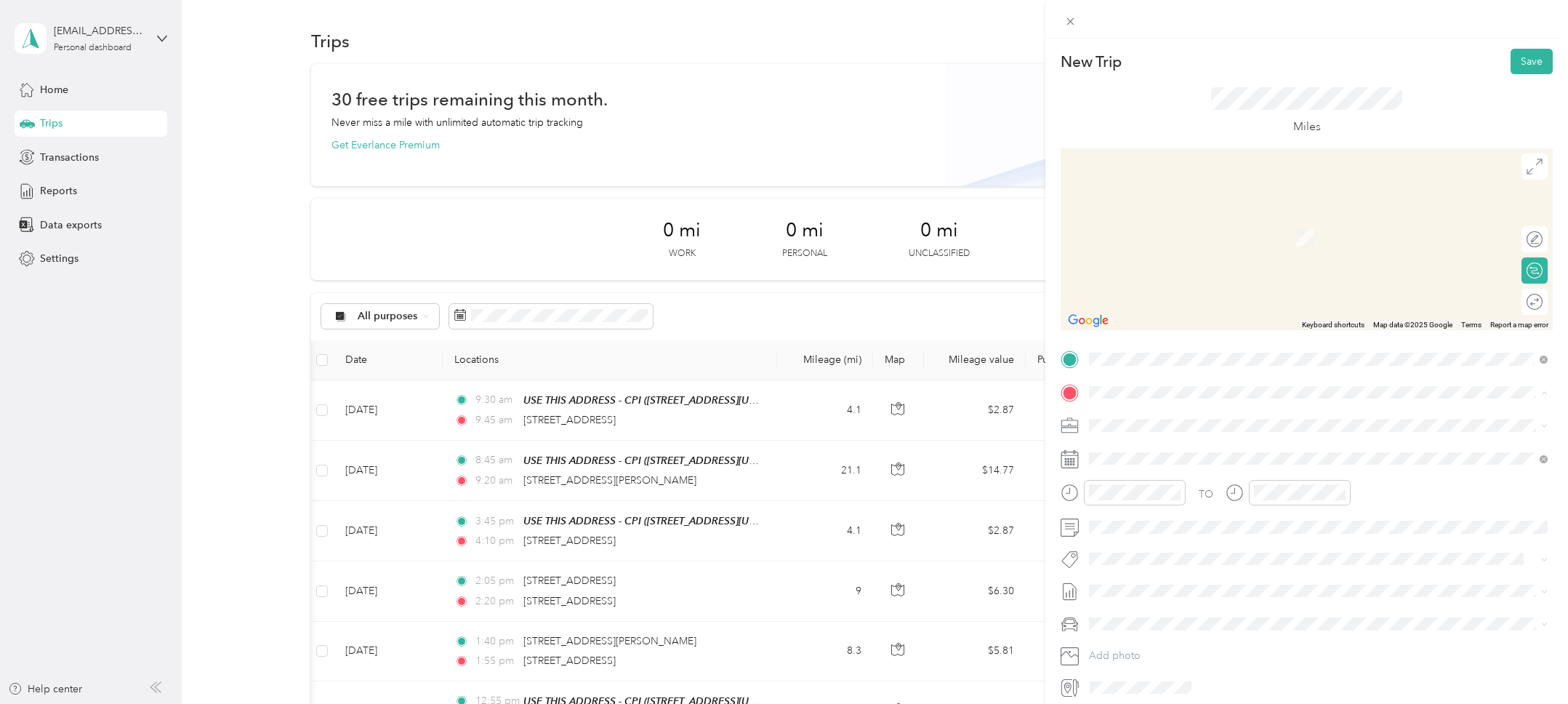
click at [228, 387] on div "New Trip Save This trip cannot be edited because it is either under review, app…" at bounding box center [784, 352] width 1568 height 704
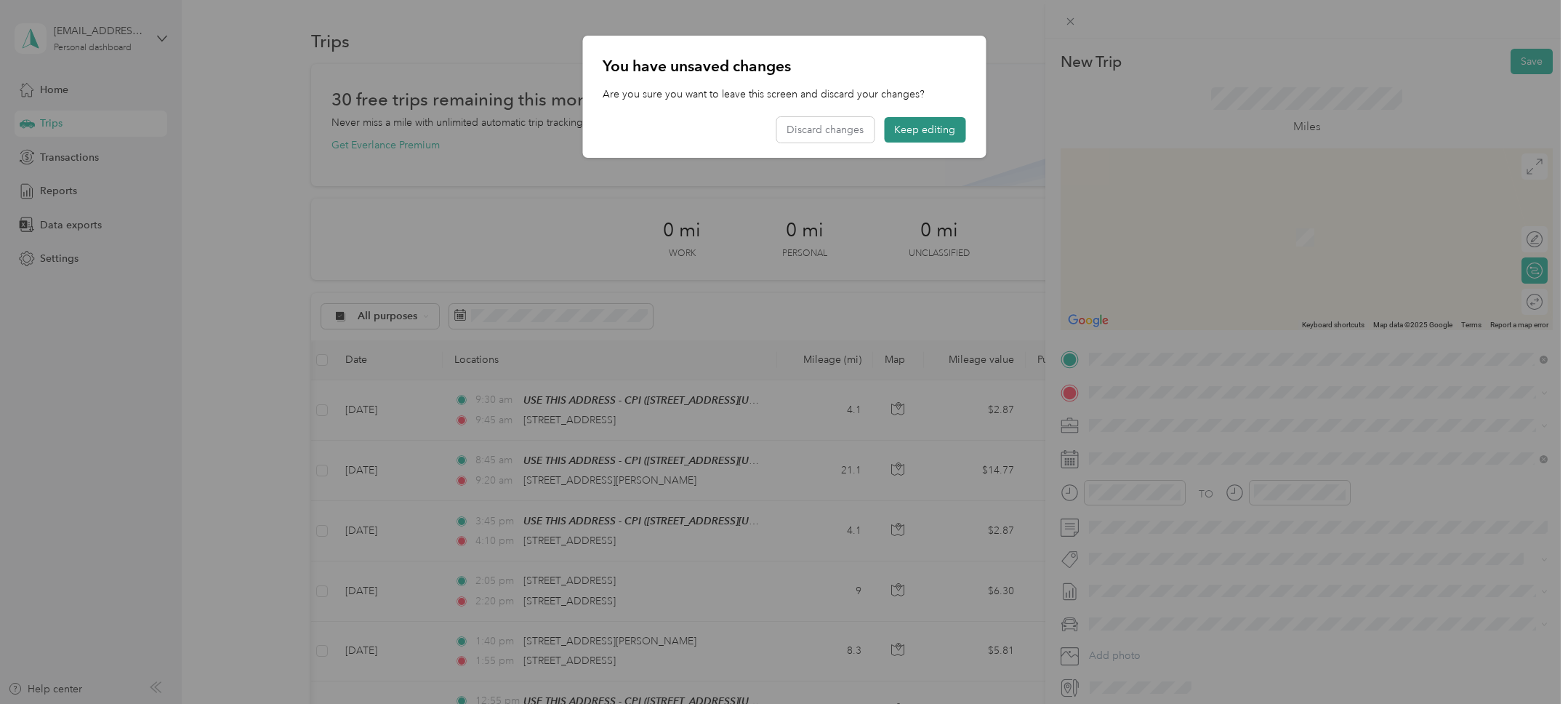
click at [944, 133] on button "Keep editing" at bounding box center [925, 130] width 82 height 26
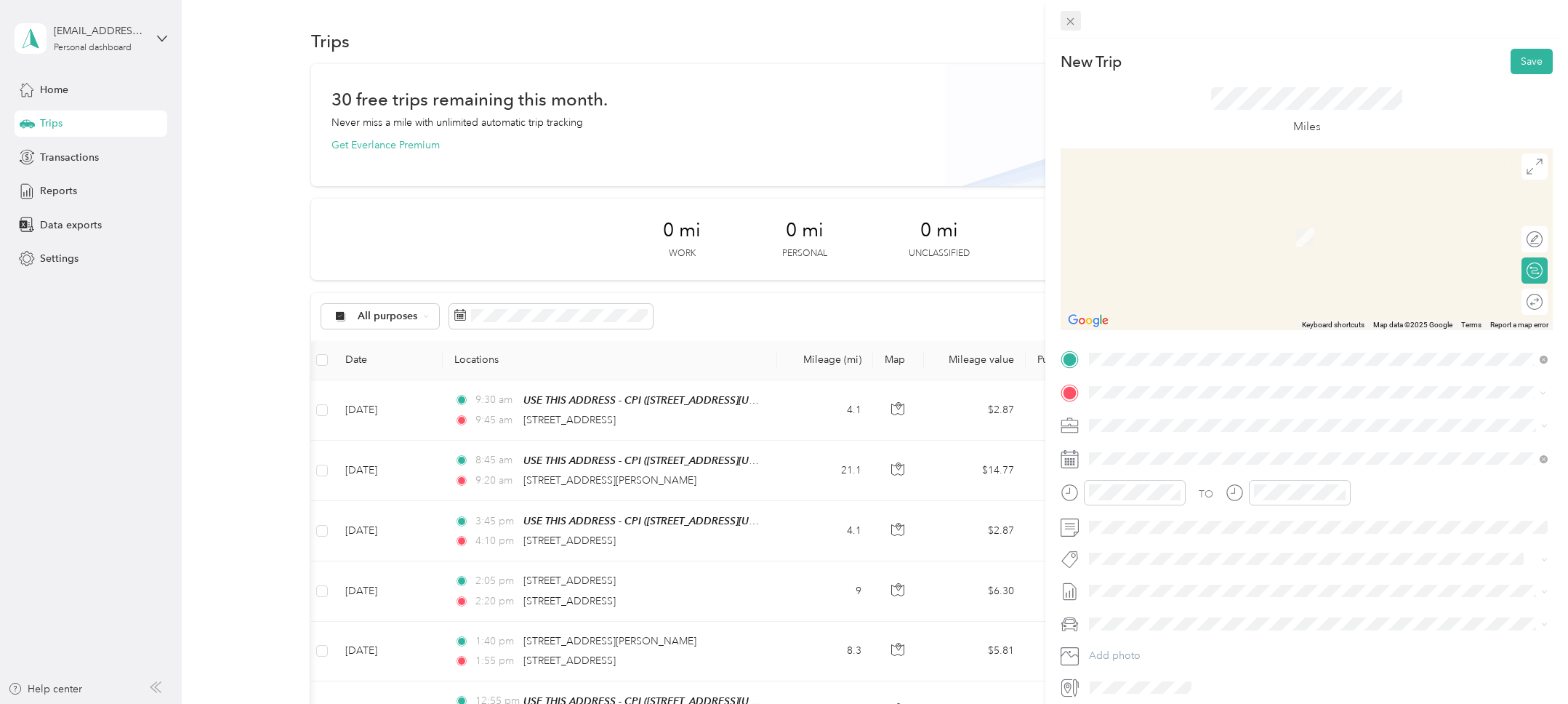
click at [1073, 22] on icon at bounding box center [1070, 21] width 12 height 12
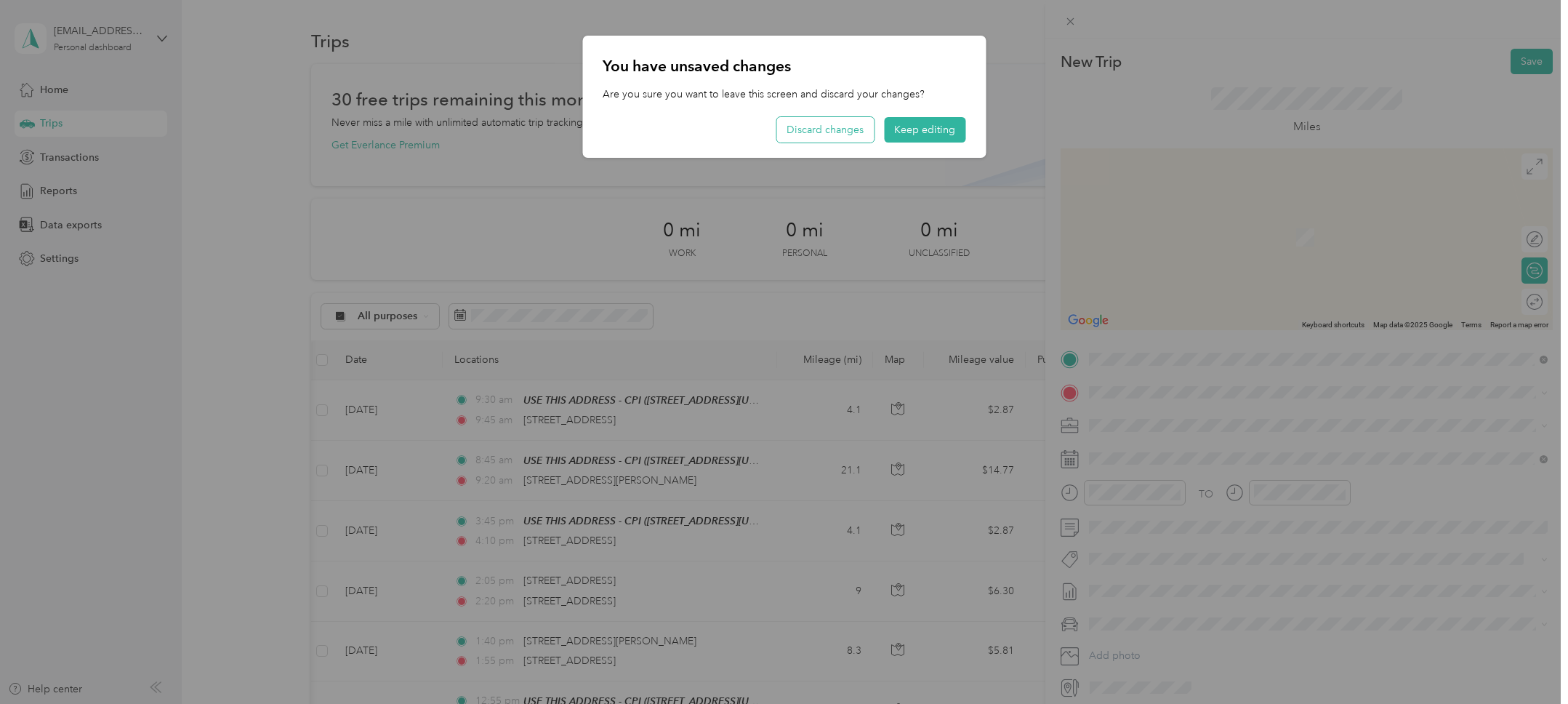
click at [819, 131] on button "Discard changes" at bounding box center [825, 130] width 98 height 26
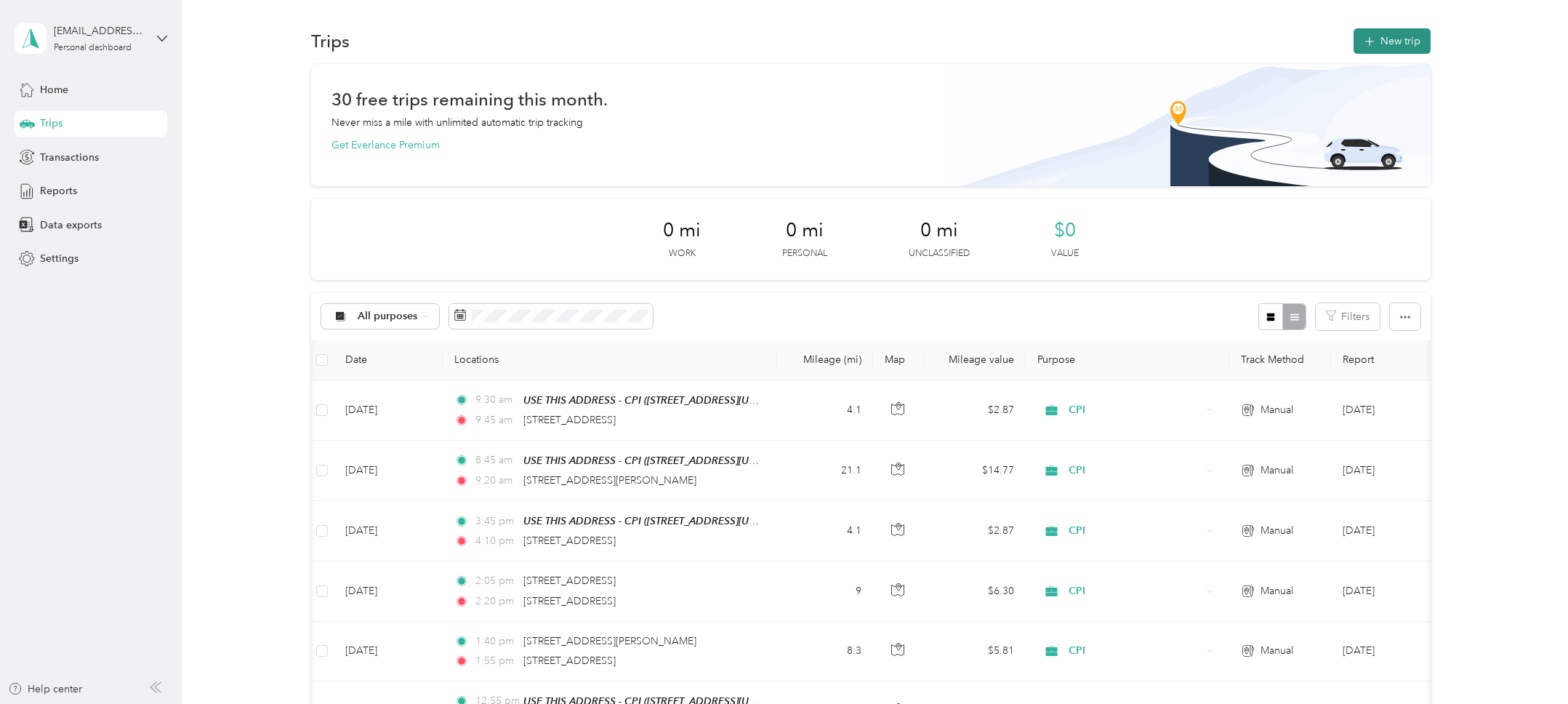
click at [1406, 36] on button "New trip" at bounding box center [1391, 41] width 77 height 26
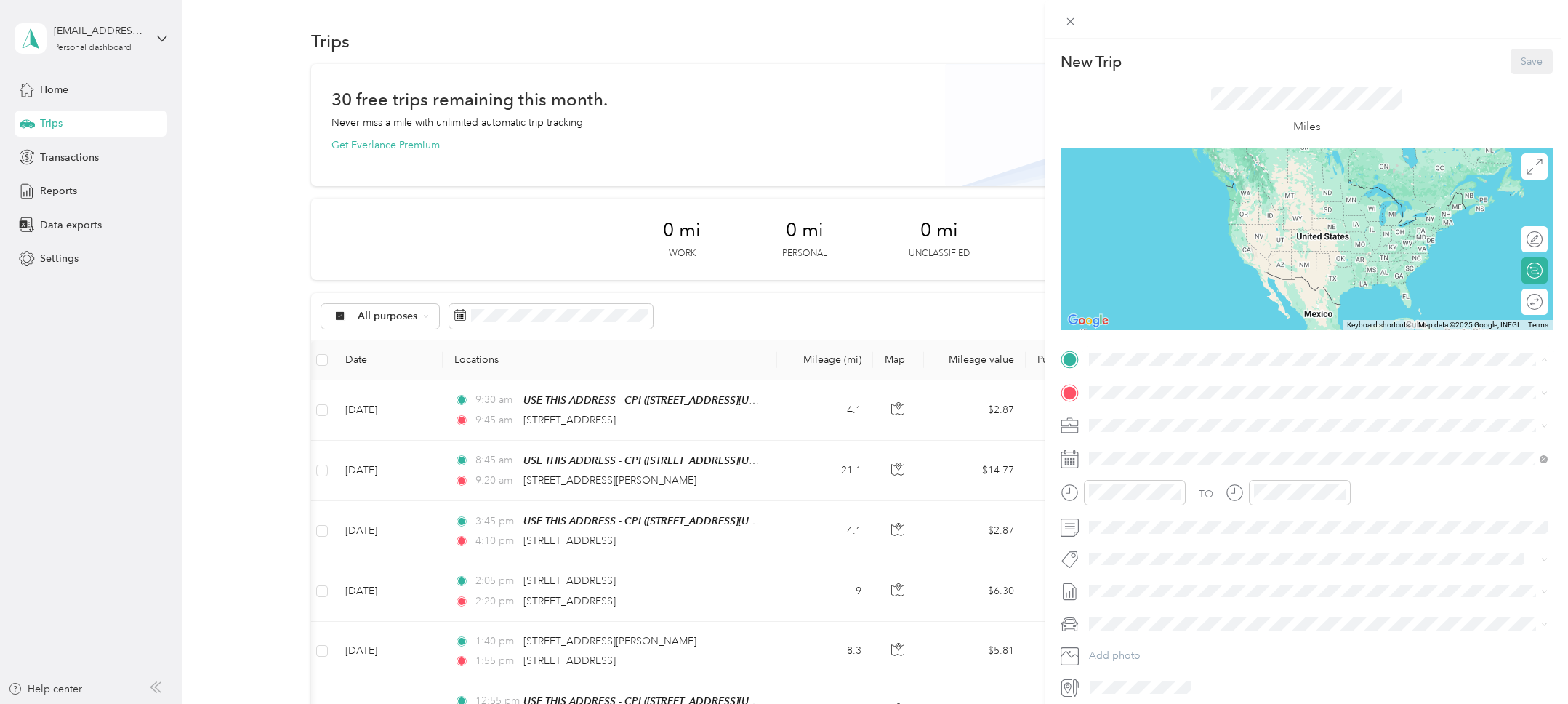
click at [1164, 426] on div "TEAM USE THIS ADDRESS - CPI 2828 Camino Del Rio South, 92108, San Diego, Califo…" at bounding box center [1202, 428] width 171 height 36
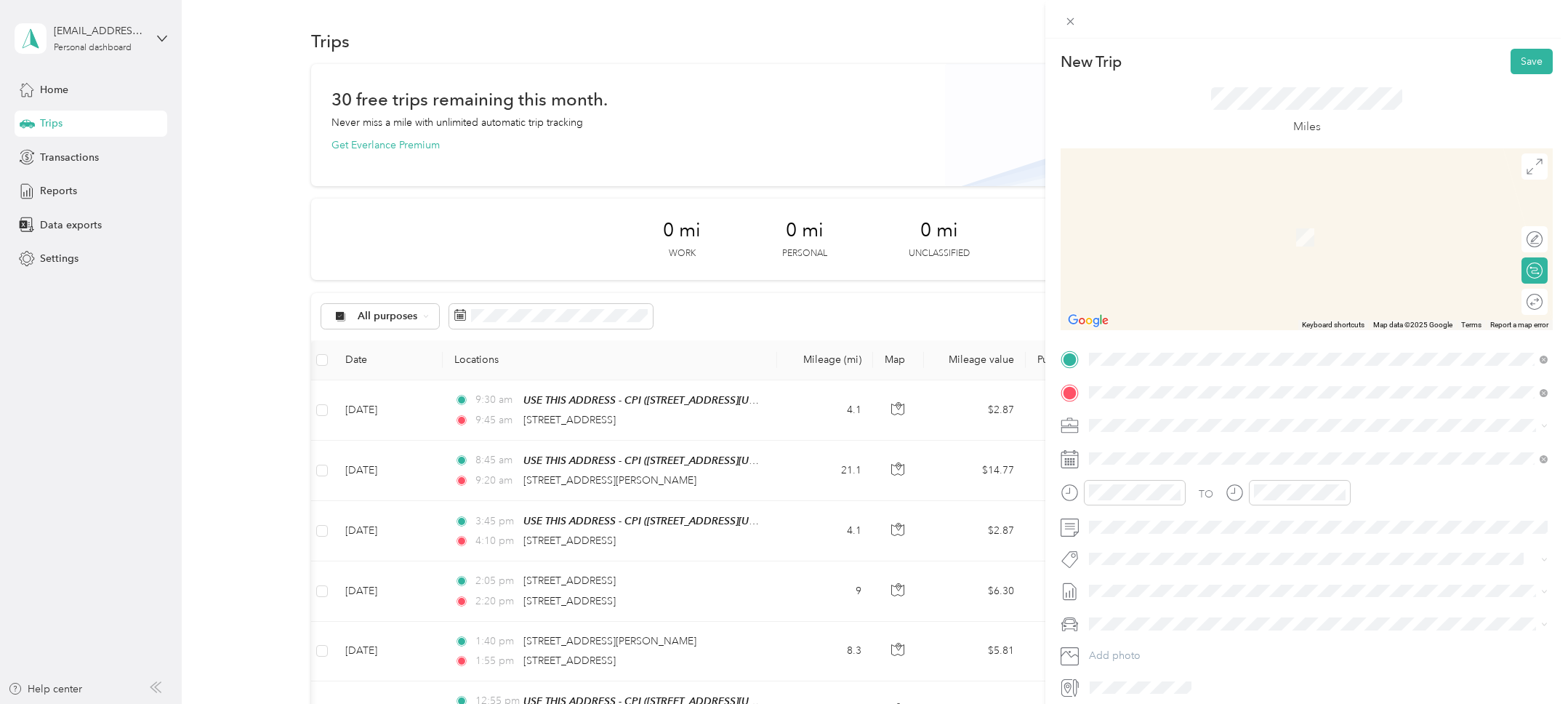
click at [1177, 446] on span "4742 Solola Avenue San Diego, California 92113, United States" at bounding box center [1189, 445] width 146 height 13
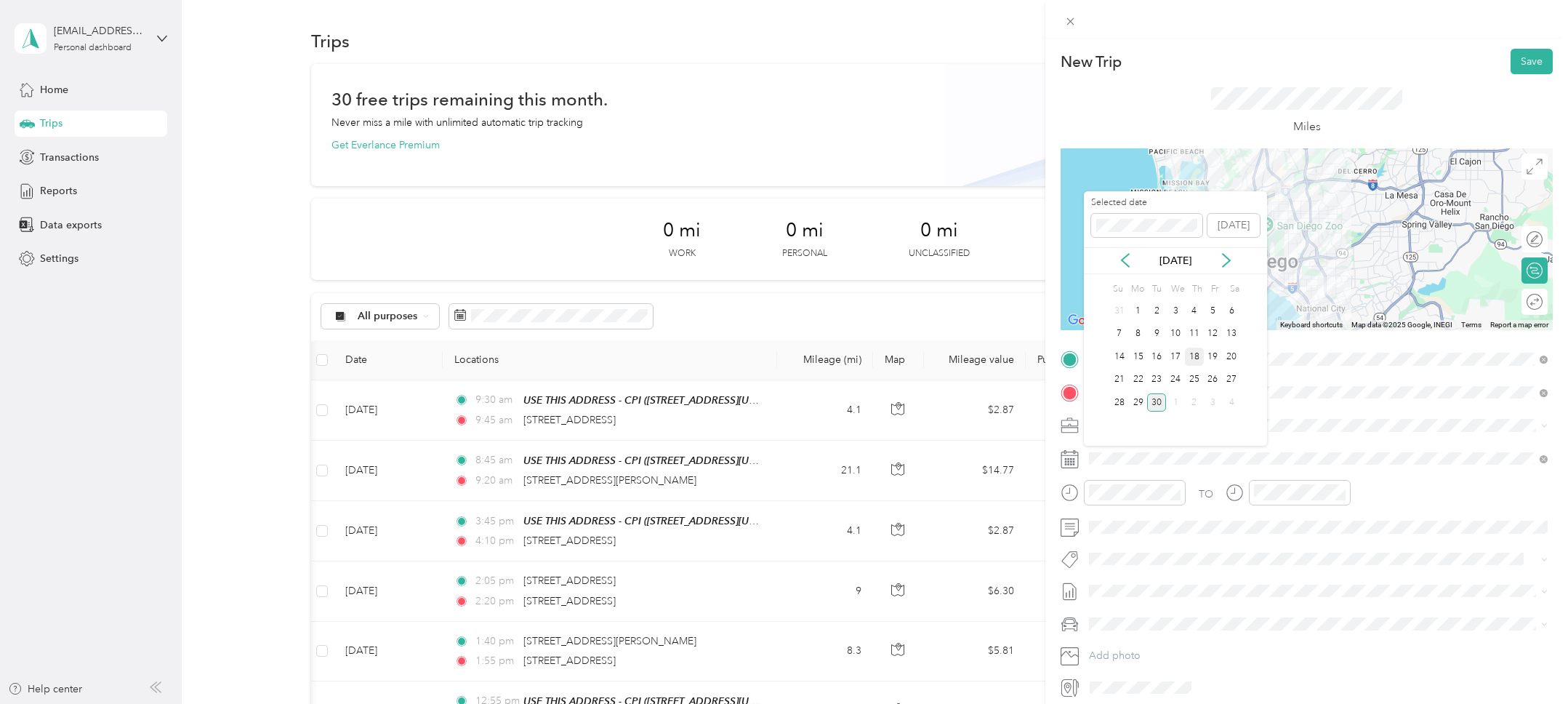
click at [1196, 359] on div "18" at bounding box center [1194, 357] width 19 height 18
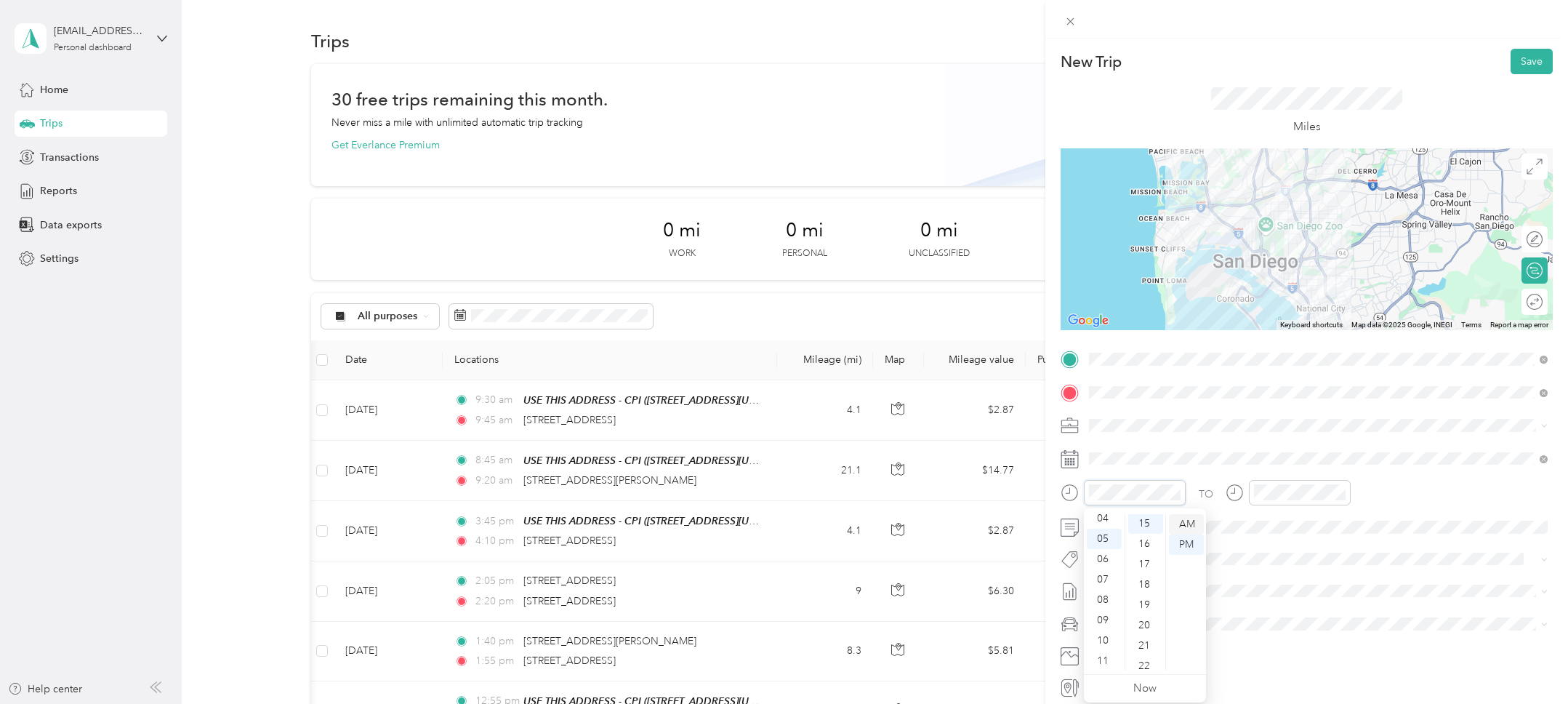
scroll to position [305, 0]
click at [1191, 541] on div "PM" at bounding box center [1186, 544] width 35 height 20
click at [1267, 584] on div "05" at bounding box center [1268, 585] width 35 height 20
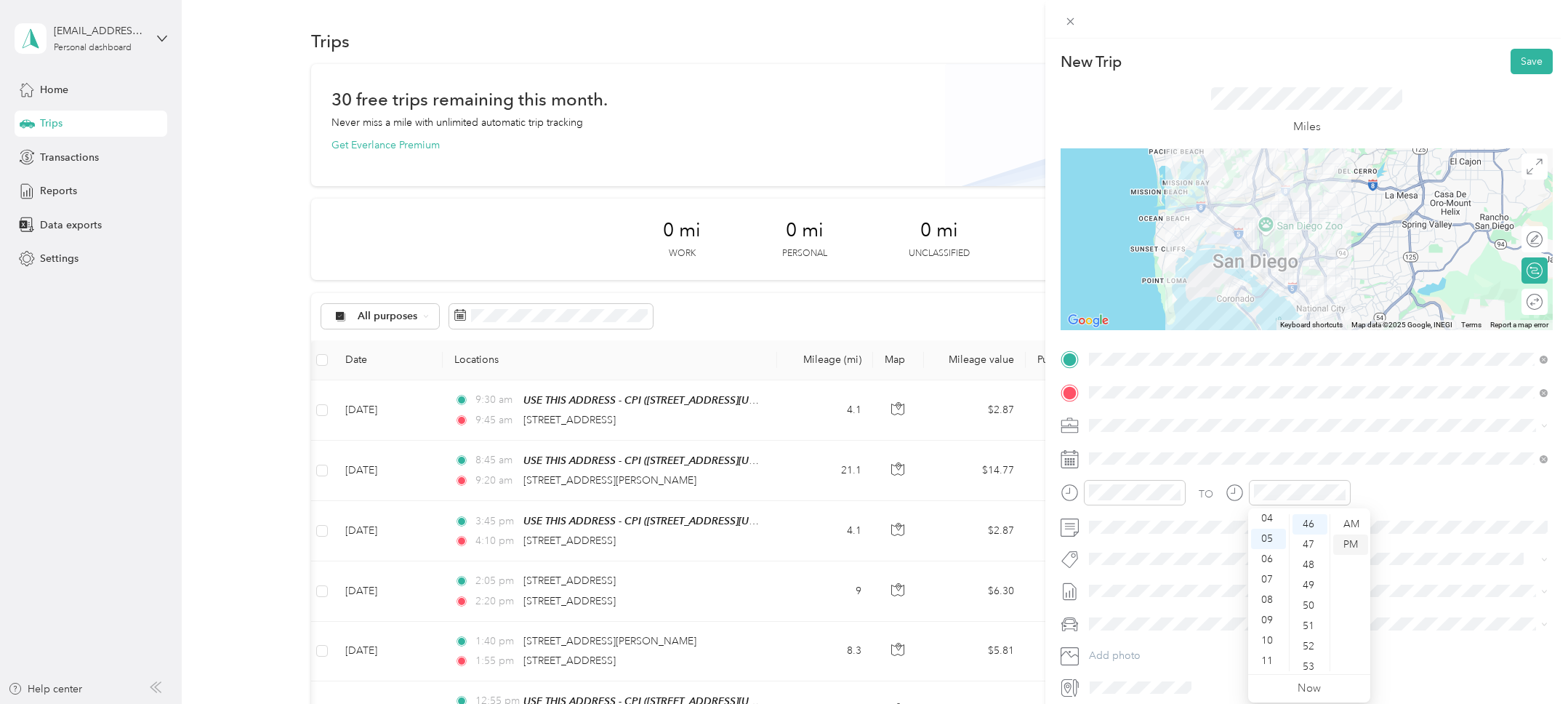
click at [1351, 545] on div "PM" at bounding box center [1350, 544] width 35 height 20
click at [1050, 479] on form "New Trip Save This trip cannot be edited because it is either under review, app…" at bounding box center [1306, 374] width 523 height 650
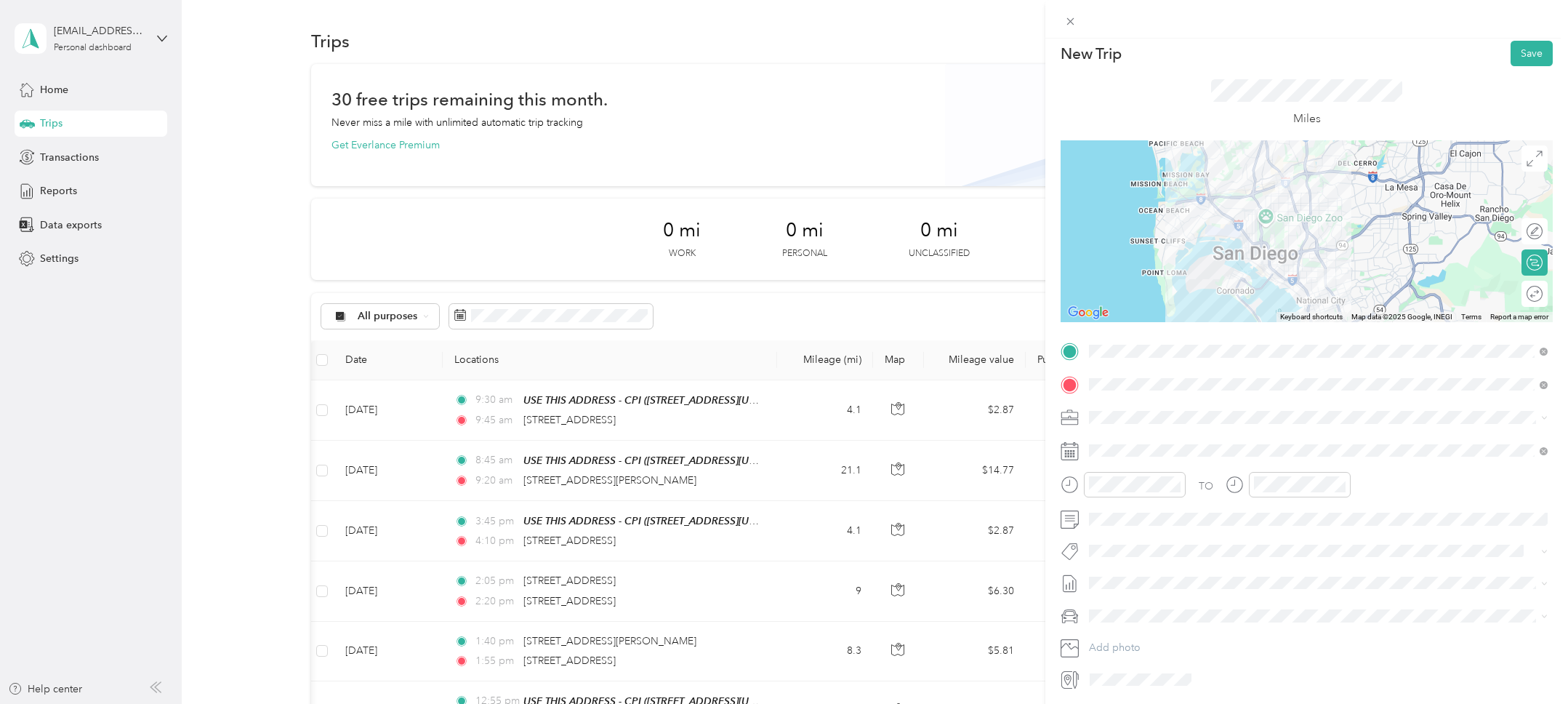
click at [1052, 472] on form "New Trip Save This trip cannot be edited because it is either under review, app…" at bounding box center [1306, 366] width 523 height 650
click at [1517, 51] on button "Save" at bounding box center [1532, 53] width 43 height 26
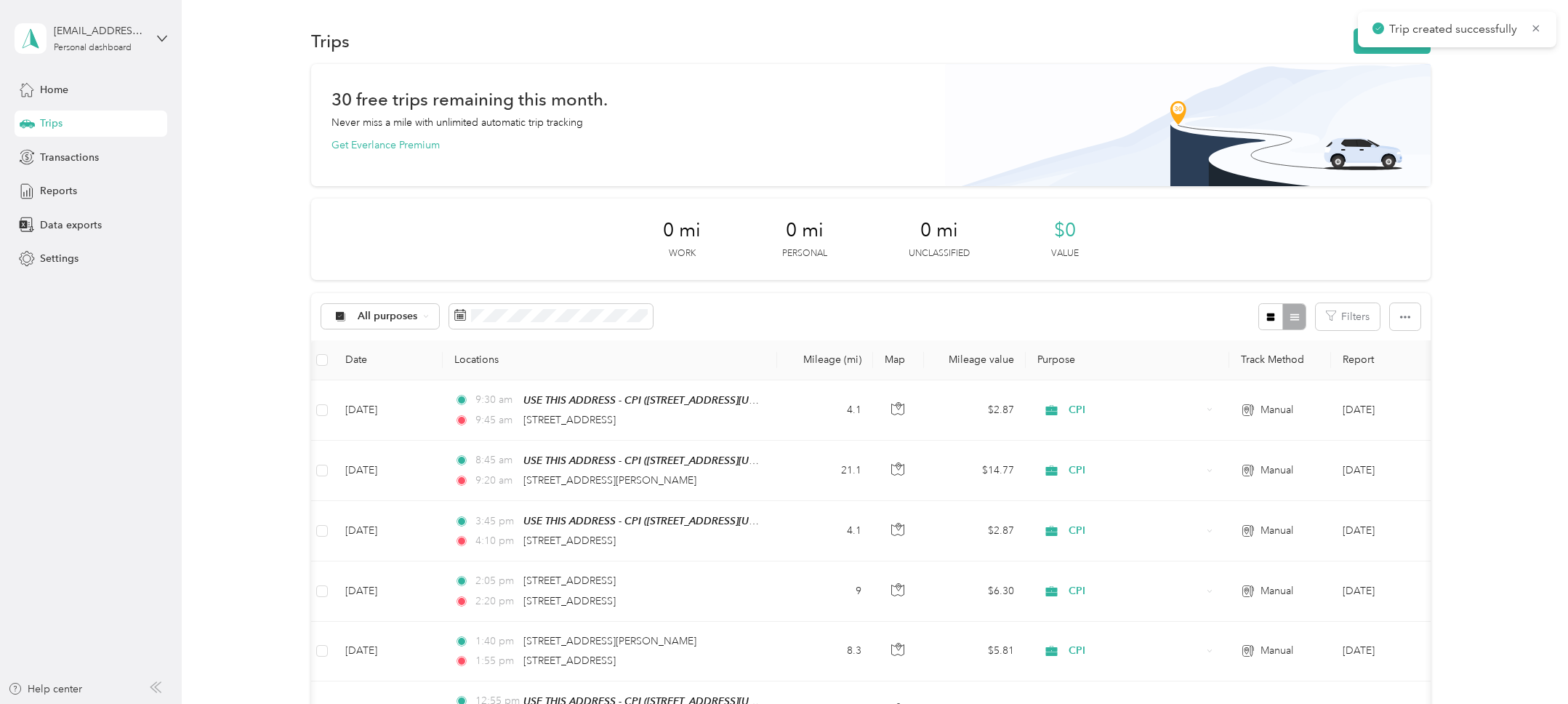
click at [1501, 154] on div "30 free trips remaining this month. Never miss a mile with unlimited automatic …" at bounding box center [871, 544] width 1343 height 961
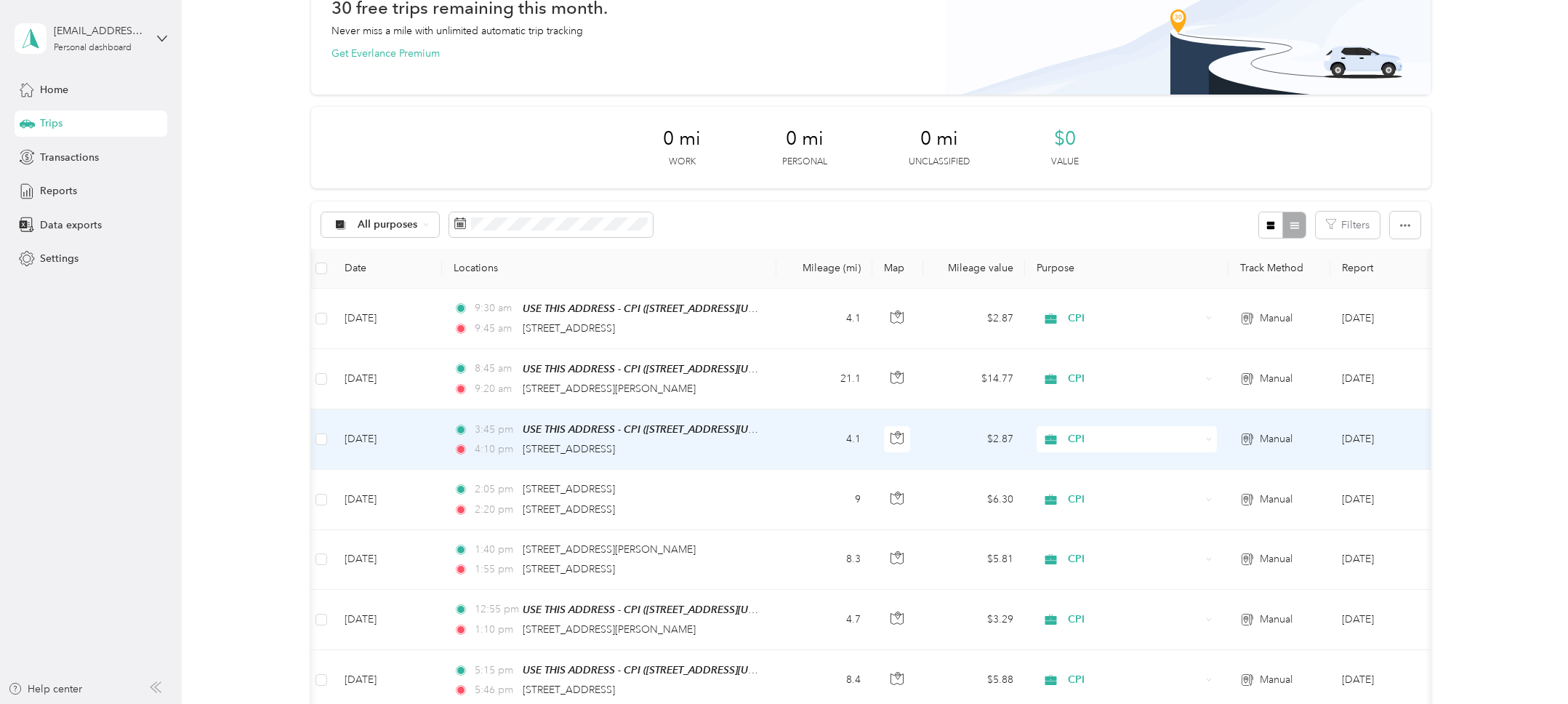
scroll to position [103, 0]
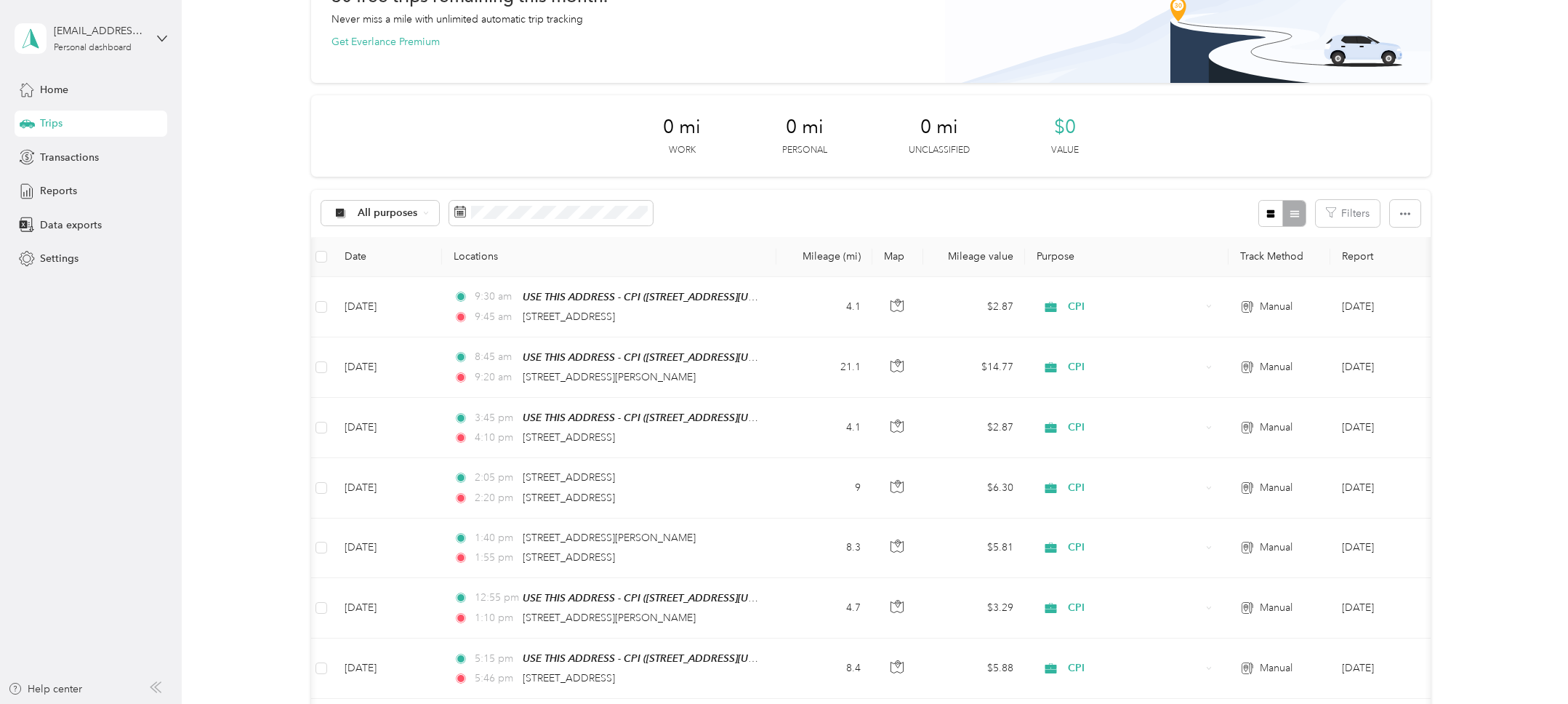
click at [1498, 357] on div "30 free trips remaining this month. Never miss a mile with unlimited automatic …" at bounding box center [871, 441] width 1343 height 961
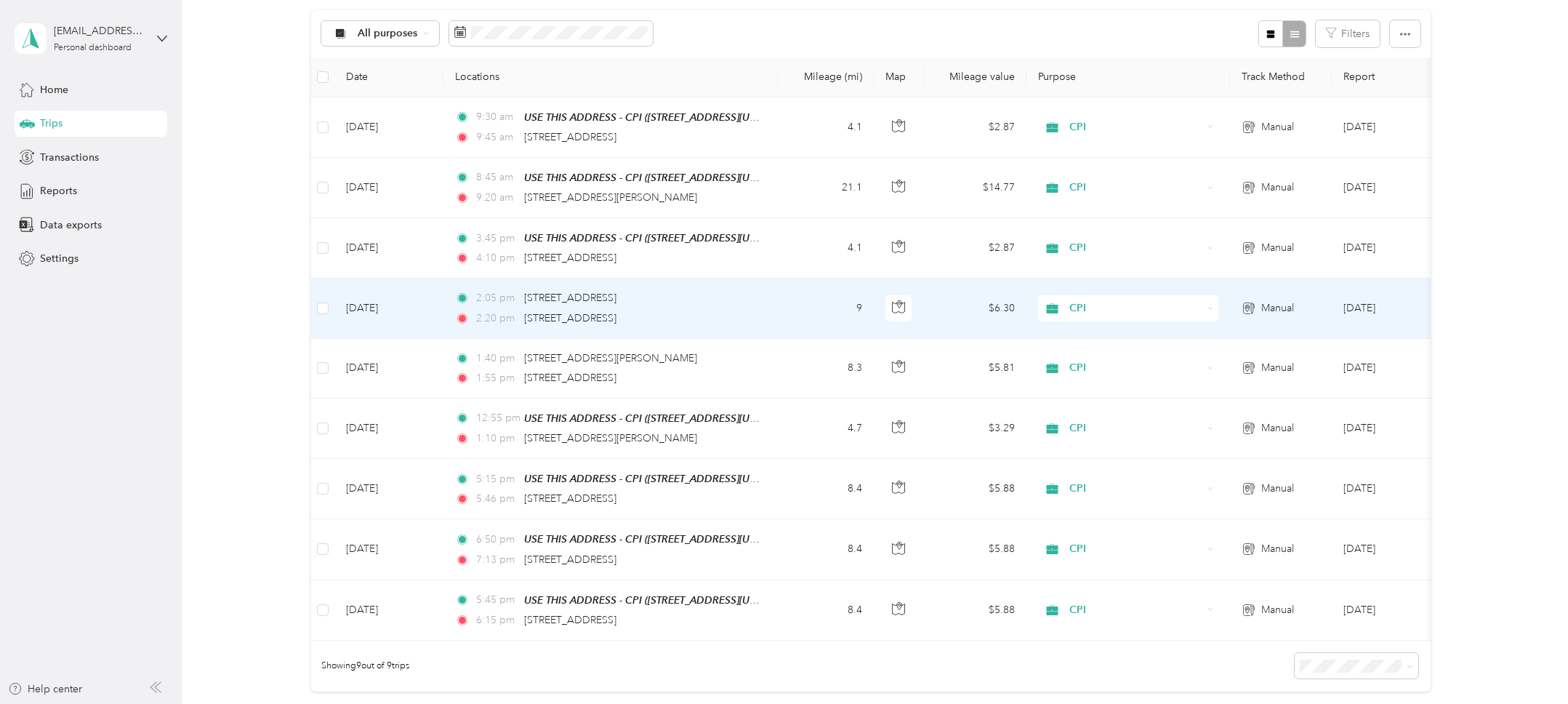
scroll to position [0, 0]
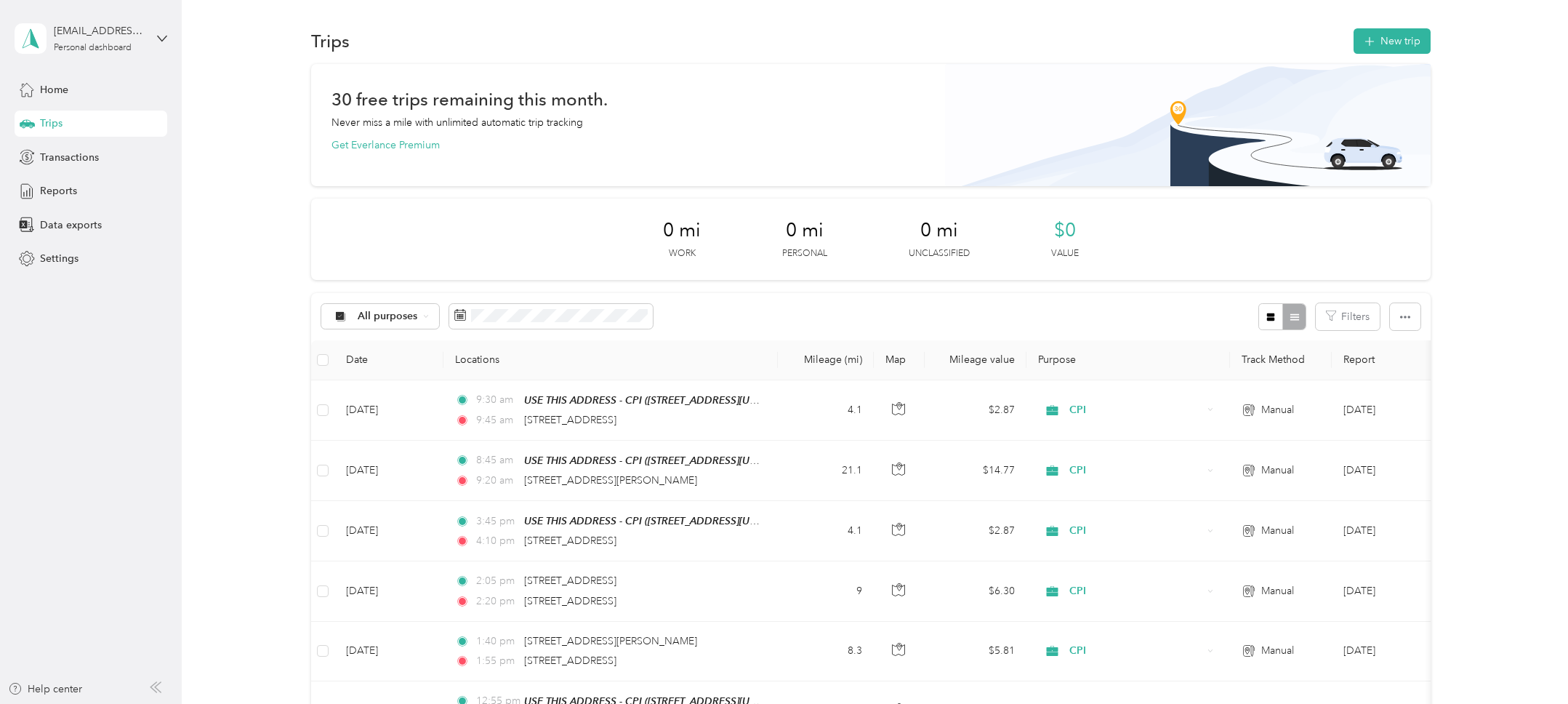
click at [1506, 329] on div "30 free trips remaining this month. Never miss a mile with unlimited automatic …" at bounding box center [871, 544] width 1343 height 961
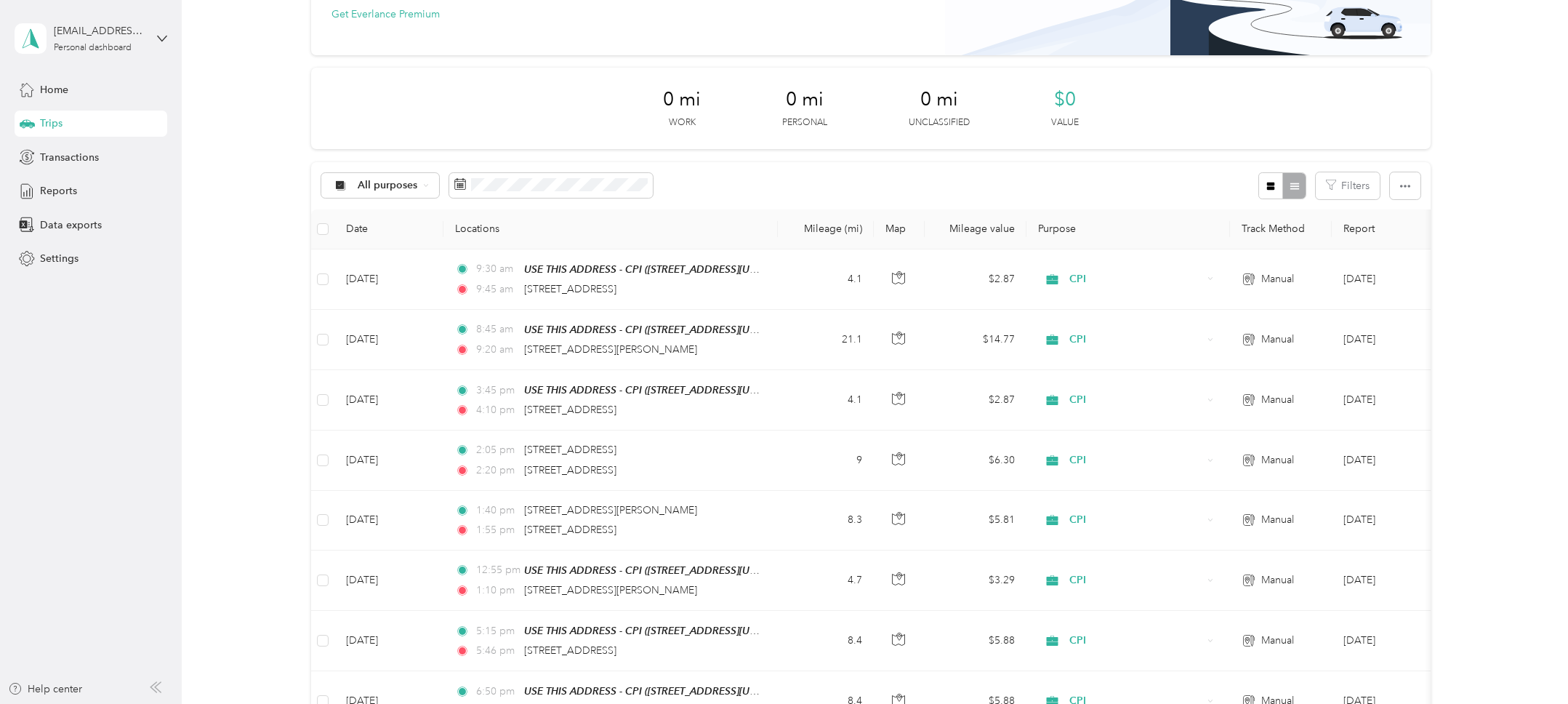
scroll to position [290, 0]
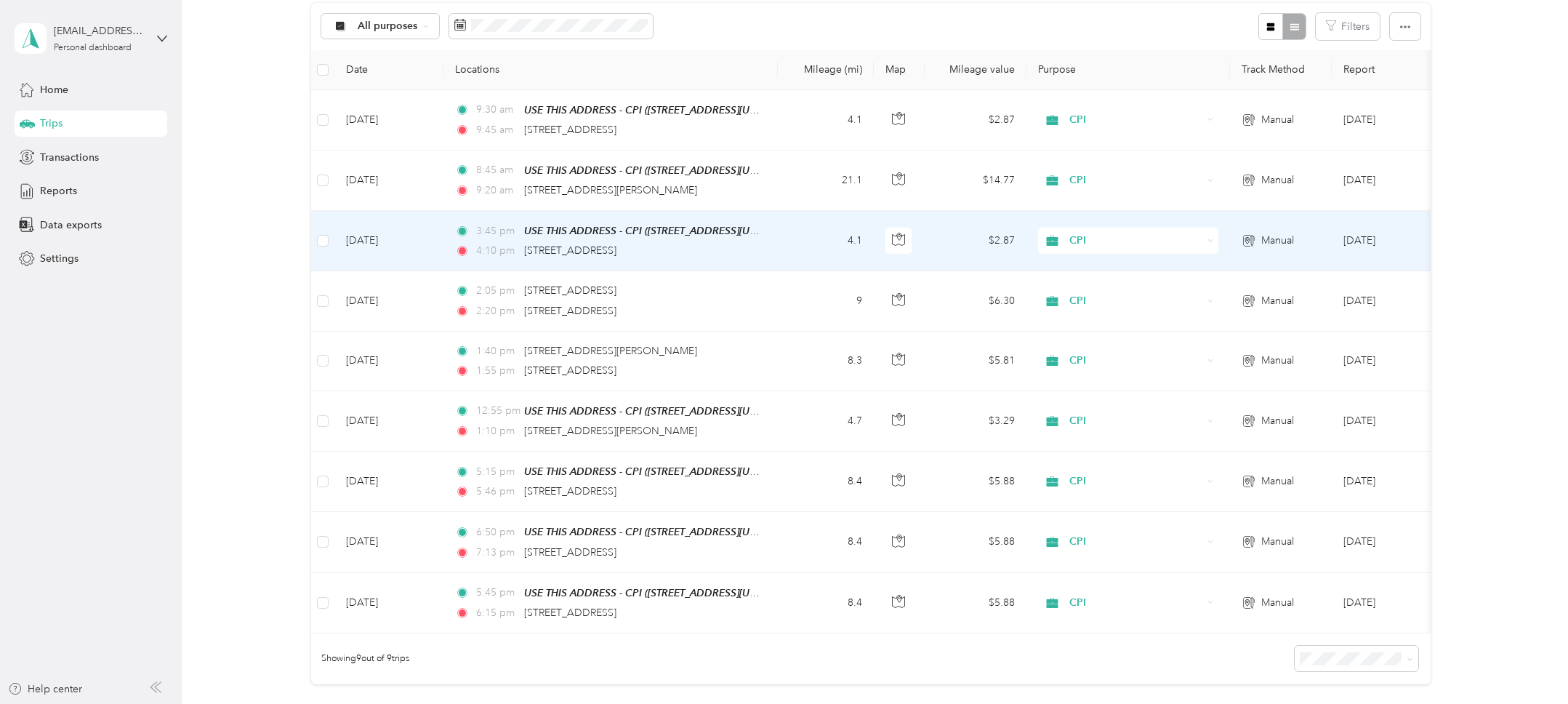
click at [737, 257] on div "4:10 pm 4011 46th Street, San Diego" at bounding box center [608, 251] width 305 height 16
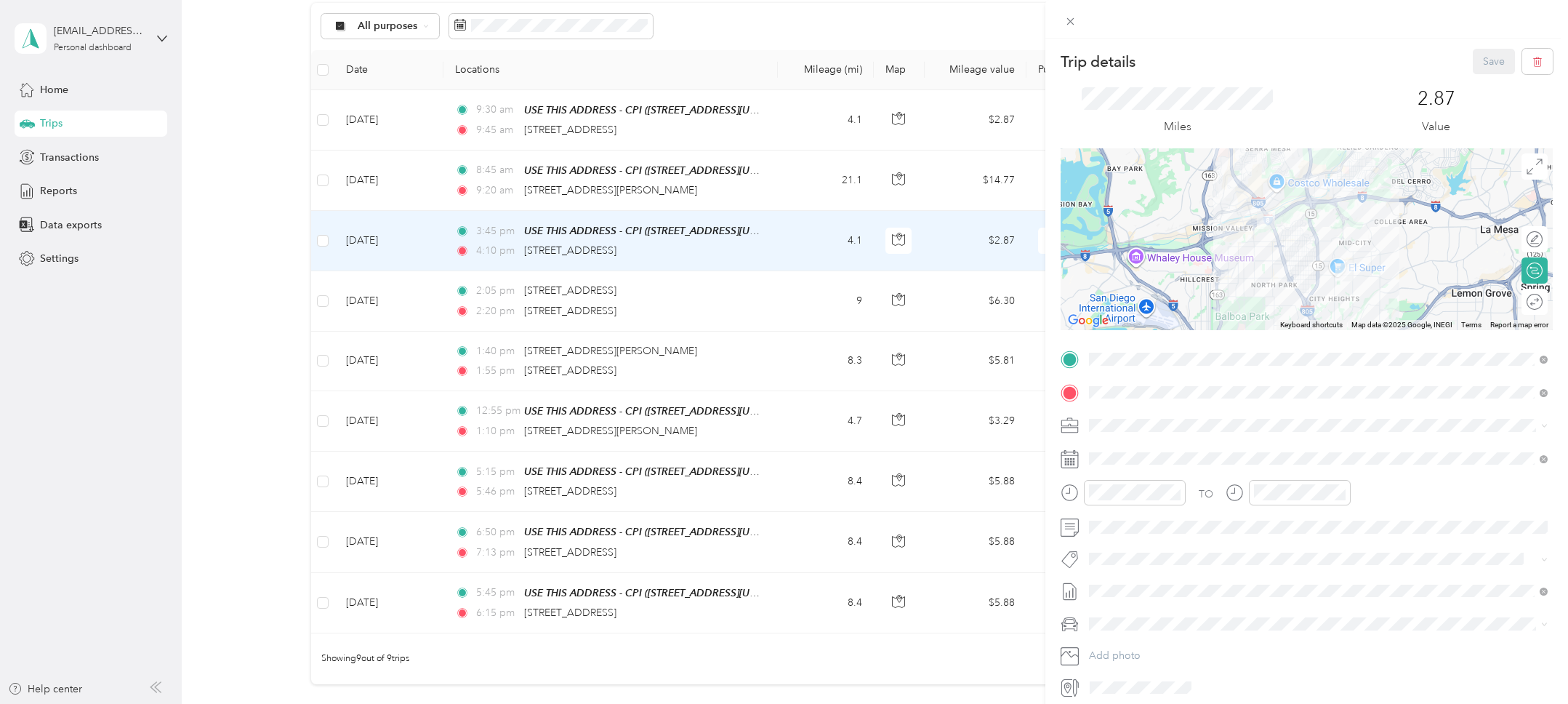
click at [263, 317] on div "Trip details Save This trip cannot be edited because it is either under review,…" at bounding box center [784, 352] width 1568 height 704
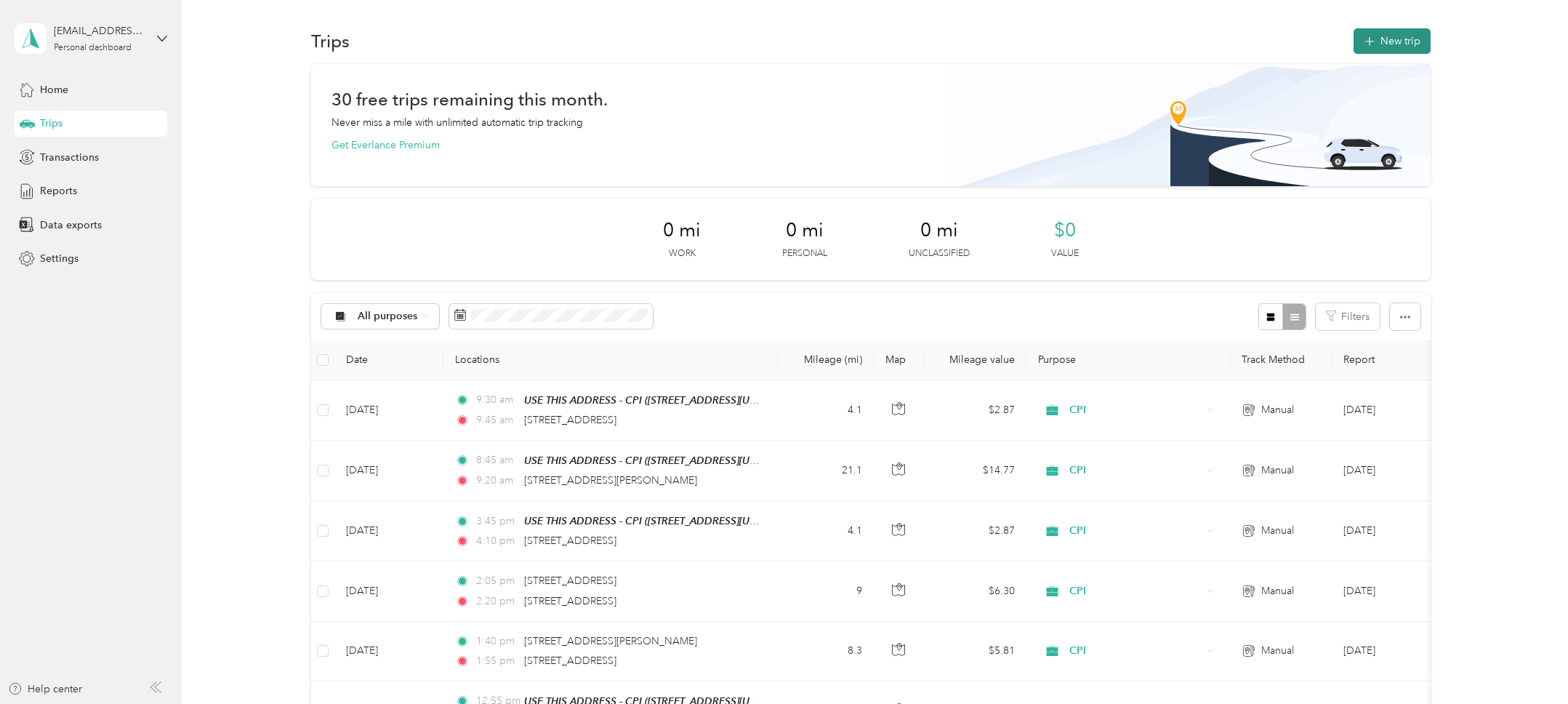
click at [1406, 24] on div "Trips New trip 30 free trips remaining this month. Never miss a mile with unlim…" at bounding box center [871, 552] width 1379 height 1104
click at [1401, 35] on button "New trip" at bounding box center [1391, 41] width 77 height 26
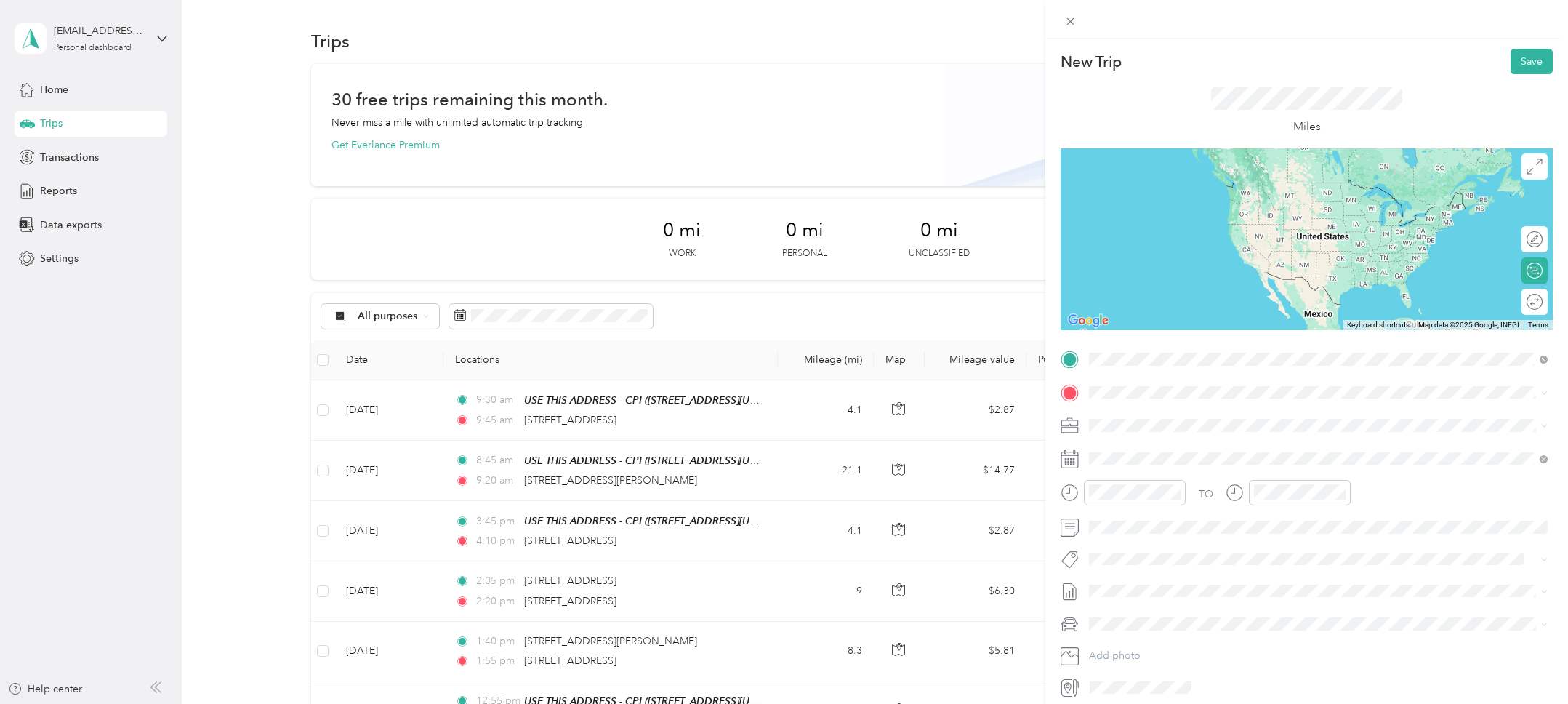
click at [1202, 416] on span "10350 Friars Road San Diego, California 92120, United States" at bounding box center [1189, 411] width 146 height 13
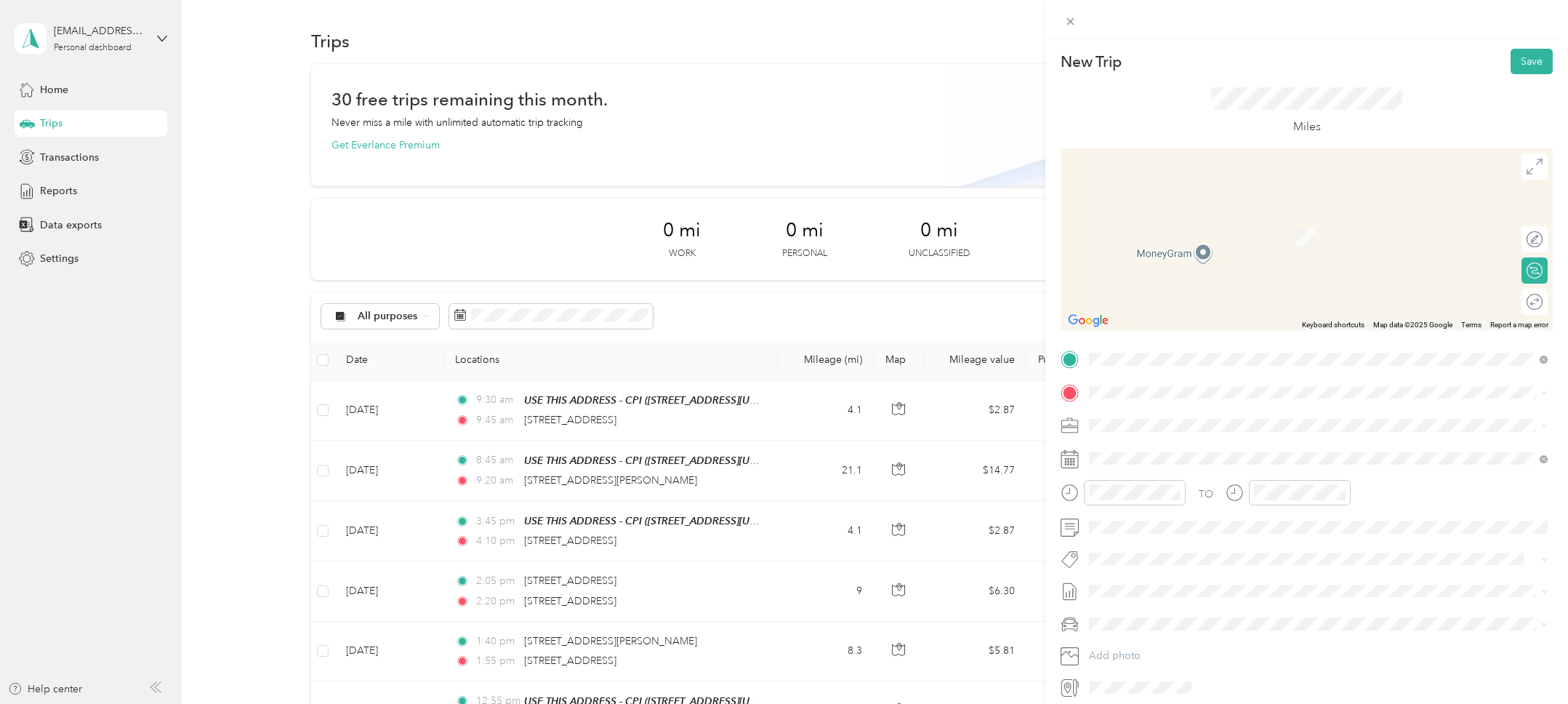
click at [1217, 455] on strong "USE THIS ADDRESS - CPI" at bounding box center [1227, 452] width 121 height 13
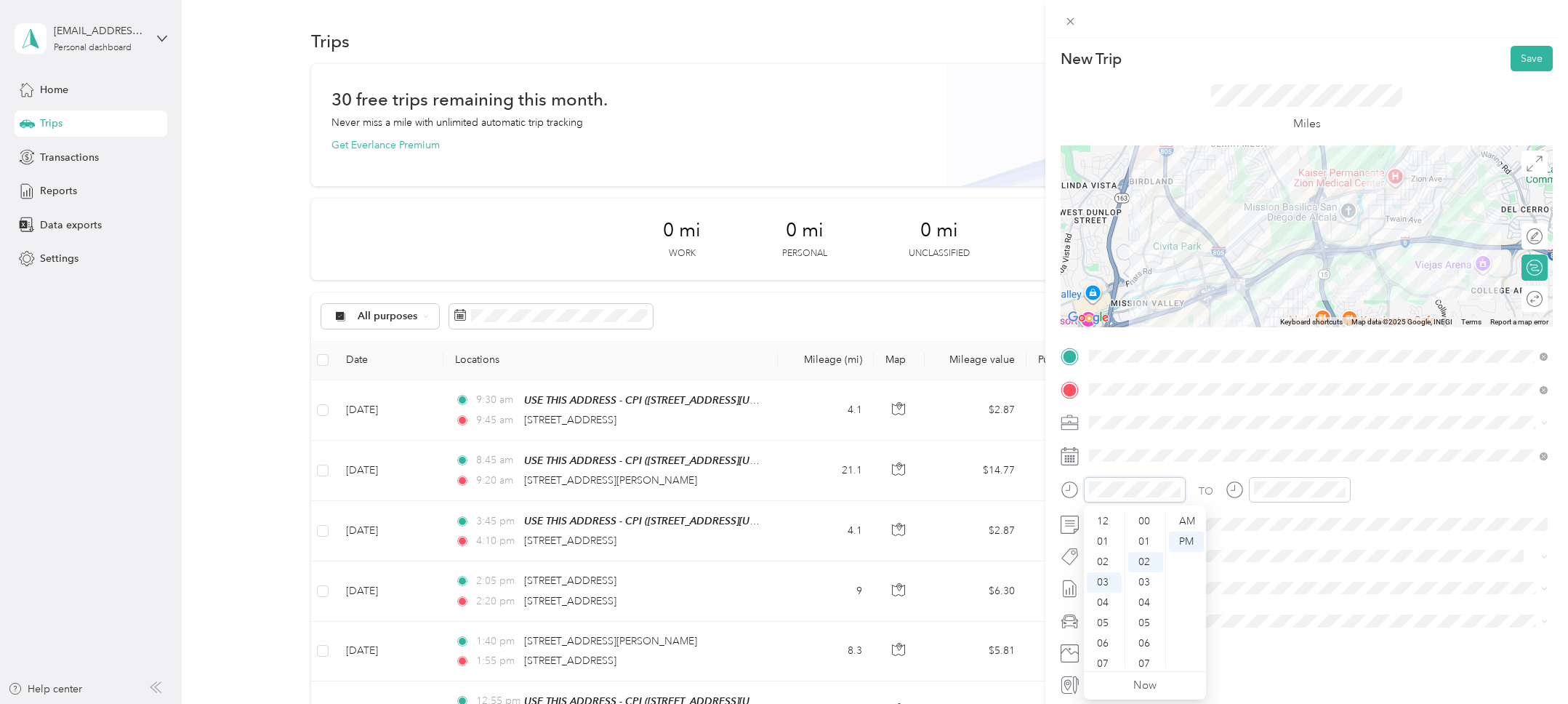
scroll to position [41, 0]
click at [1107, 538] on div "02" at bounding box center [1104, 534] width 35 height 20
click at [1150, 534] on div "30" at bounding box center [1145, 534] width 35 height 20
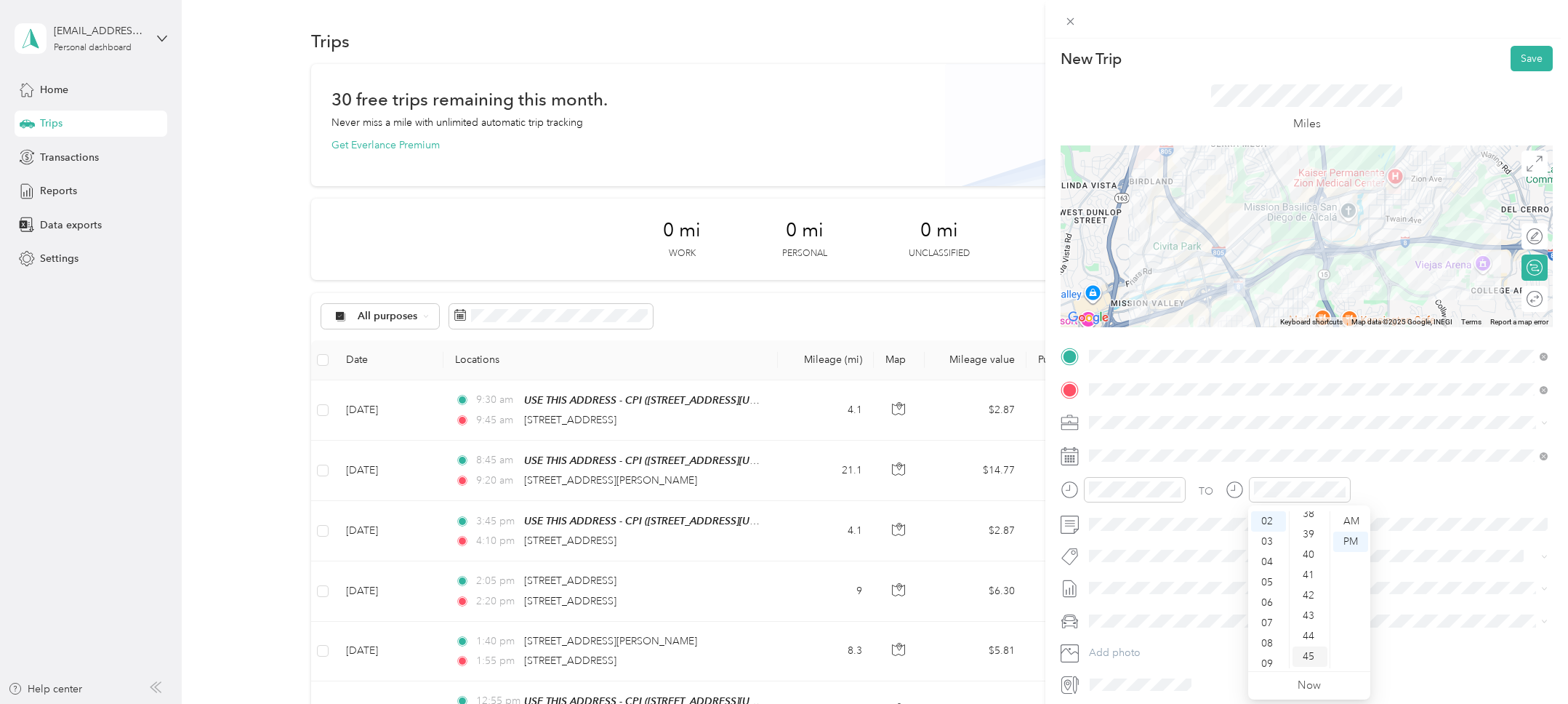
click at [1309, 655] on div "45" at bounding box center [1310, 656] width 35 height 20
click at [1406, 478] on div "TO" at bounding box center [1306, 494] width 492 height 36
click at [1526, 64] on button "Save" at bounding box center [1532, 59] width 43 height 26
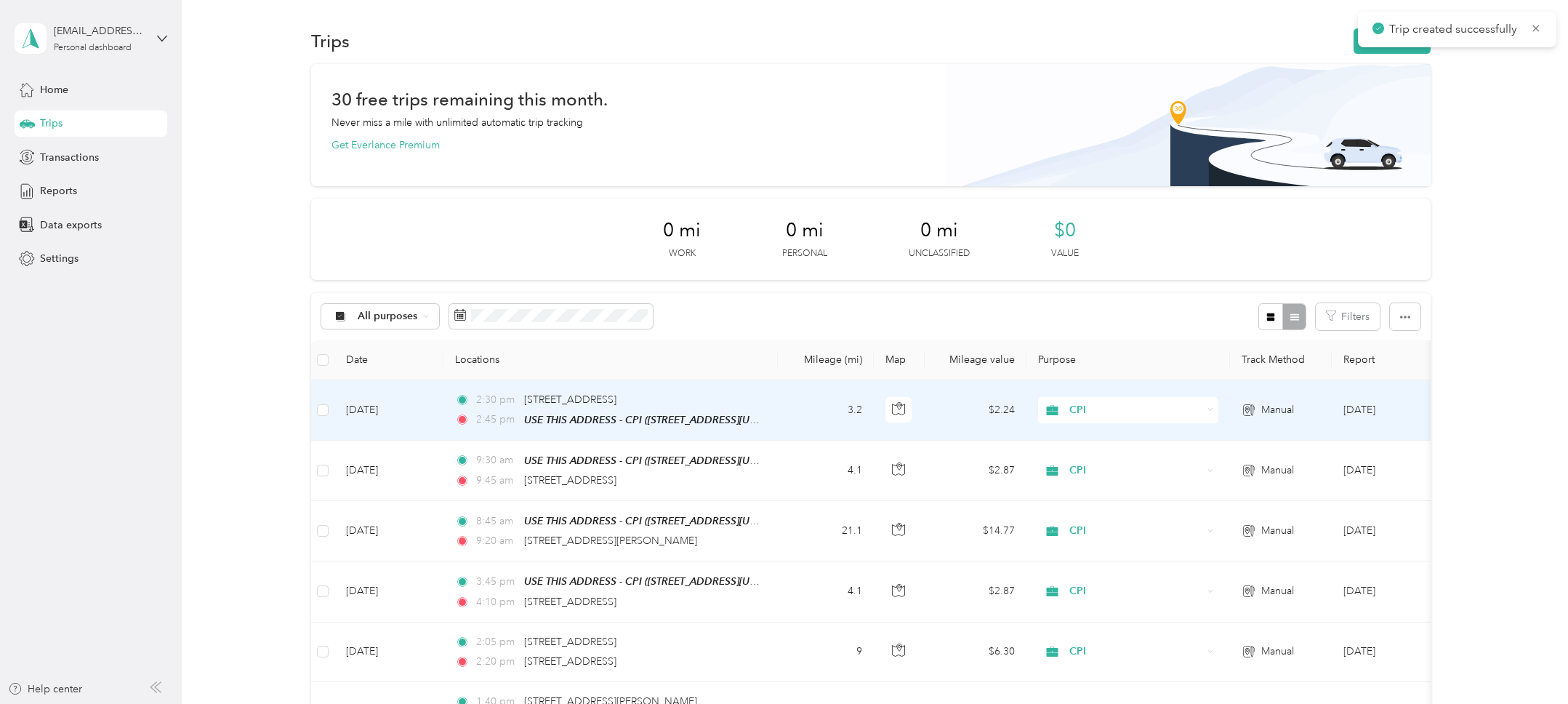
click at [388, 416] on td "Sep 30, 2025" at bounding box center [389, 410] width 109 height 60
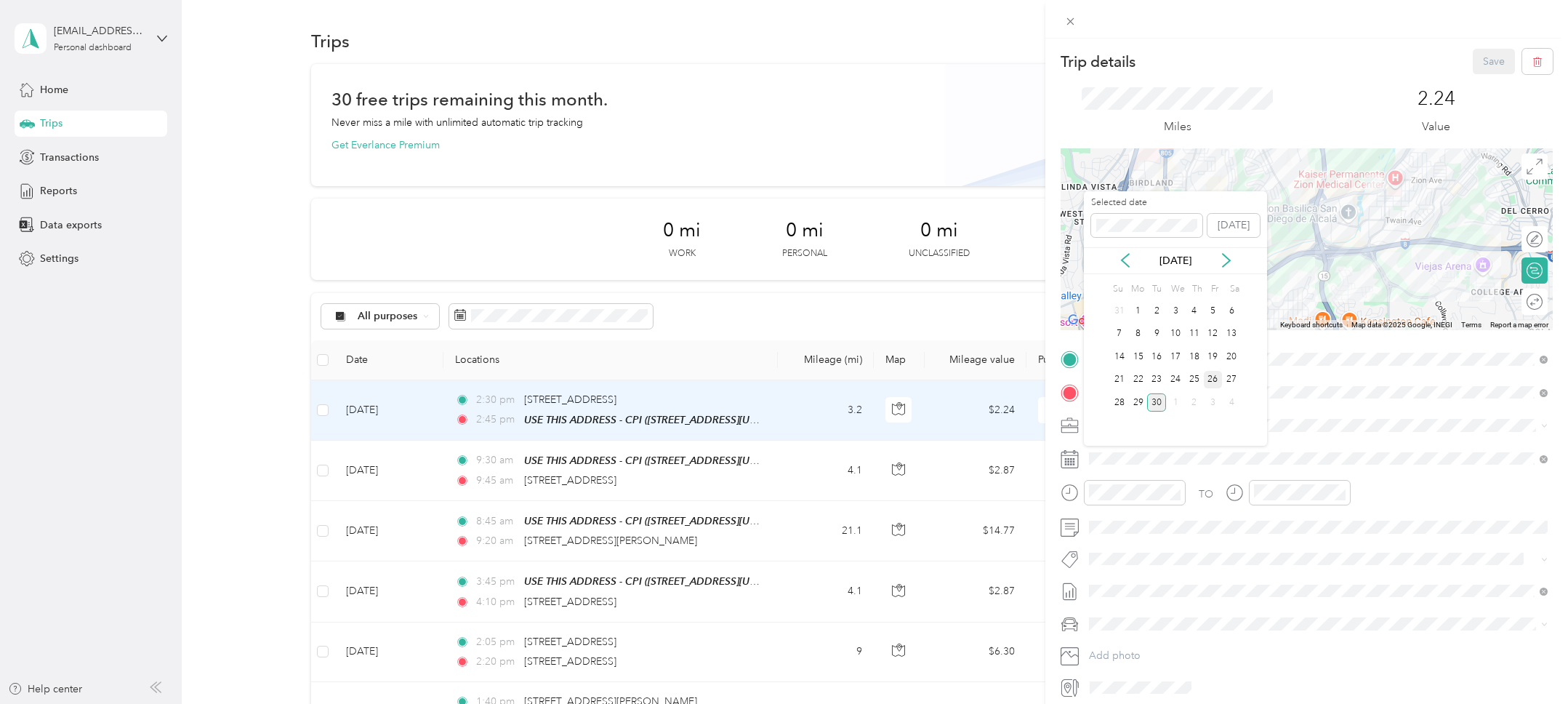
click at [1217, 379] on div "26" at bounding box center [1213, 380] width 19 height 18
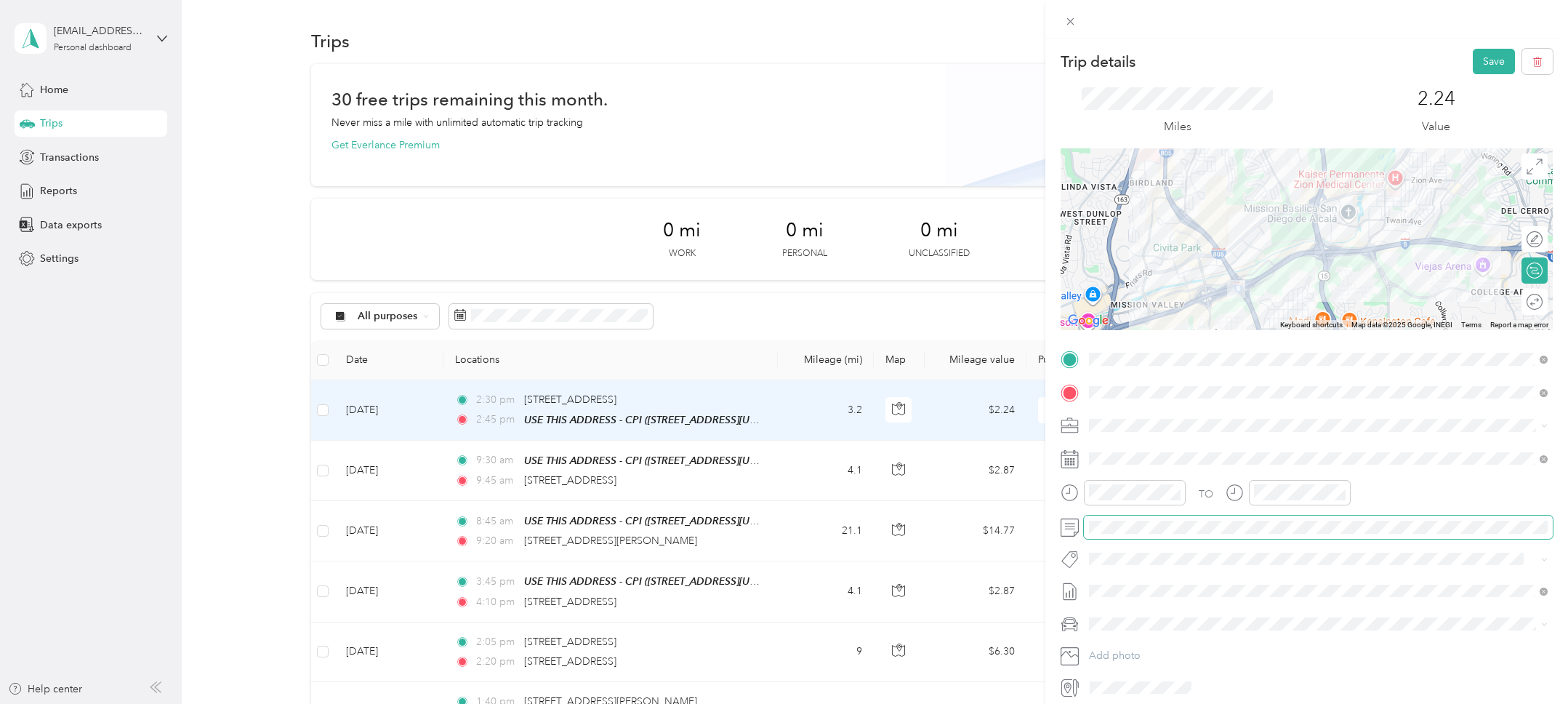
click at [1144, 537] on div "TO Add photo" at bounding box center [1306, 524] width 492 height 352
click at [1488, 66] on button "Save" at bounding box center [1494, 61] width 43 height 26
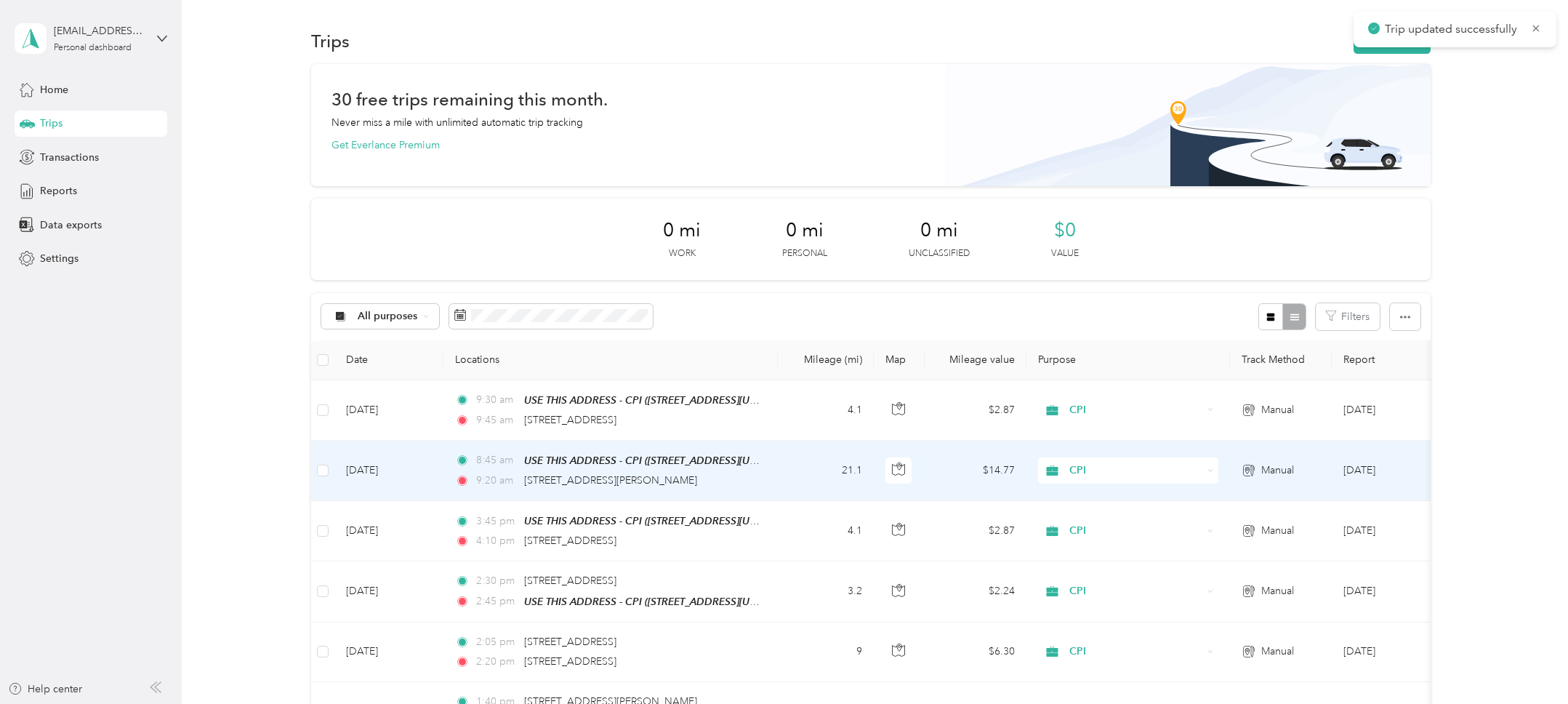
click at [740, 469] on div "8:45 am USE THIS ADDRESS - CPI (2828 Camino Del Rio South, San Diego, Californi…" at bounding box center [608, 471] width 305 height 36
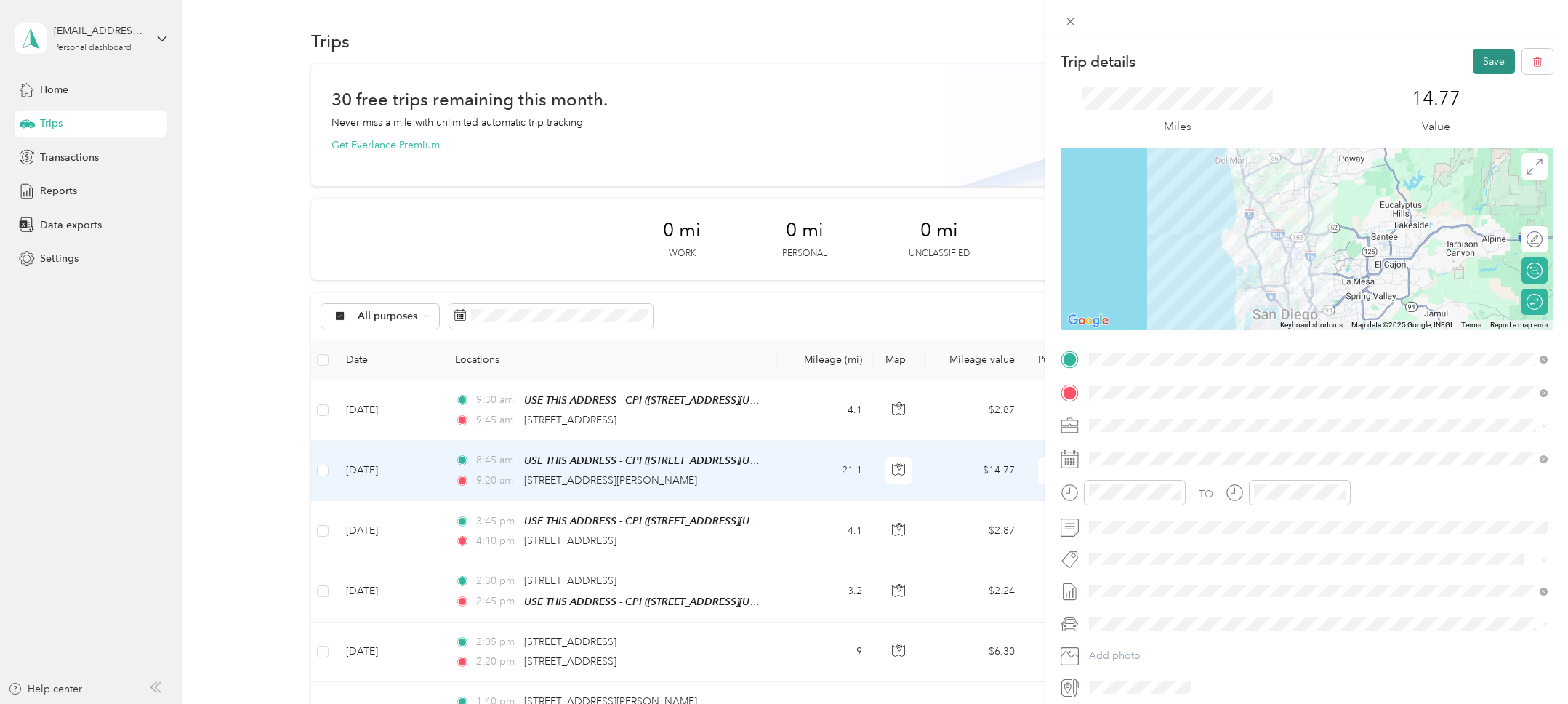
click at [1493, 59] on button "Save" at bounding box center [1494, 61] width 43 height 26
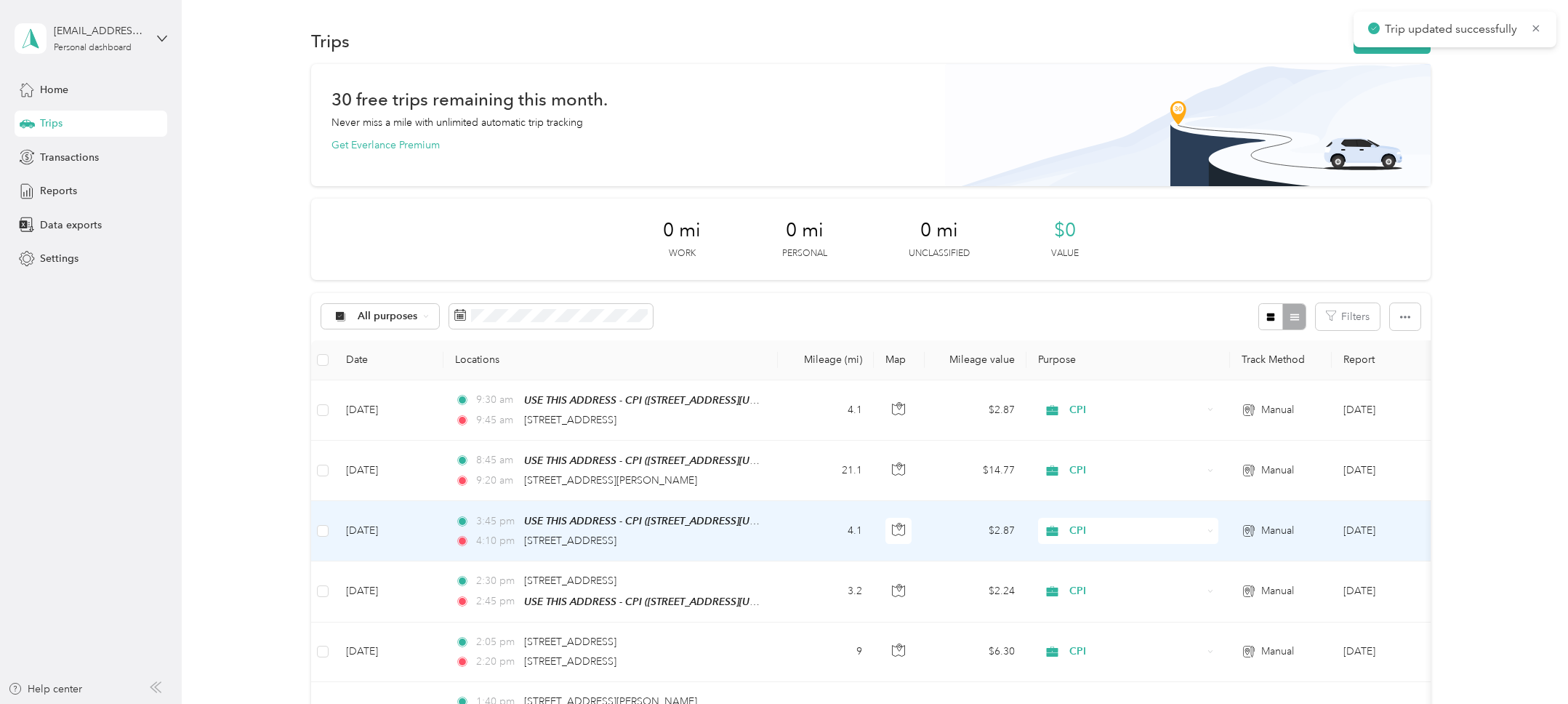
click at [611, 529] on div "3:45 pm USE THIS ADDRESS - CPI (2828 Camino Del Rio South, San Diego, Californi…" at bounding box center [608, 531] width 305 height 36
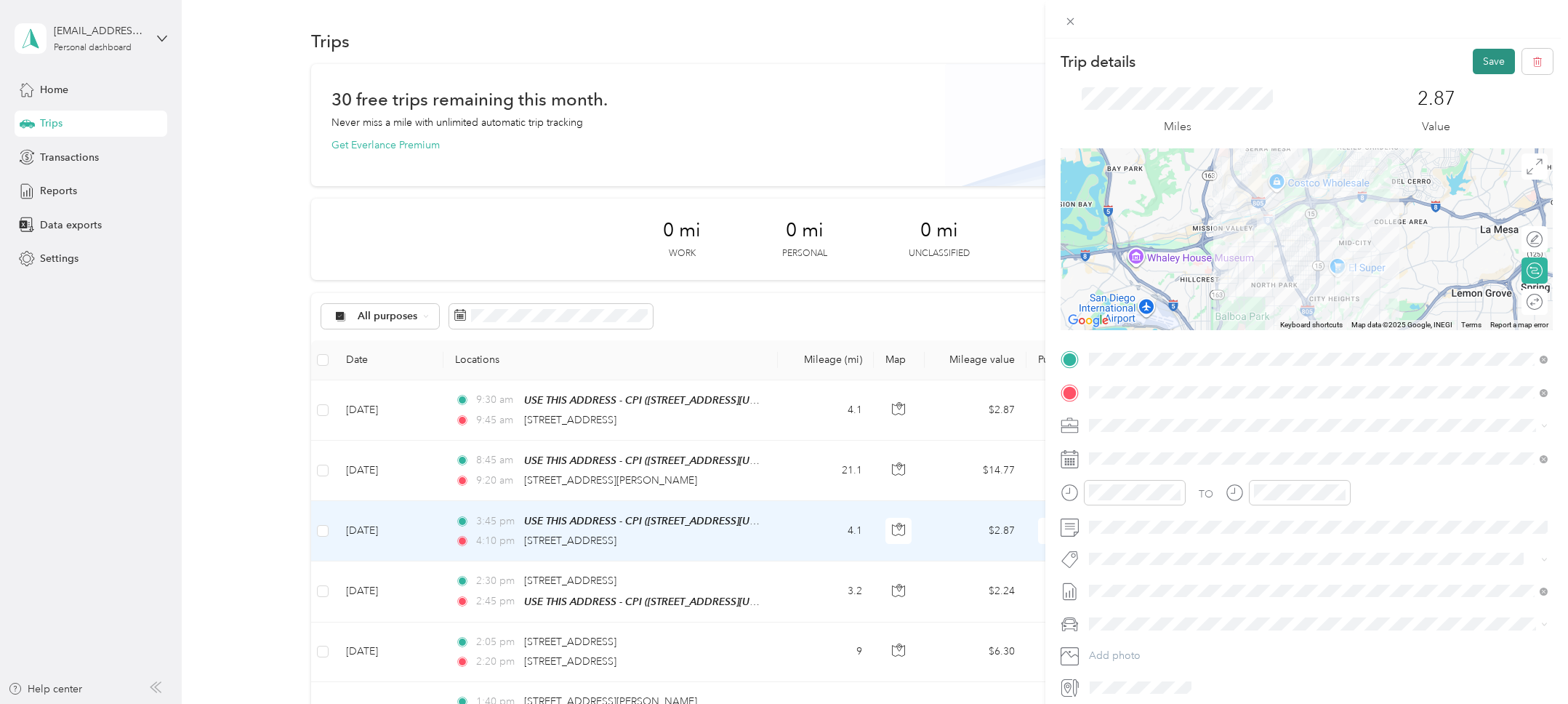
click at [1493, 58] on button "Save" at bounding box center [1494, 61] width 43 height 26
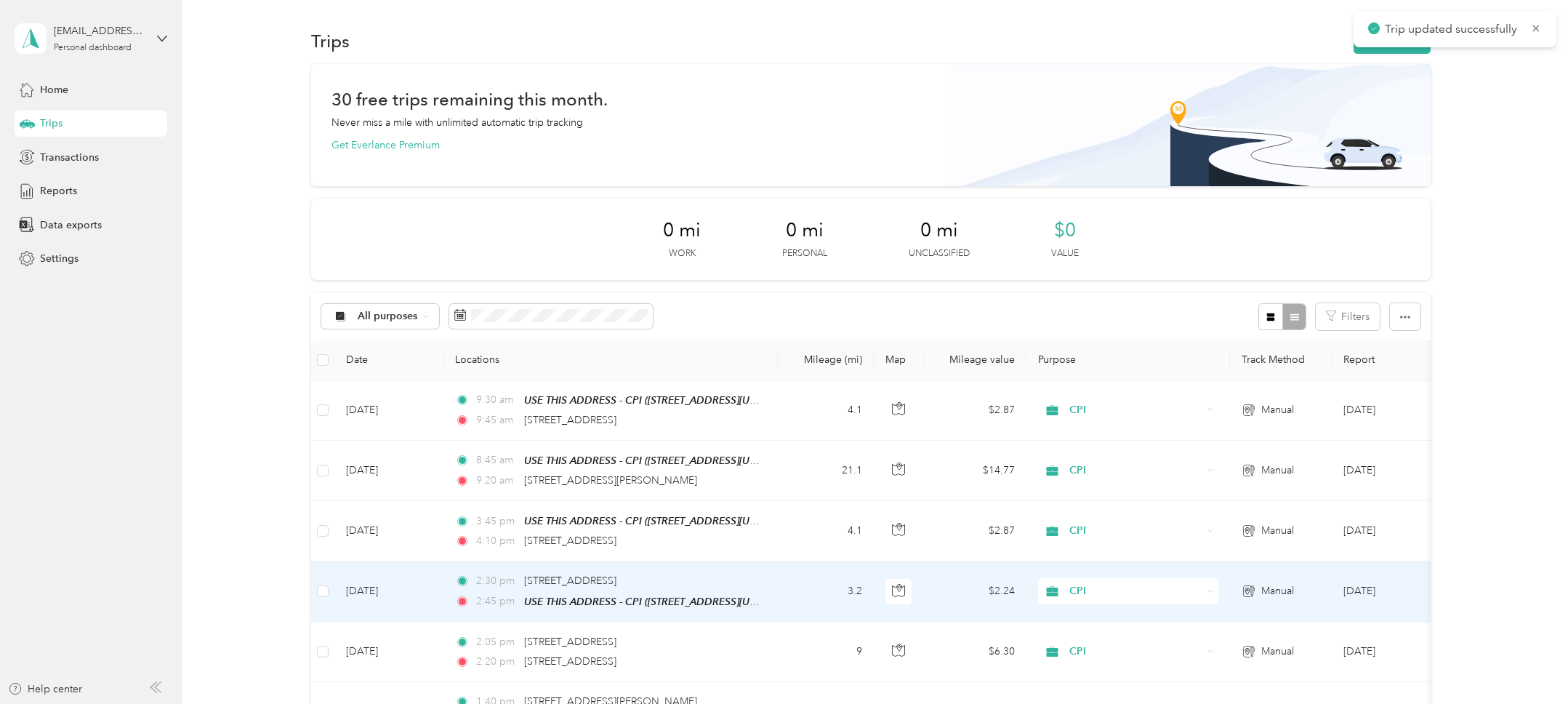
click at [1226, 611] on td "CPI" at bounding box center [1128, 591] width 203 height 60
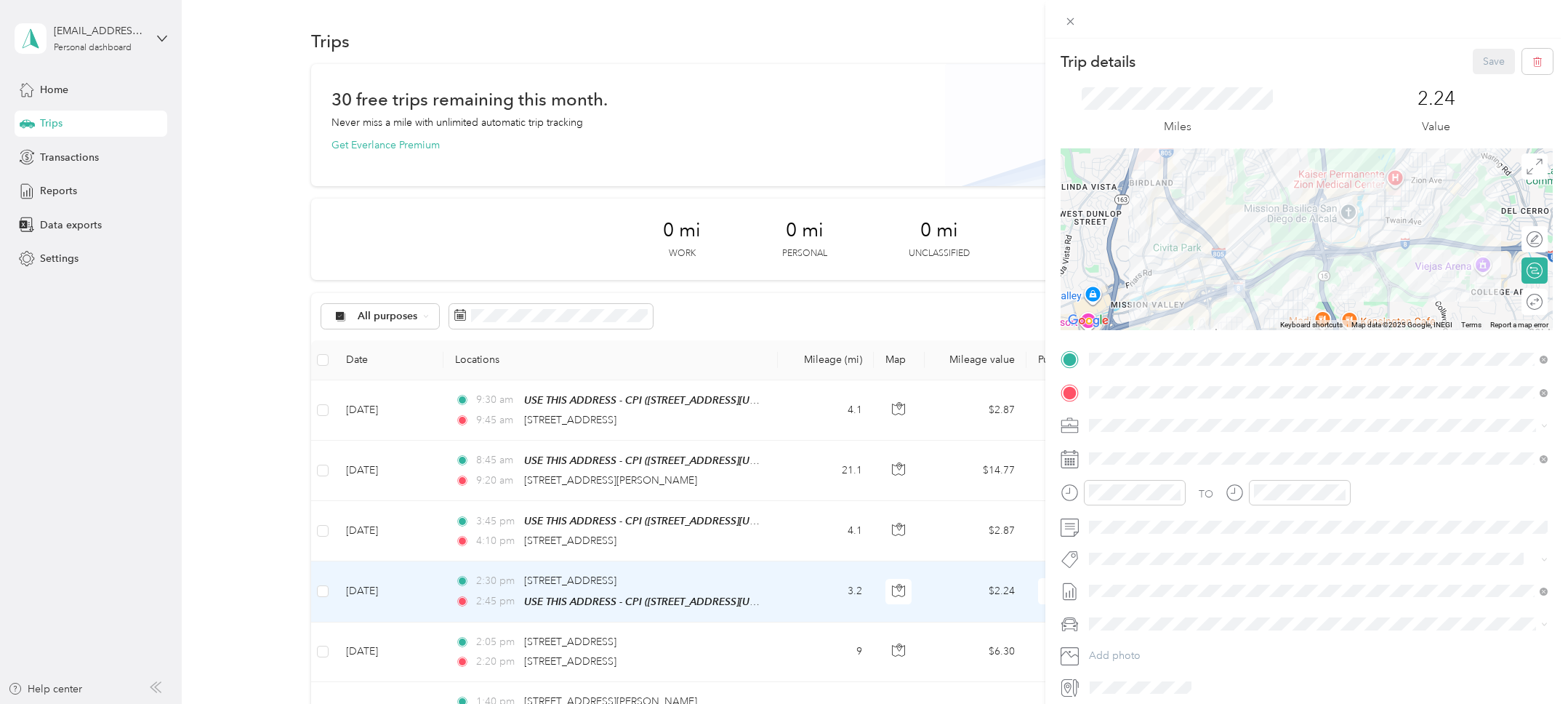
click at [729, 656] on div "Trip details Save This trip cannot be edited because it is either under review,…" at bounding box center [784, 352] width 1568 height 704
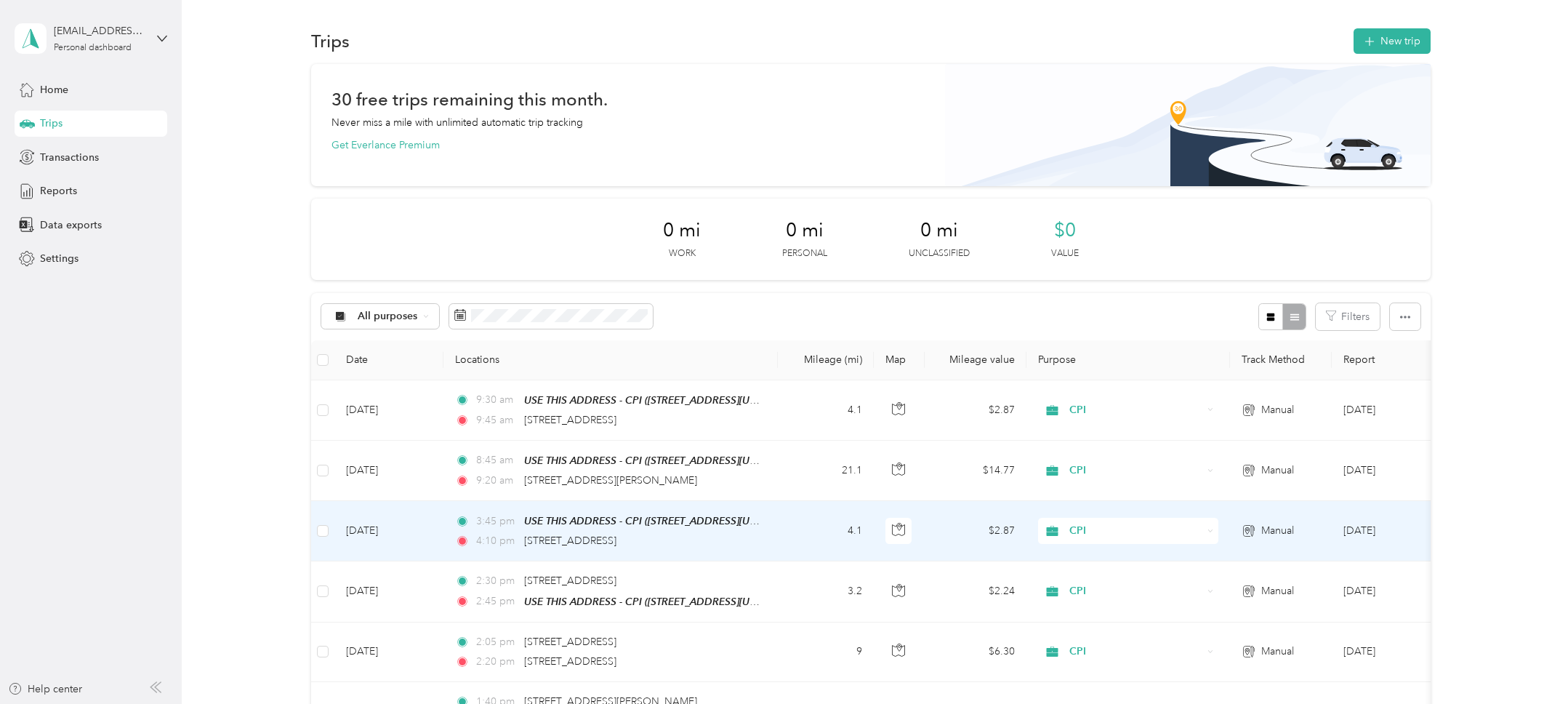
click at [744, 533] on div "4:10 pm 4011 46th Street, San Diego" at bounding box center [608, 541] width 305 height 16
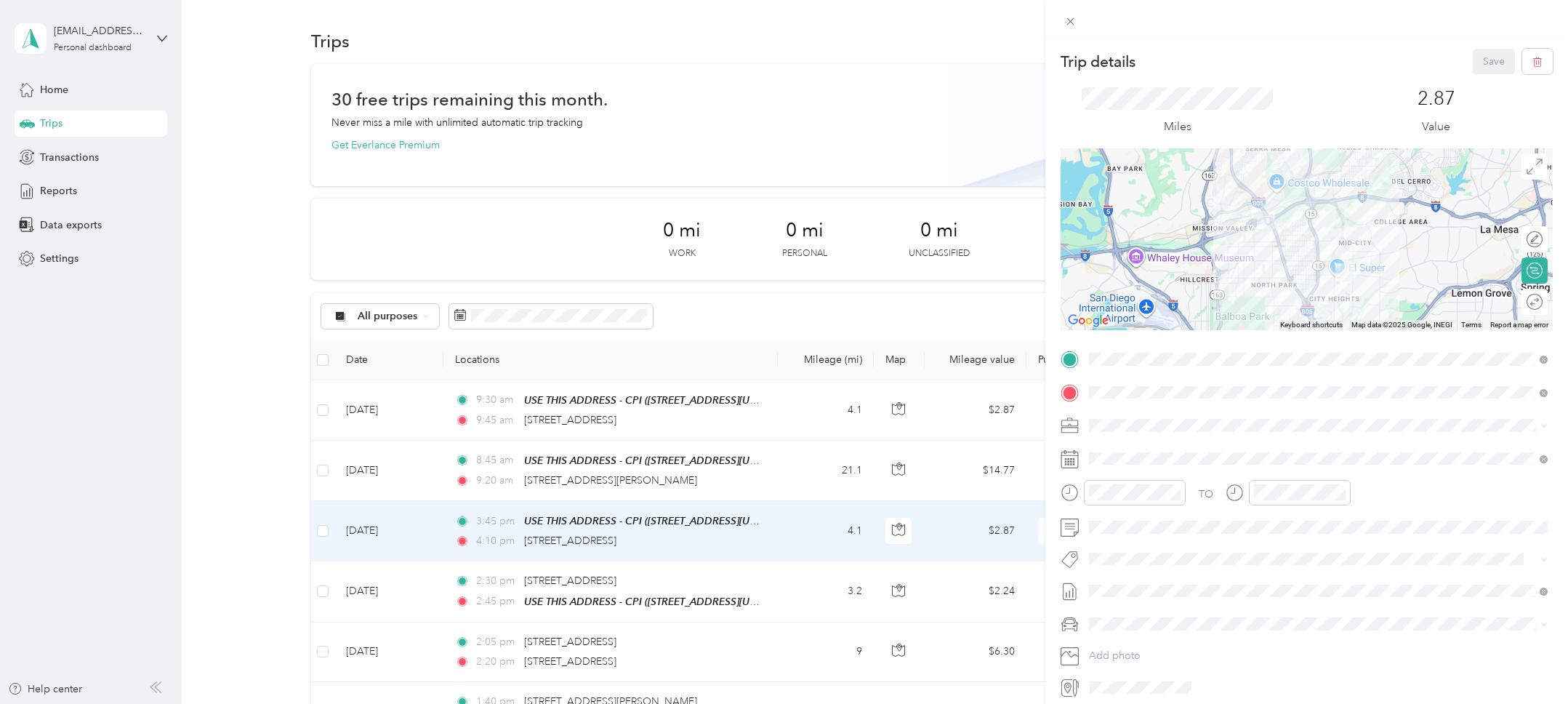
click at [753, 460] on div "Trip details Save This trip cannot be edited because it is either under review,…" at bounding box center [784, 352] width 1568 height 704
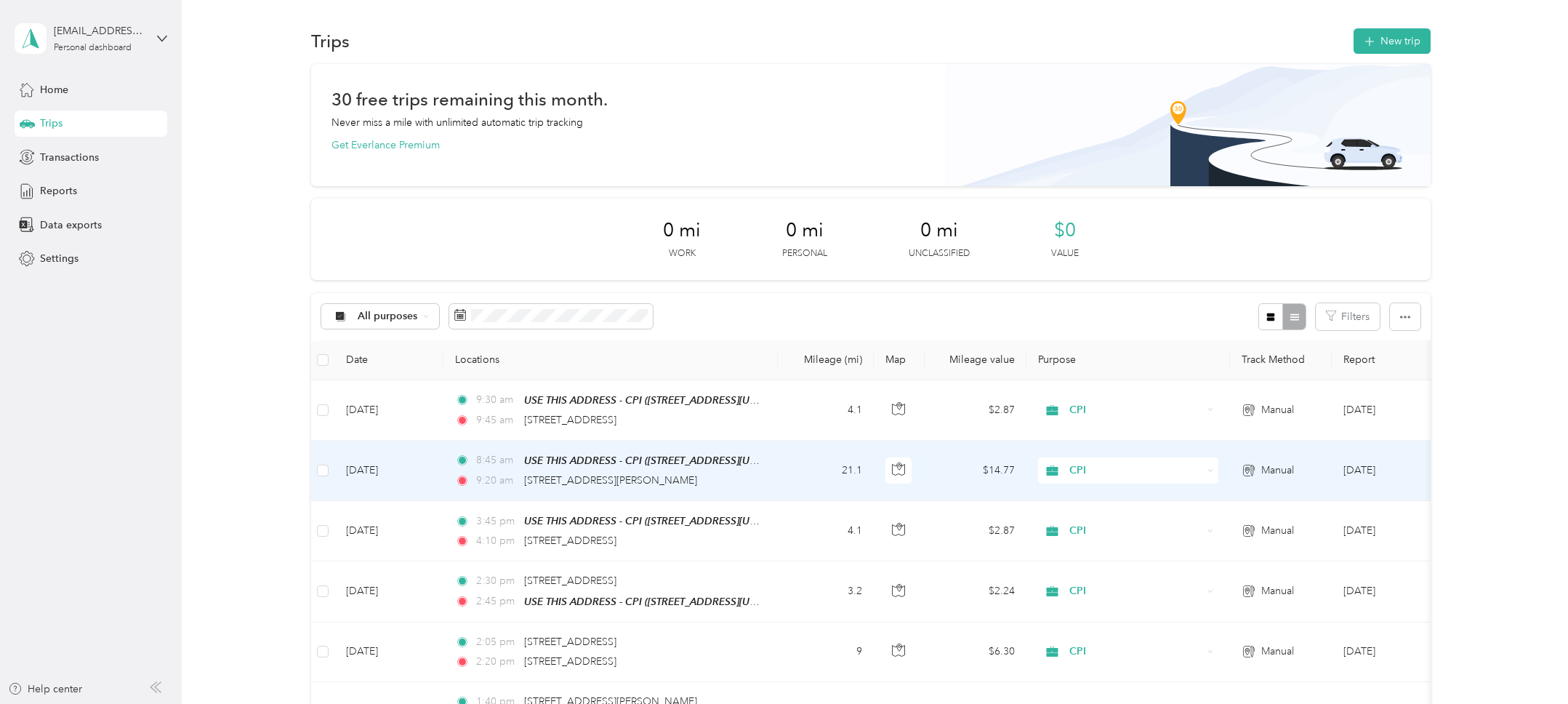
click at [776, 460] on td "8:45 am USE THIS ADDRESS - CPI (2828 Camino Del Rio South, San Diego, Californi…" at bounding box center [611, 471] width 335 height 60
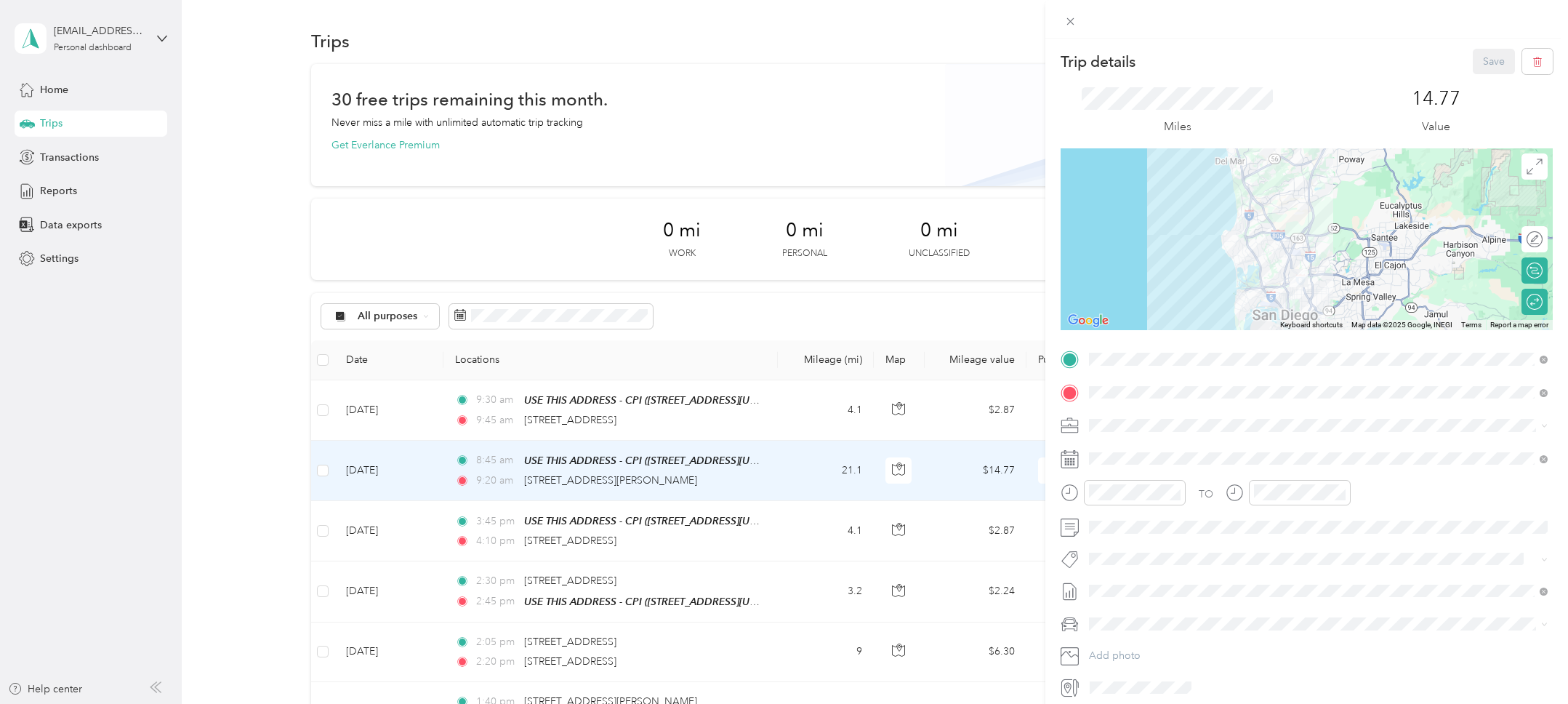
click at [729, 650] on div "Trip details Save This trip cannot be edited because it is either under review,…" at bounding box center [784, 352] width 1568 height 704
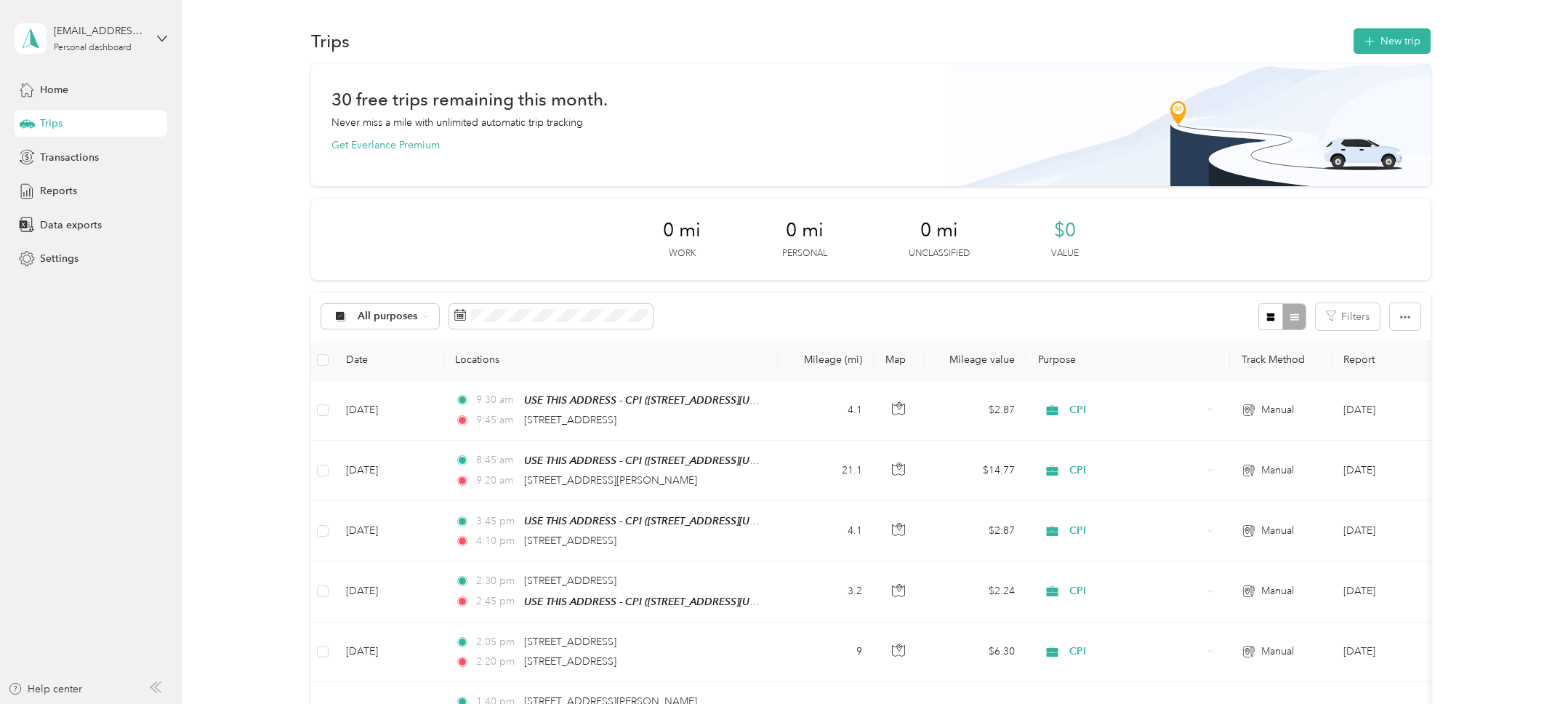
click at [722, 649] on div "2:05 pm 4840 Shawline Street, San Diego 2:20 pm 10350 Friars Road, San Diego" at bounding box center [608, 652] width 305 height 36
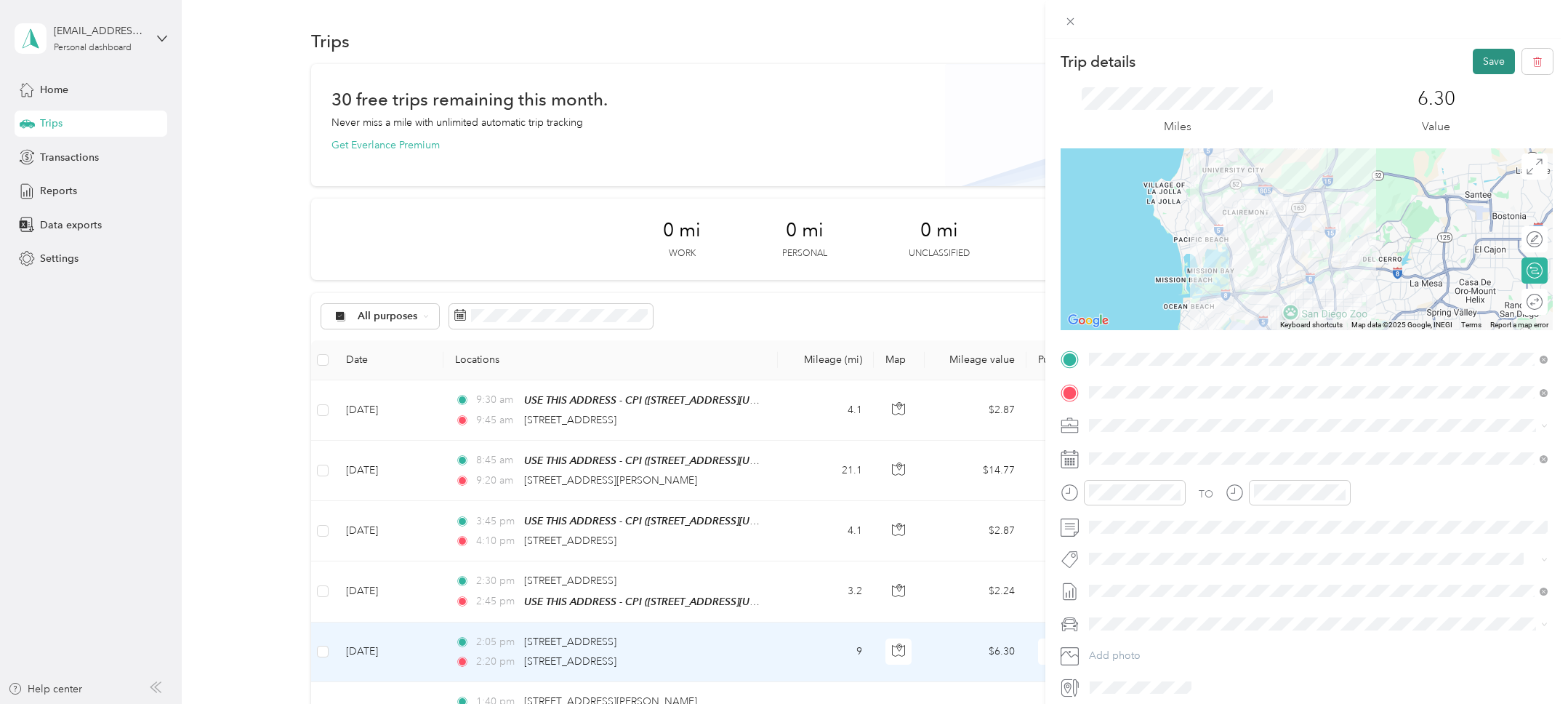
click at [1491, 67] on button "Save" at bounding box center [1494, 61] width 43 height 26
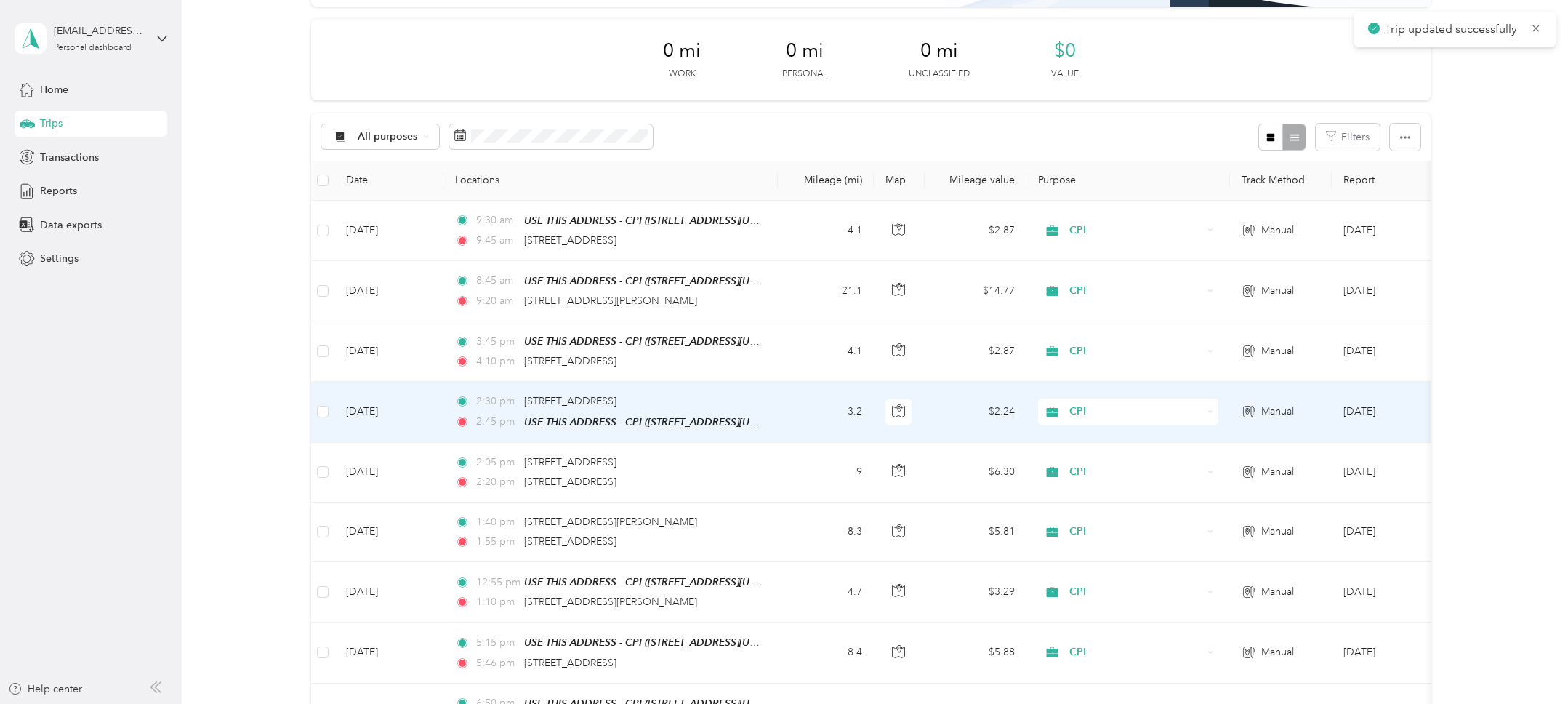
scroll to position [183, 0]
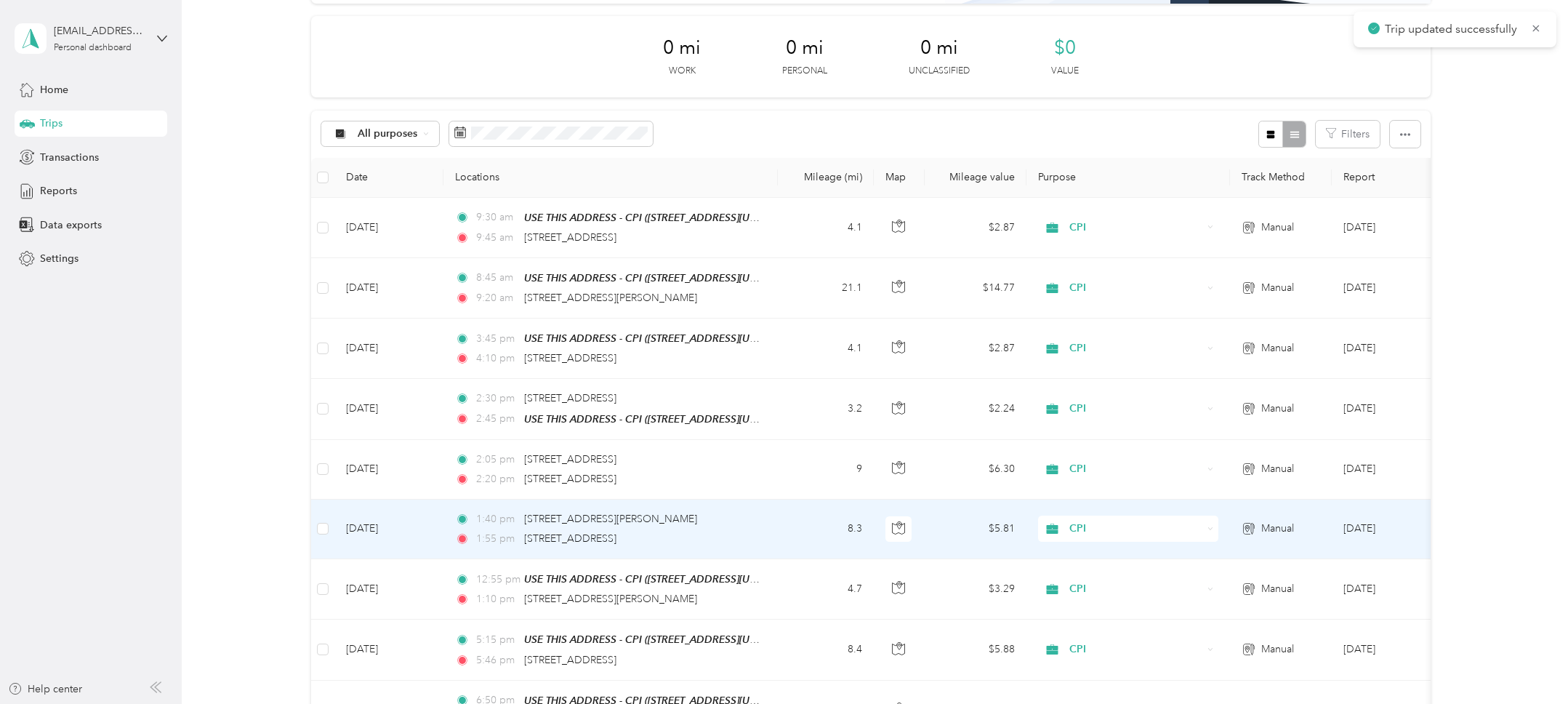
click at [715, 537] on div "1:55 pm 4840 Shawline Street, San Diego" at bounding box center [608, 539] width 305 height 16
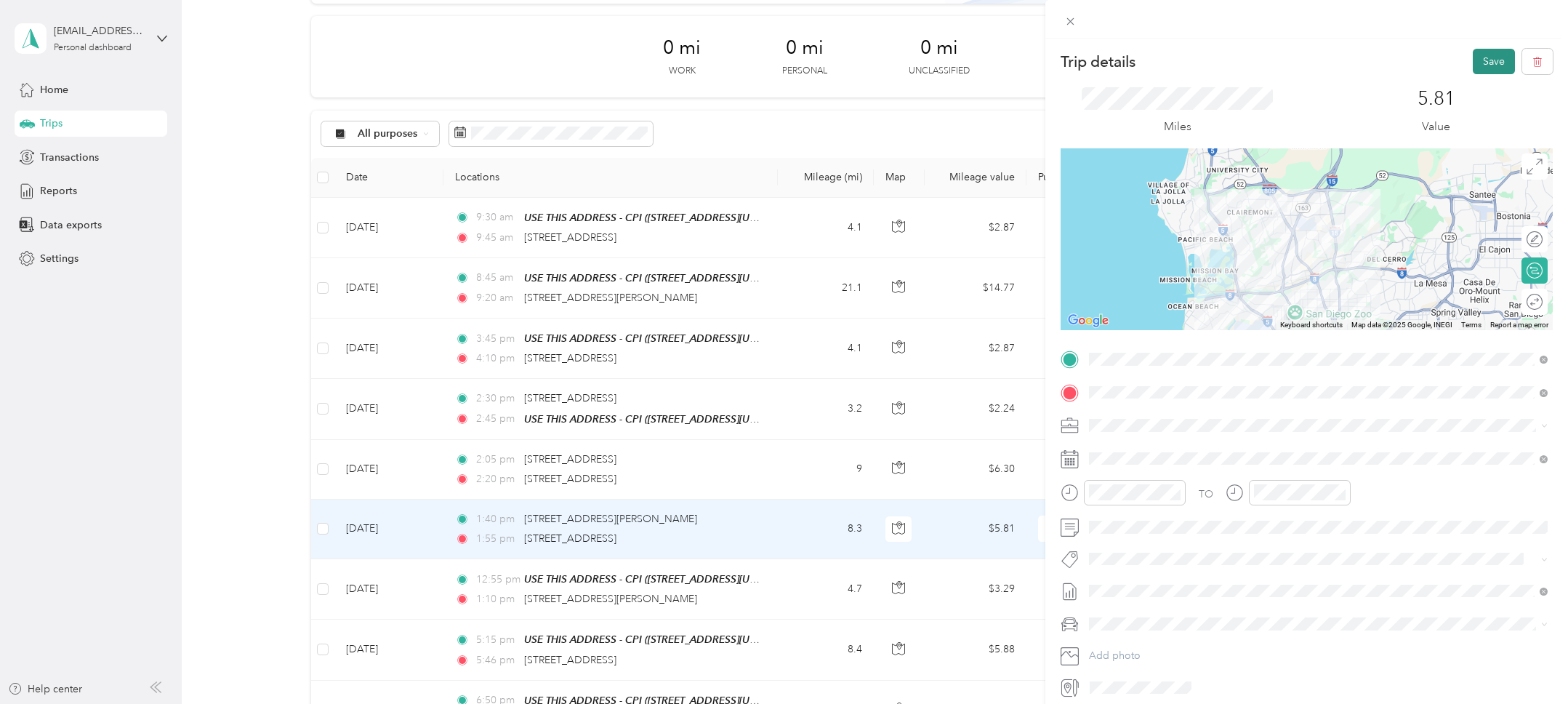
click at [1494, 62] on button "Save" at bounding box center [1494, 61] width 43 height 26
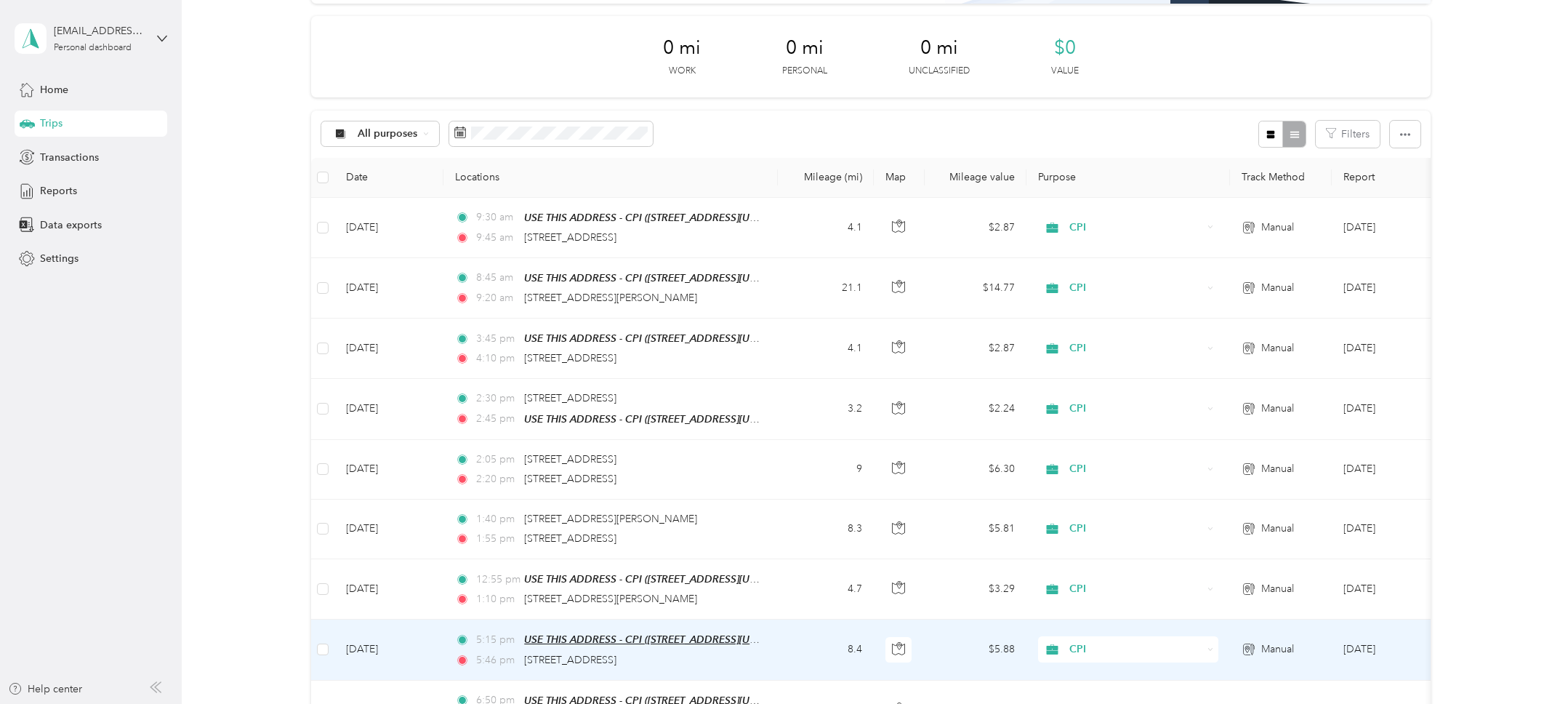
click at [735, 634] on span "USE THIS ADDRESS - CPI (2828 Camino Del Rio South, San Diego, California)" at bounding box center [658, 640] width 269 height 12
click at [797, 645] on td "8.4" at bounding box center [826, 650] width 96 height 60
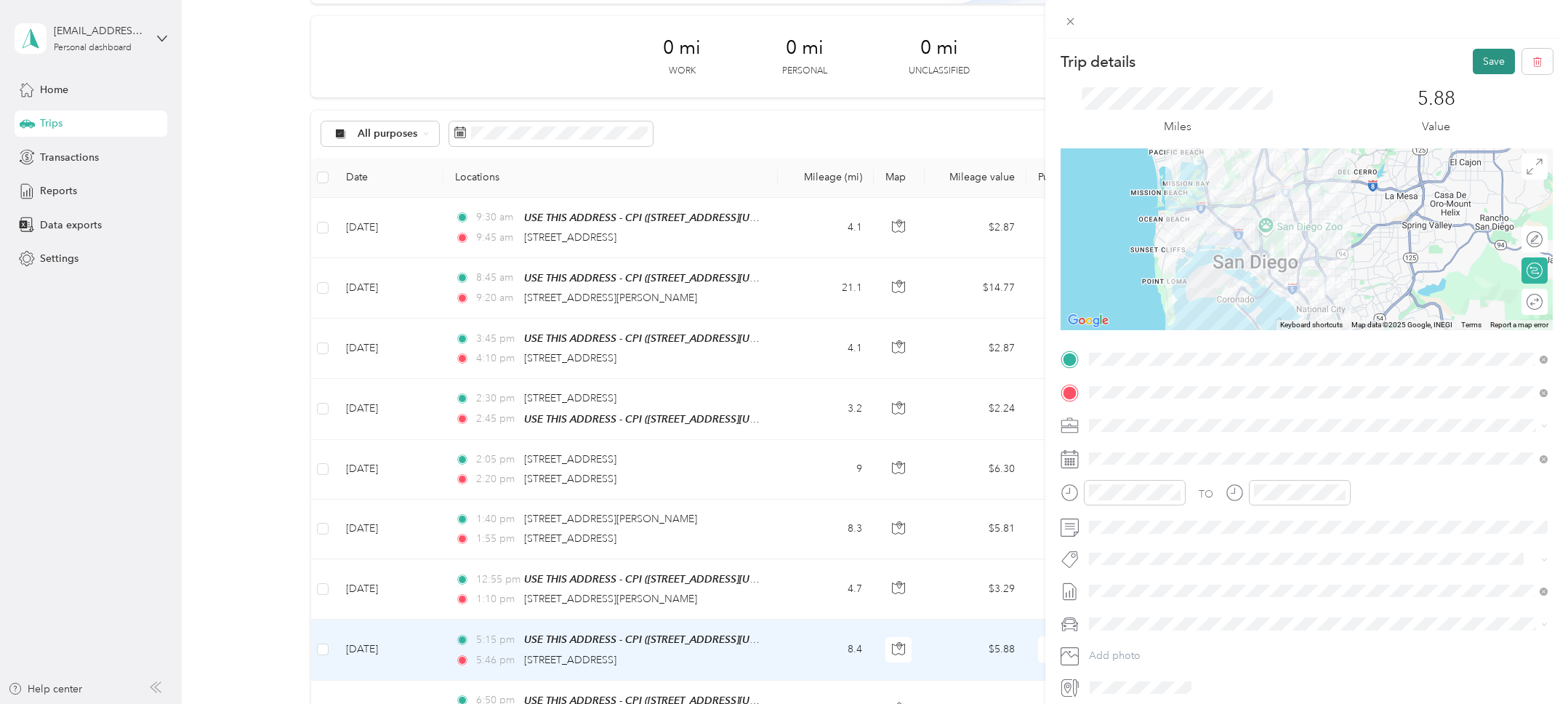
click at [1478, 58] on button "Save" at bounding box center [1494, 61] width 43 height 26
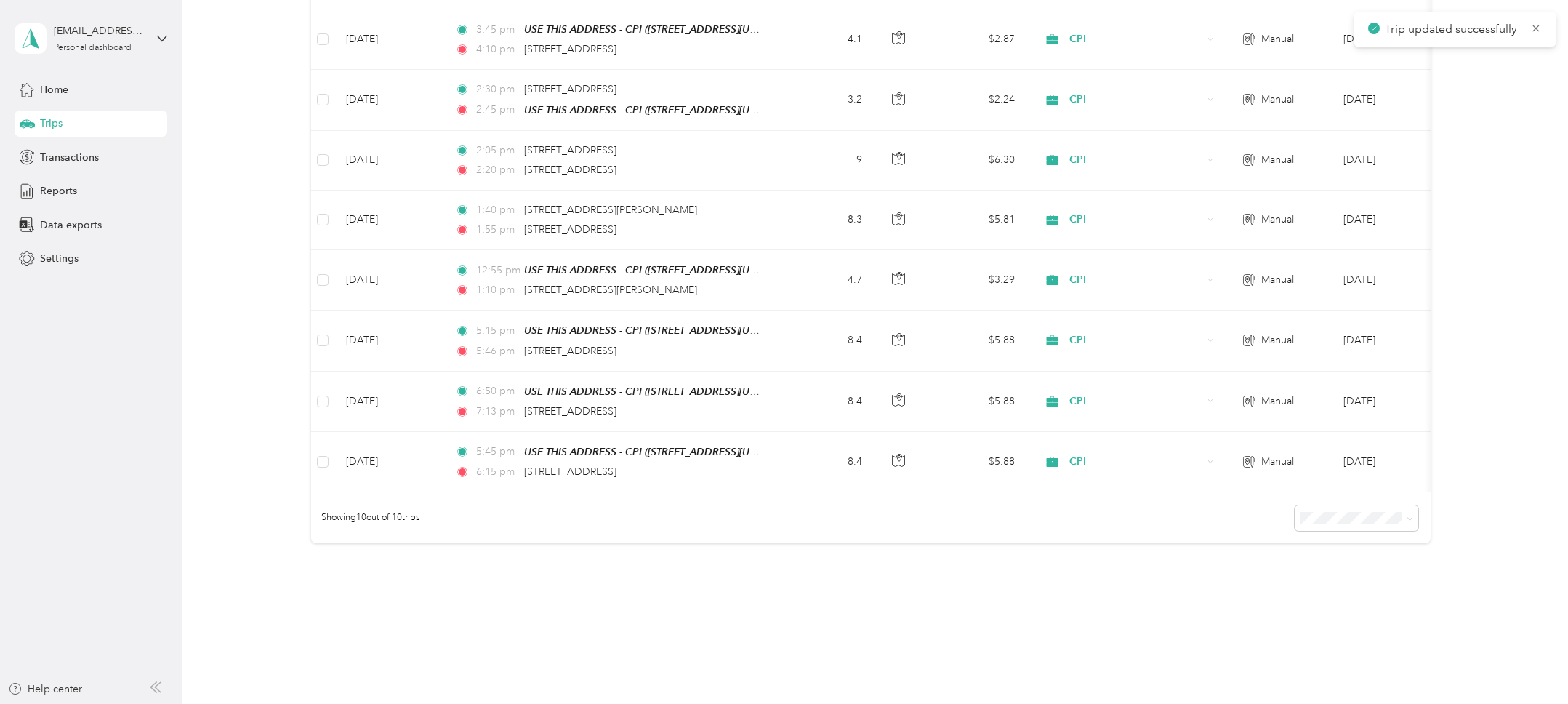
scroll to position [529, 0]
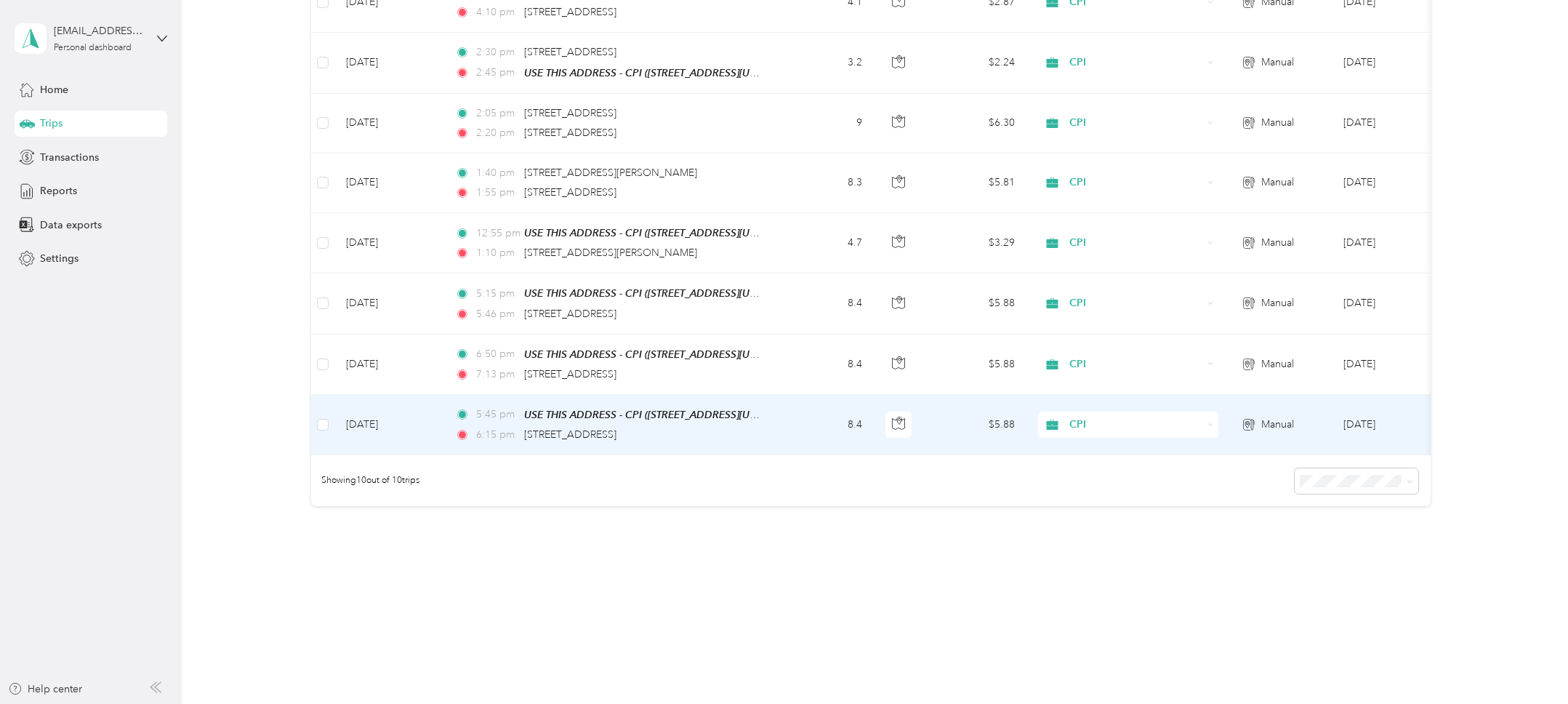
click at [745, 431] on div "6:15 pm 4742 Solola Avenue, San Diego" at bounding box center [608, 435] width 305 height 16
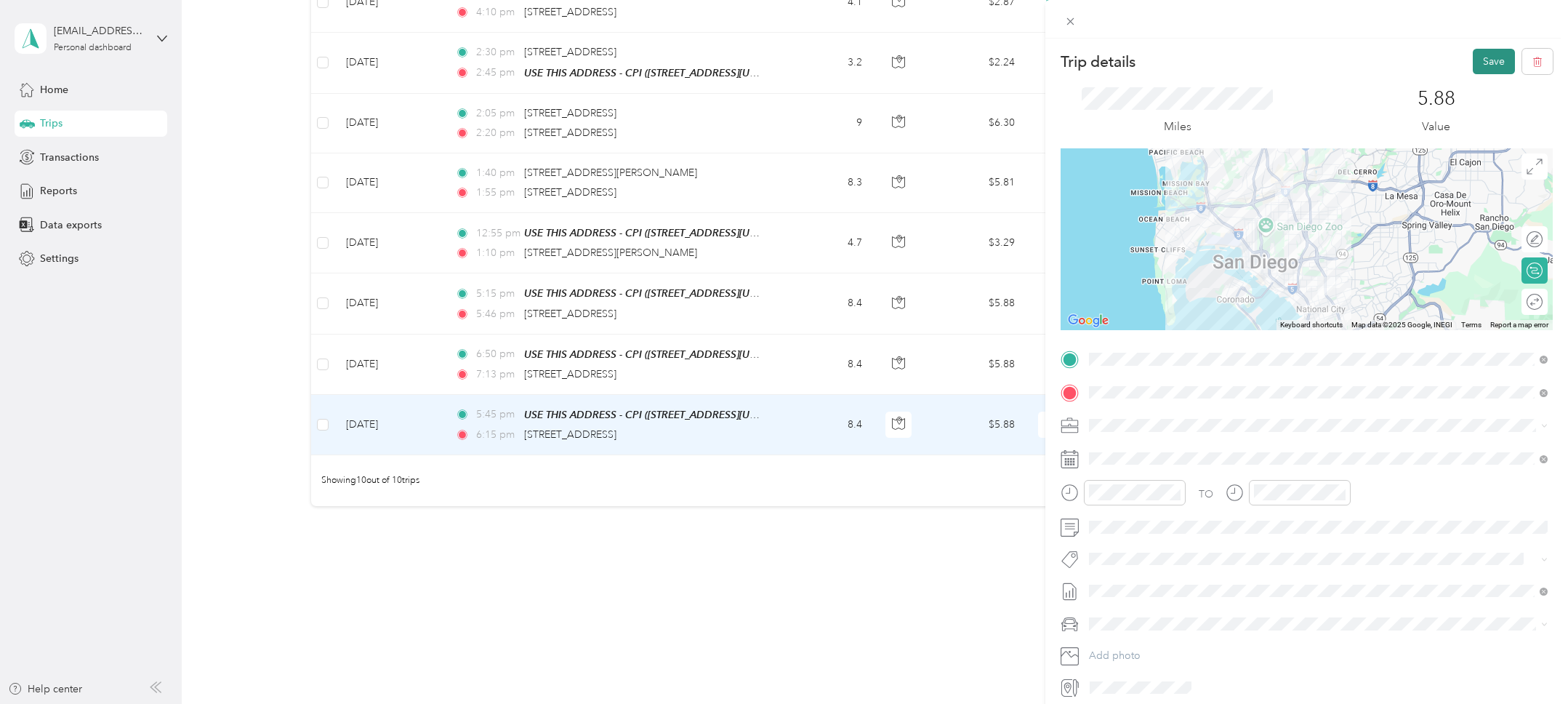
click at [1500, 67] on button "Save" at bounding box center [1494, 61] width 43 height 26
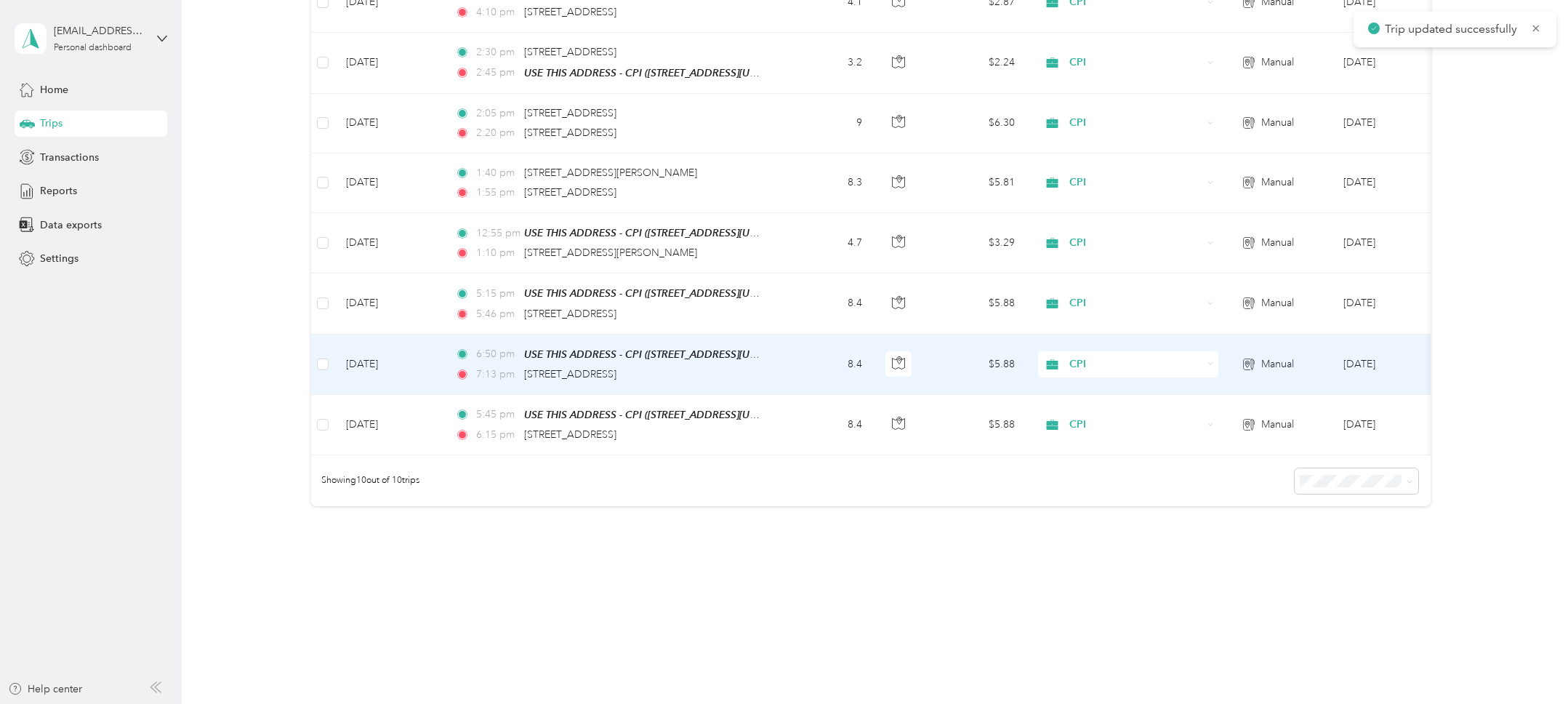
click at [674, 378] on div "7:13 pm 4742 Solola Avenue, San Diego" at bounding box center [608, 375] width 305 height 16
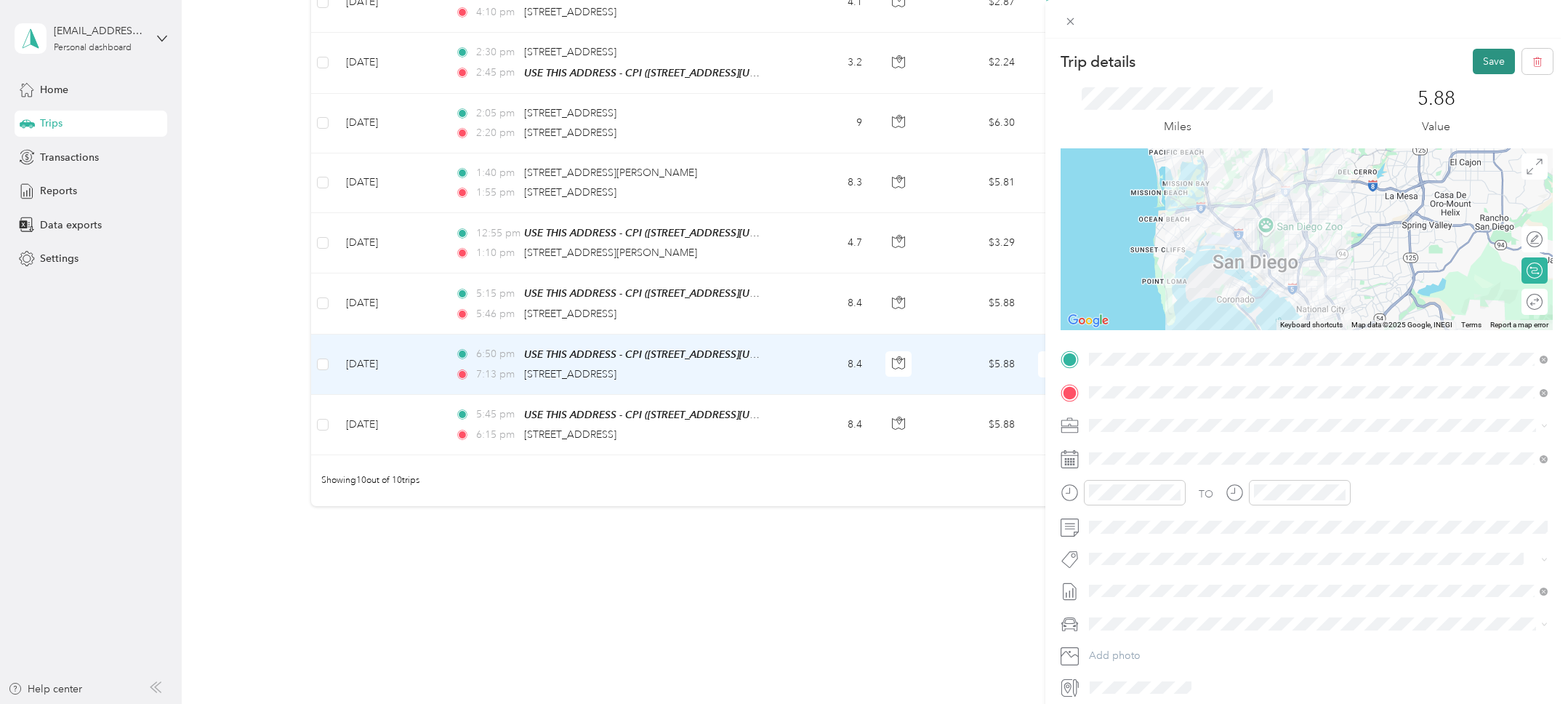
click at [1485, 59] on button "Save" at bounding box center [1494, 61] width 43 height 26
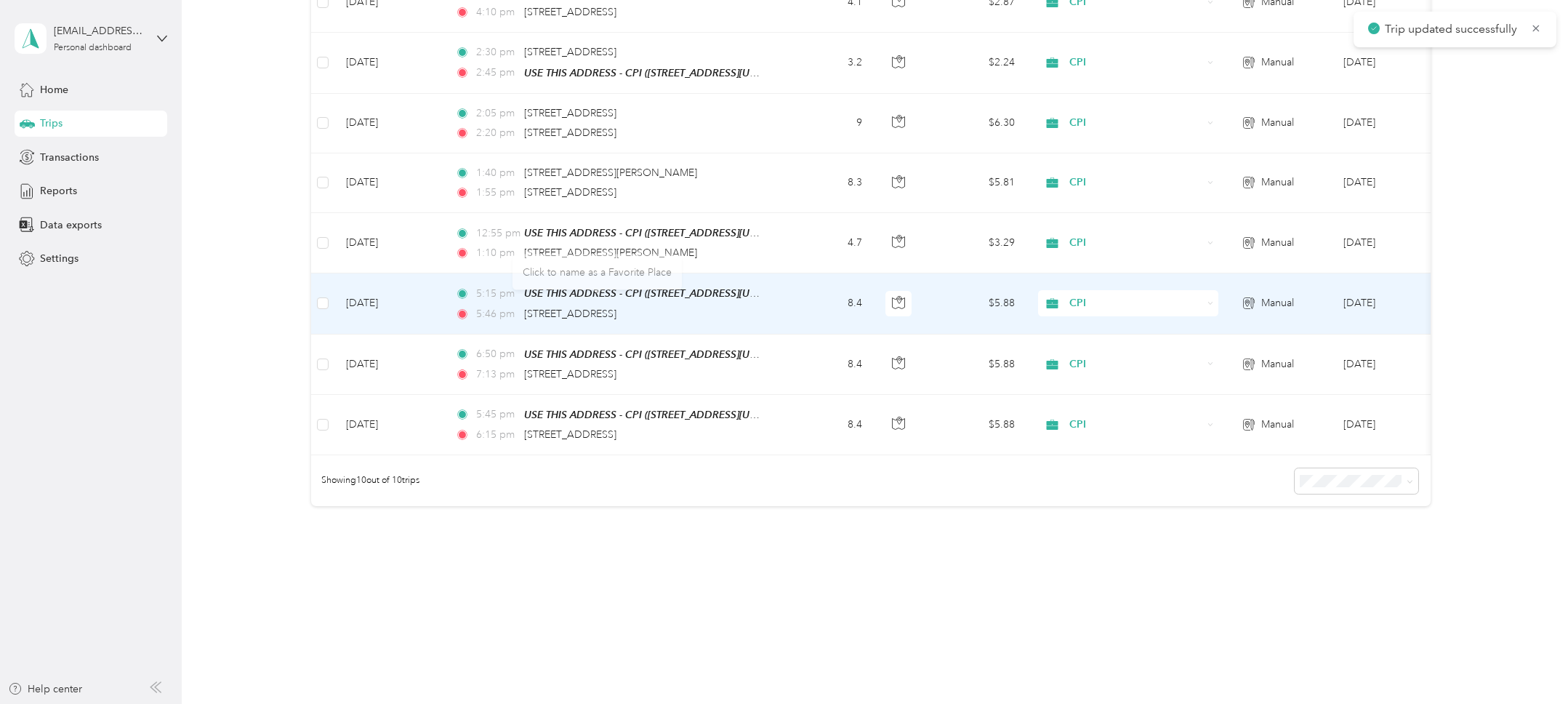
click at [763, 312] on td "5:15 pm USE THIS ADDRESS - CPI (2828 Camino Del Rio South, San Diego, Californi…" at bounding box center [611, 304] width 335 height 60
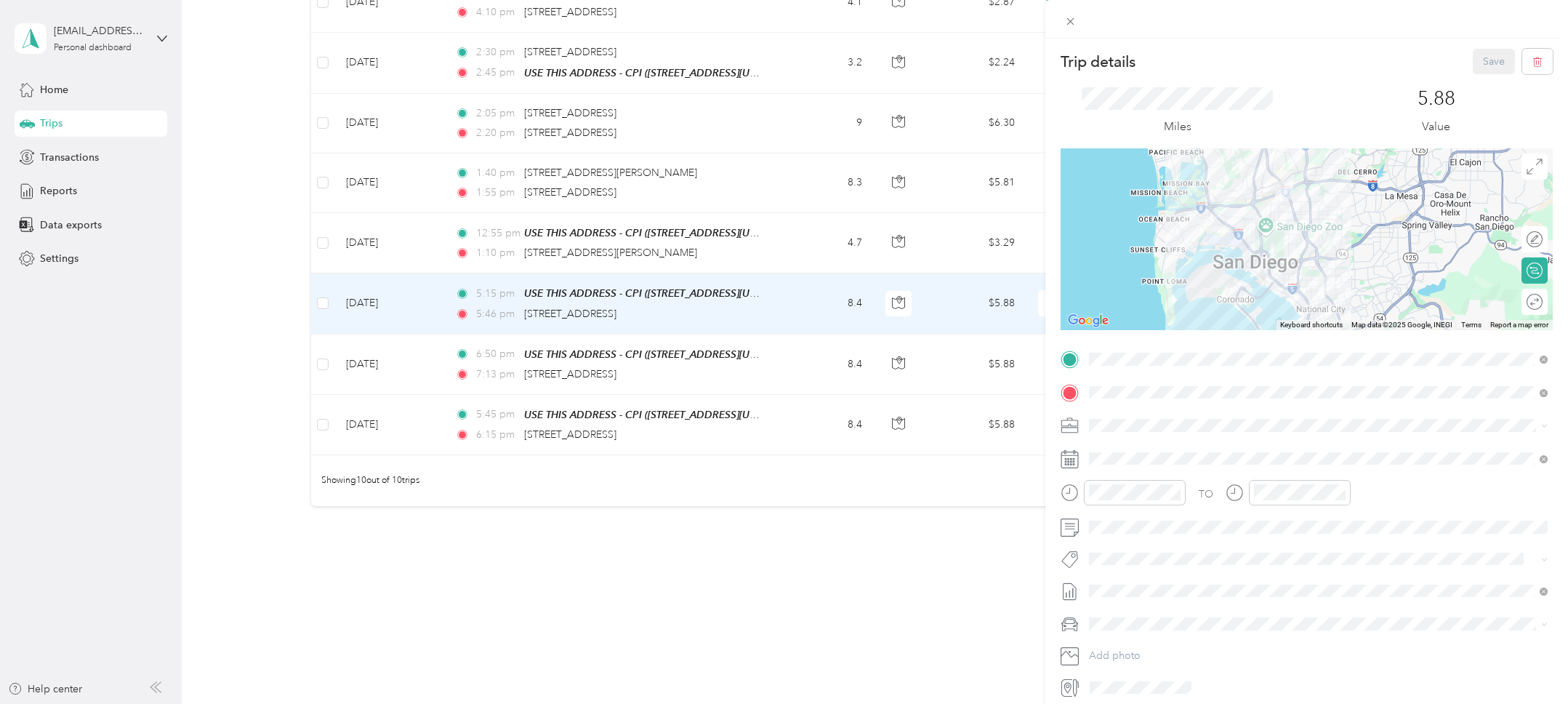
click at [758, 233] on div "Trip details Save This trip cannot be edited because it is either under review,…" at bounding box center [784, 352] width 1568 height 704
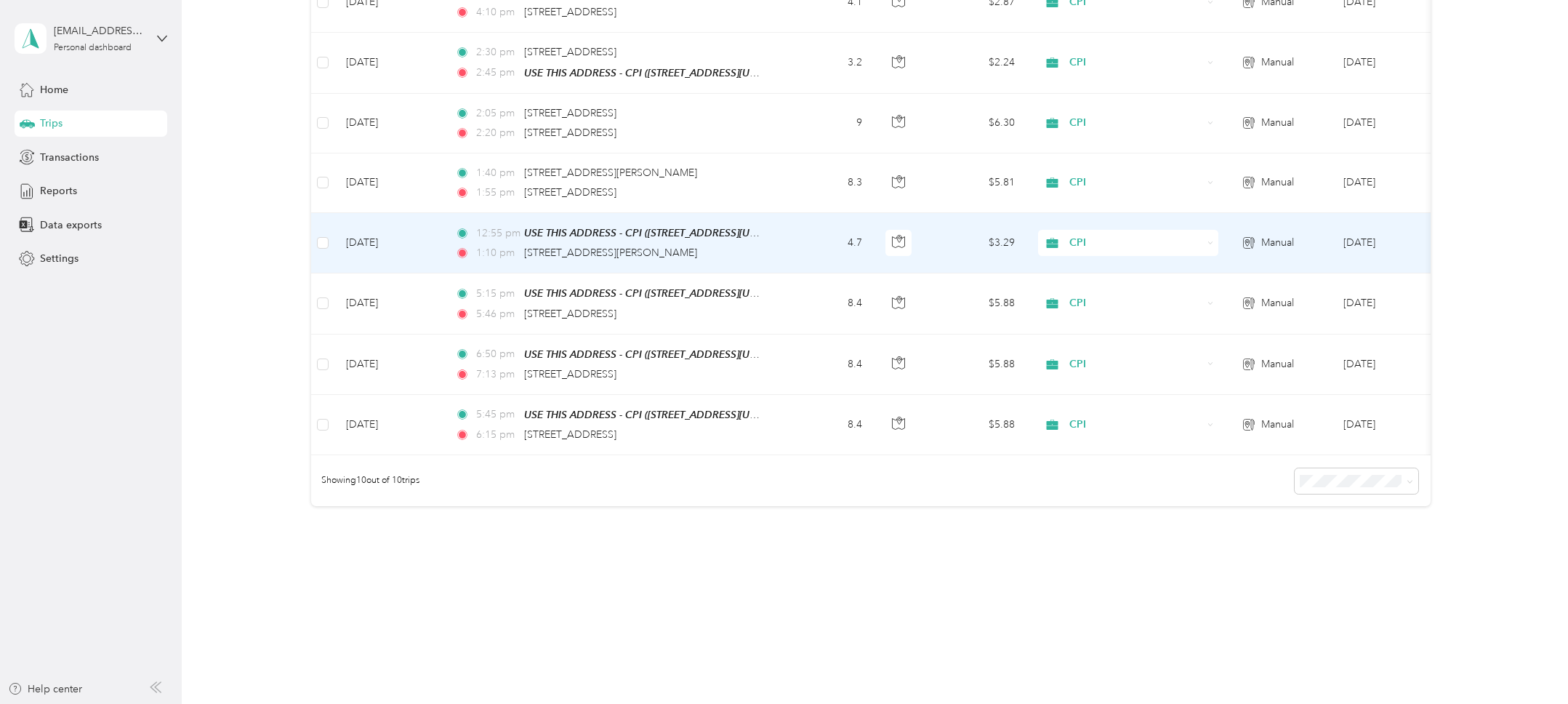
click at [793, 236] on td "4.7" at bounding box center [826, 243] width 96 height 60
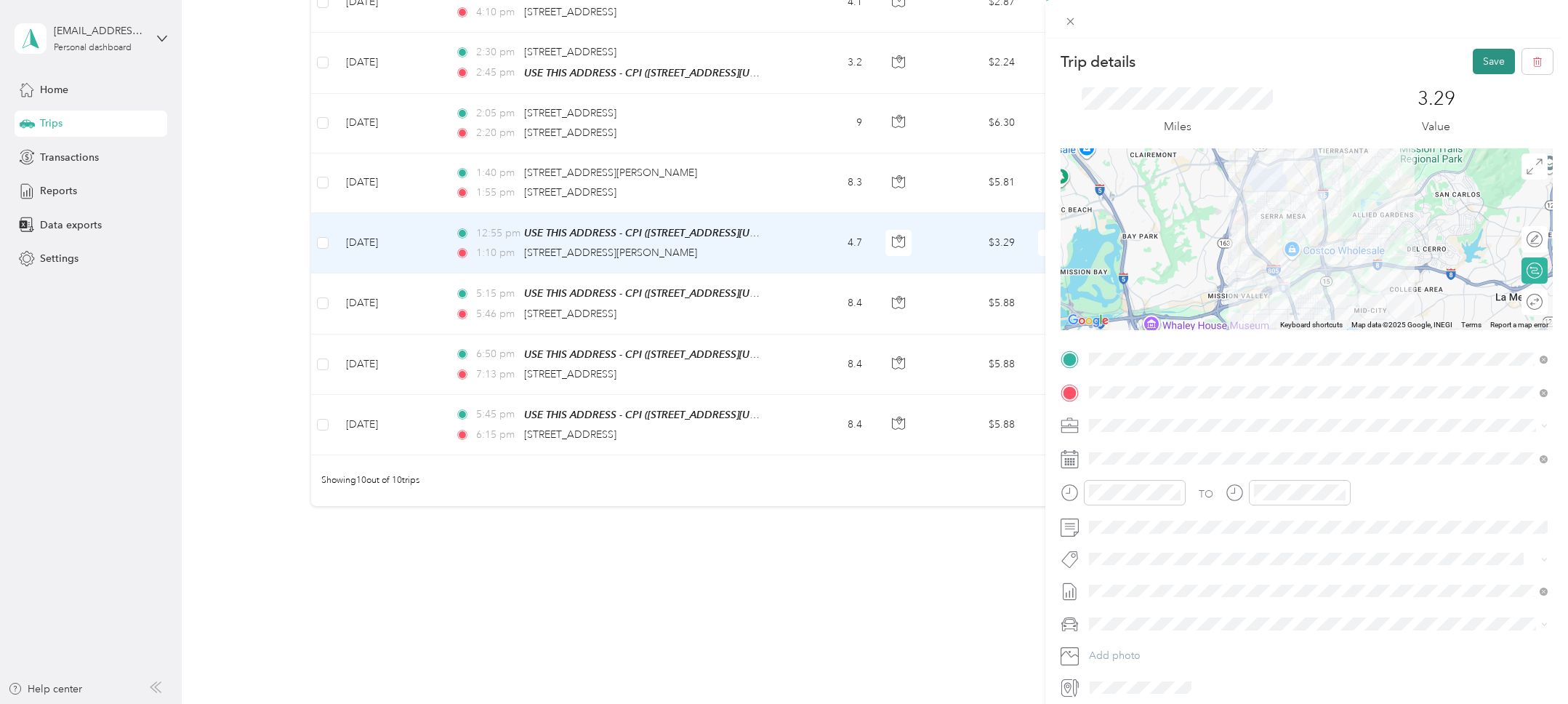
click at [1493, 61] on button "Save" at bounding box center [1494, 61] width 43 height 26
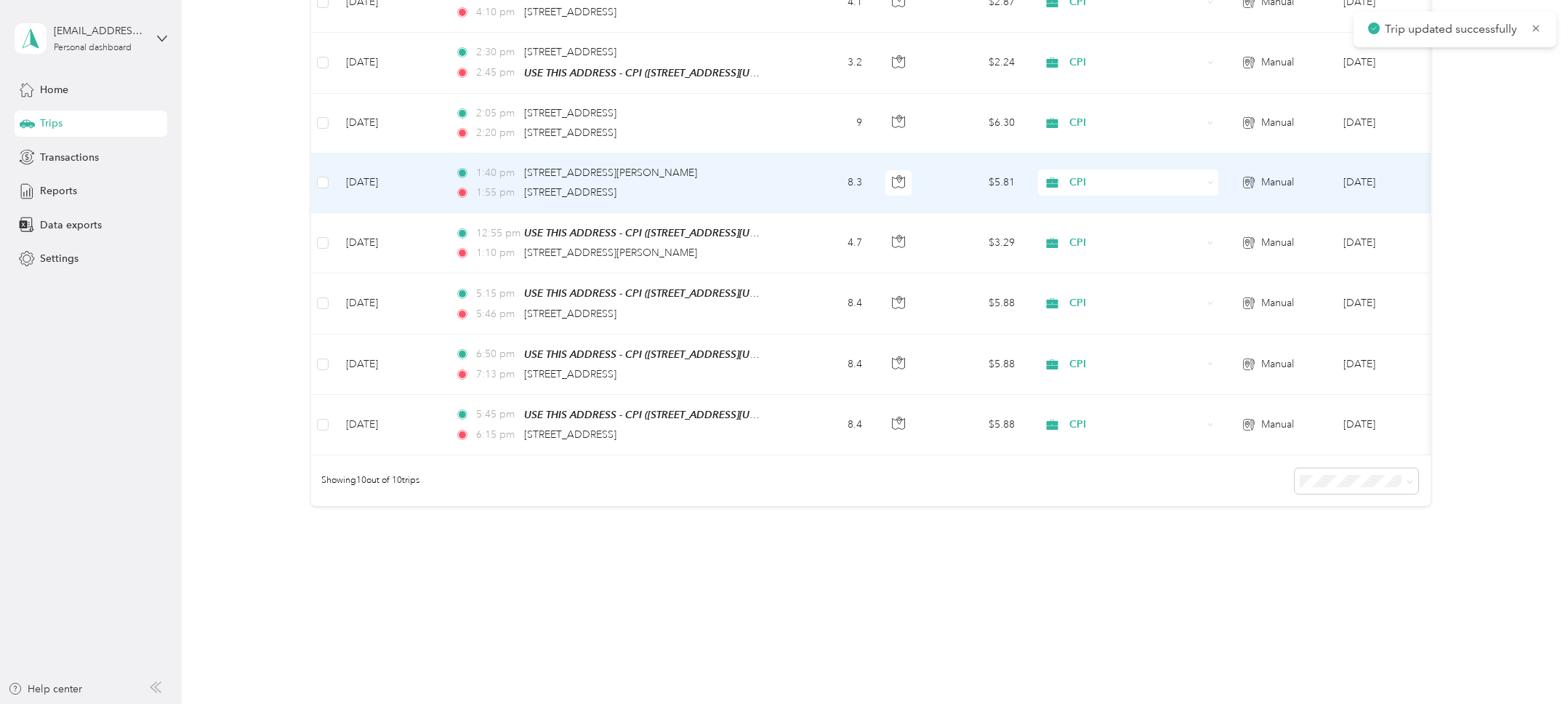
click at [745, 195] on div "1:55 pm 4840 Shawline Street, San Diego" at bounding box center [608, 193] width 305 height 16
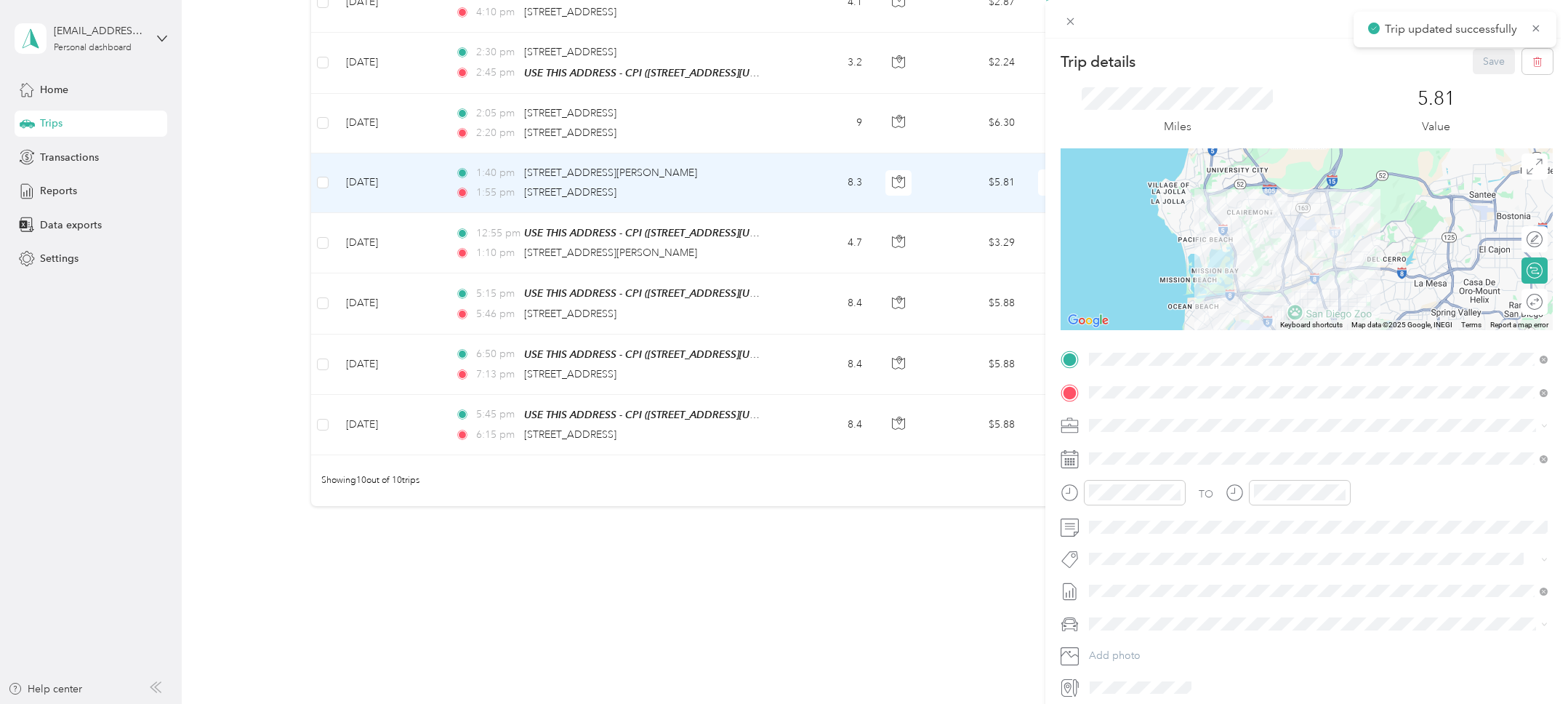
click at [697, 580] on div "Trip details Save This trip cannot be edited because it is either under review,…" at bounding box center [784, 352] width 1568 height 704
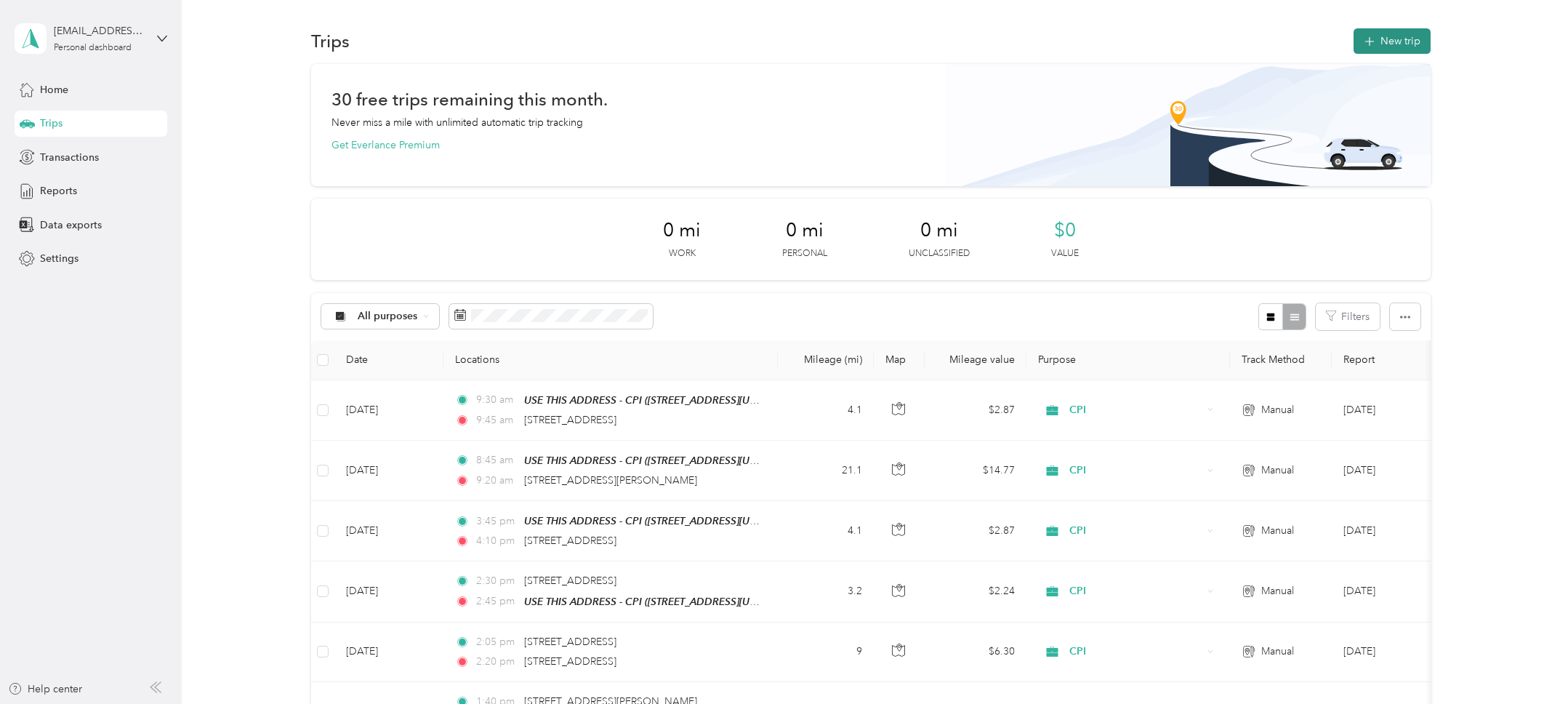
click at [1399, 43] on button "New trip" at bounding box center [1391, 41] width 77 height 26
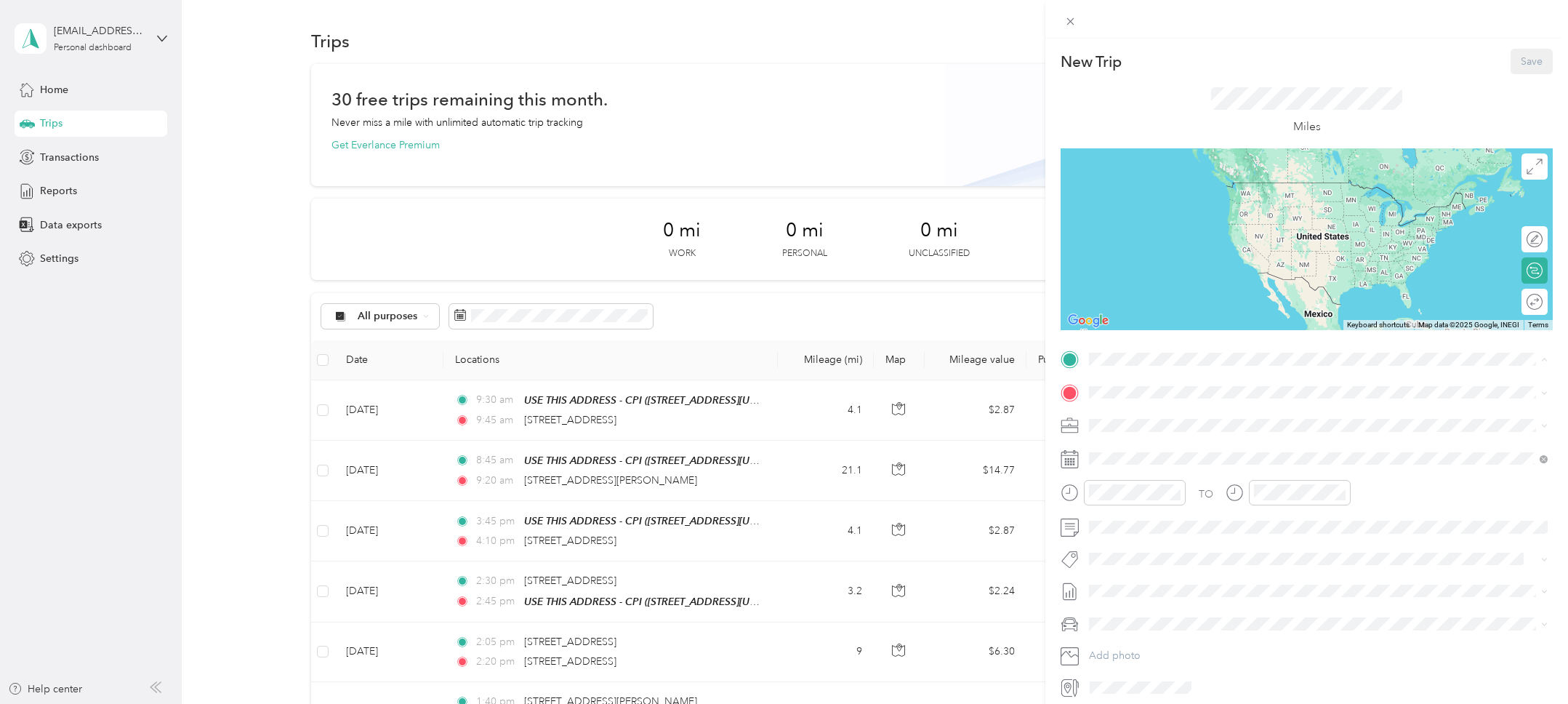
click at [1196, 413] on strong "USE THIS ADDRESS - CPI" at bounding box center [1227, 419] width 121 height 13
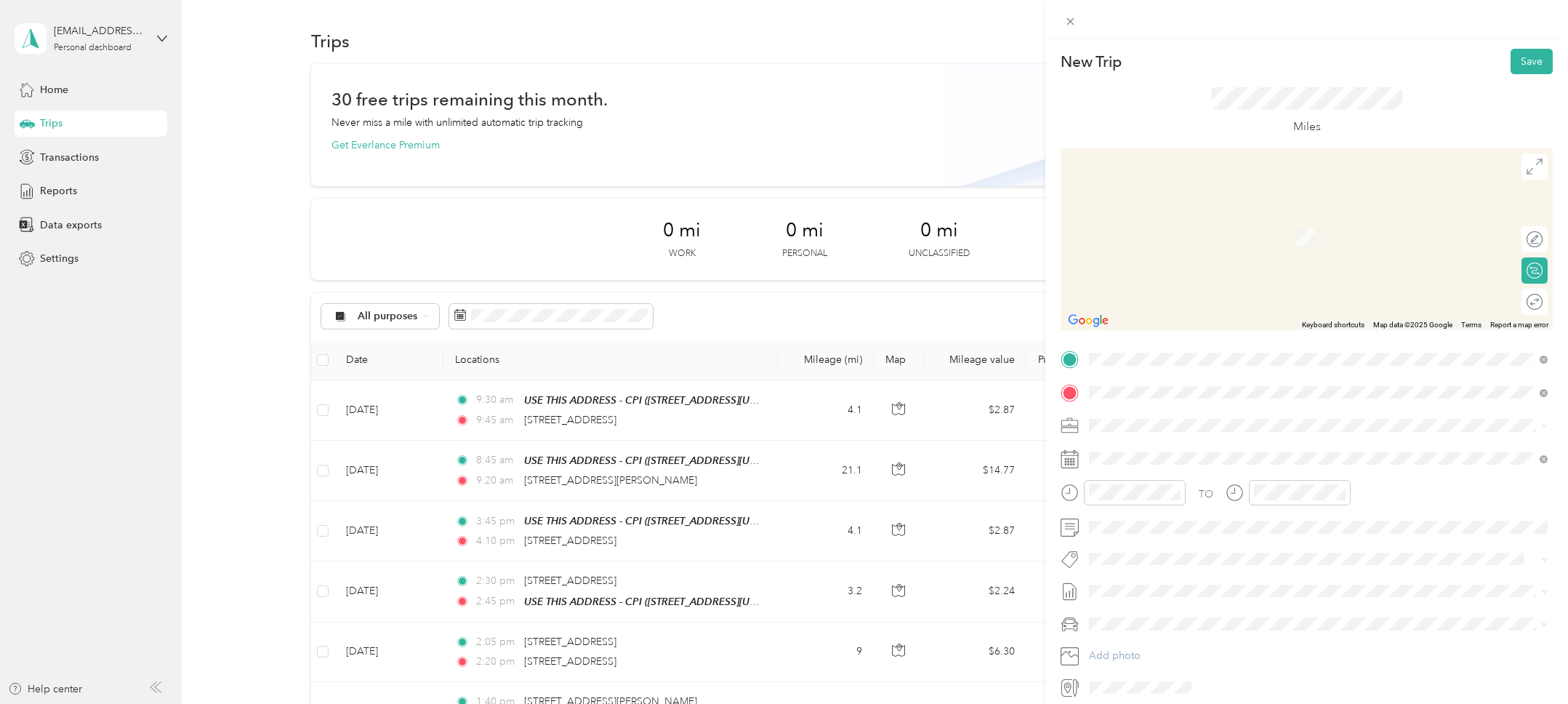
click at [1261, 447] on span "315 11th Avenue San Diego, California 92101, United States" at bounding box center [1189, 445] width 146 height 13
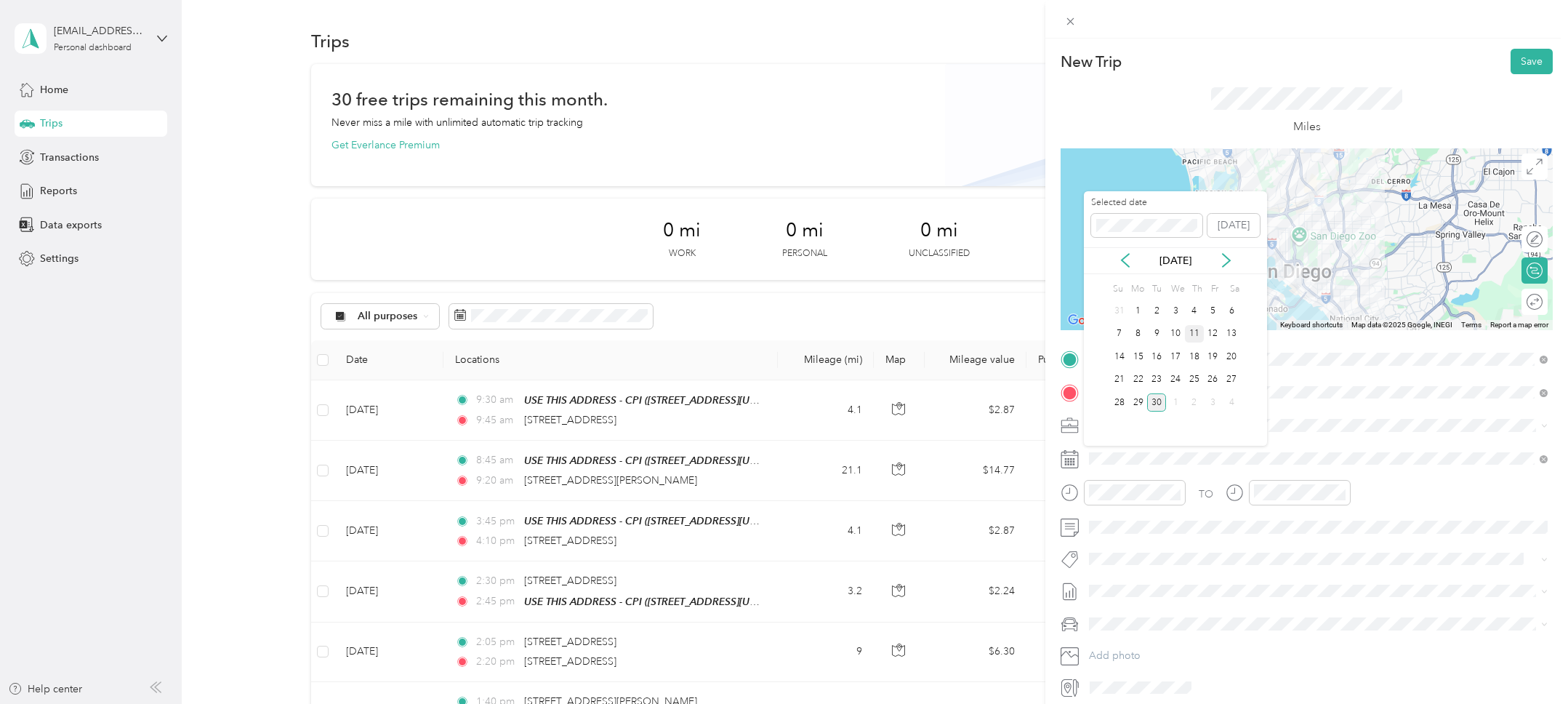
click at [1200, 332] on div "11" at bounding box center [1194, 334] width 19 height 18
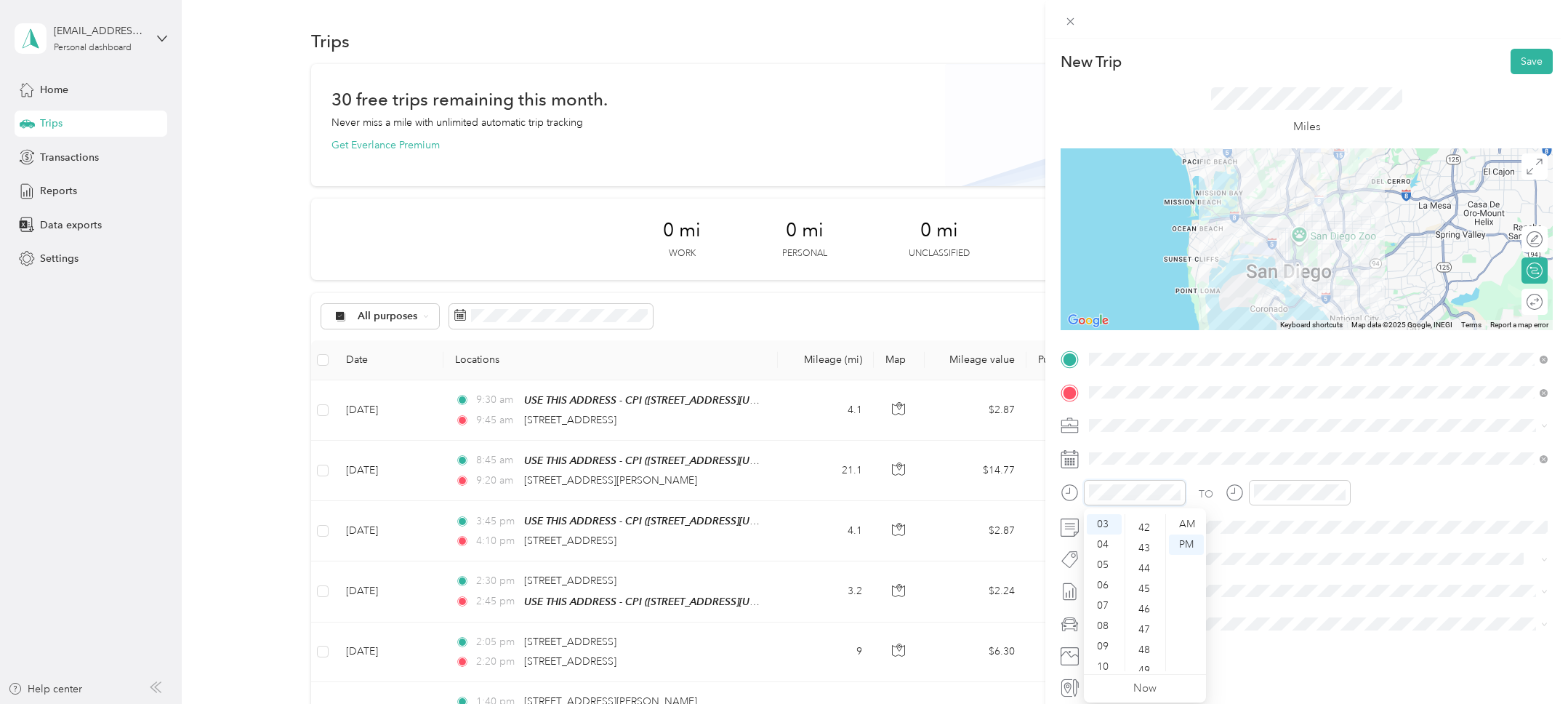
scroll to position [847, 0]
click at [1151, 588] on div "45" at bounding box center [1145, 594] width 35 height 20
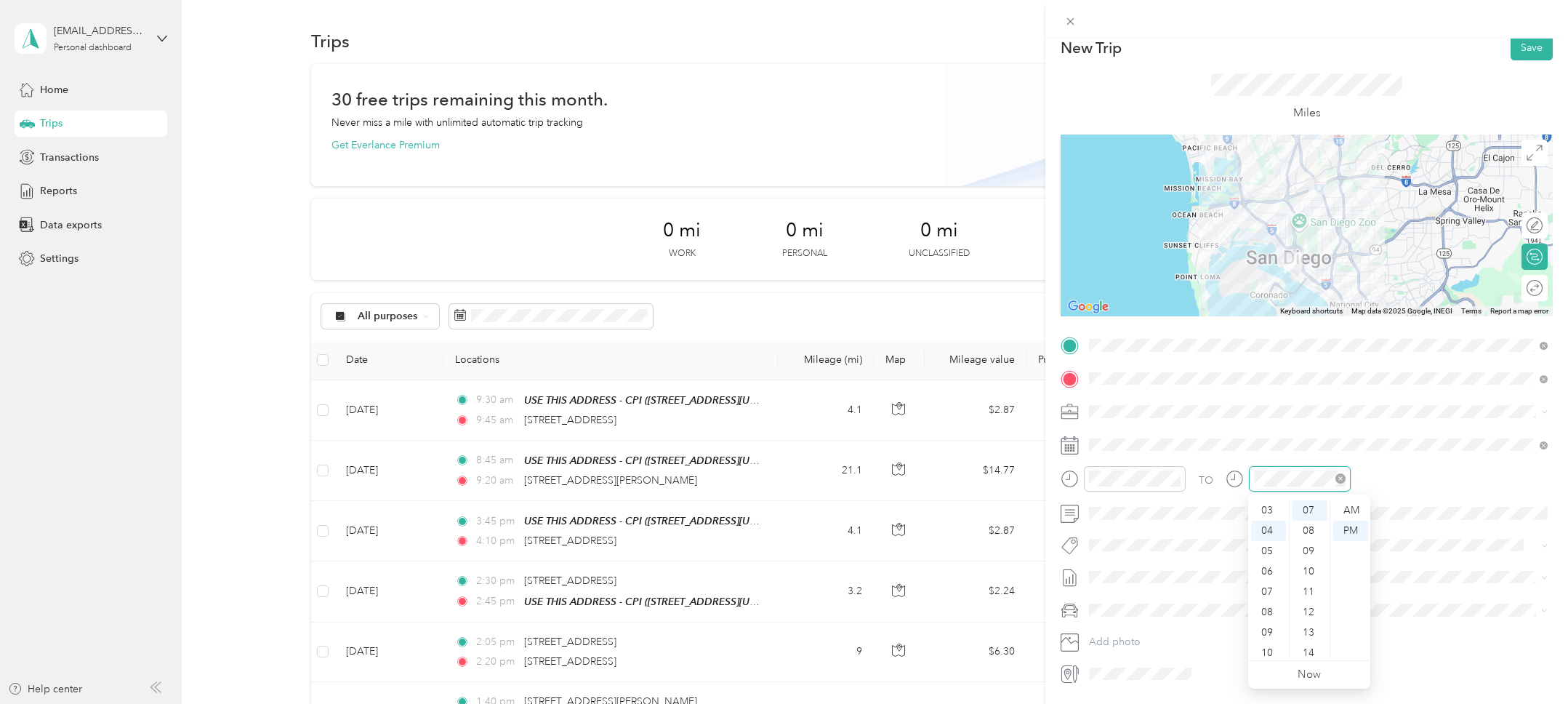
scroll to position [82, 0]
click at [1309, 633] on div "15" at bounding box center [1310, 636] width 35 height 20
click at [1207, 466] on div "TO" at bounding box center [1306, 484] width 492 height 36
click at [1205, 467] on div "TO" at bounding box center [1306, 484] width 492 height 36
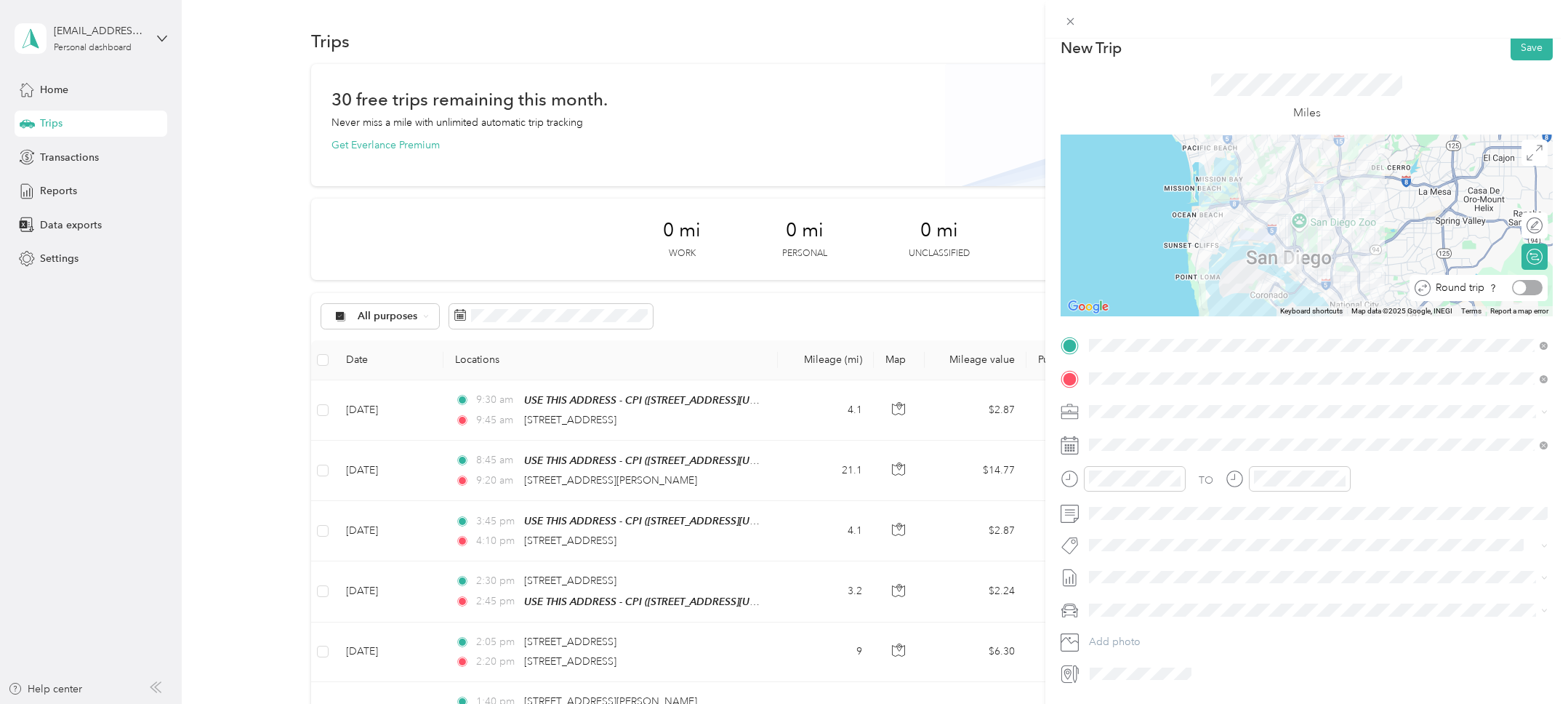
click at [1525, 289] on div at bounding box center [1520, 288] width 13 height 13
click at [1525, 52] on button "Save" at bounding box center [1532, 47] width 43 height 26
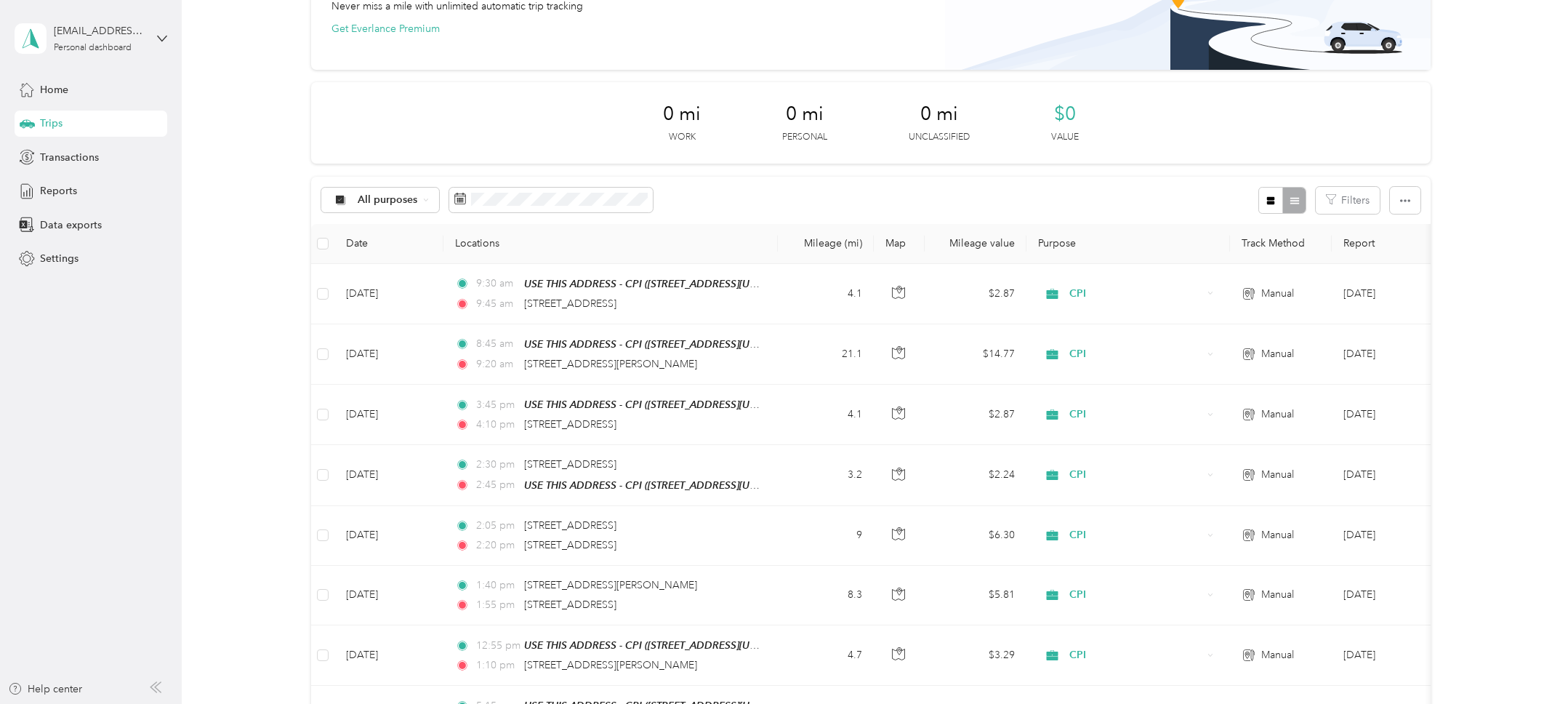
scroll to position [0, 0]
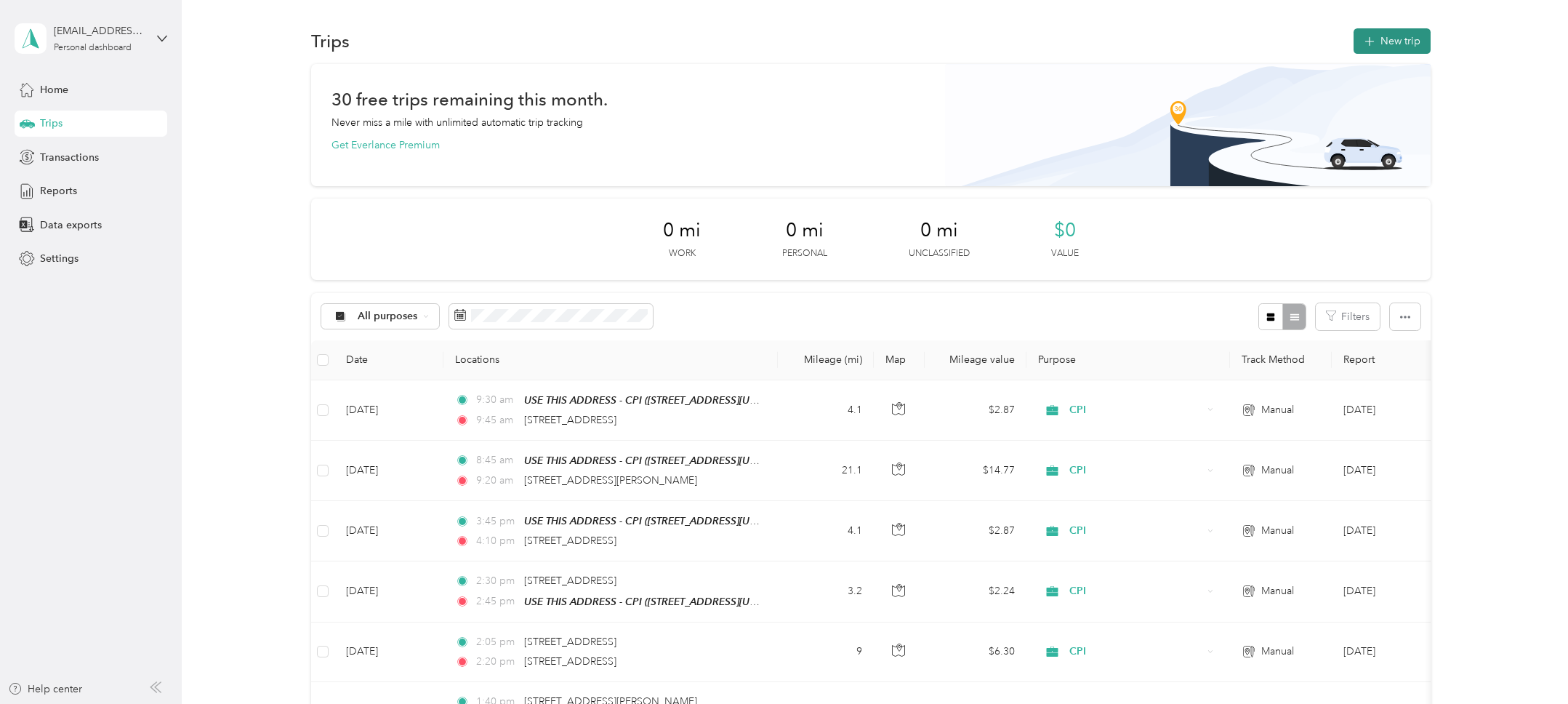
click at [1401, 38] on button "New trip" at bounding box center [1391, 41] width 77 height 26
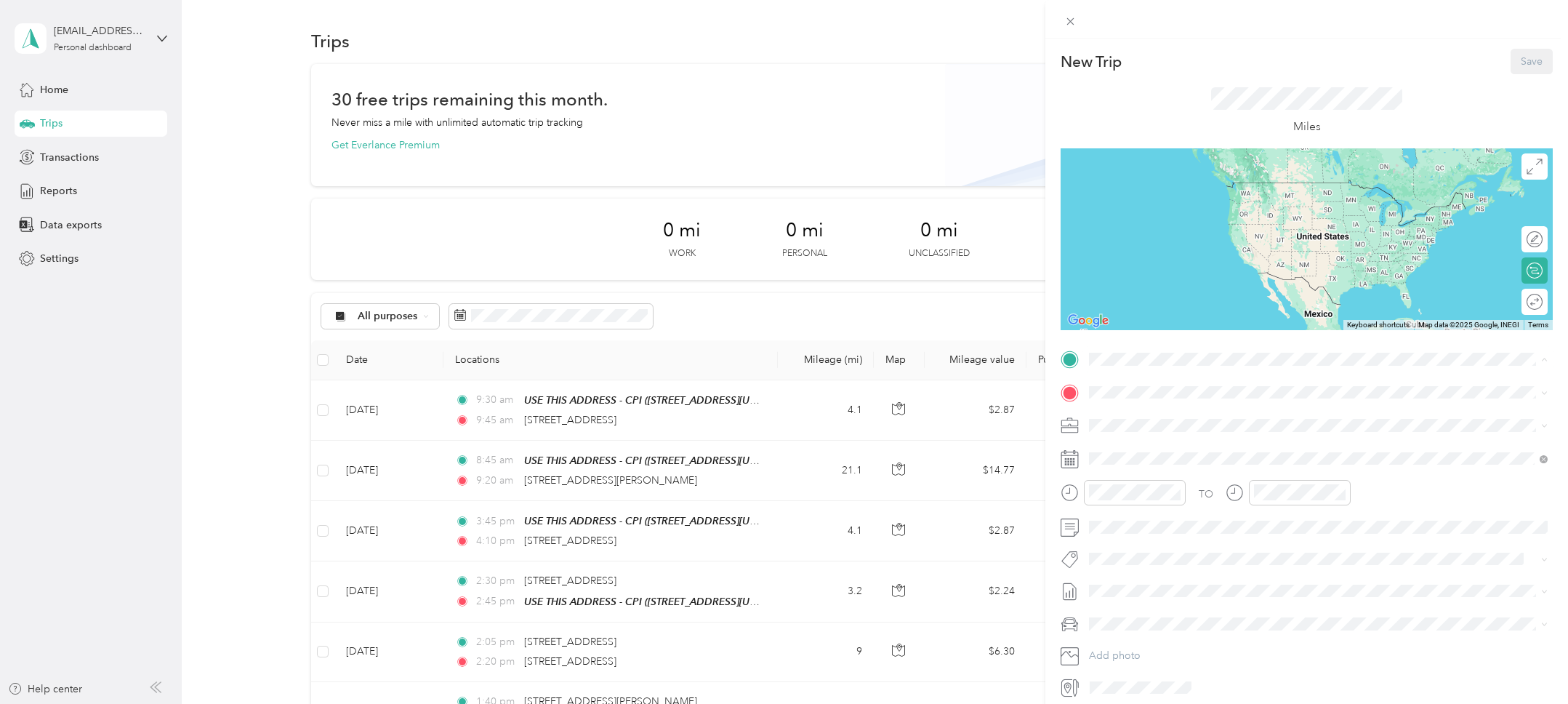
click at [1195, 429] on div "TEAM USE THIS ADDRESS - CPI 2828 Camino Del Rio South, 92108, San Diego, Califo…" at bounding box center [1202, 428] width 171 height 36
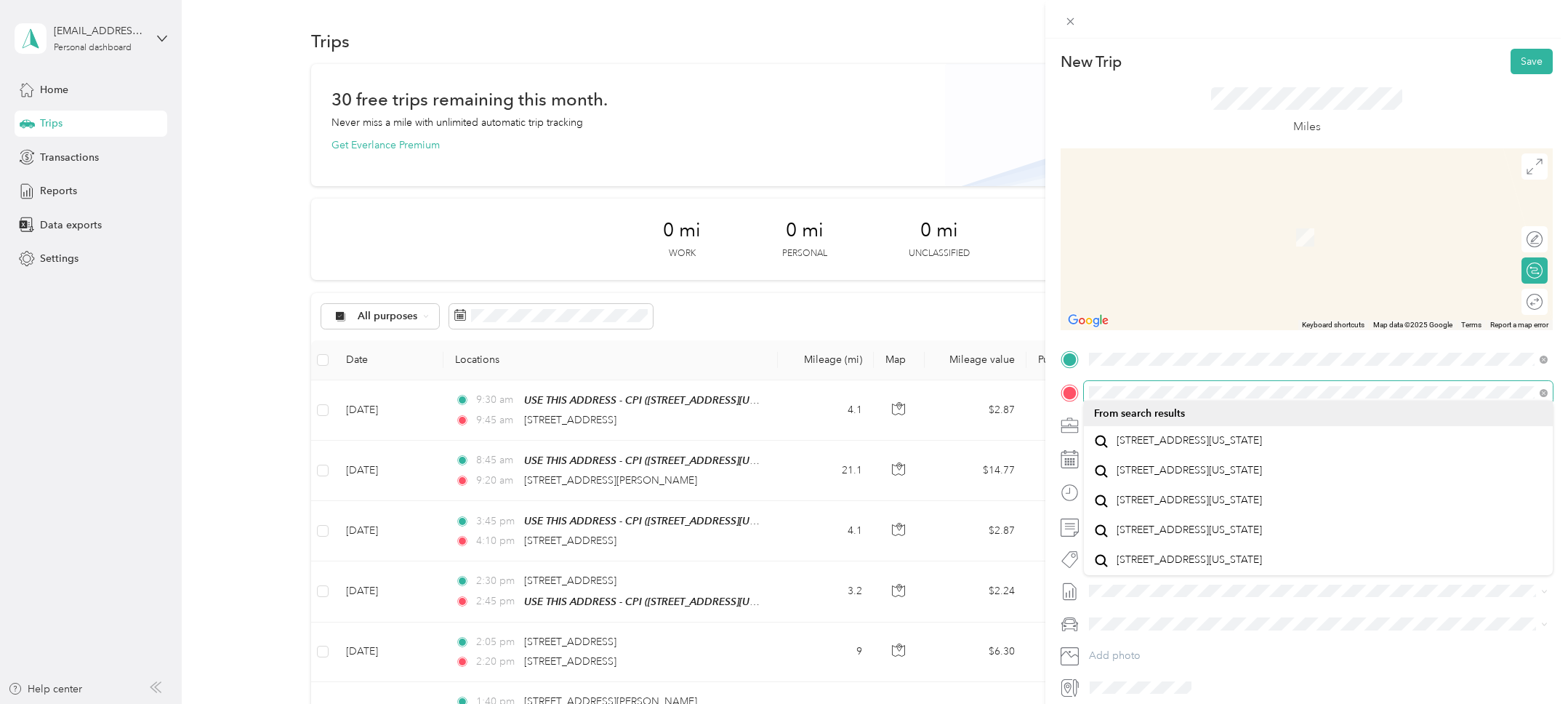
scroll to position [17, 0]
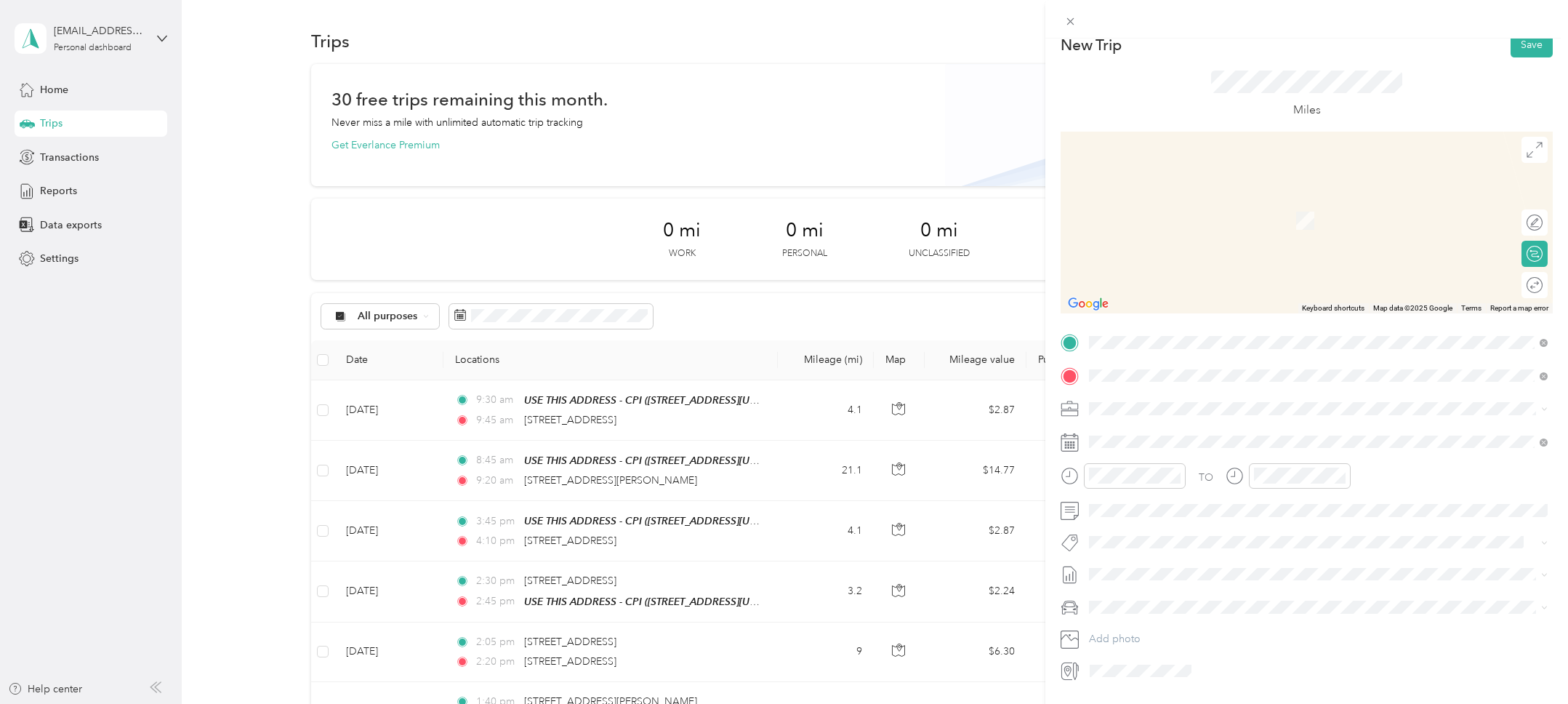
click at [1246, 432] on span "2031 Commercial Street San Diego, California 92113, United States" at bounding box center [1189, 428] width 146 height 13
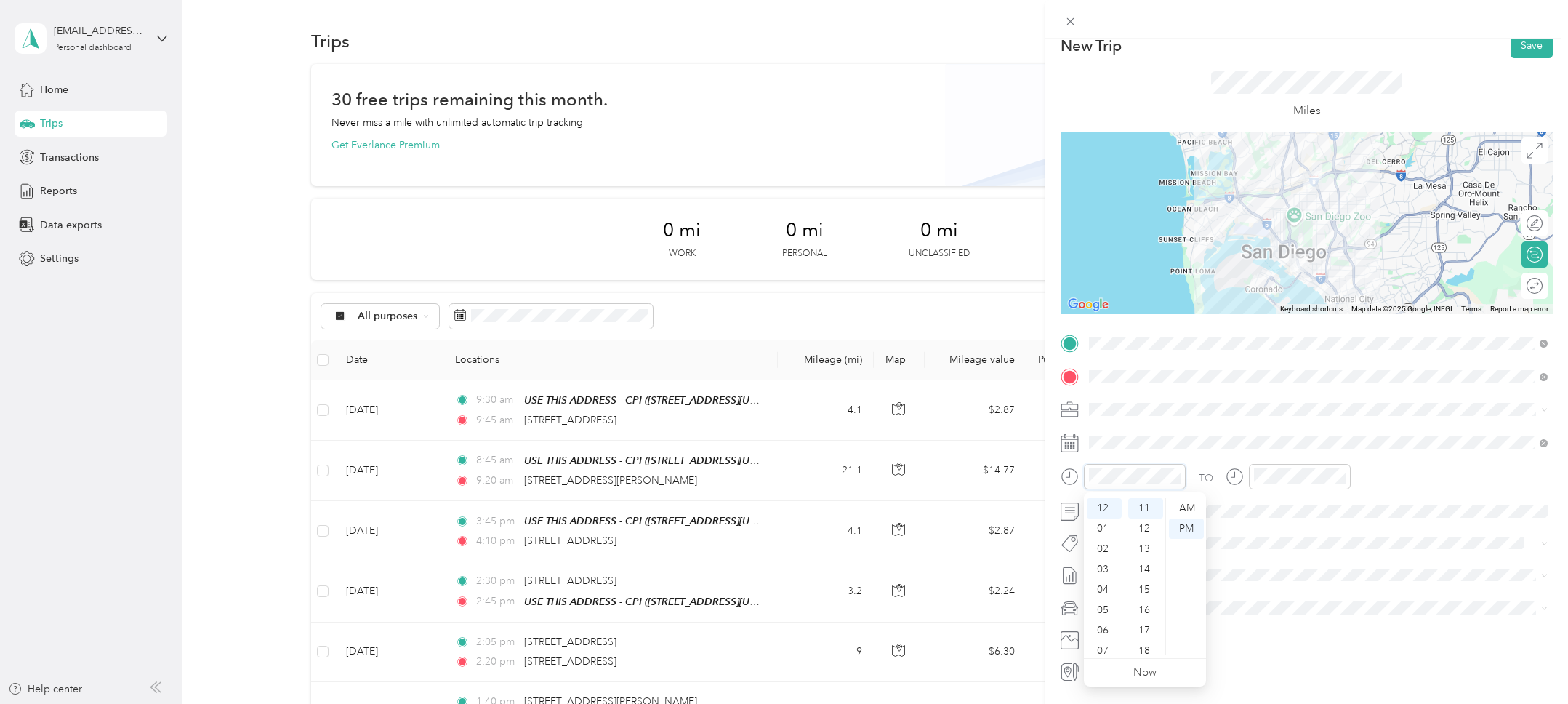
scroll to position [0, 0]
click at [1145, 506] on div "00" at bounding box center [1145, 508] width 35 height 20
click at [1269, 509] on div "12" at bounding box center [1268, 508] width 35 height 20
click at [1313, 593] on div "15" at bounding box center [1310, 589] width 35 height 20
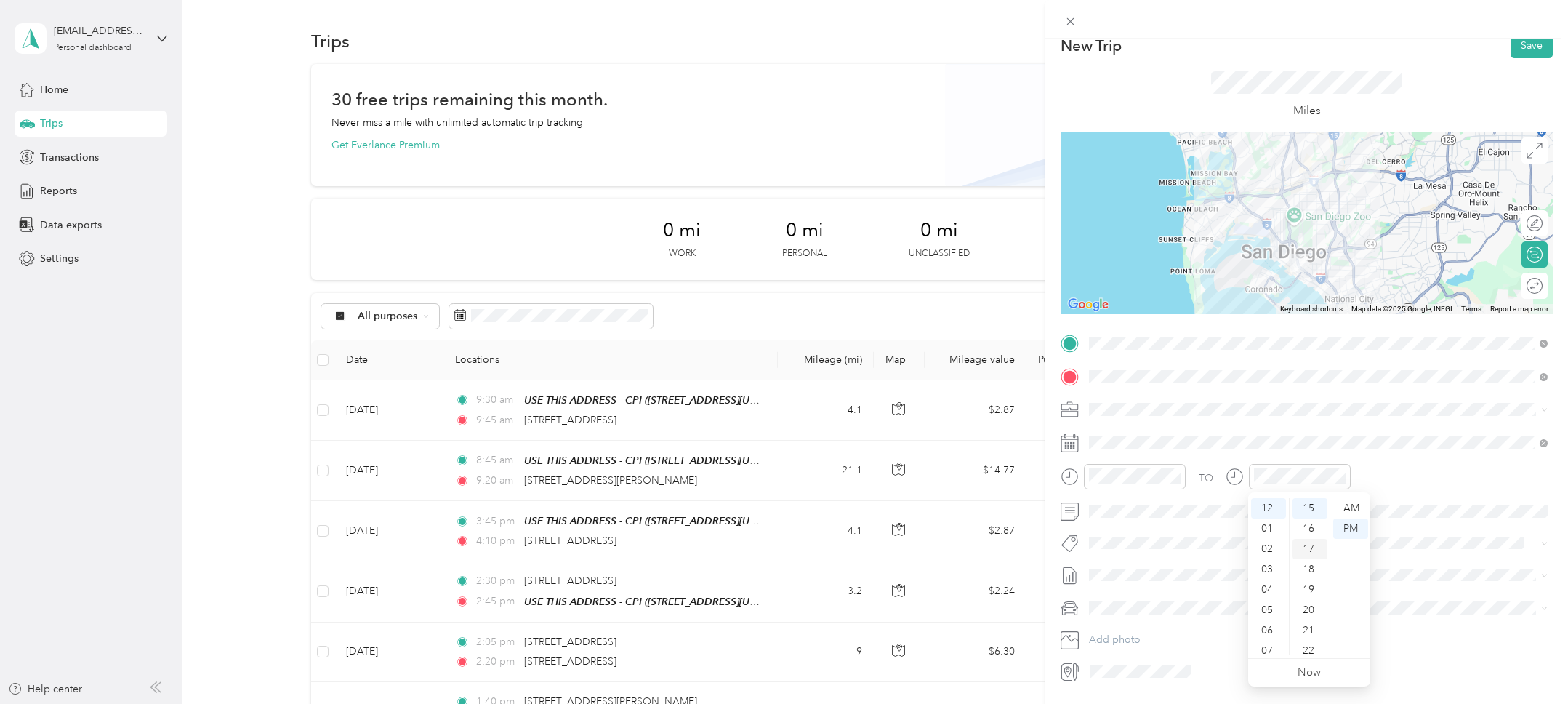
click at [1308, 549] on div "17" at bounding box center [1310, 549] width 35 height 20
click at [1367, 474] on div "TO" at bounding box center [1306, 482] width 492 height 36
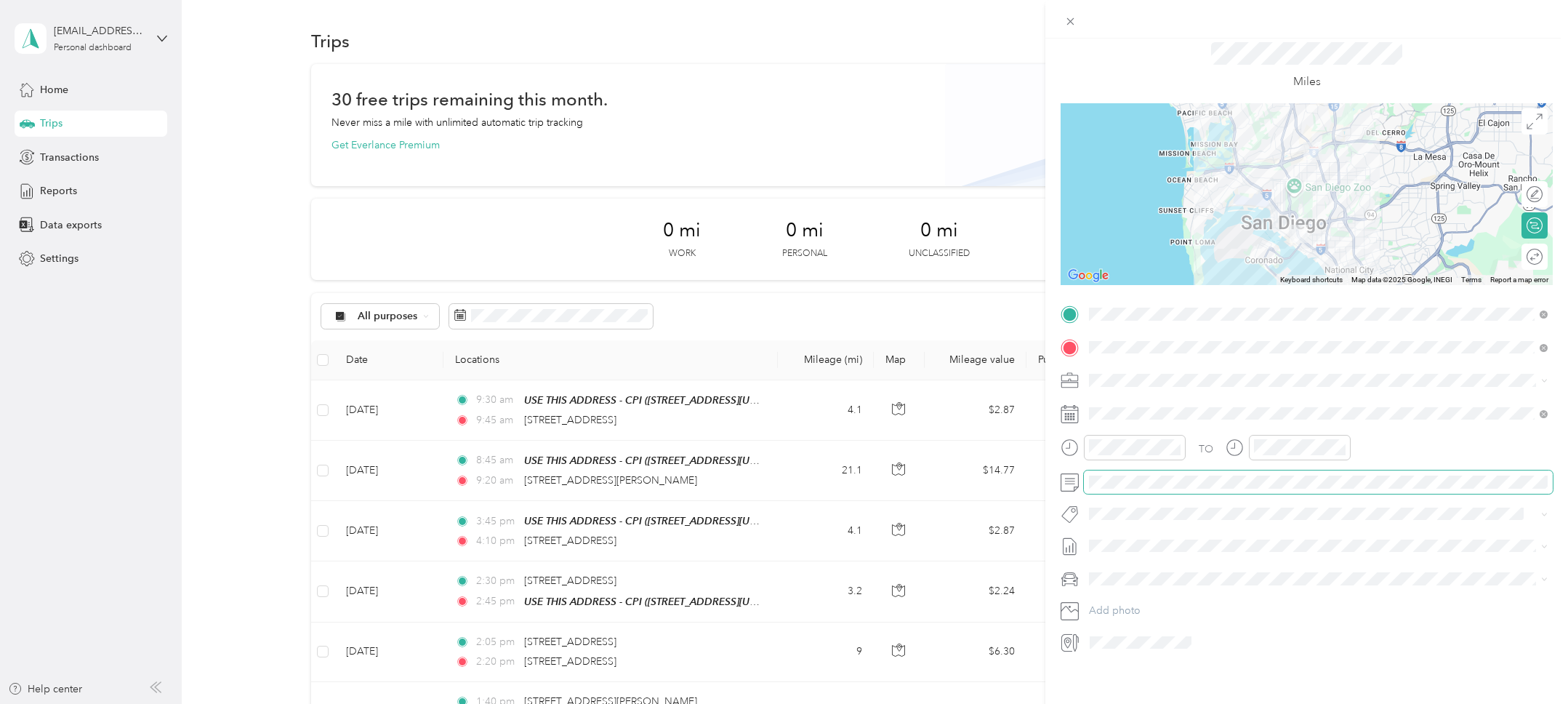
scroll to position [48, 0]
click at [1402, 62] on div "Miles" at bounding box center [1306, 63] width 492 height 75
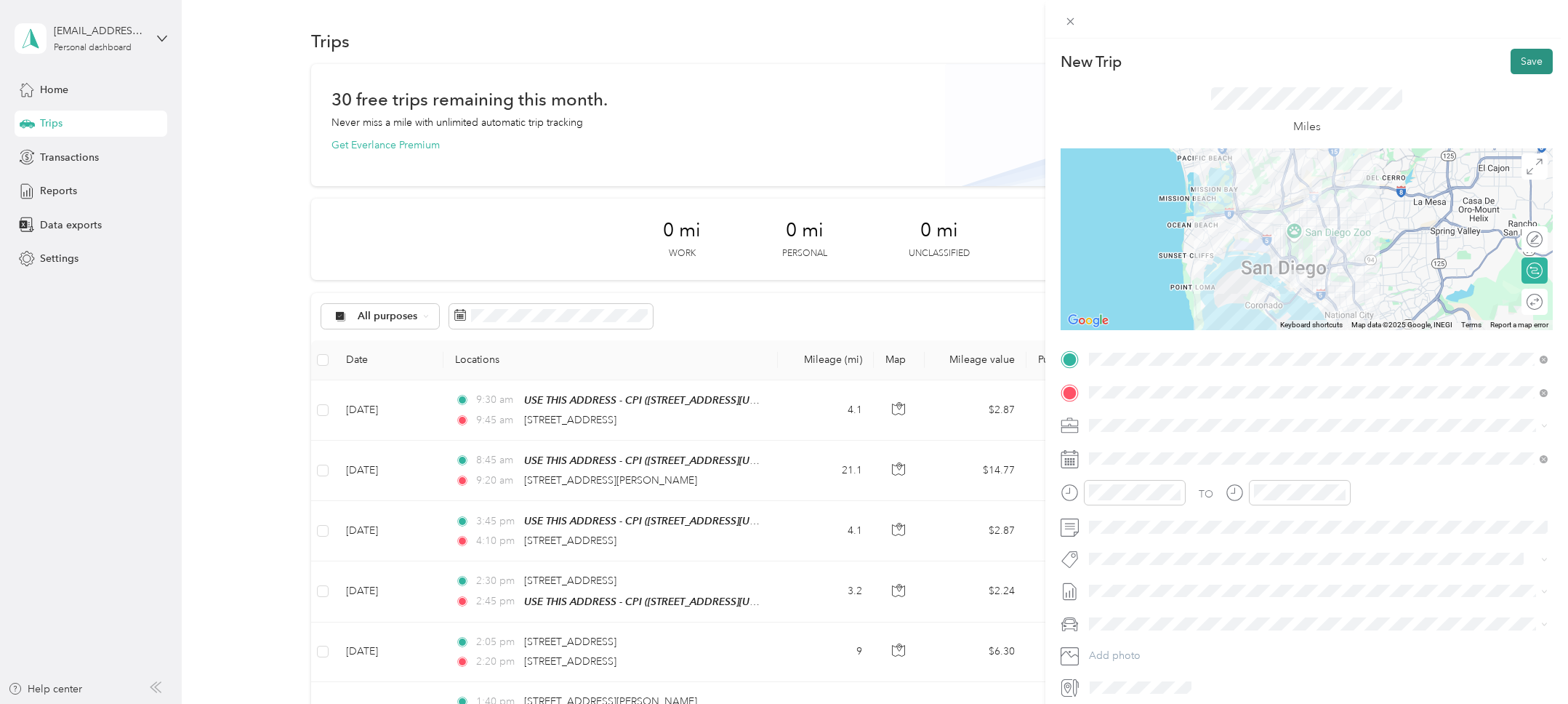
click at [1538, 70] on button "Save" at bounding box center [1532, 61] width 43 height 26
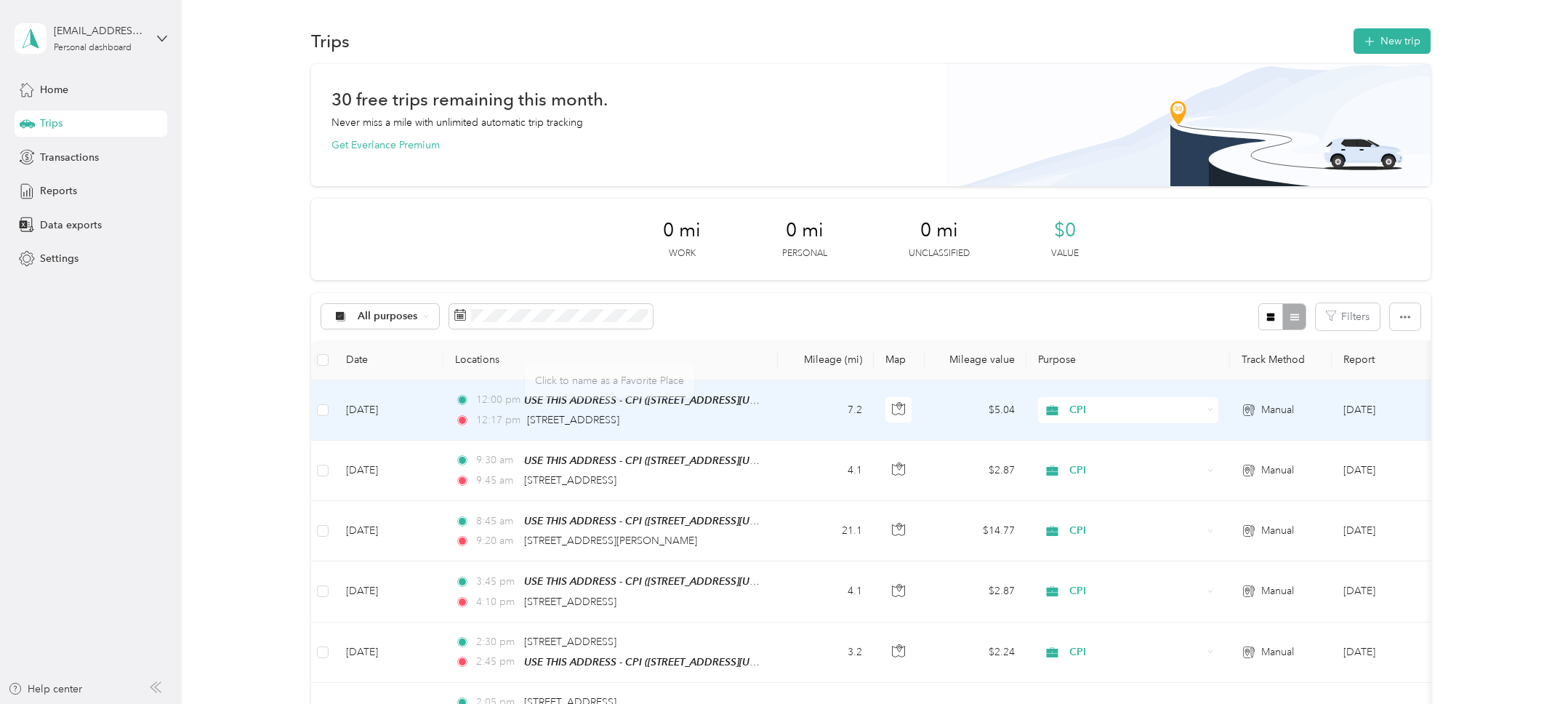
click at [396, 404] on td "Sep 30, 2025" at bounding box center [389, 410] width 109 height 60
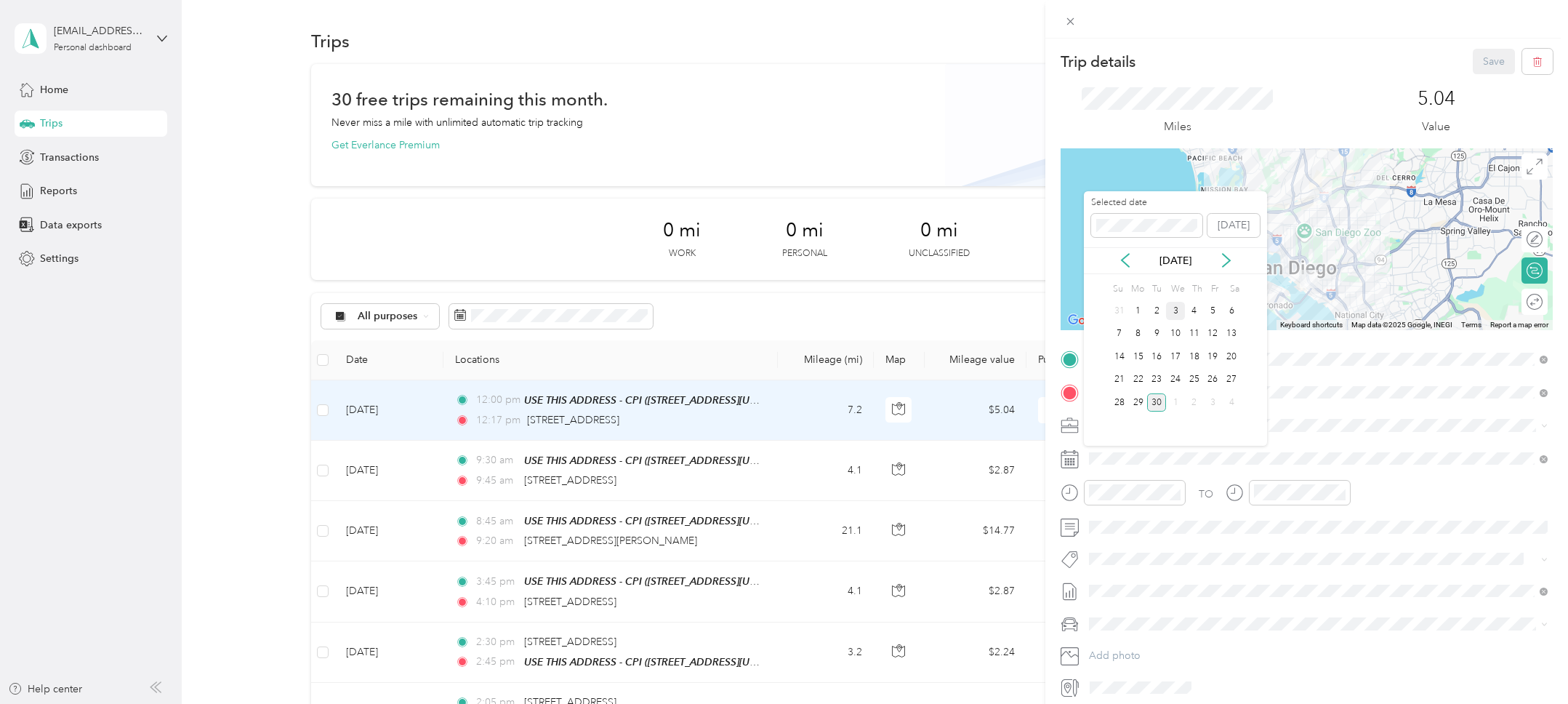
click at [1178, 310] on div "3" at bounding box center [1175, 311] width 19 height 18
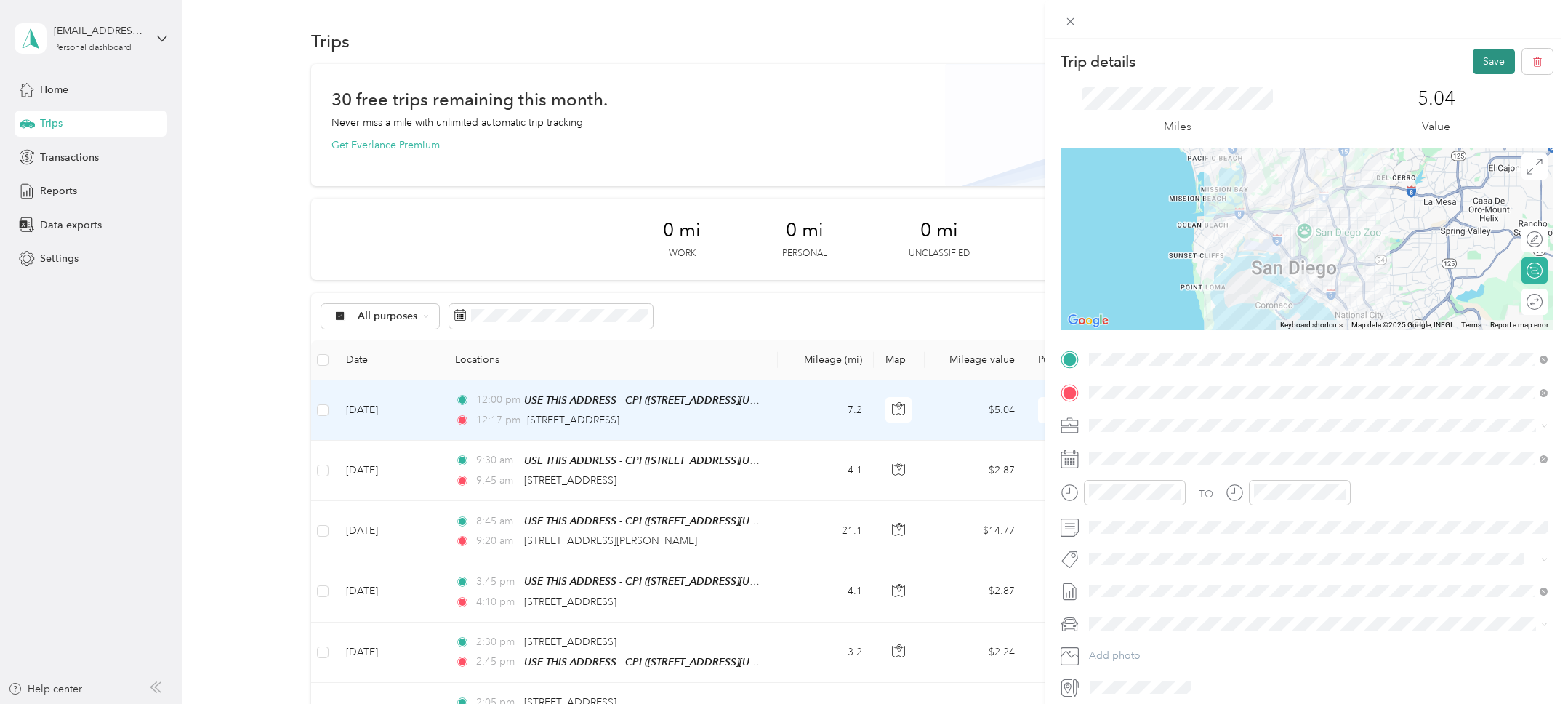
click at [1485, 60] on button "Save" at bounding box center [1494, 61] width 43 height 26
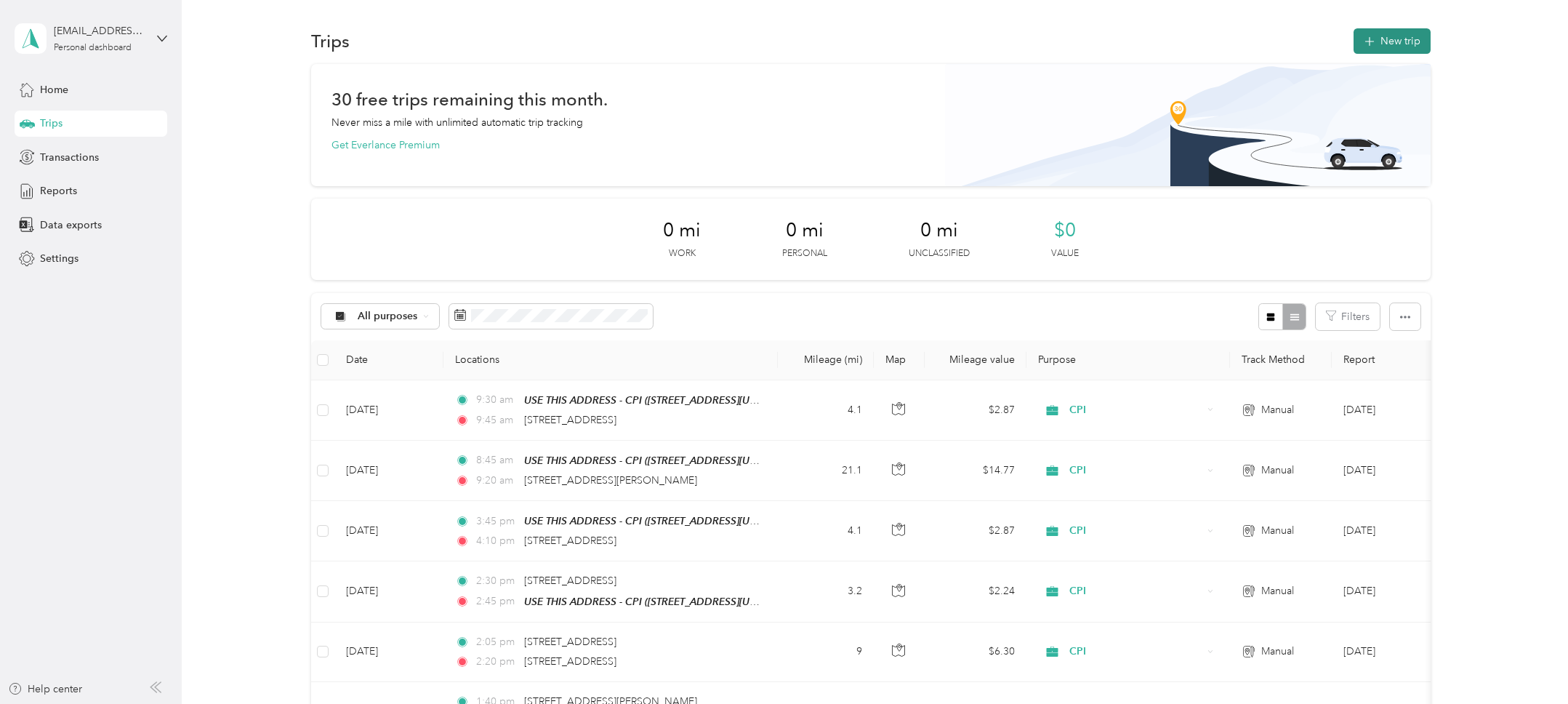
click at [1411, 46] on button "New trip" at bounding box center [1391, 41] width 77 height 26
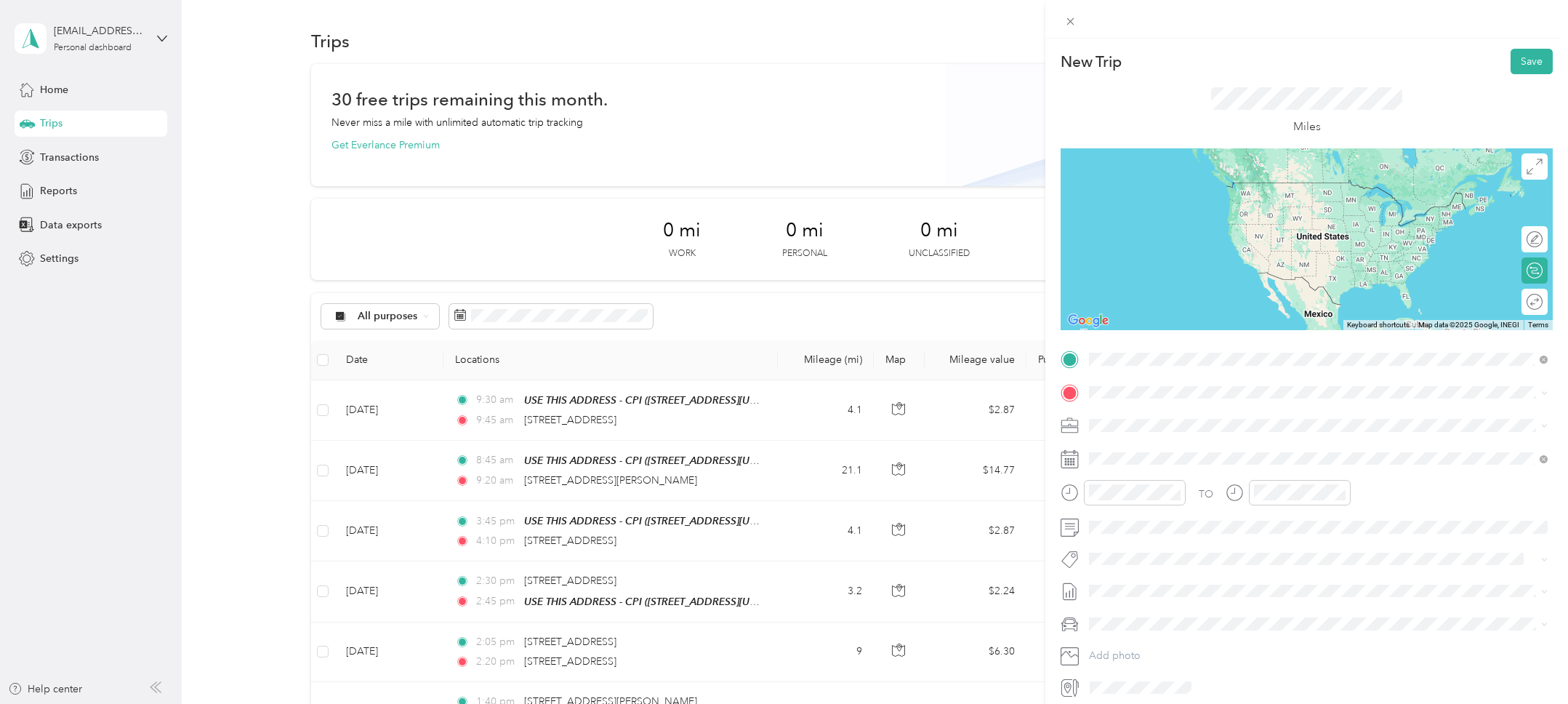
click at [1262, 406] on span "2031 Commercial Street San Diego, California 92113, United States" at bounding box center [1189, 411] width 146 height 13
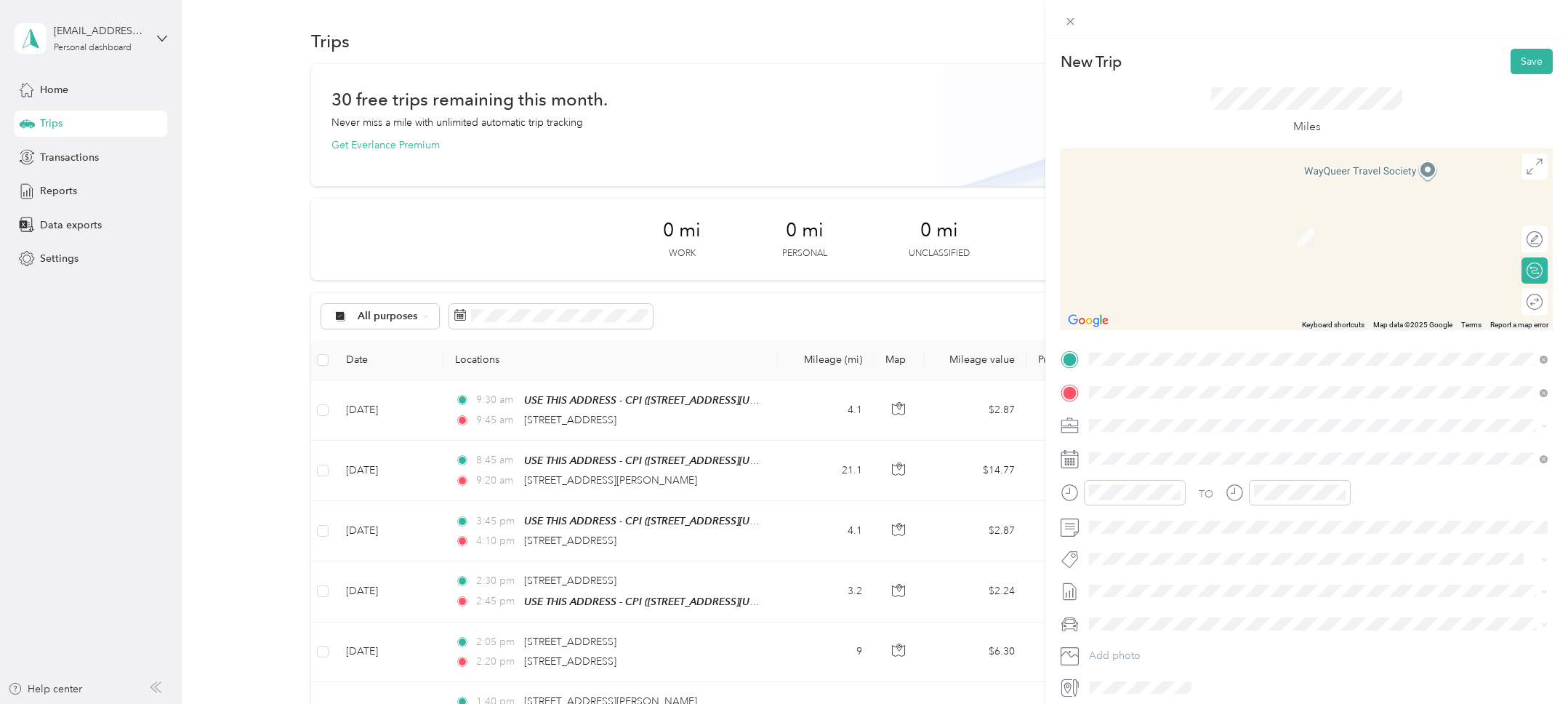
click at [1262, 451] on span "5577 University Avenue San Diego, California 92105, United States" at bounding box center [1189, 445] width 146 height 13
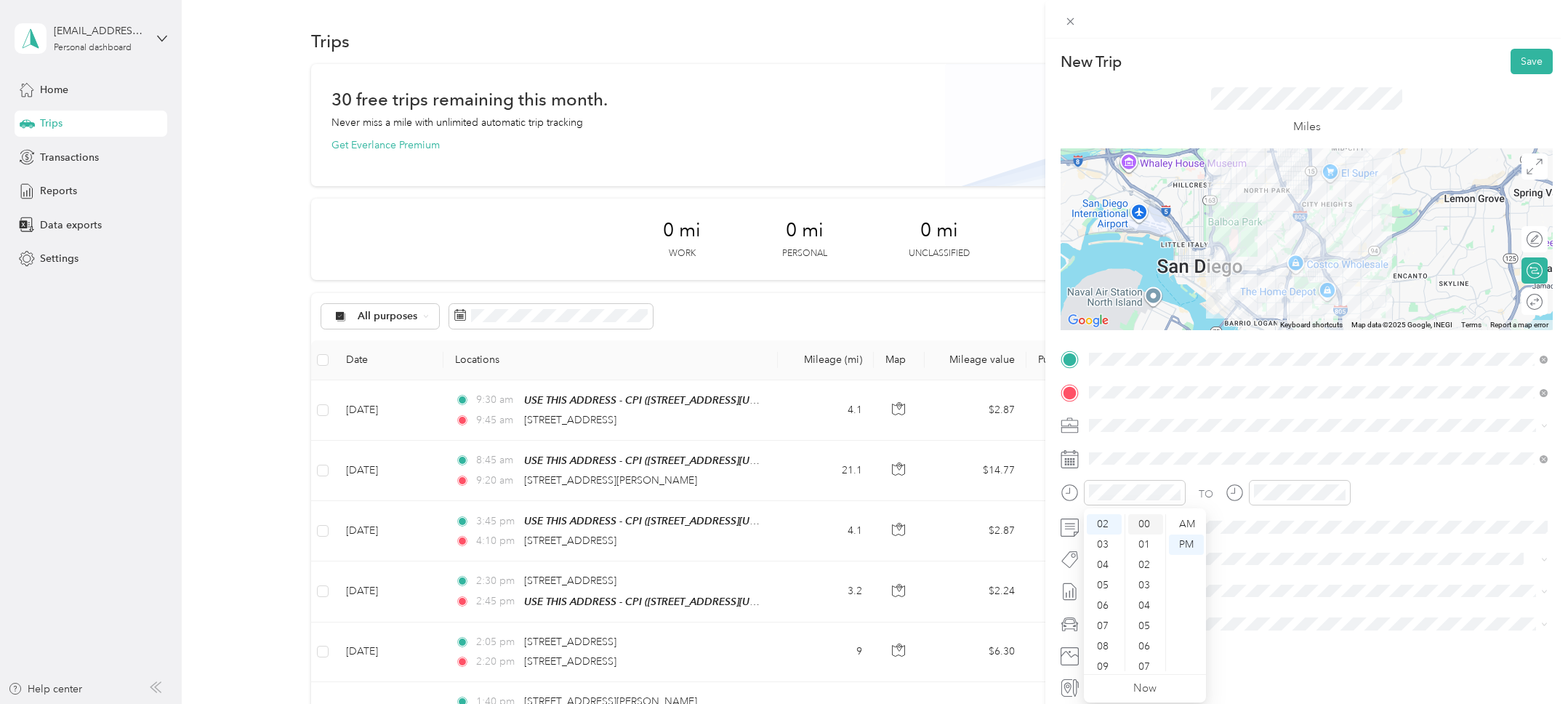
click at [1151, 524] on div "00" at bounding box center [1145, 524] width 35 height 20
click at [1270, 568] on div "02" at bounding box center [1268, 563] width 35 height 20
click at [1320, 611] on div "16" at bounding box center [1310, 605] width 35 height 20
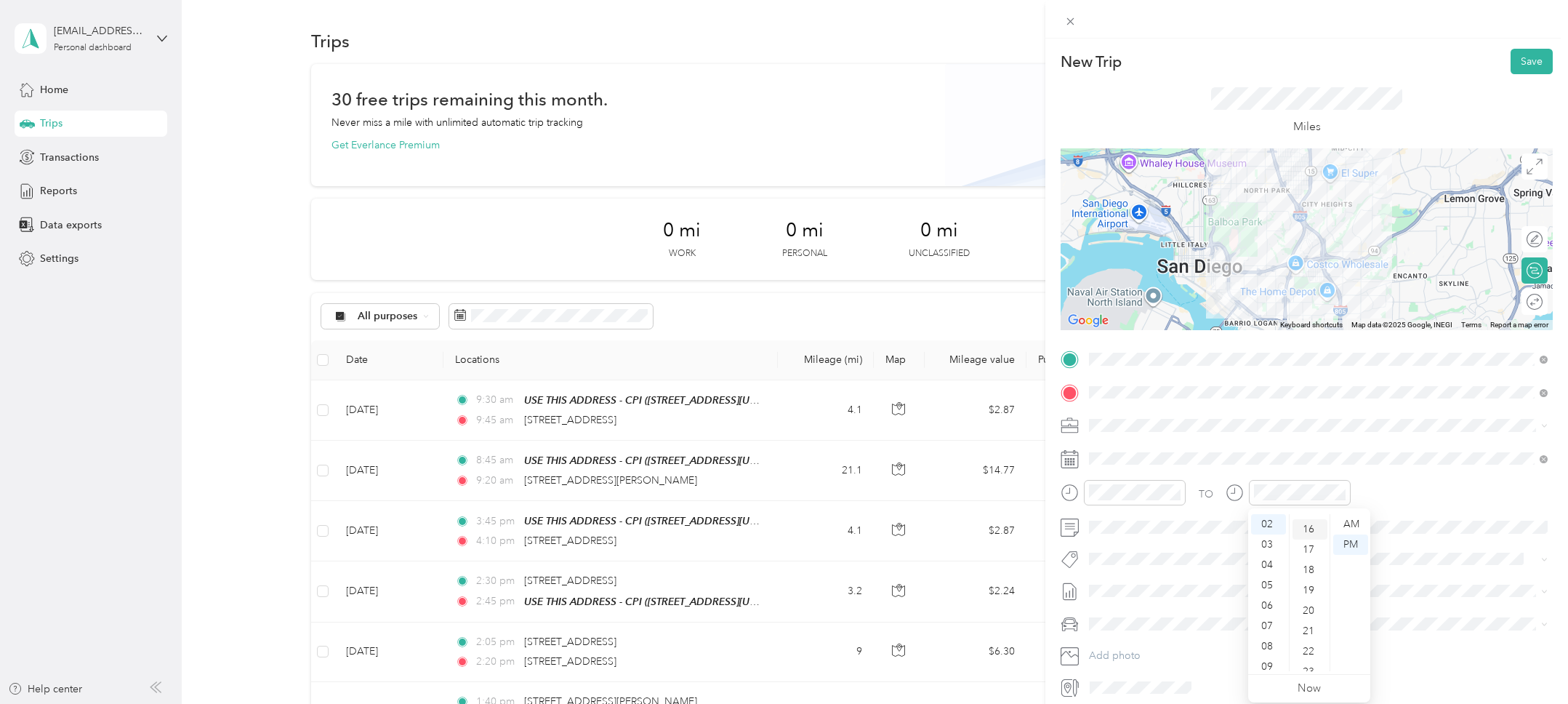
scroll to position [326, 0]
click at [1409, 489] on div "TO" at bounding box center [1306, 498] width 492 height 36
click at [1532, 66] on button "Save" at bounding box center [1532, 61] width 43 height 26
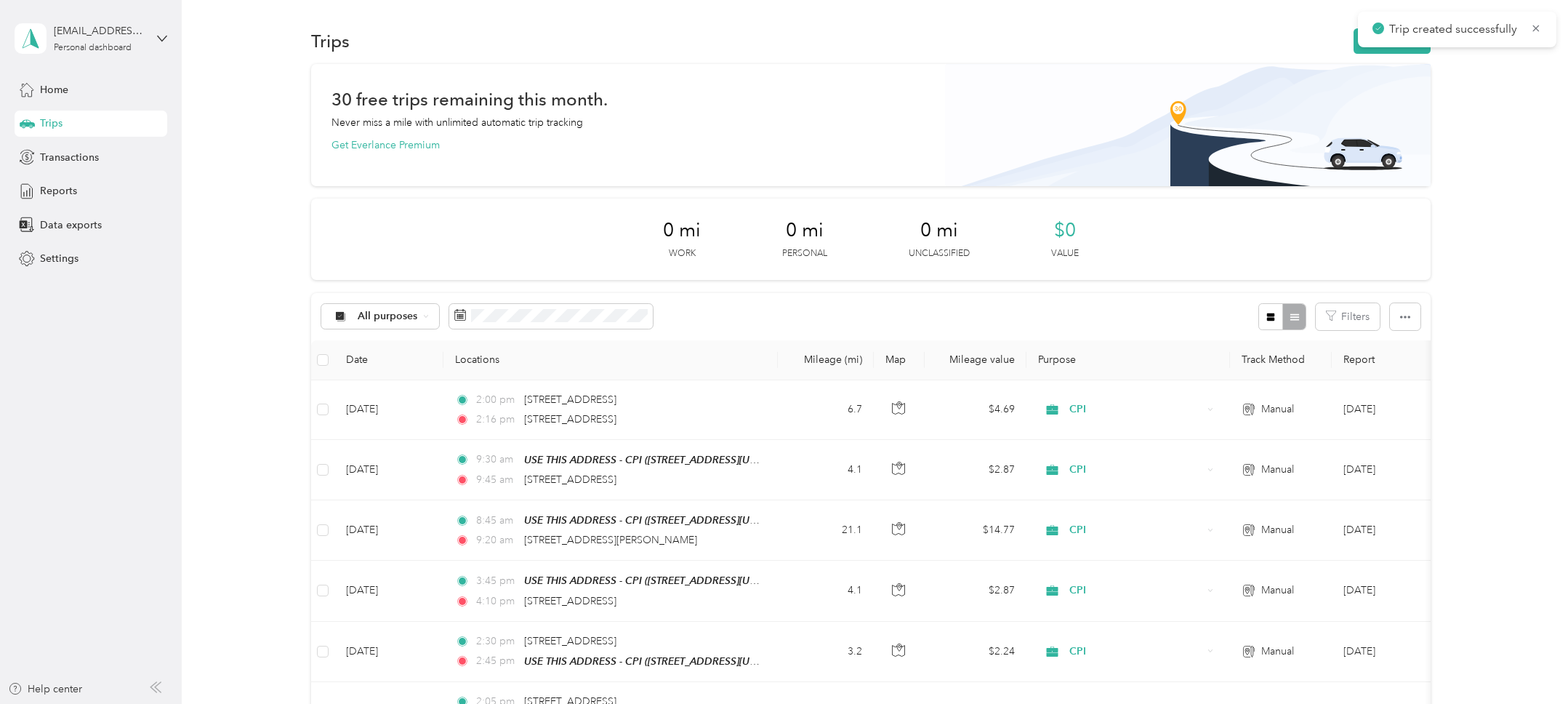
click at [1505, 380] on div "30 free trips remaining this month. Never miss a mile with unlimited automatic …" at bounding box center [871, 665] width 1343 height 1203
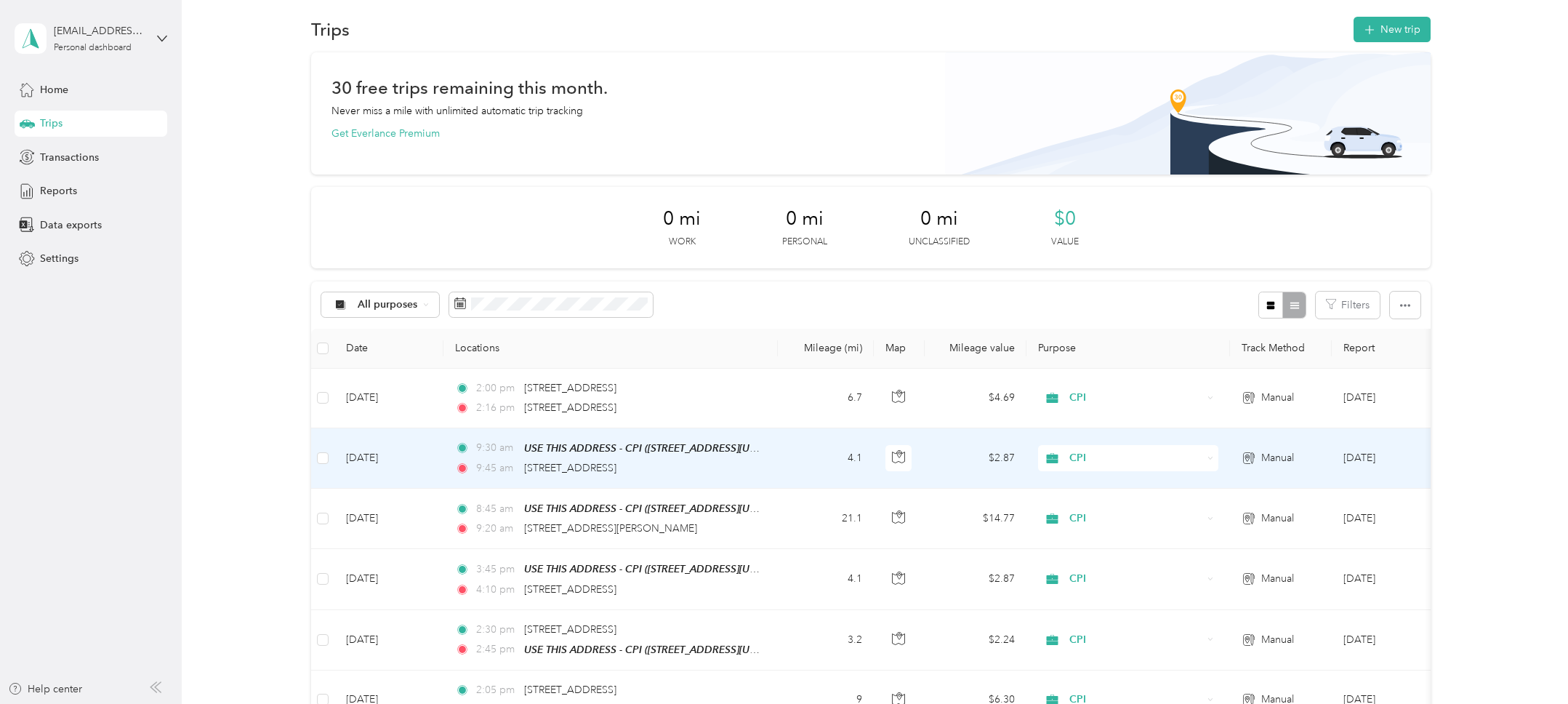
scroll to position [0, 0]
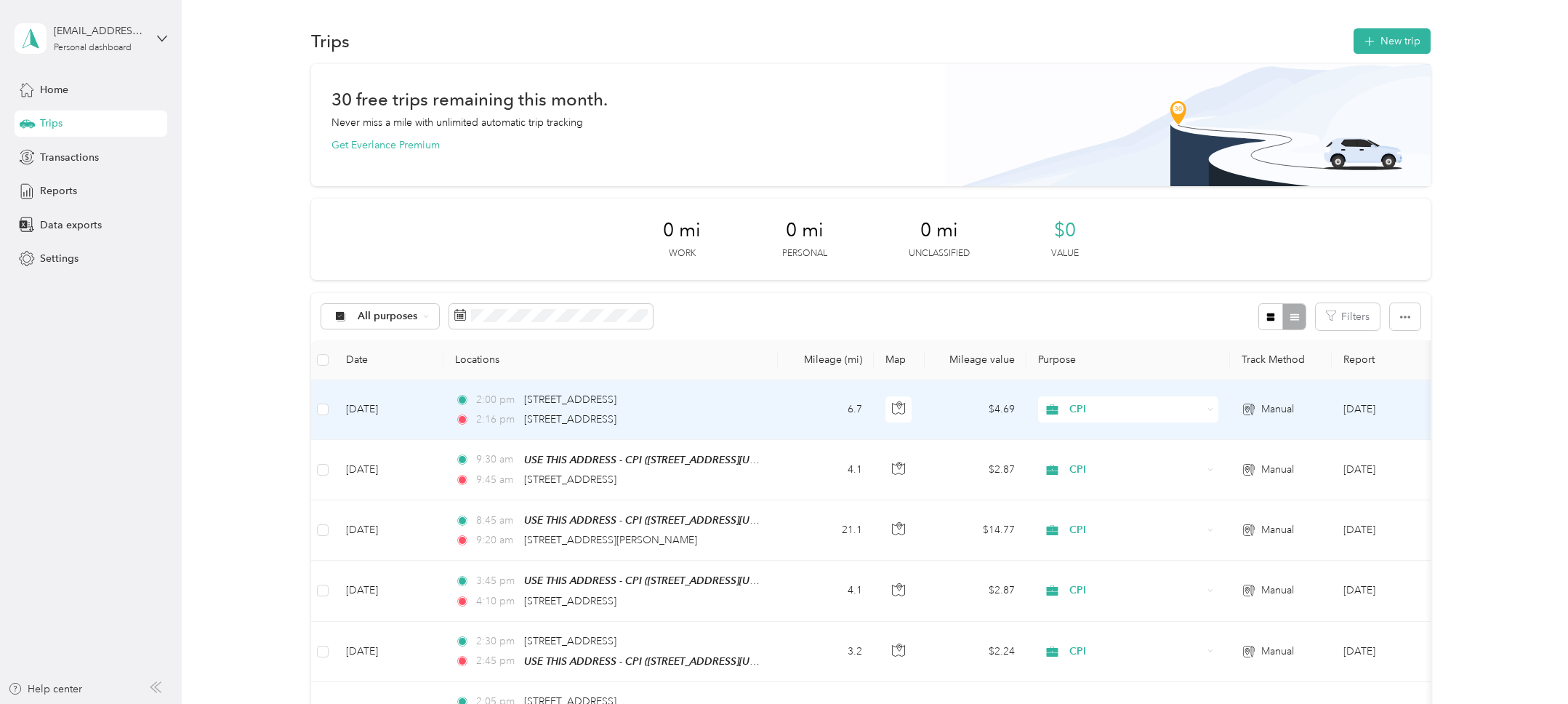
click at [411, 419] on td "Sep 30, 2025" at bounding box center [389, 409] width 109 height 59
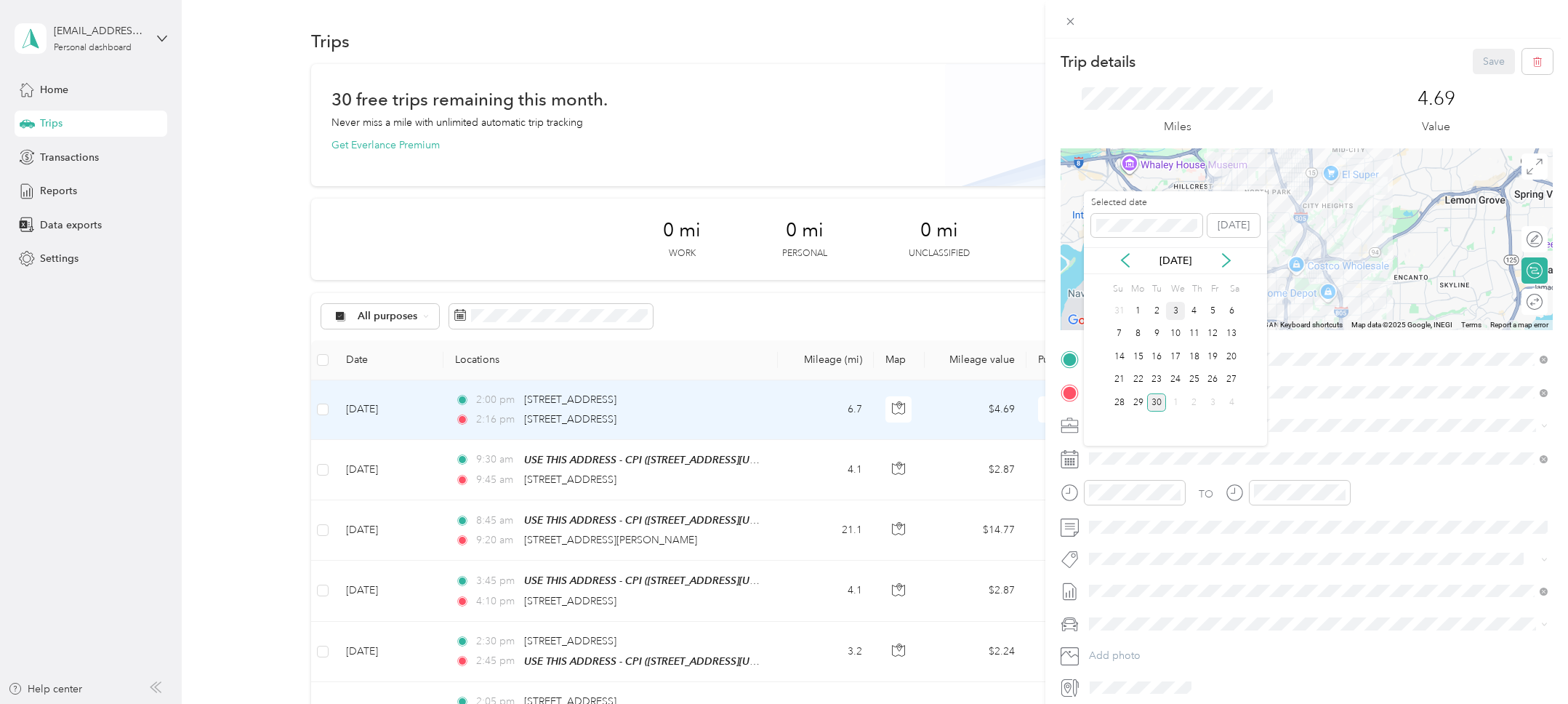
click at [1177, 312] on div "3" at bounding box center [1175, 311] width 19 height 18
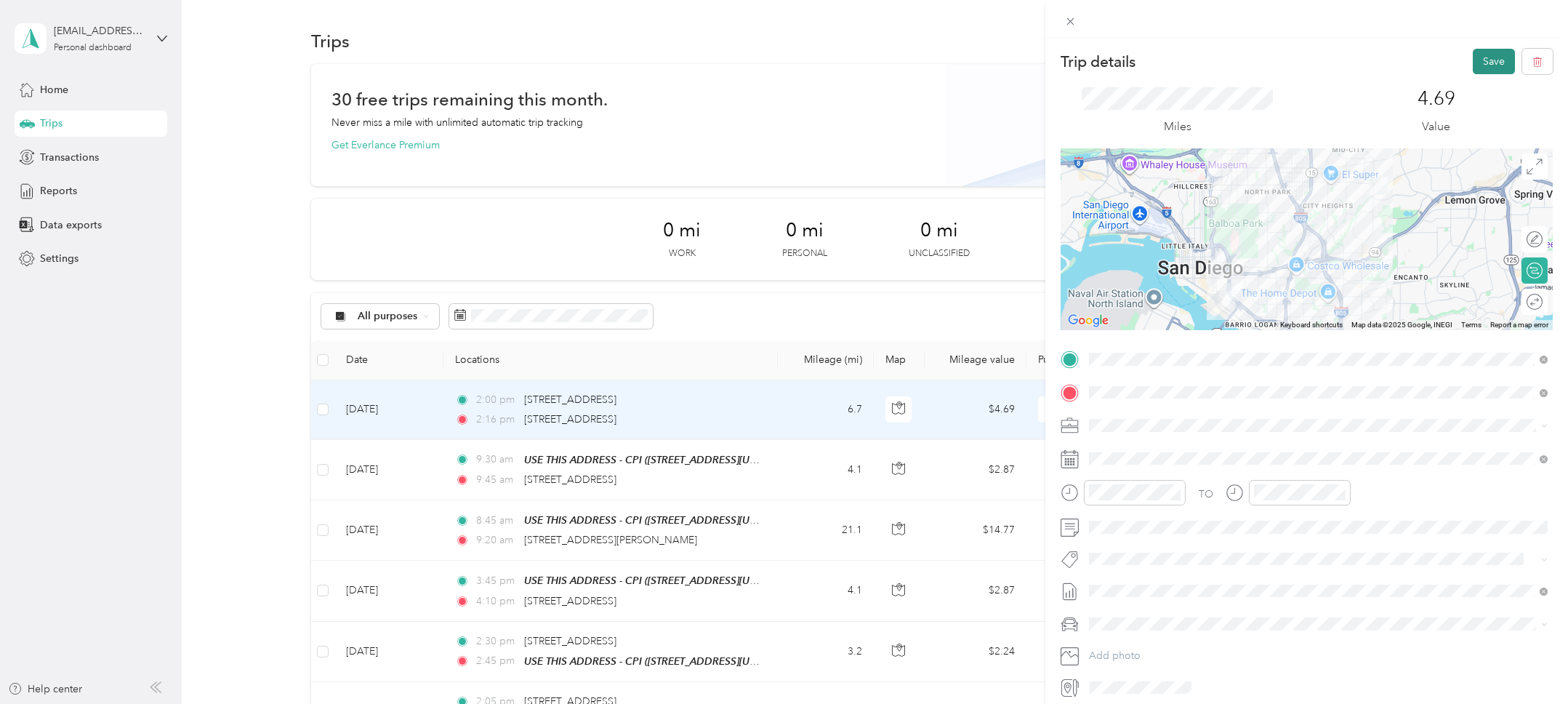
click at [1479, 67] on button "Save" at bounding box center [1494, 61] width 43 height 26
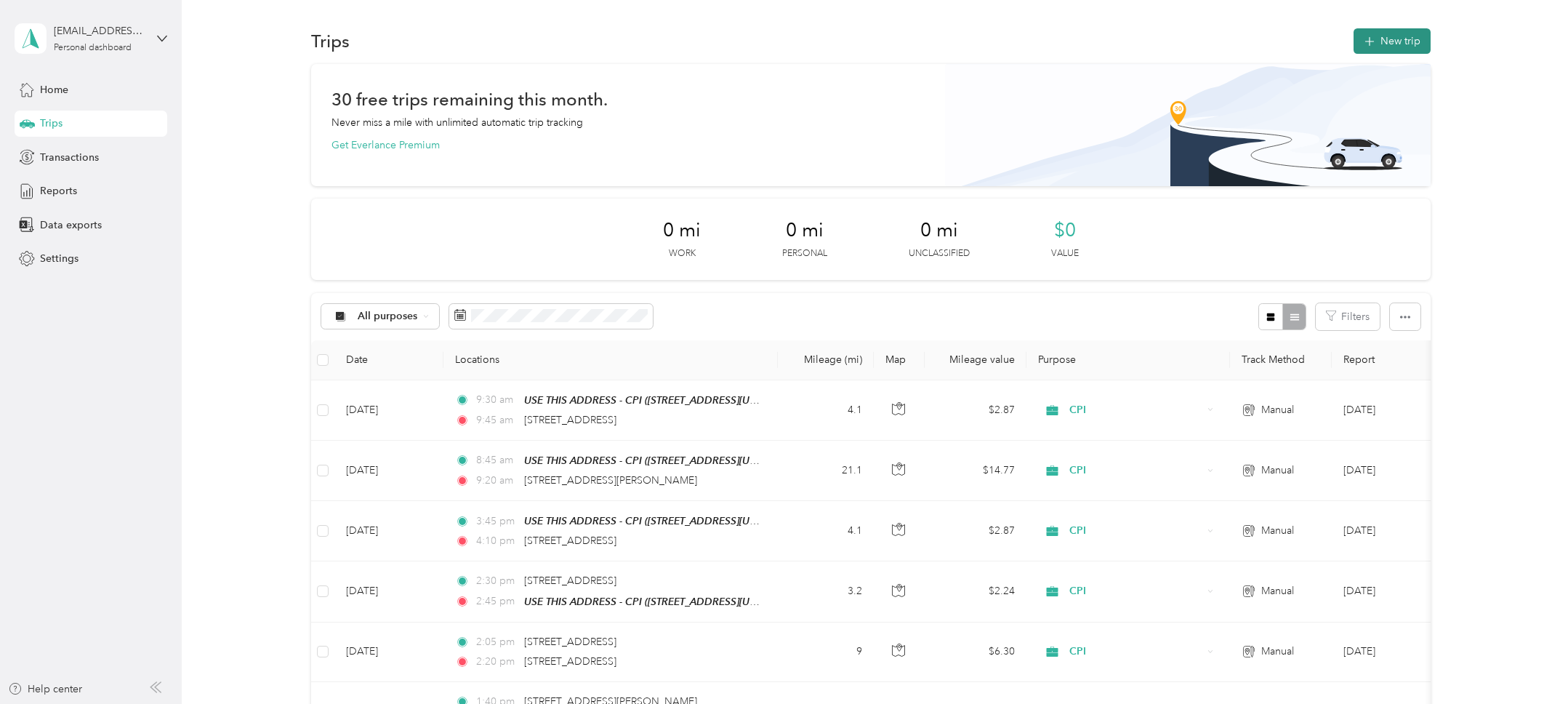
click at [1398, 41] on button "New trip" at bounding box center [1391, 41] width 77 height 26
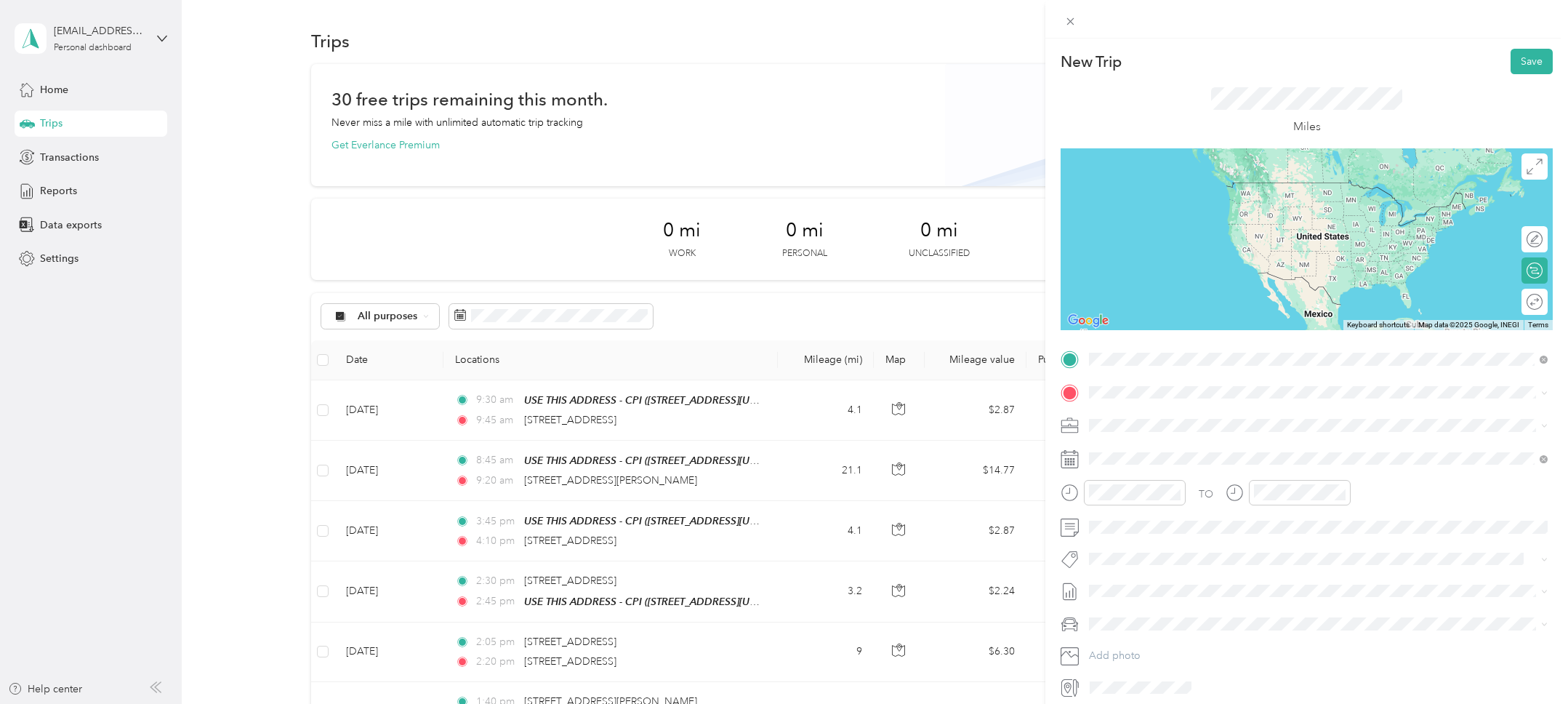
click at [1225, 418] on span "5577 University Avenue San Diego, California 92105, United States" at bounding box center [1189, 411] width 146 height 13
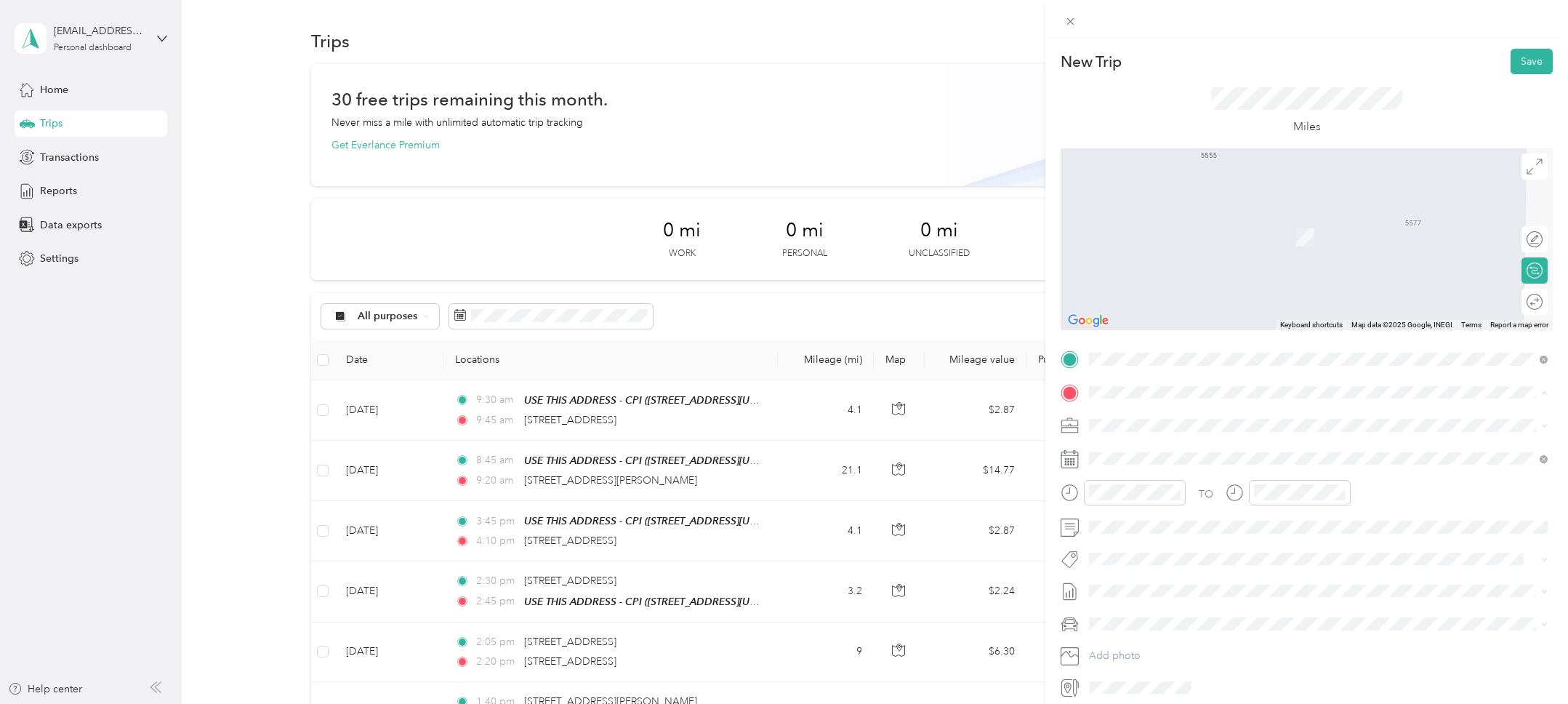
click at [1181, 455] on strong "USE THIS ADDRESS - CPI" at bounding box center [1227, 452] width 121 height 13
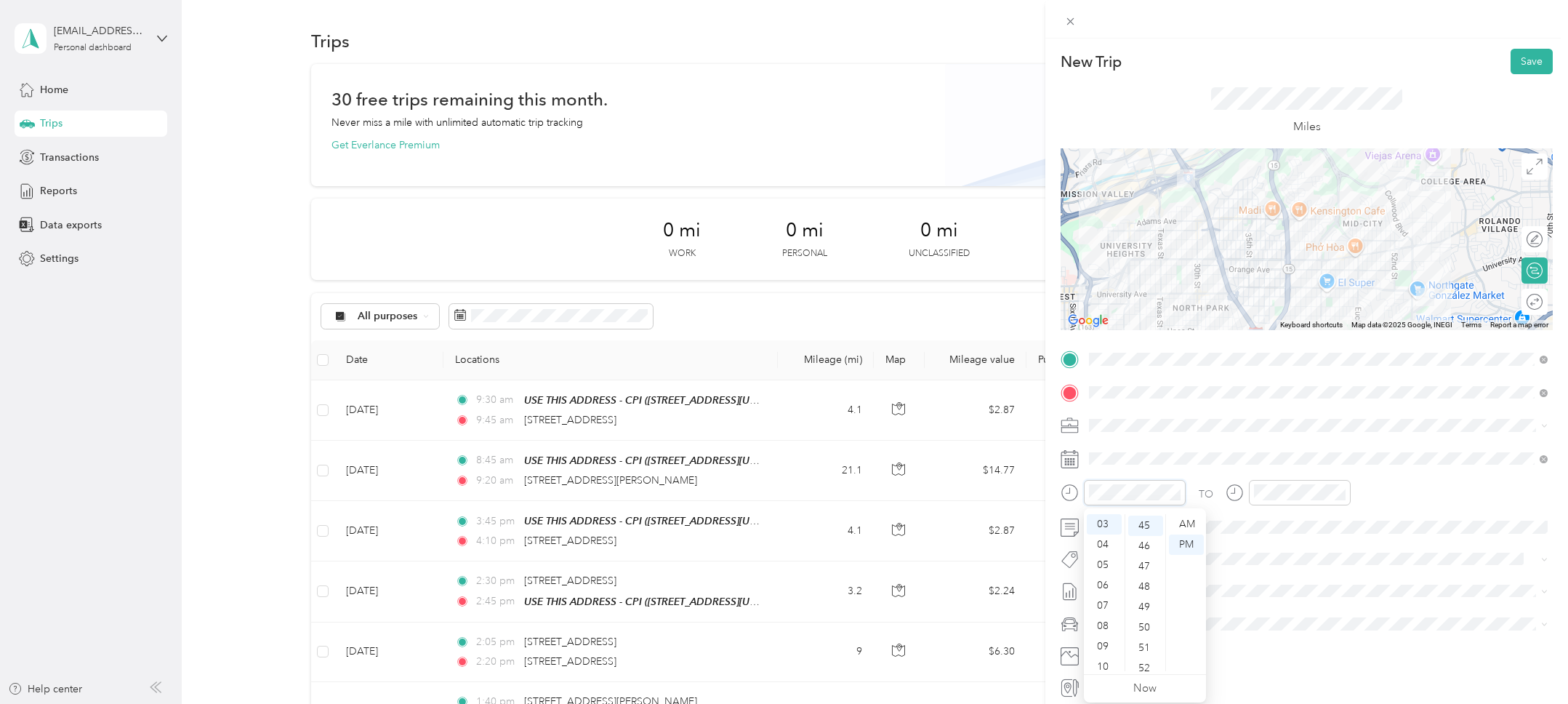
scroll to position [916, 0]
click at [1186, 542] on div "PM" at bounding box center [1186, 544] width 35 height 20
click at [1306, 525] on div "00" at bounding box center [1310, 524] width 35 height 20
click at [1376, 489] on div "TO" at bounding box center [1306, 498] width 492 height 36
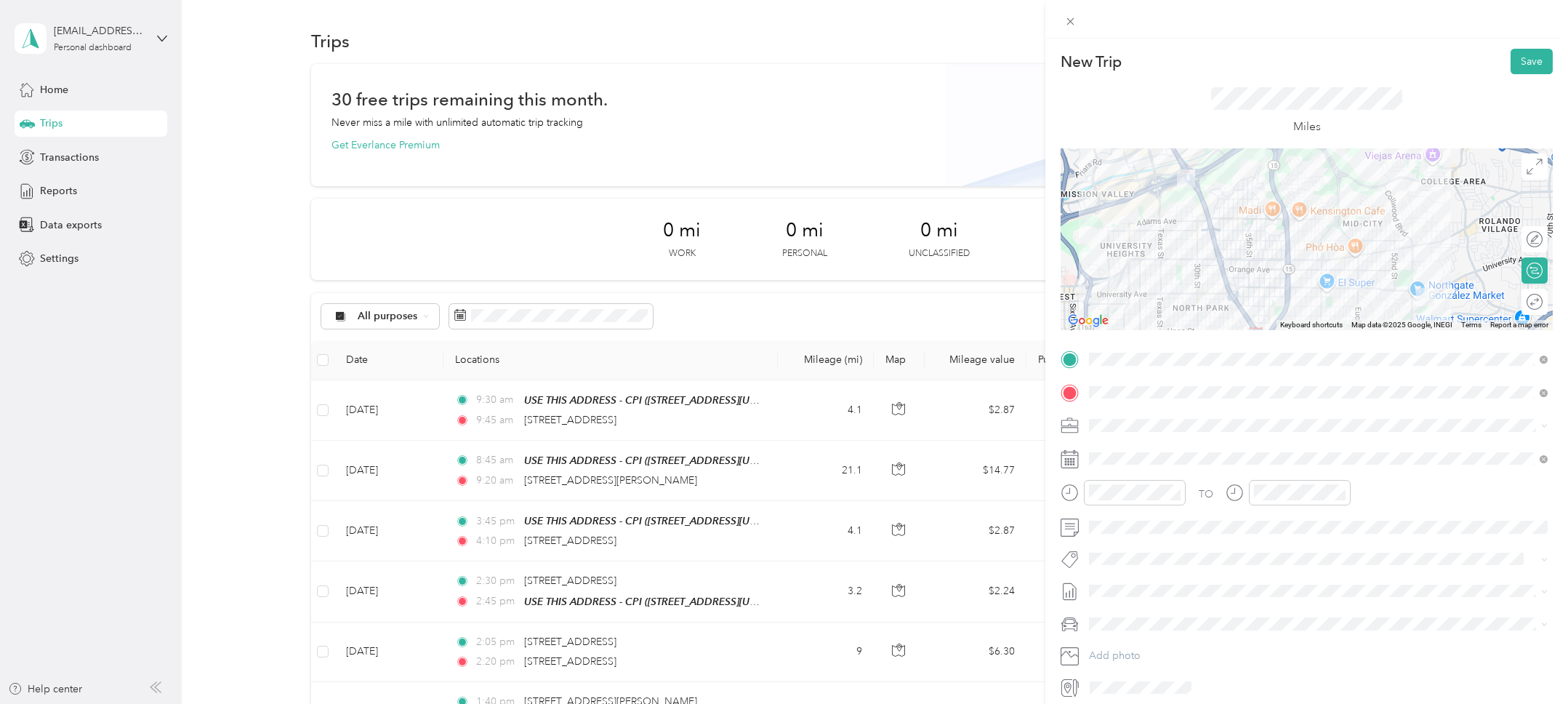
click at [1060, 511] on div at bounding box center [1123, 498] width 125 height 36
click at [1542, 58] on button "Save" at bounding box center [1532, 61] width 43 height 26
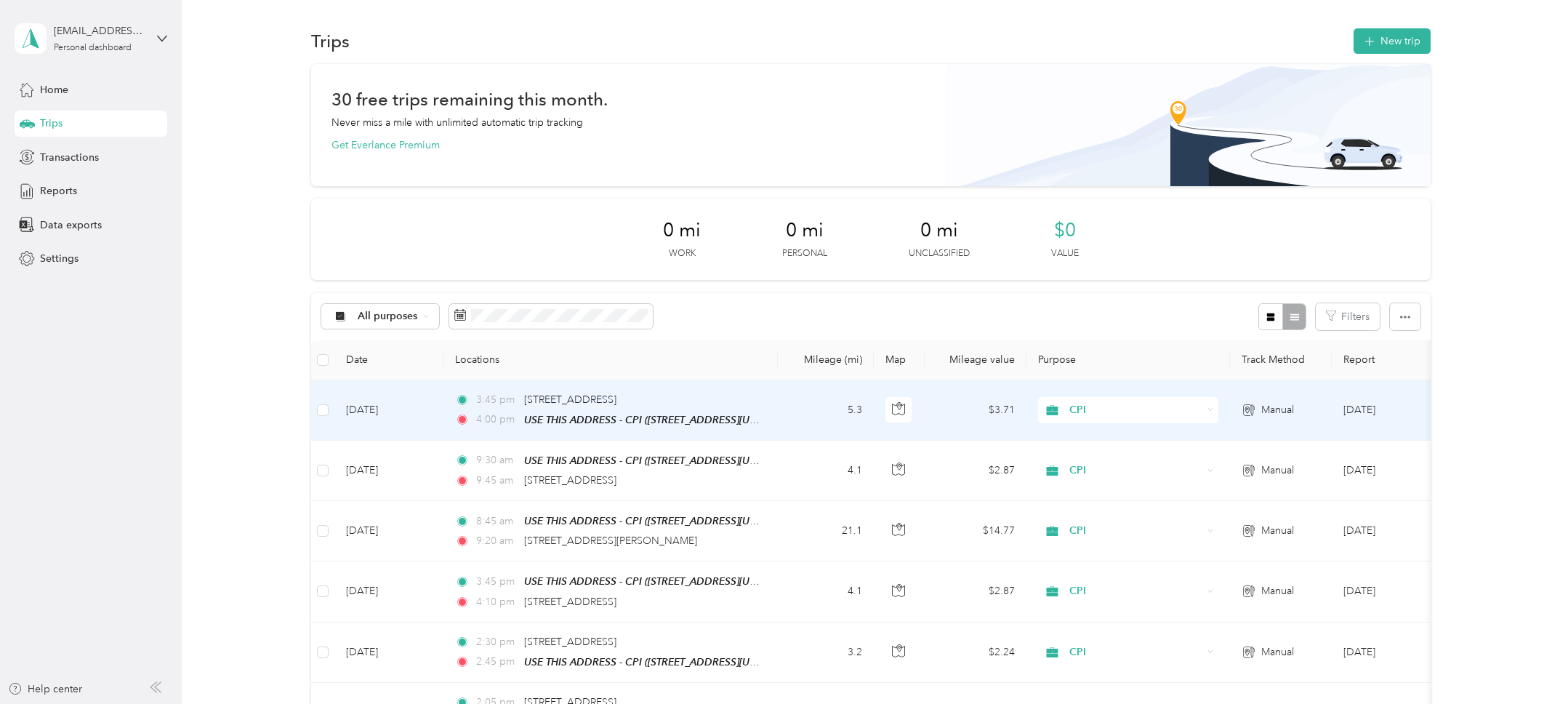
click at [398, 431] on td "Sep 30, 2025" at bounding box center [389, 410] width 109 height 60
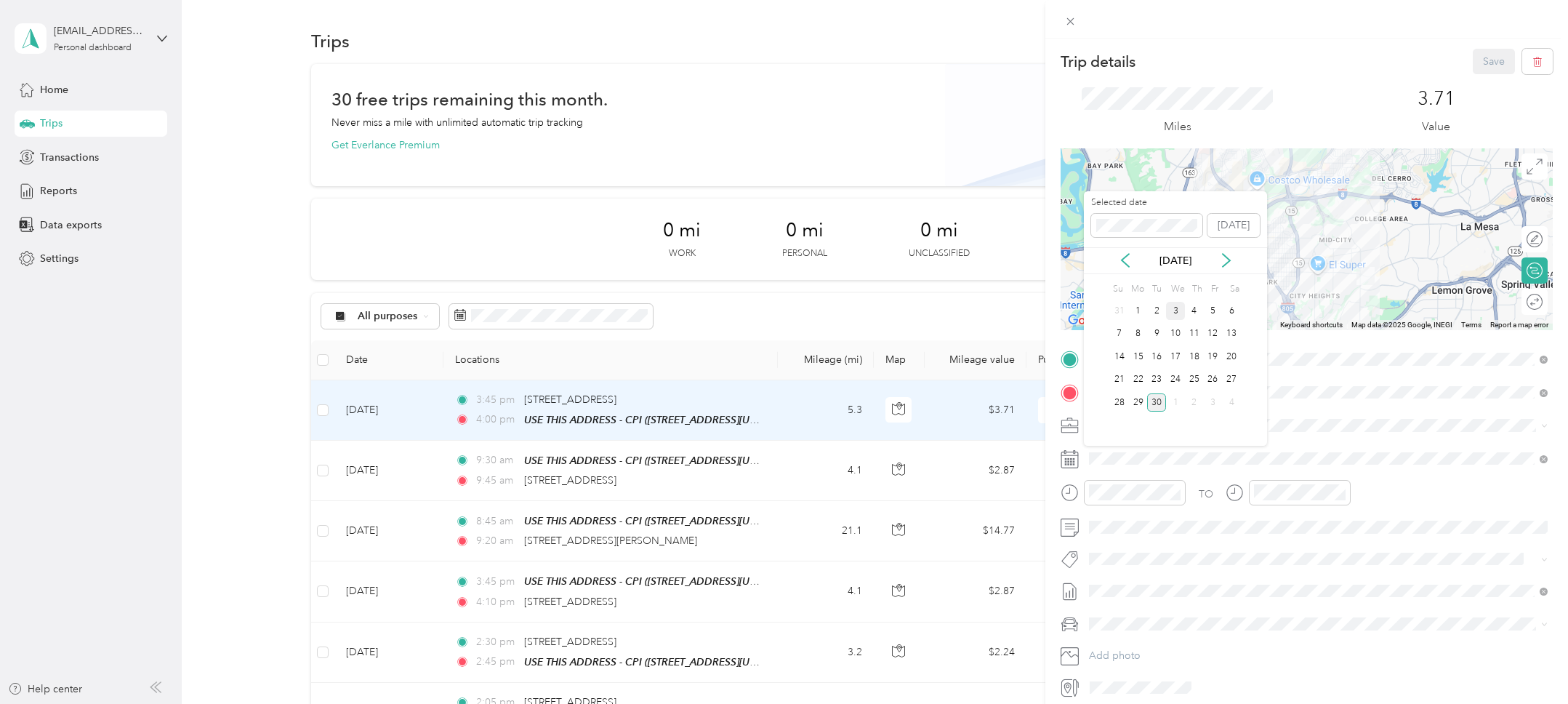
click at [1178, 312] on div "3" at bounding box center [1175, 311] width 19 height 18
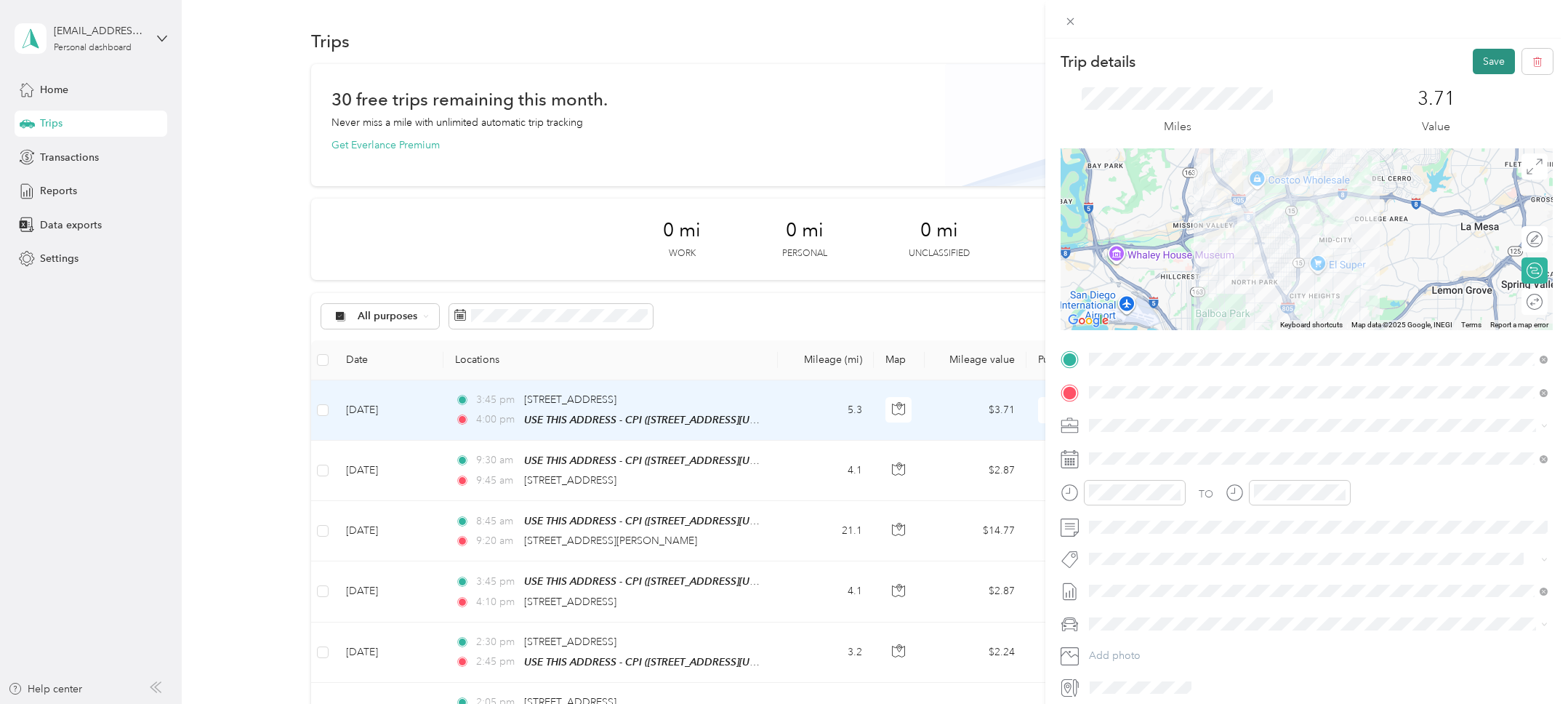
click at [1488, 67] on button "Save" at bounding box center [1494, 61] width 43 height 26
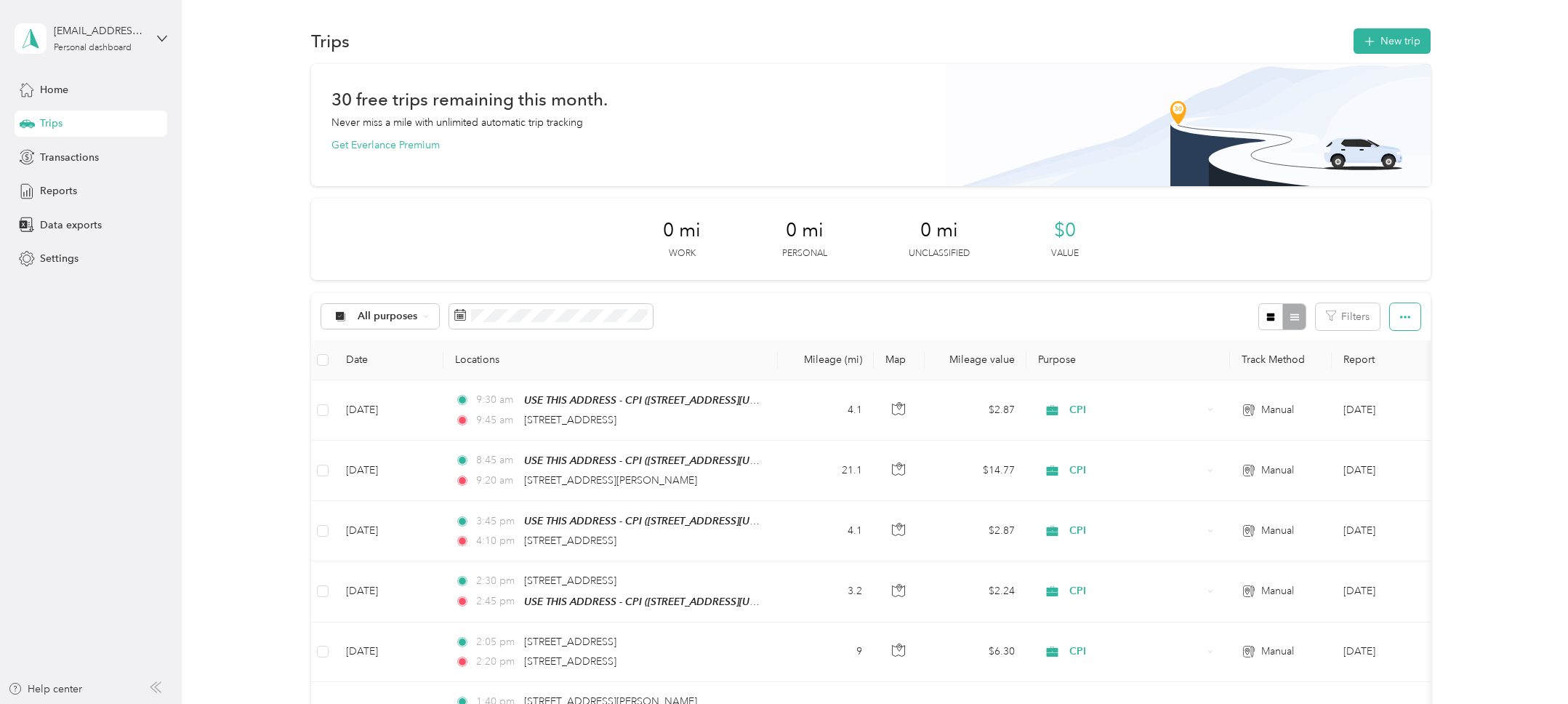
click at [1410, 319] on icon "button" at bounding box center [1405, 316] width 10 height 10
click at [1398, 376] on div "Export" at bounding box center [1396, 369] width 40 height 15
click at [1411, 372] on div "Export" at bounding box center [1396, 369] width 40 height 15
click at [1394, 368] on span "Export" at bounding box center [1391, 370] width 30 height 12
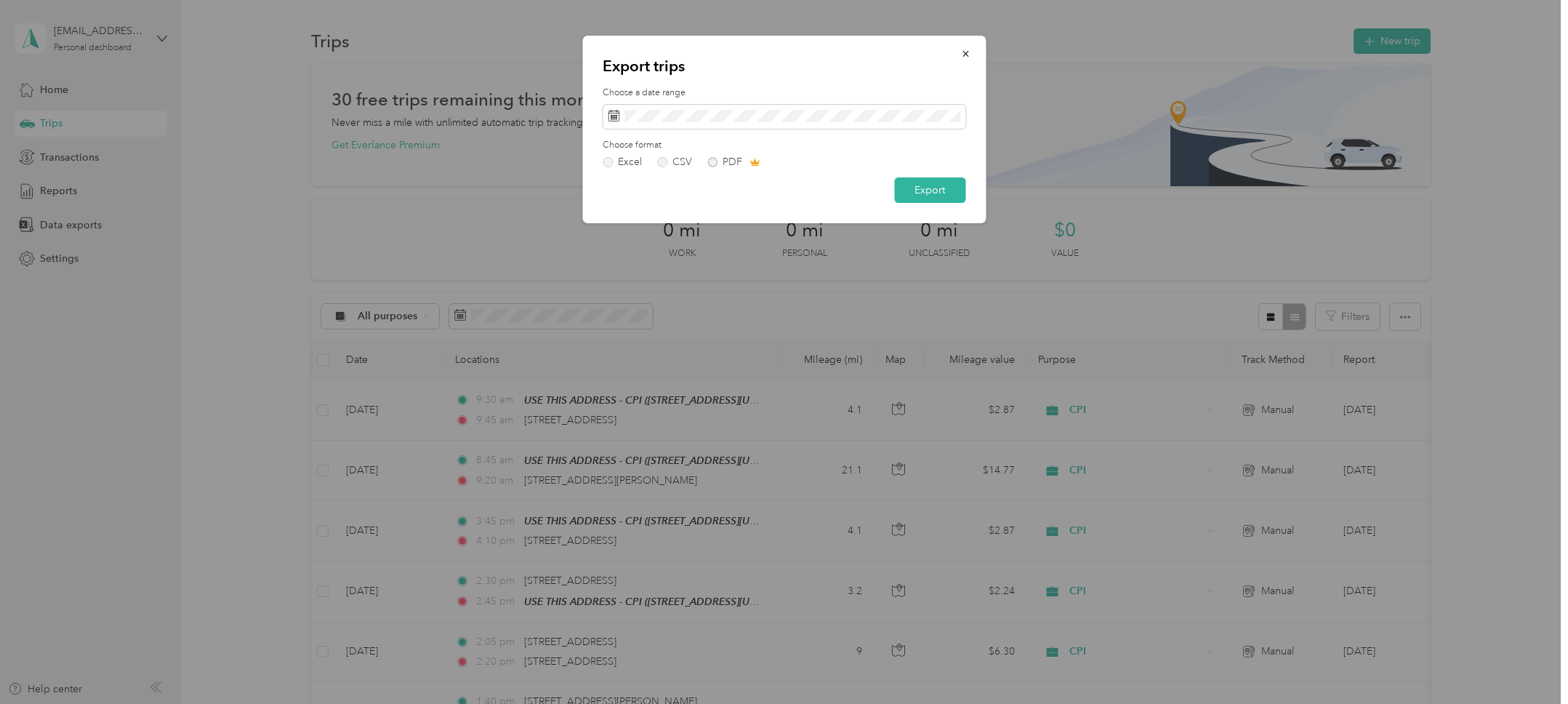
click at [719, 162] on div "Excel CSV PDF" at bounding box center [784, 162] width 363 height 10
click at [713, 163] on div "Excel CSV PDF" at bounding box center [784, 162] width 363 height 10
click at [934, 187] on button "Export" at bounding box center [930, 190] width 71 height 26
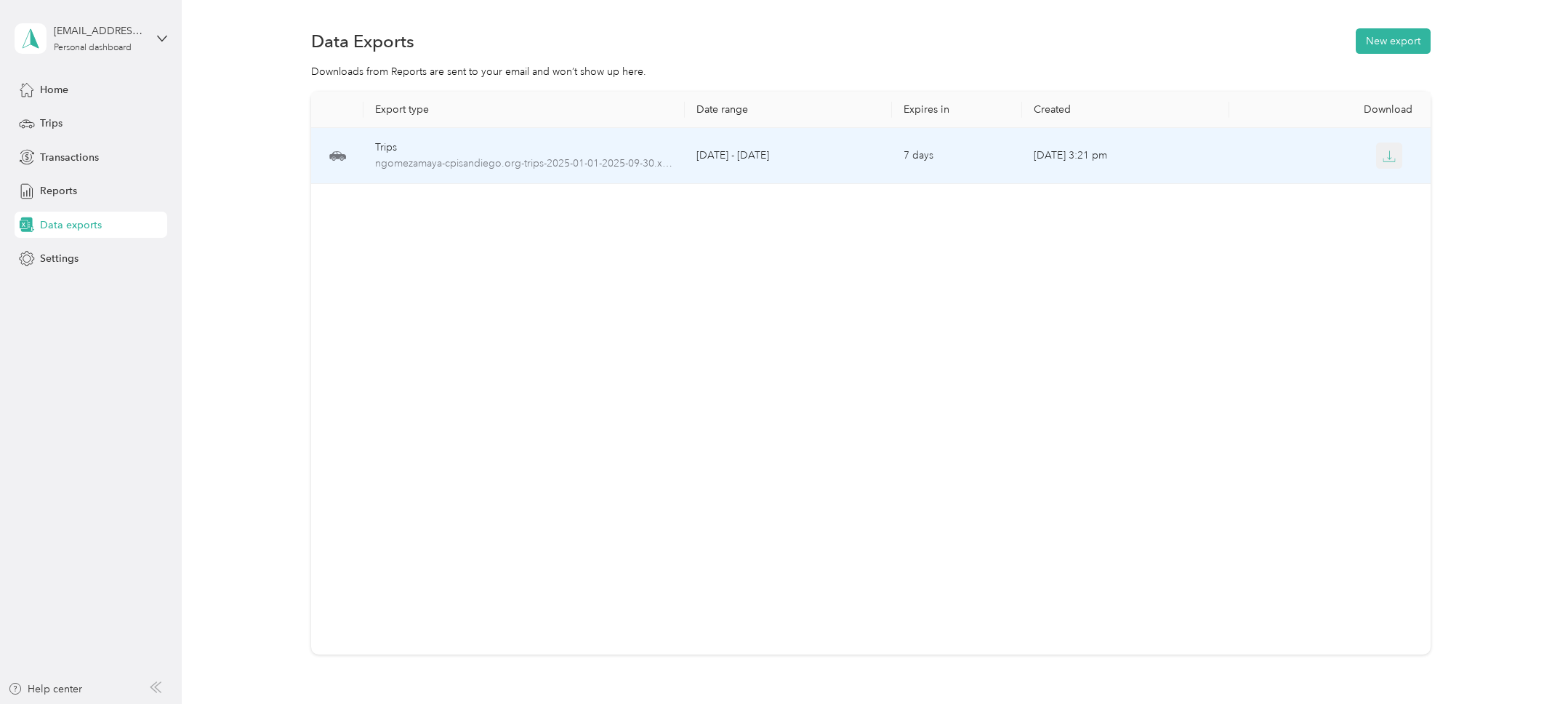
click at [1396, 155] on icon "button" at bounding box center [1389, 156] width 13 height 13
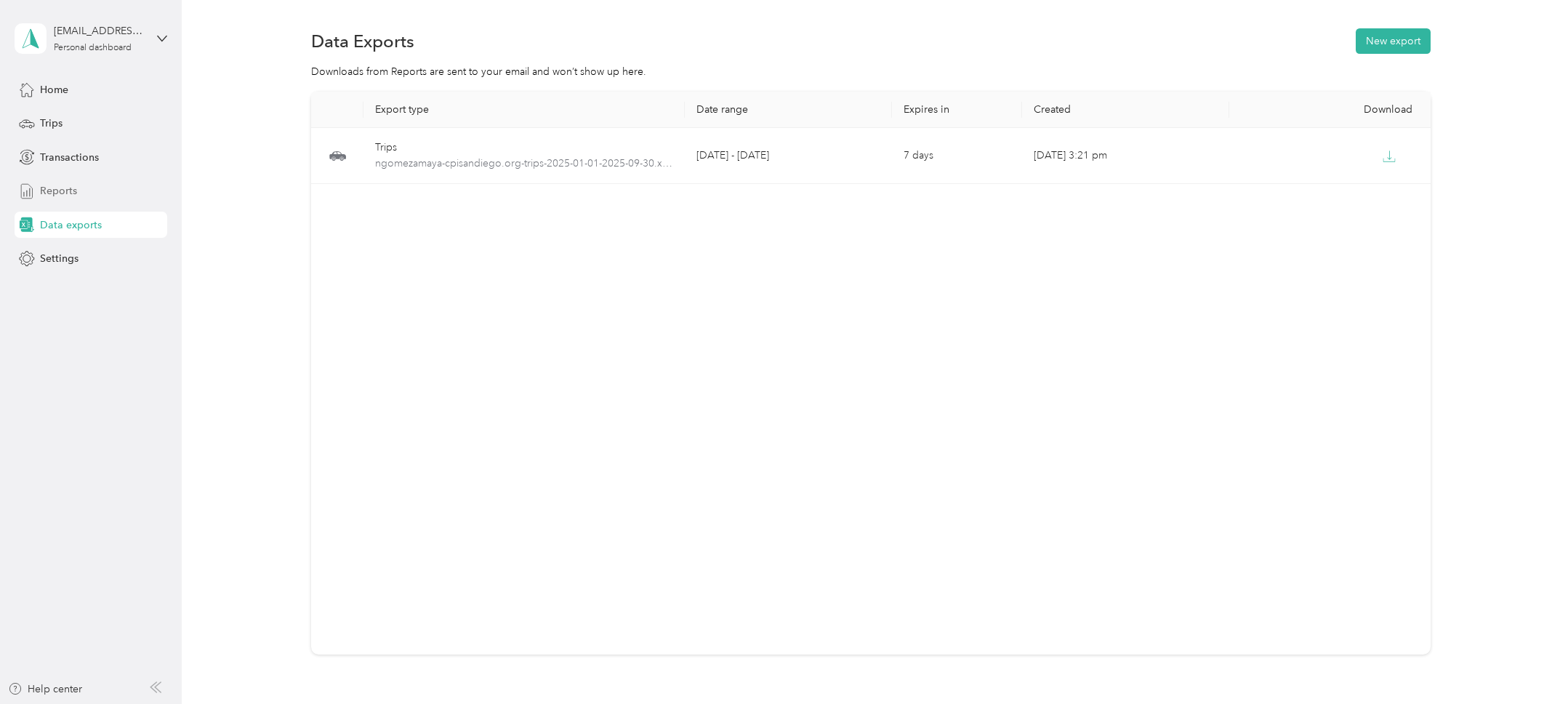
click at [53, 191] on span "Reports" at bounding box center [59, 190] width 37 height 15
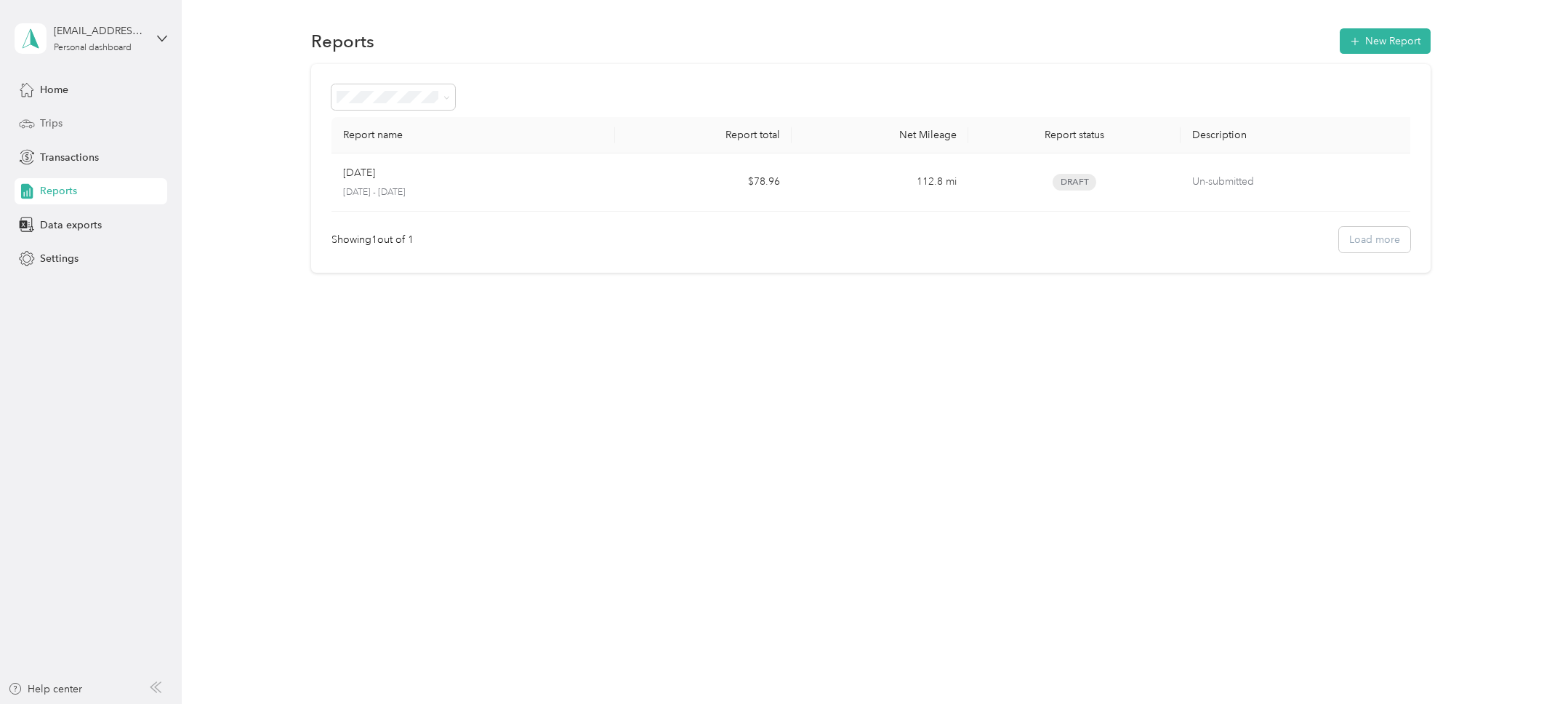
click at [61, 123] on span "Trips" at bounding box center [51, 123] width 22 height 15
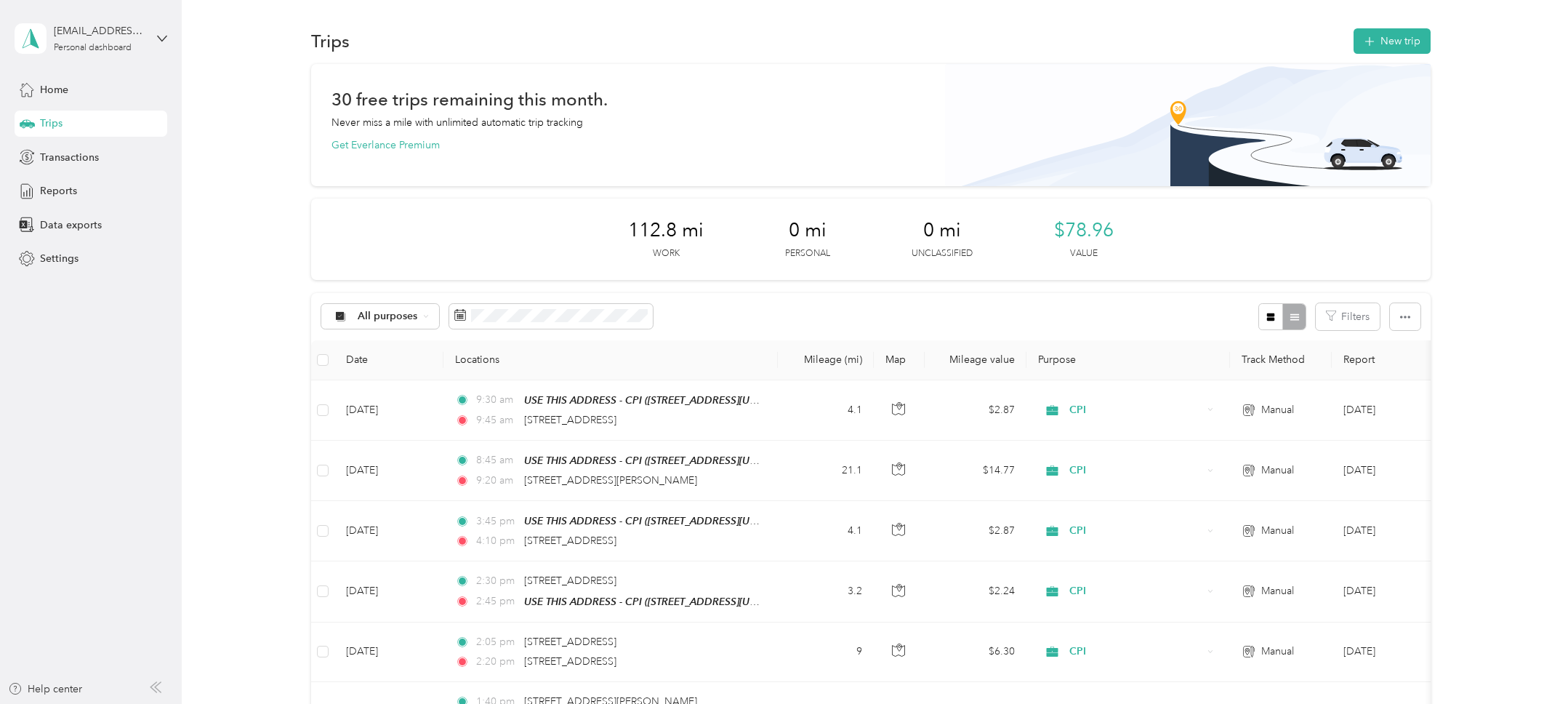
click at [269, 356] on div "30 free trips remaining this month. Never miss a mile with unlimited automatic …" at bounding box center [871, 696] width 1343 height 1264
